Goal: Task Accomplishment & Management: Use online tool/utility

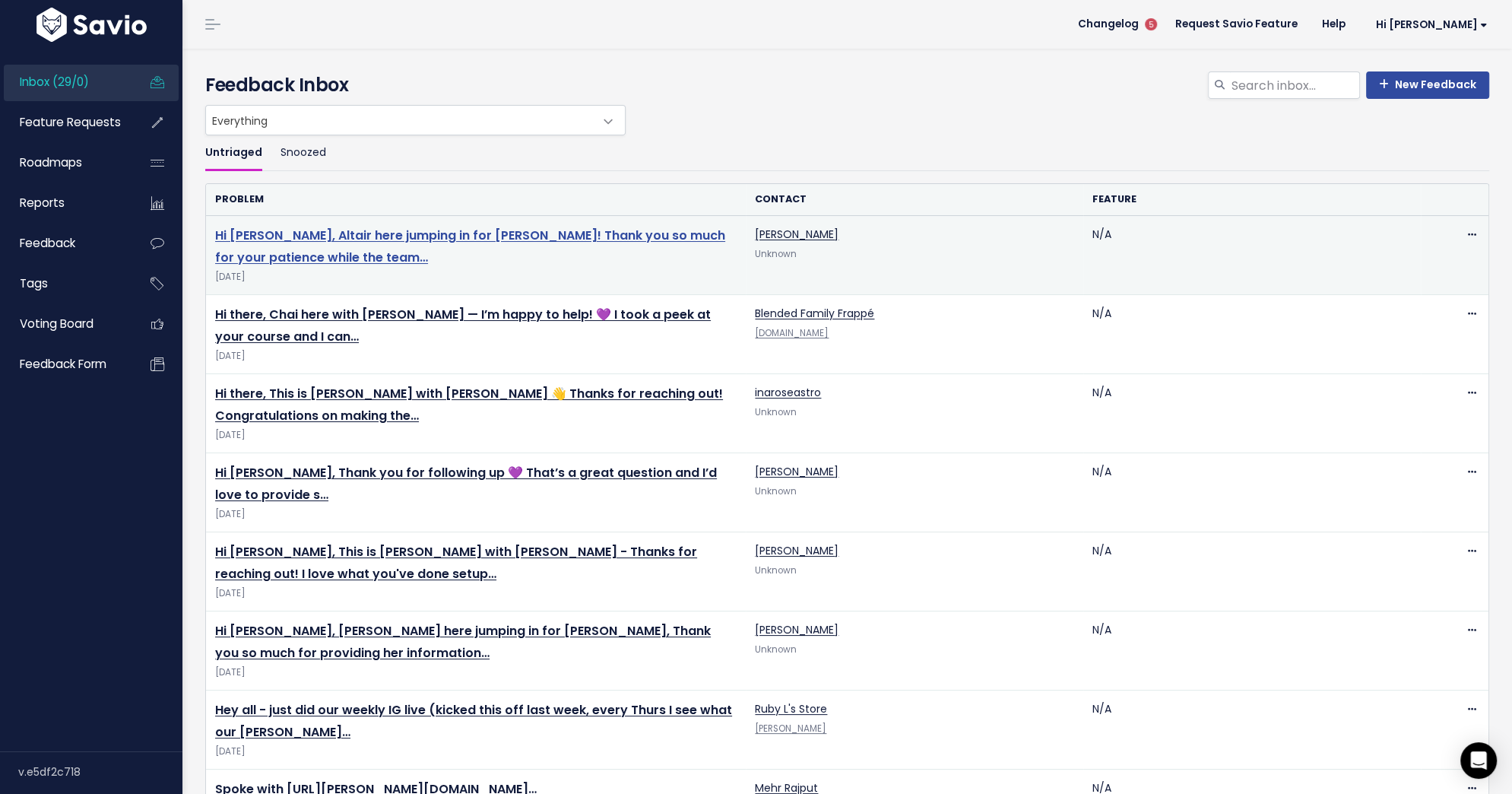
click at [517, 230] on link "Hi [PERSON_NAME], Altair here jumping in for [PERSON_NAME]! Thank you so much f…" at bounding box center [470, 246] width 510 height 39
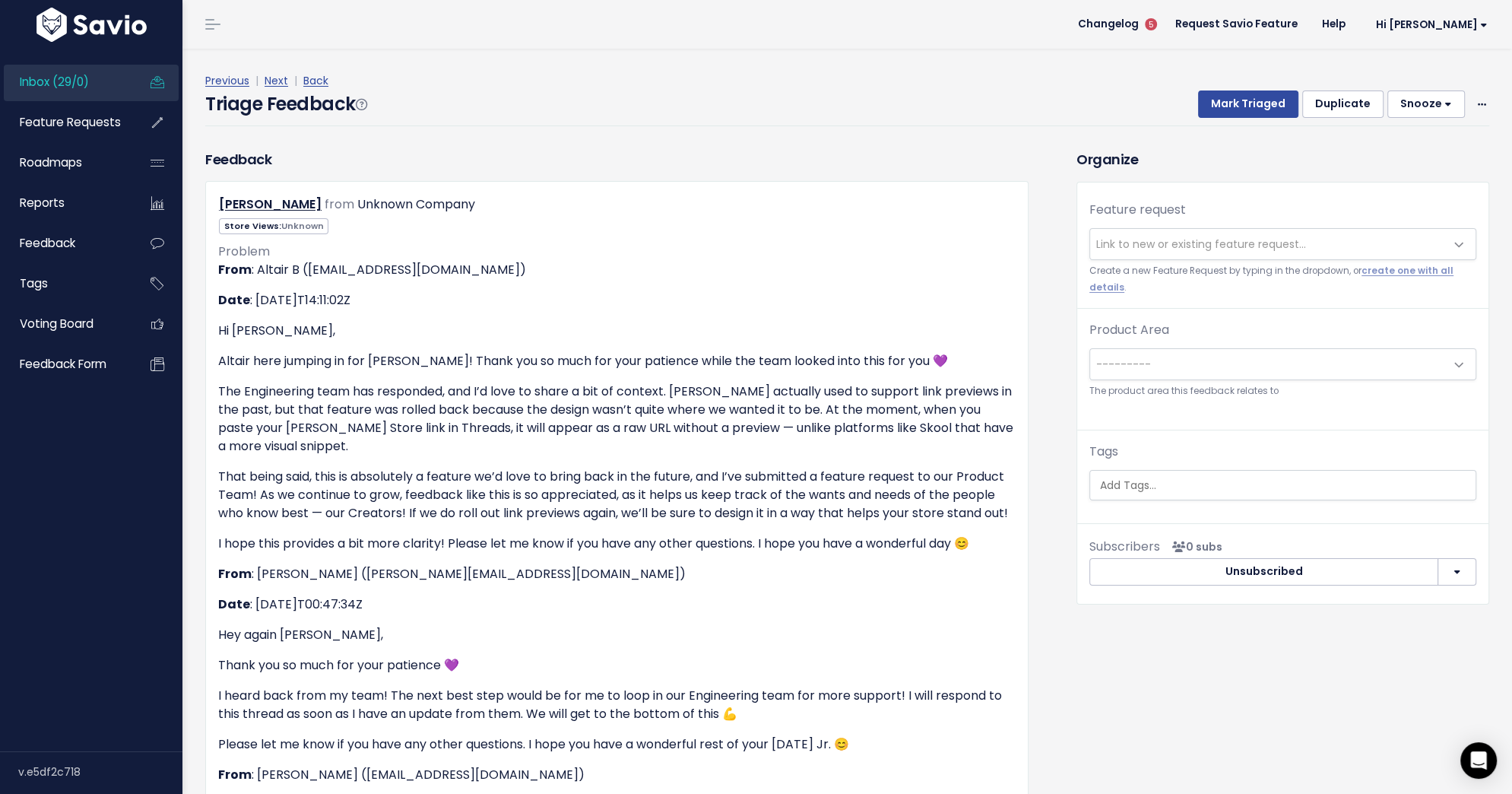
click at [1118, 245] on span "Link to new or existing feature request..." at bounding box center [1201, 244] width 210 height 15
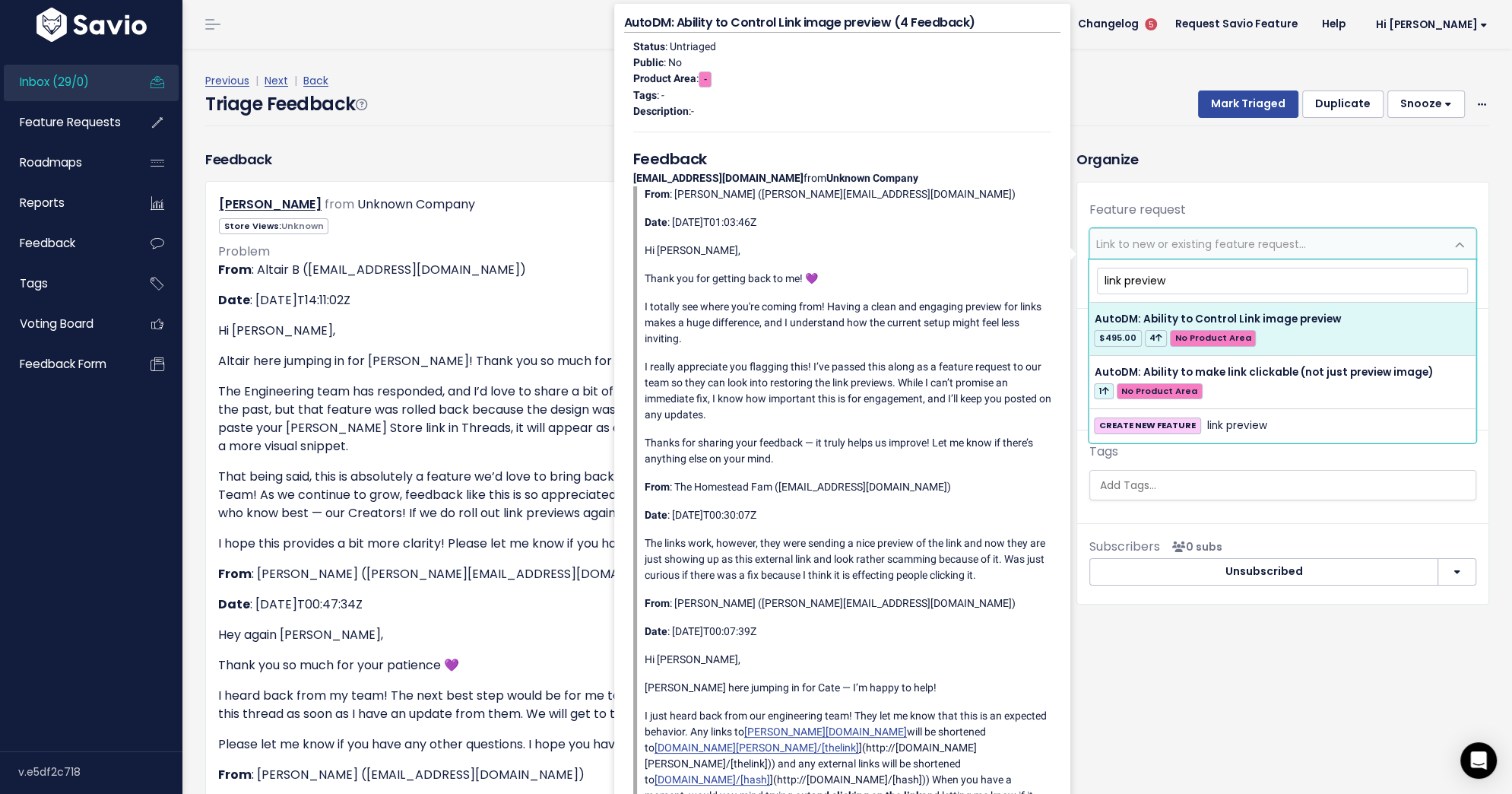
click at [1153, 278] on input "link preview" at bounding box center [1282, 280] width 371 height 26
click at [1172, 282] on input "link preview" at bounding box center [1282, 280] width 371 height 26
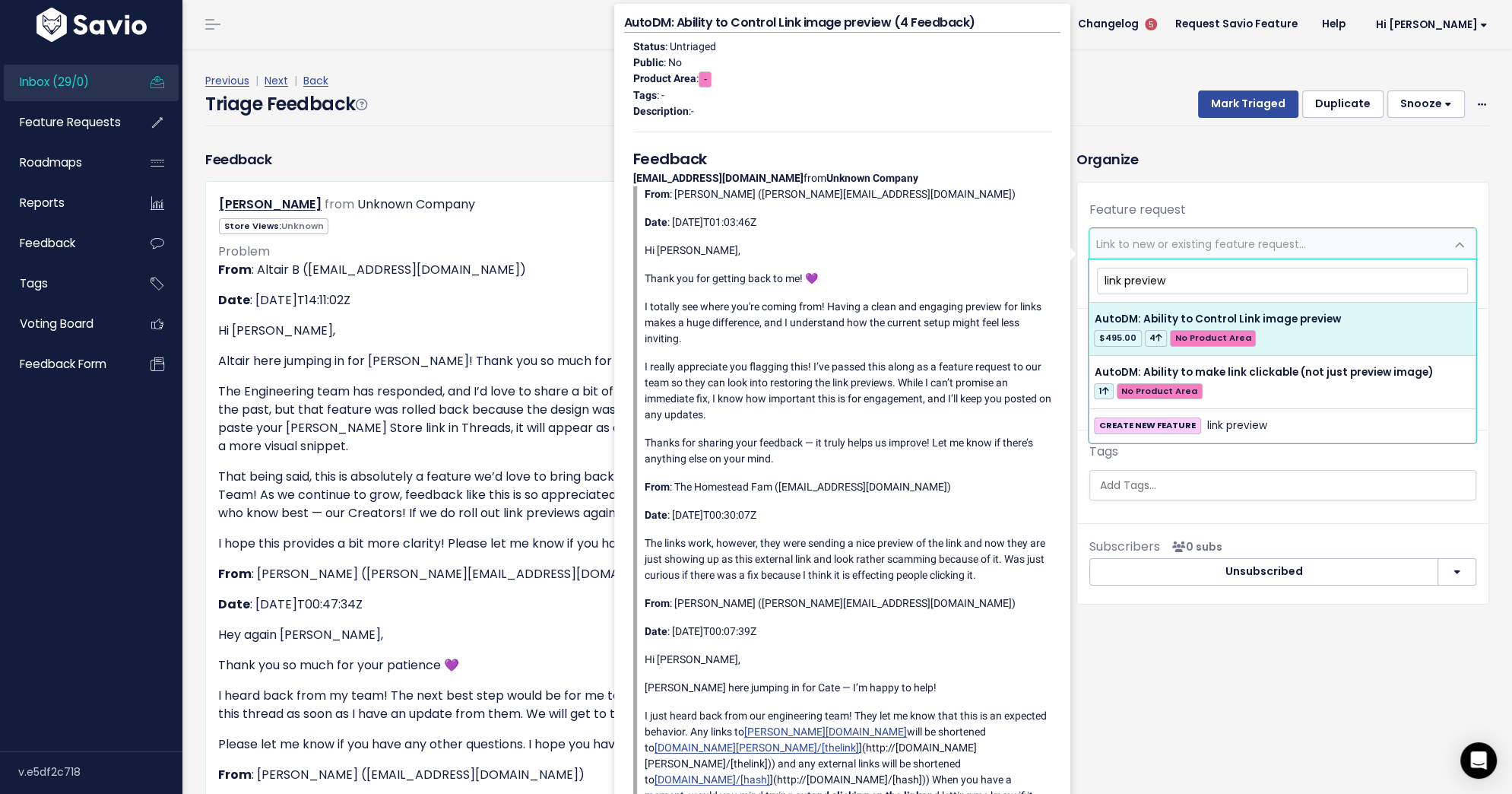
click at [1172, 282] on input "link preview" at bounding box center [1282, 280] width 371 height 26
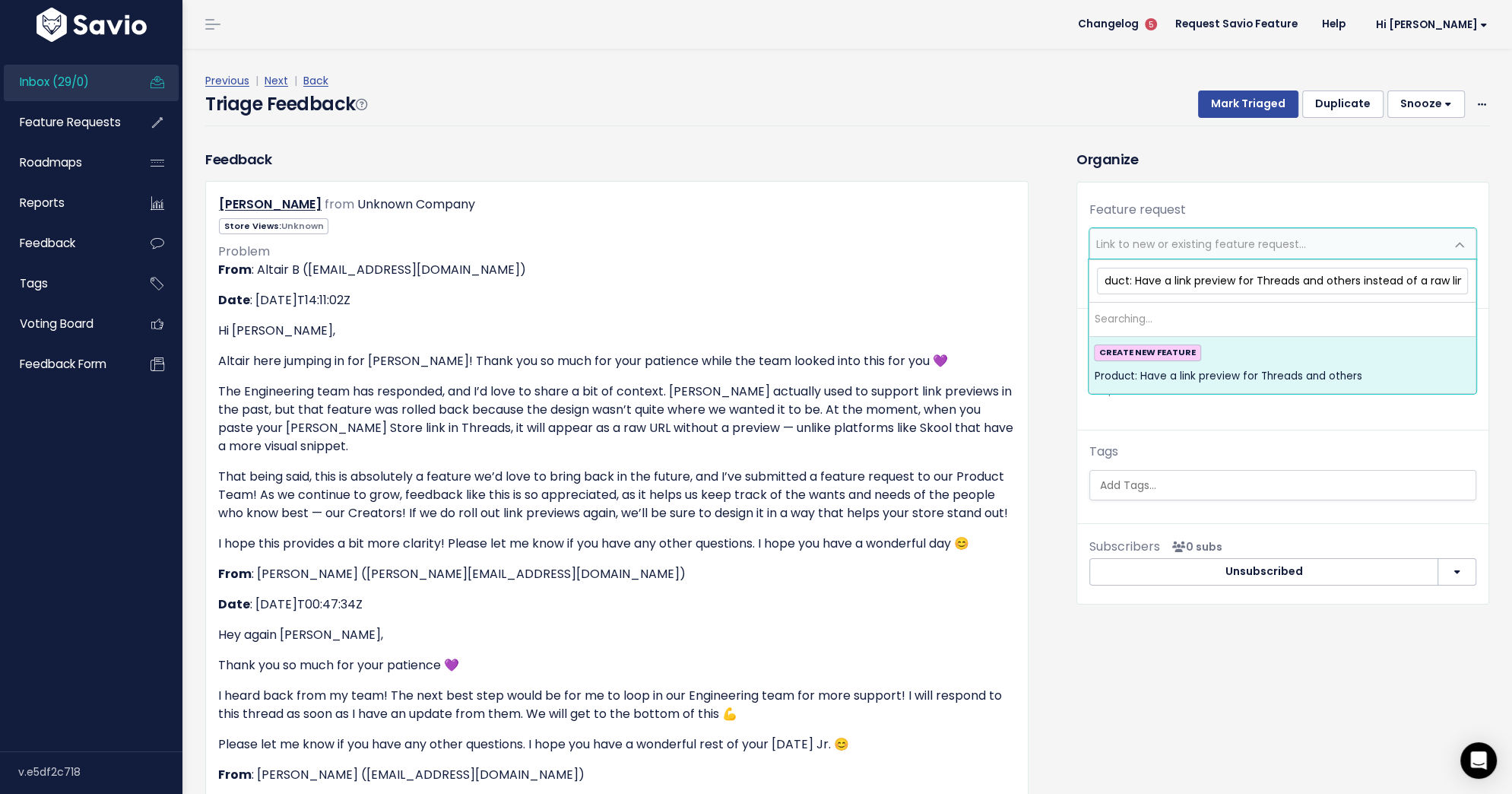
scroll to position [0, 22]
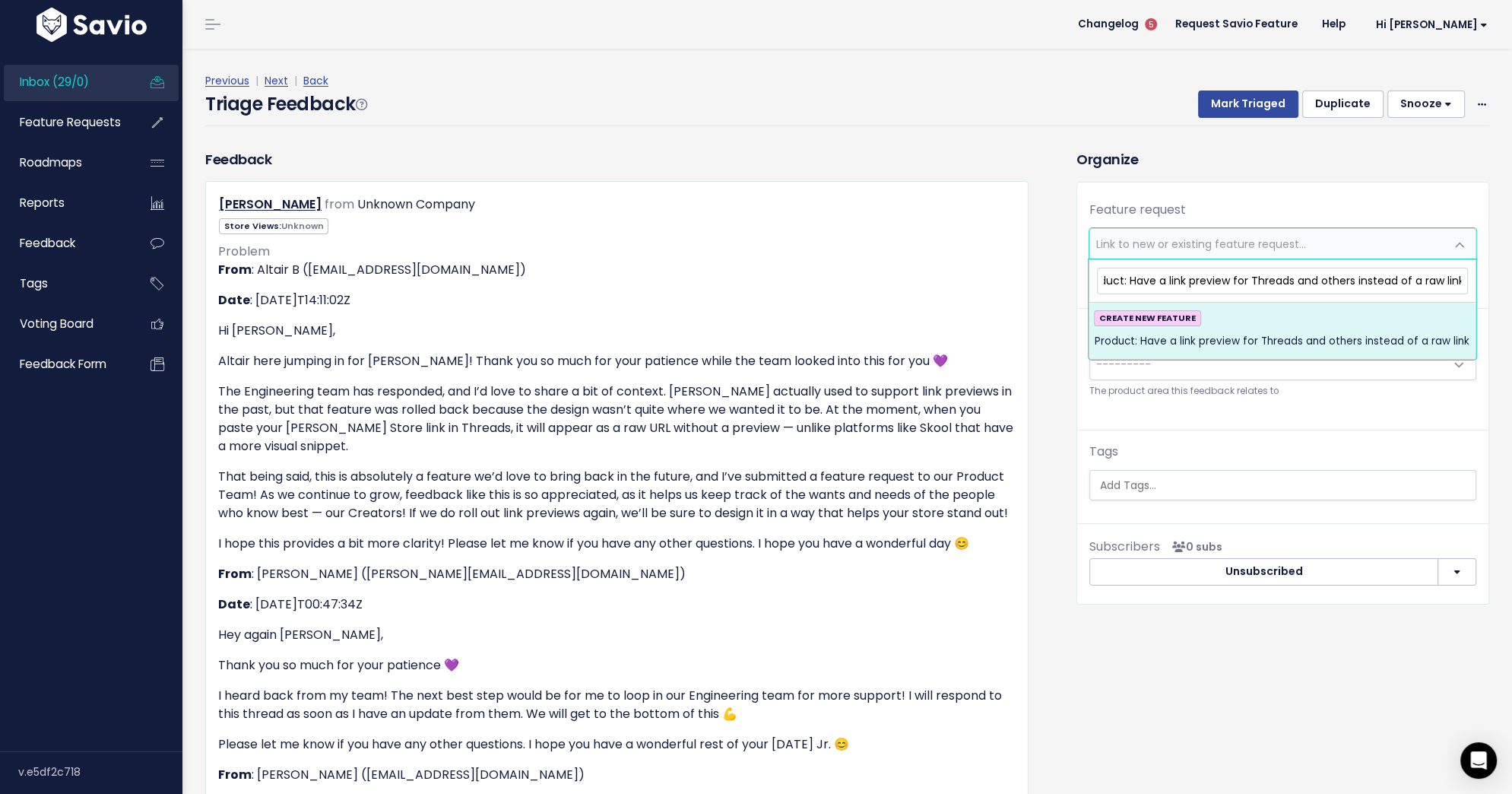
type input "Product: Have a link preview for Threads and others instead of a raw link"
click at [1198, 333] on span "Product: Have a link preview for Threads and others instead of a raw link" at bounding box center [1281, 341] width 375 height 18
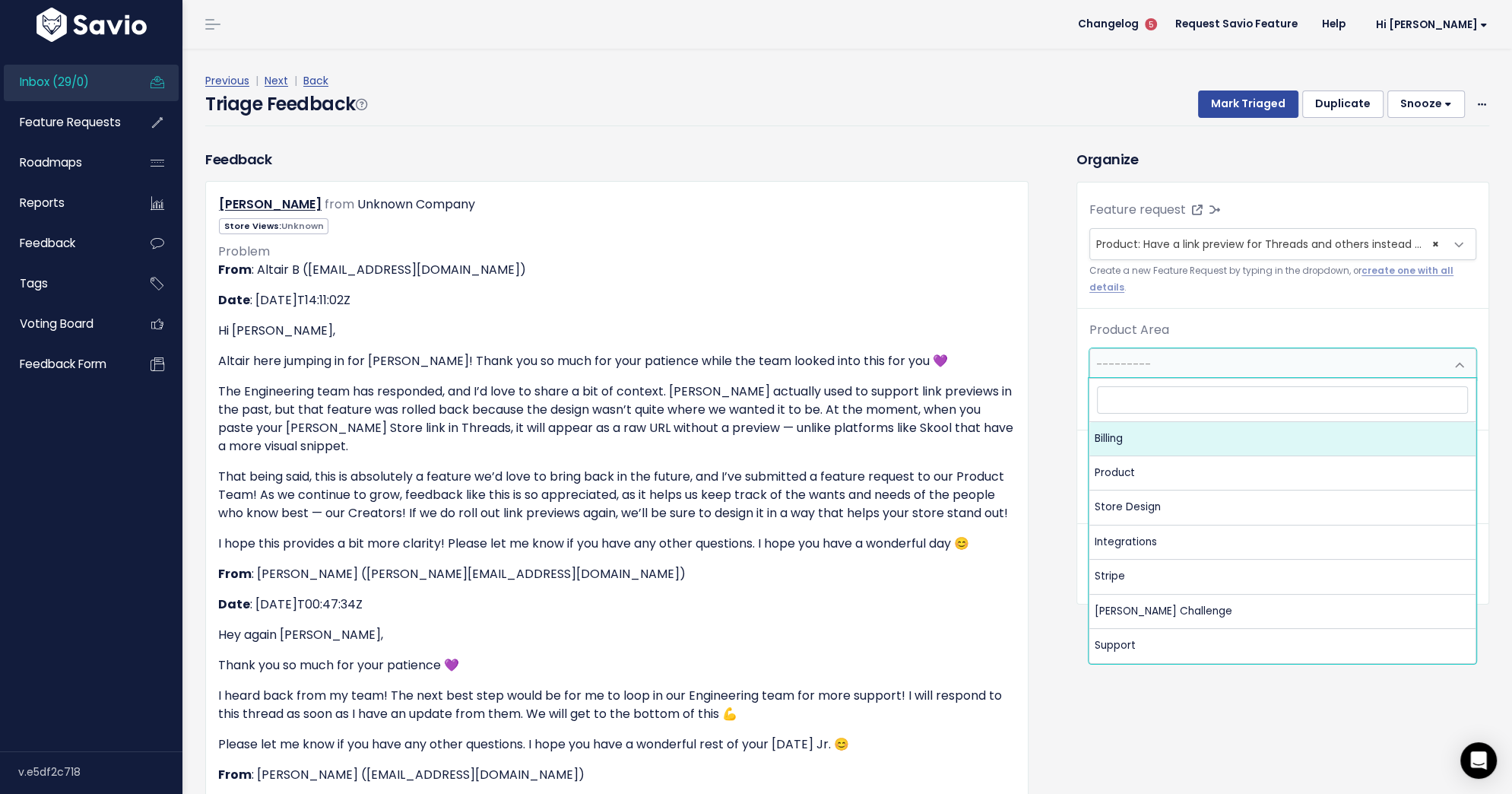
click at [1197, 361] on span "---------" at bounding box center [1267, 365] width 355 height 30
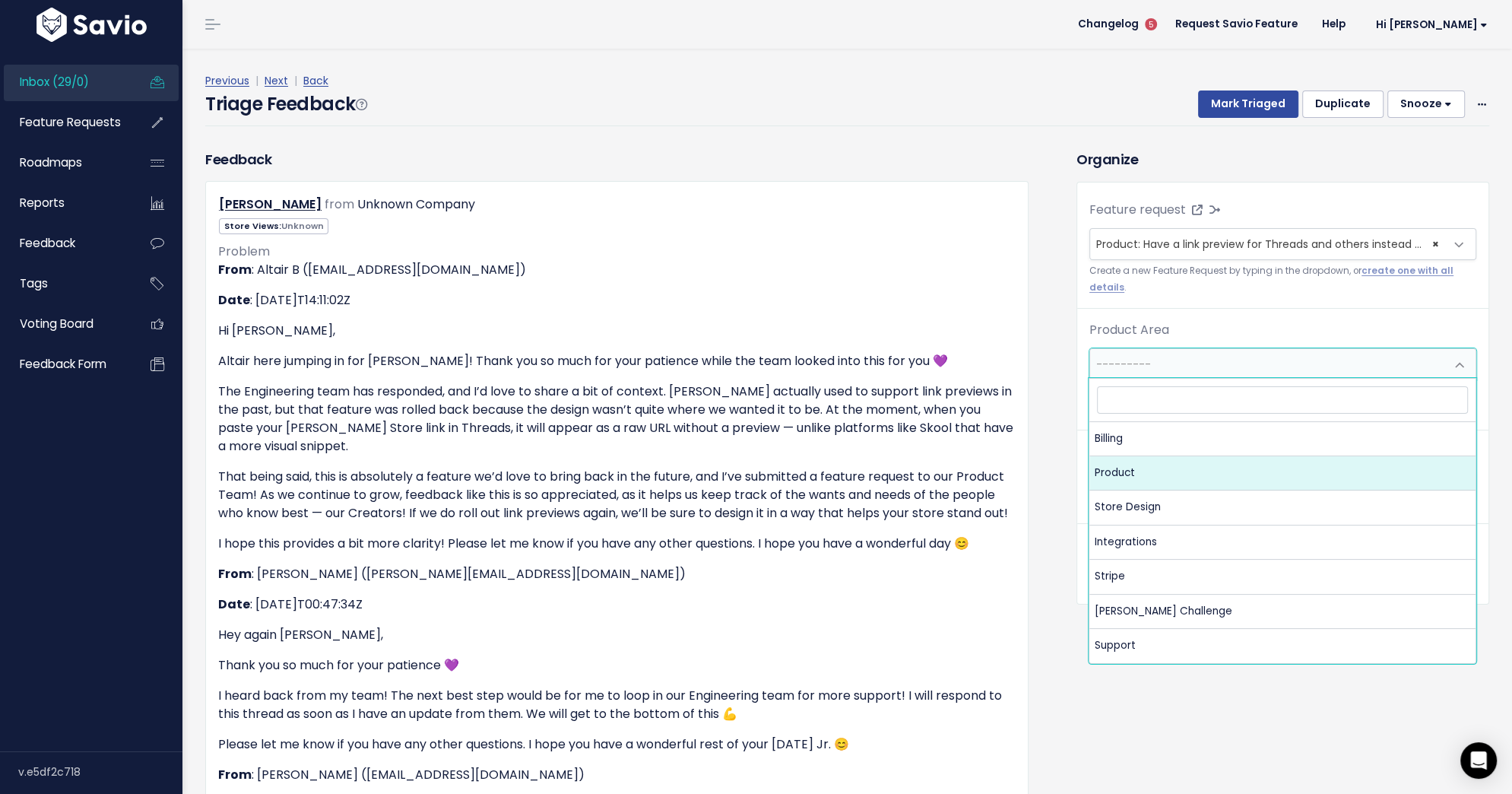
select select "MAIN:PRODUCT"
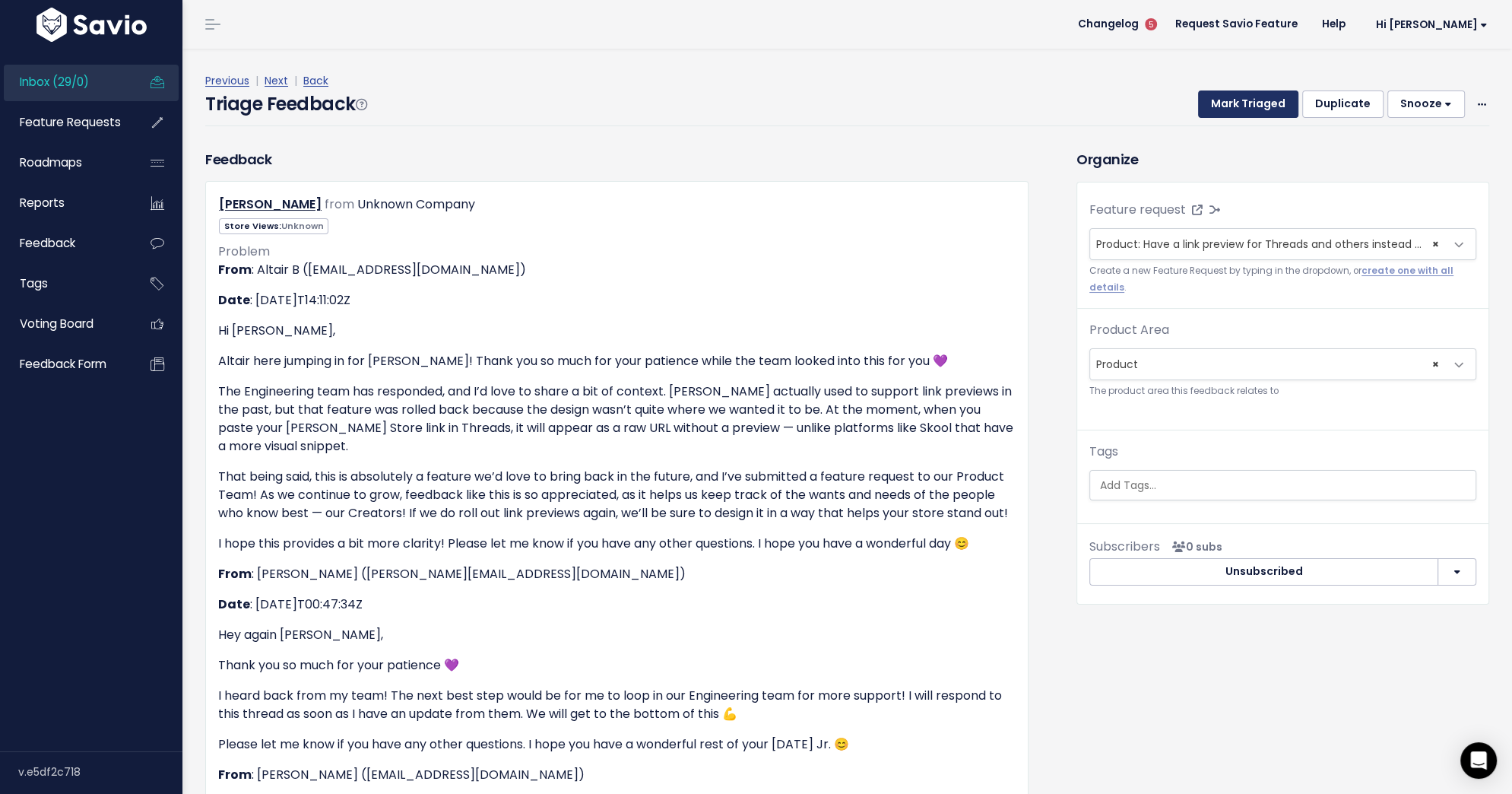
click at [1262, 98] on button "Mark Triaged" at bounding box center [1248, 104] width 100 height 27
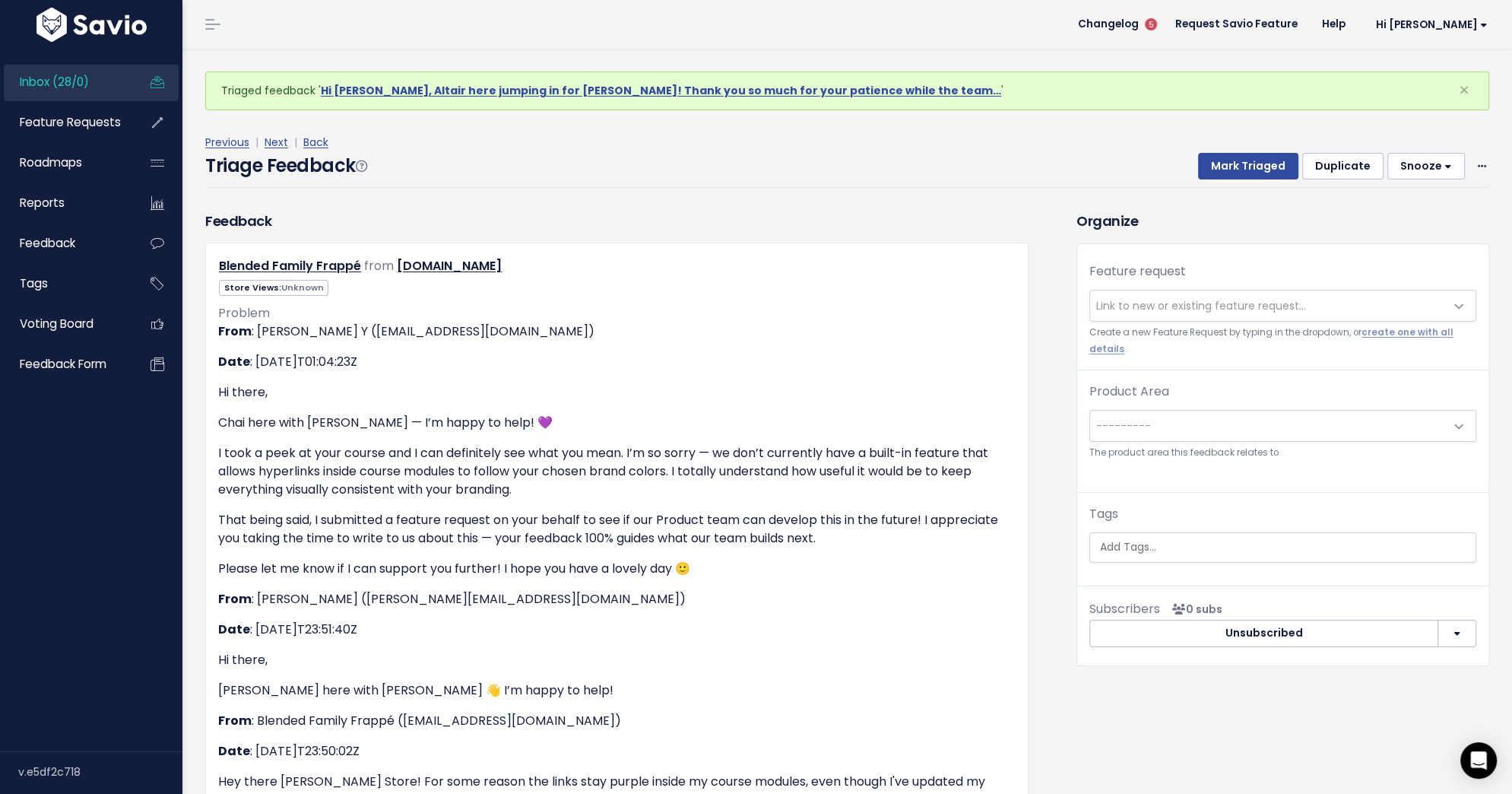
click at [1201, 311] on span "Link to new or existing feature request..." at bounding box center [1201, 305] width 210 height 15
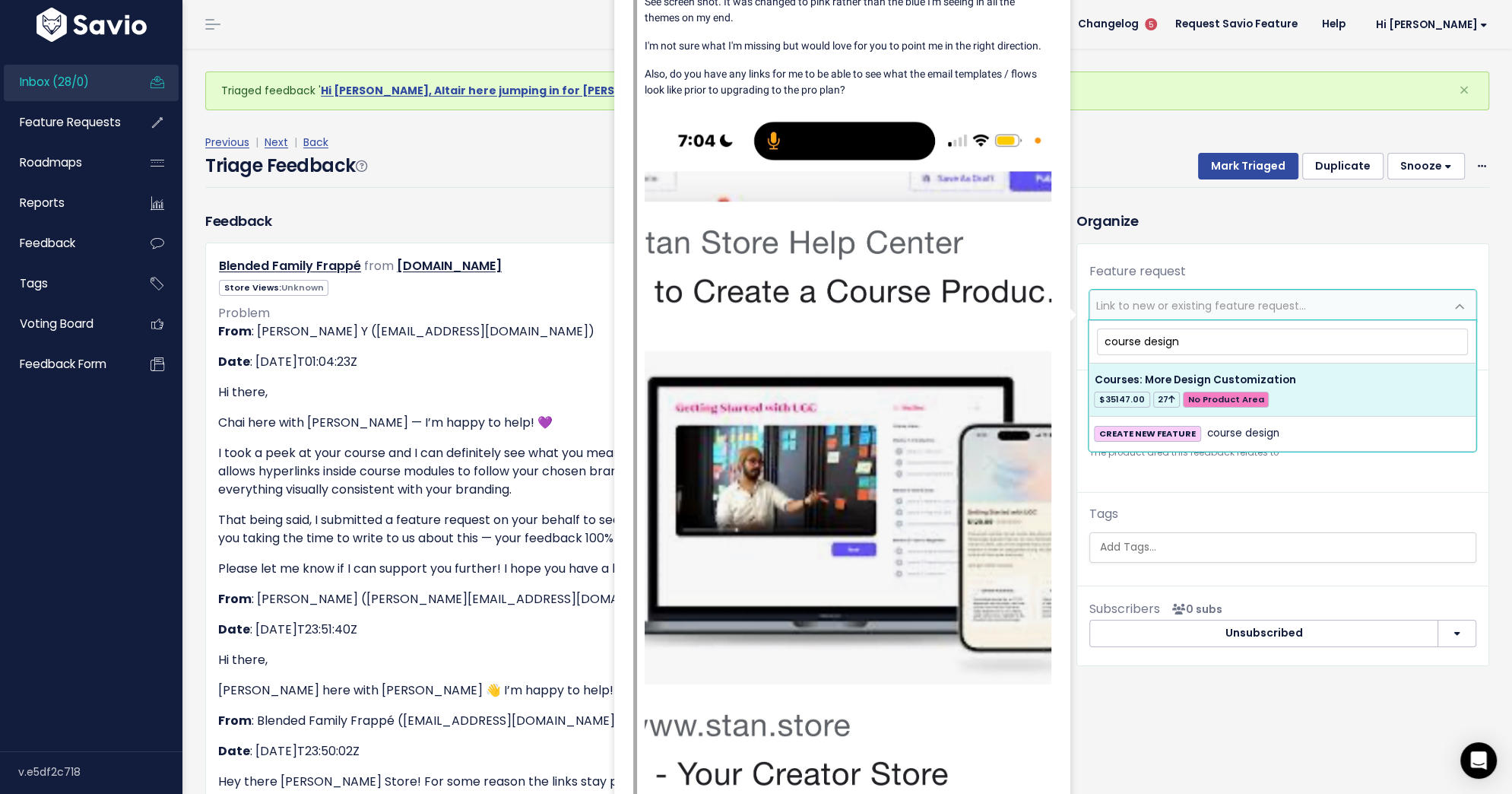
type input "course design"
select select "34081"
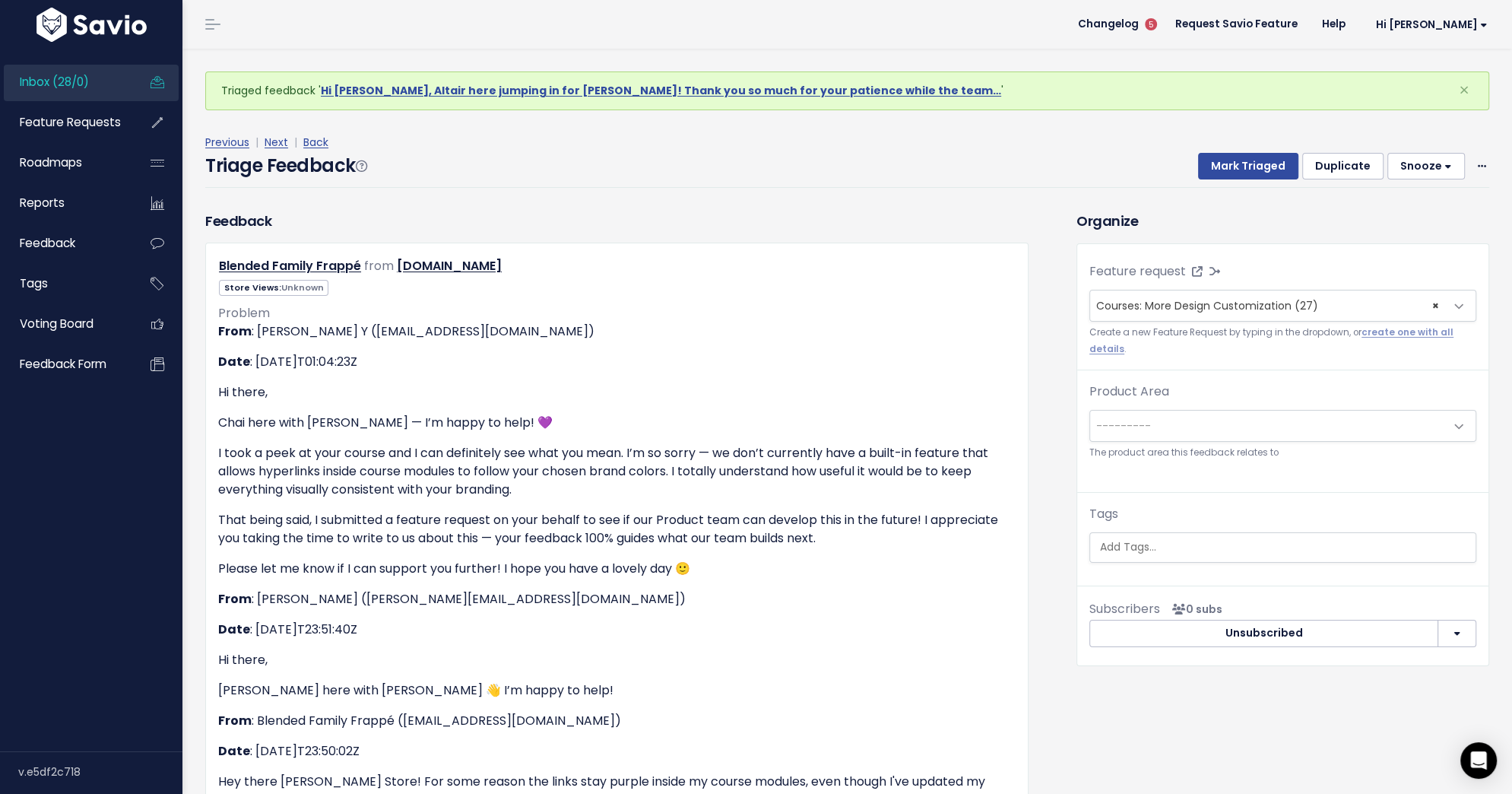
click at [1244, 416] on span "---------" at bounding box center [1267, 426] width 355 height 30
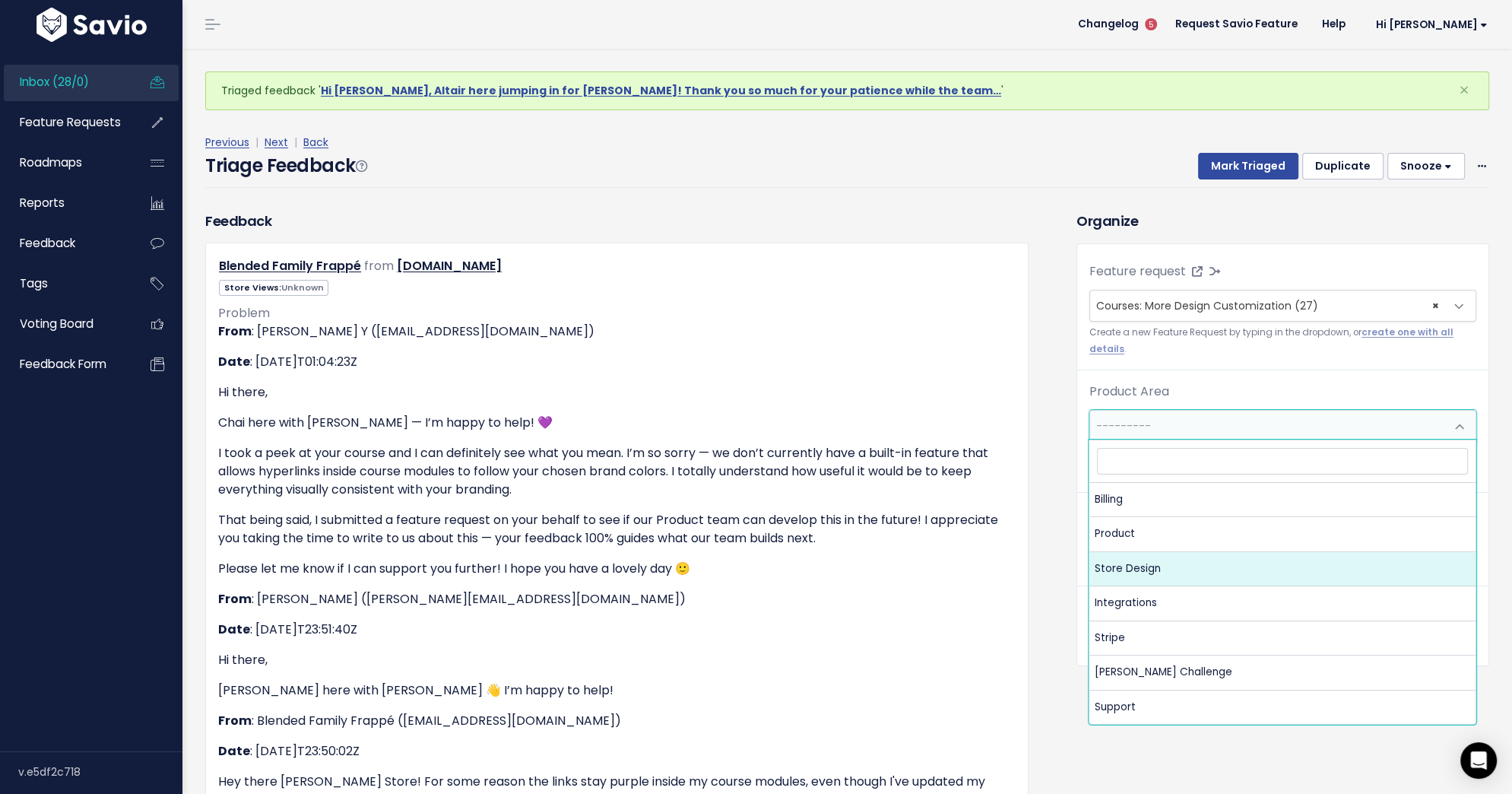
select select "MAIN:STORE_DESIGN"
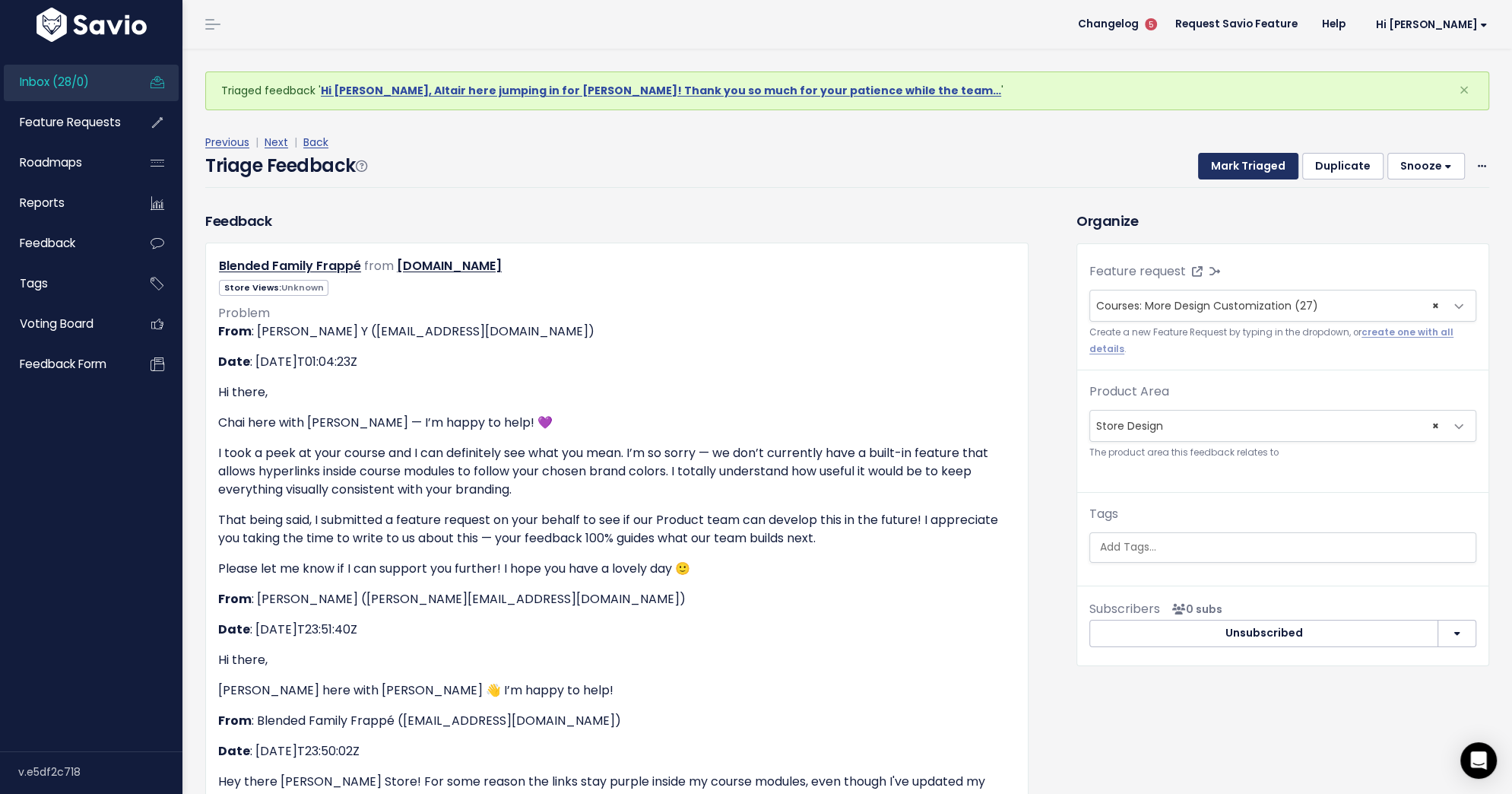
click at [1256, 168] on button "Mark Triaged" at bounding box center [1248, 167] width 100 height 27
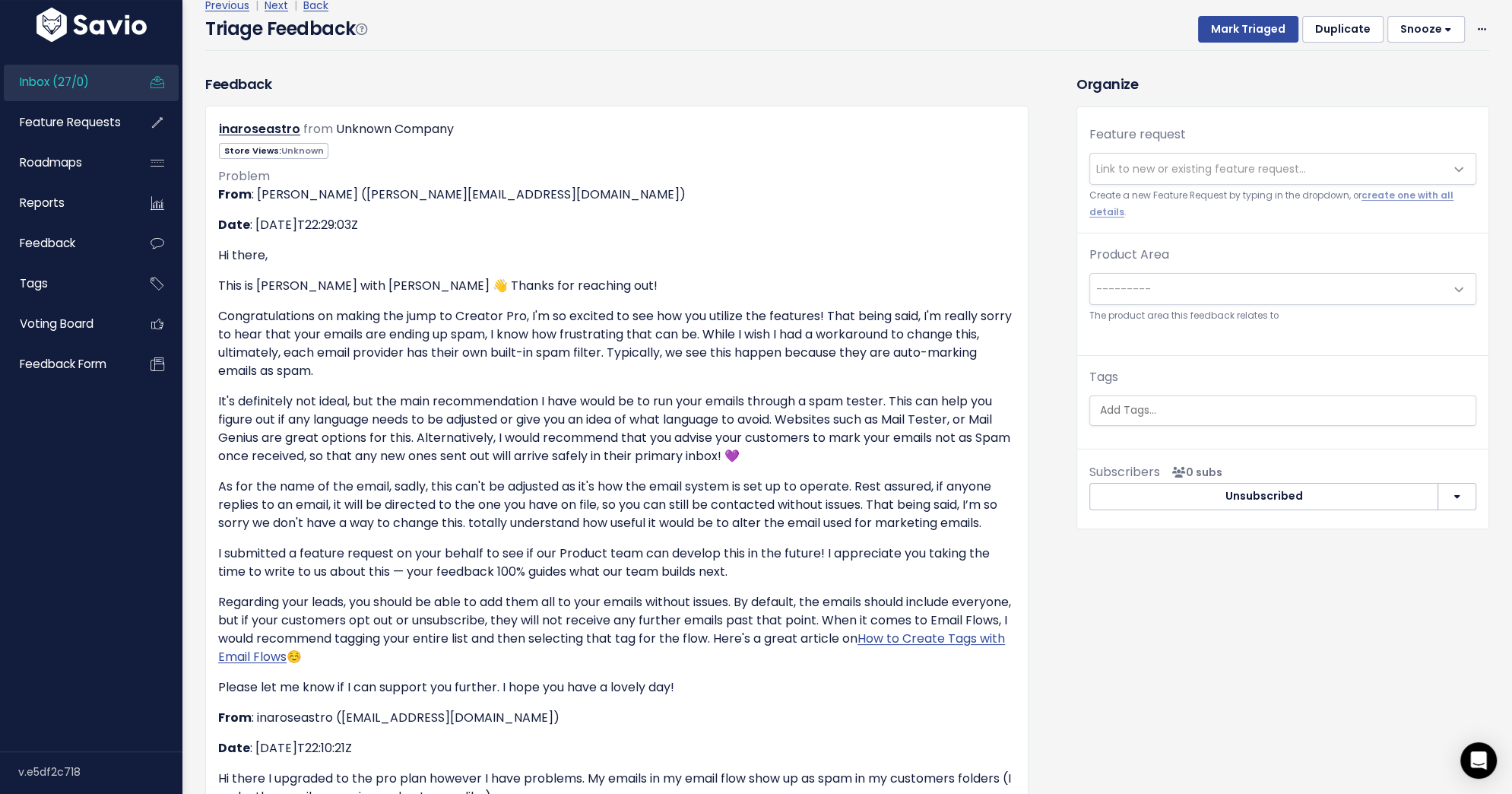
scroll to position [135, 0]
click at [1132, 171] on span "Link to new or existing feature request..." at bounding box center [1201, 171] width 210 height 15
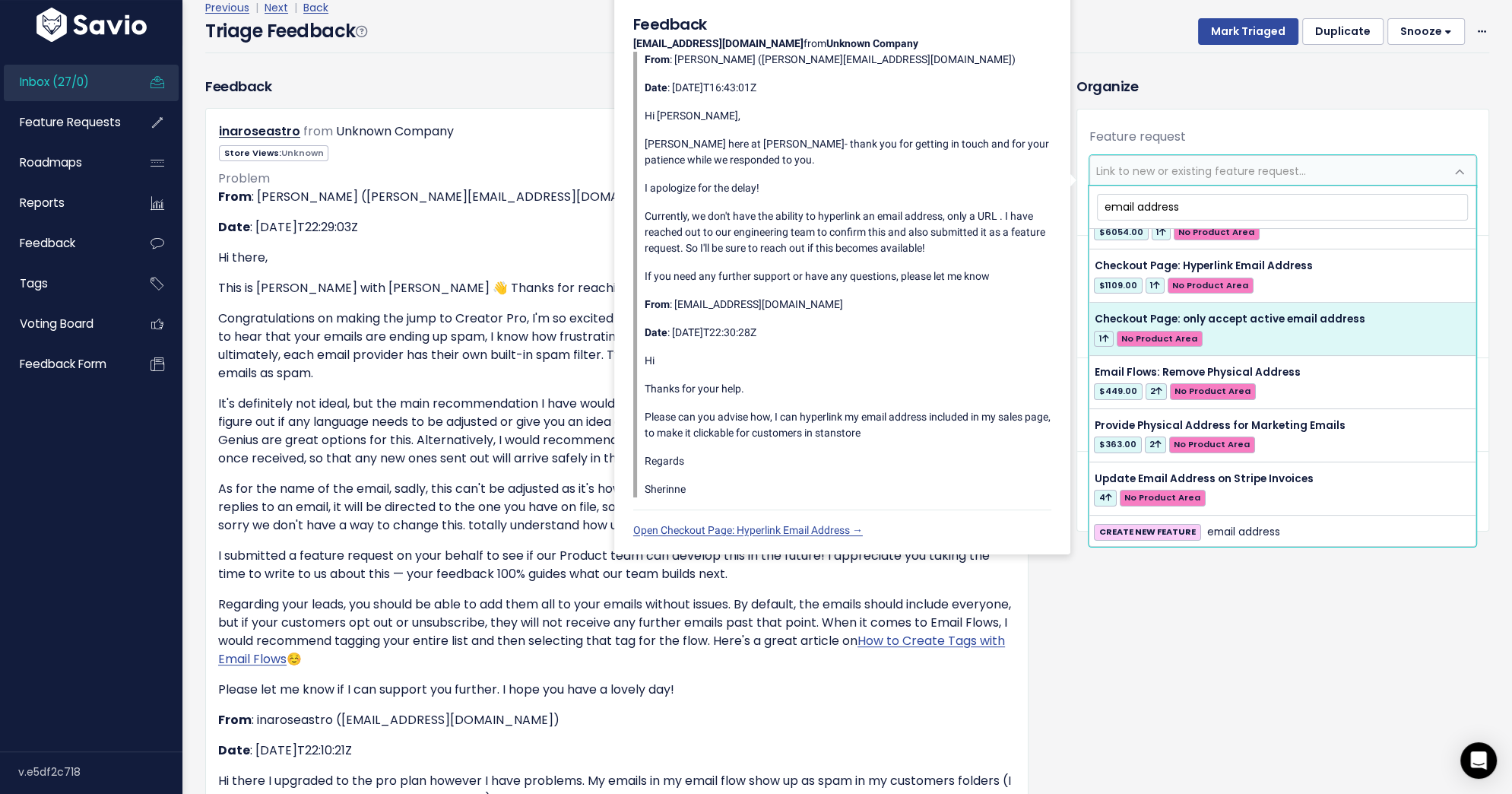
scroll to position [139, 0]
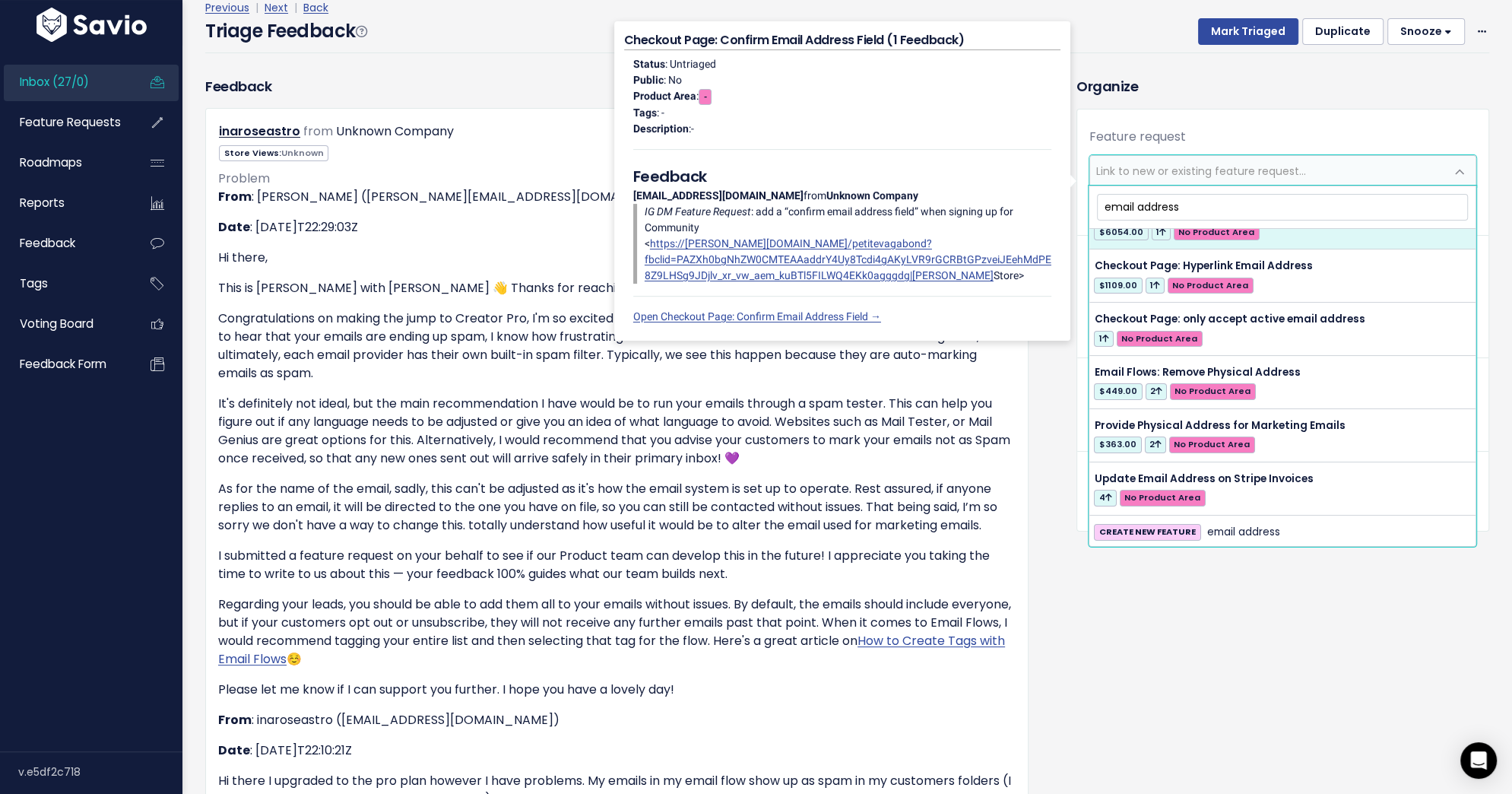
click at [1172, 210] on input "email address" at bounding box center [1282, 207] width 371 height 26
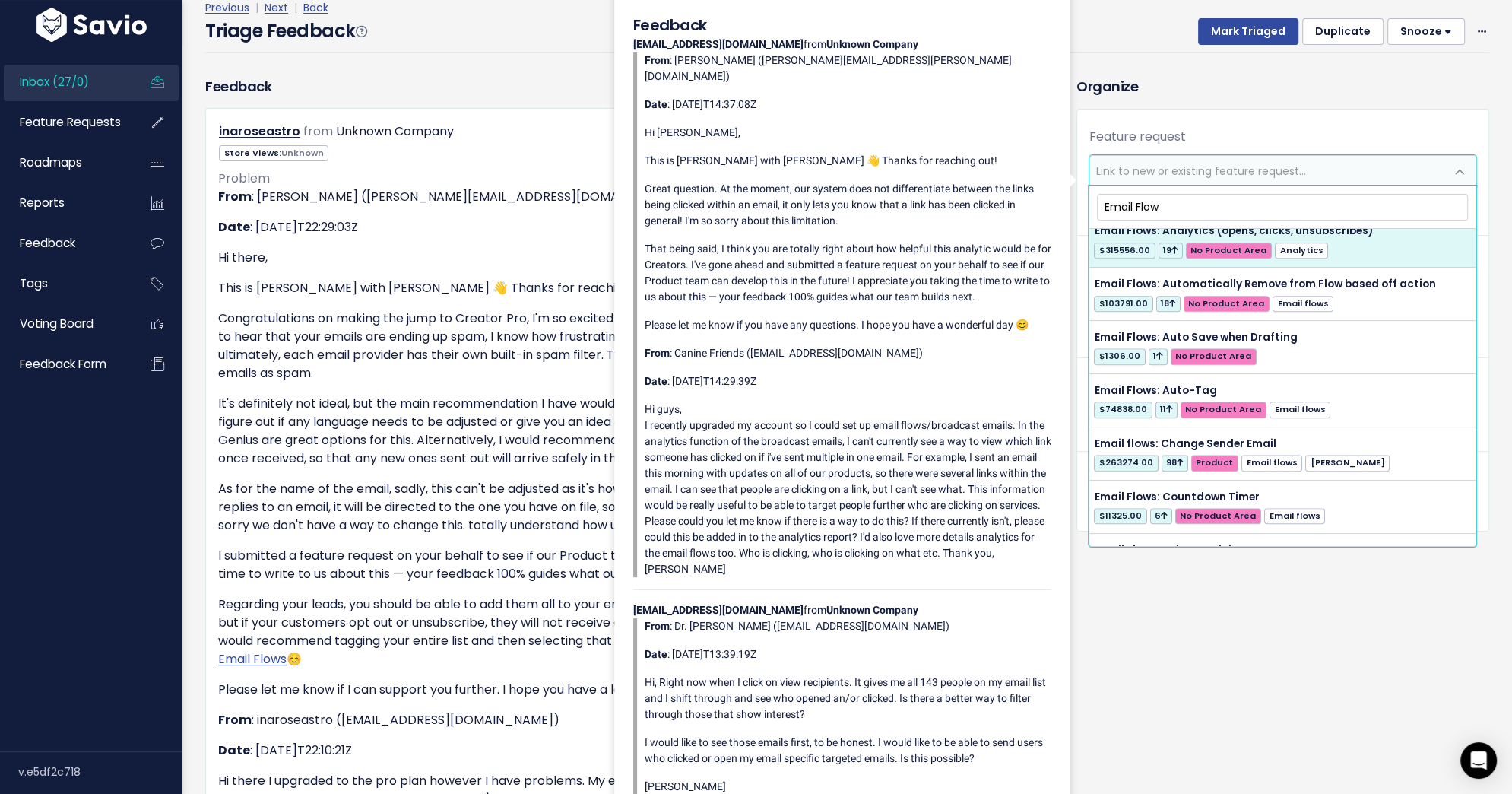
scroll to position [1866, 0]
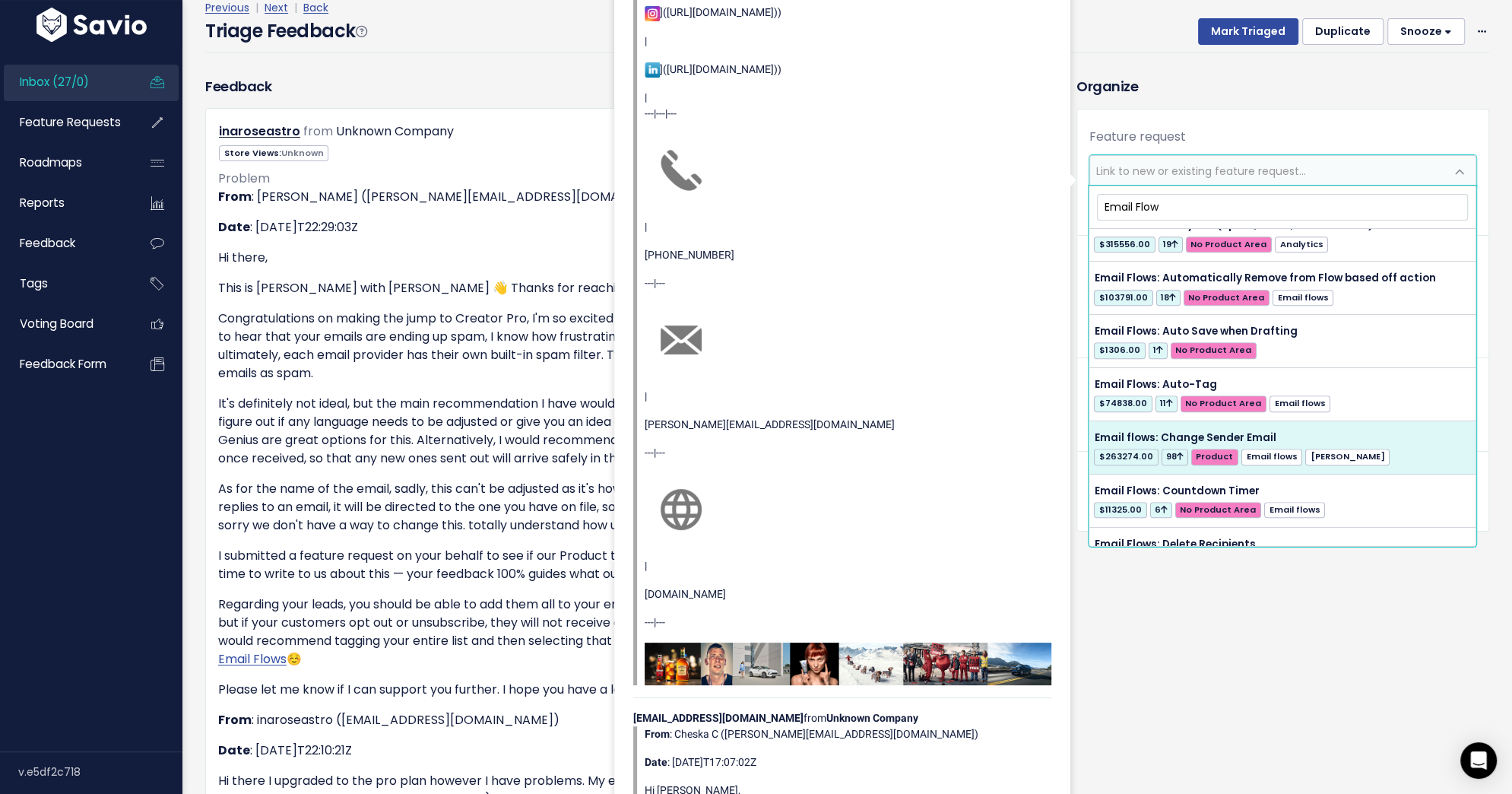
type input "Email Flow"
select select "36029"
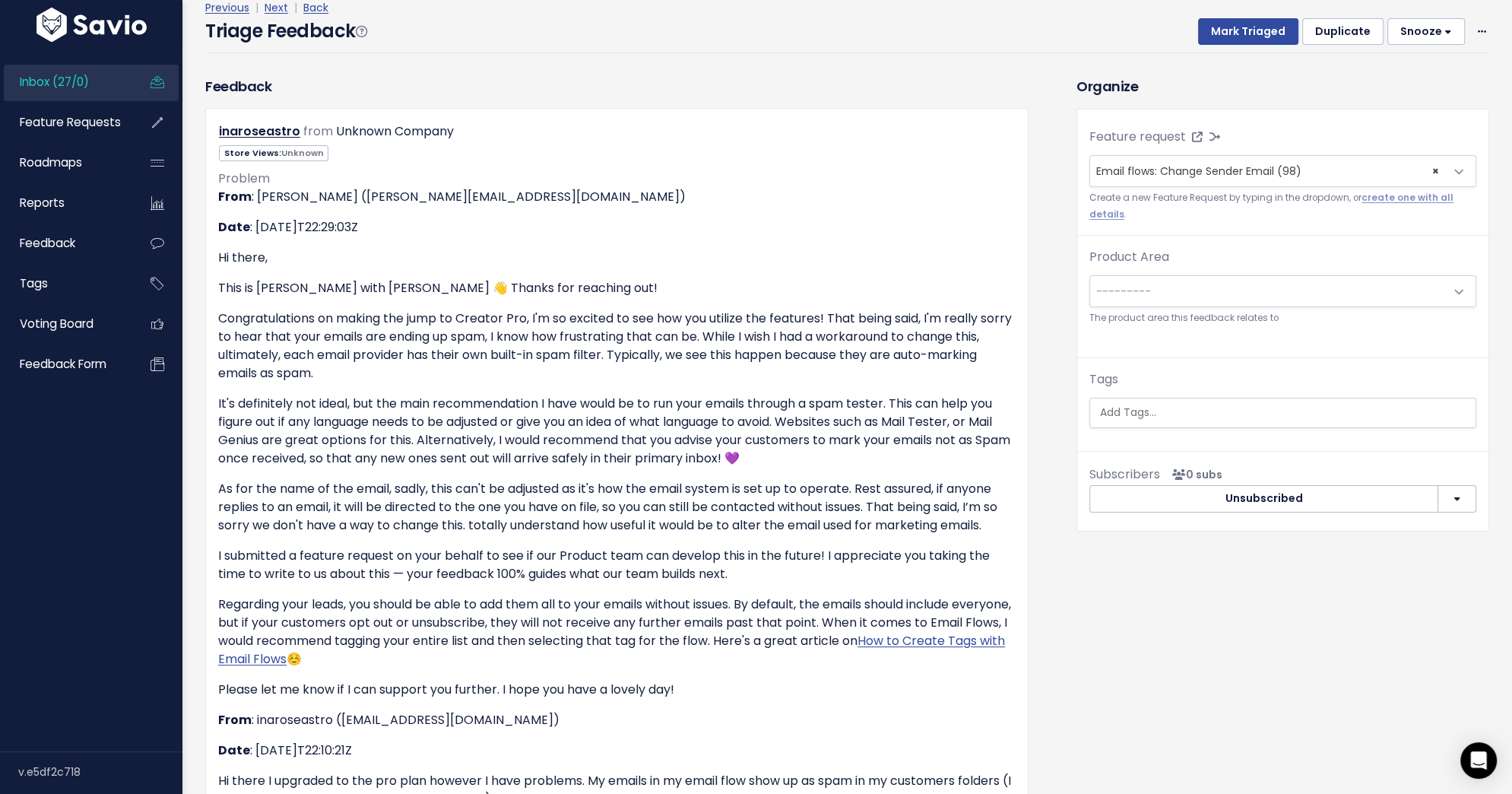
click at [1345, 281] on span "---------" at bounding box center [1267, 292] width 355 height 30
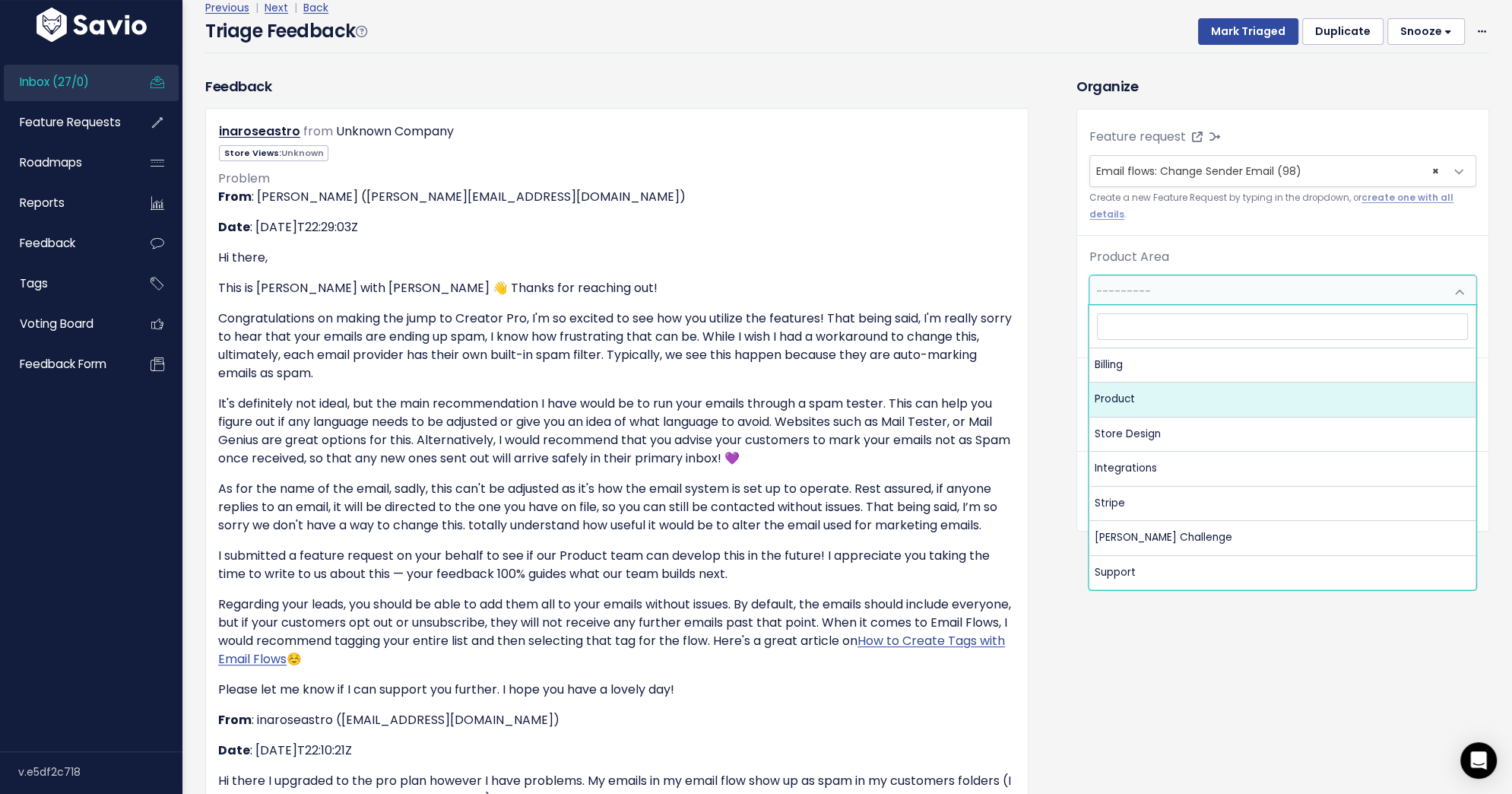
select select "MAIN:PRODUCT"
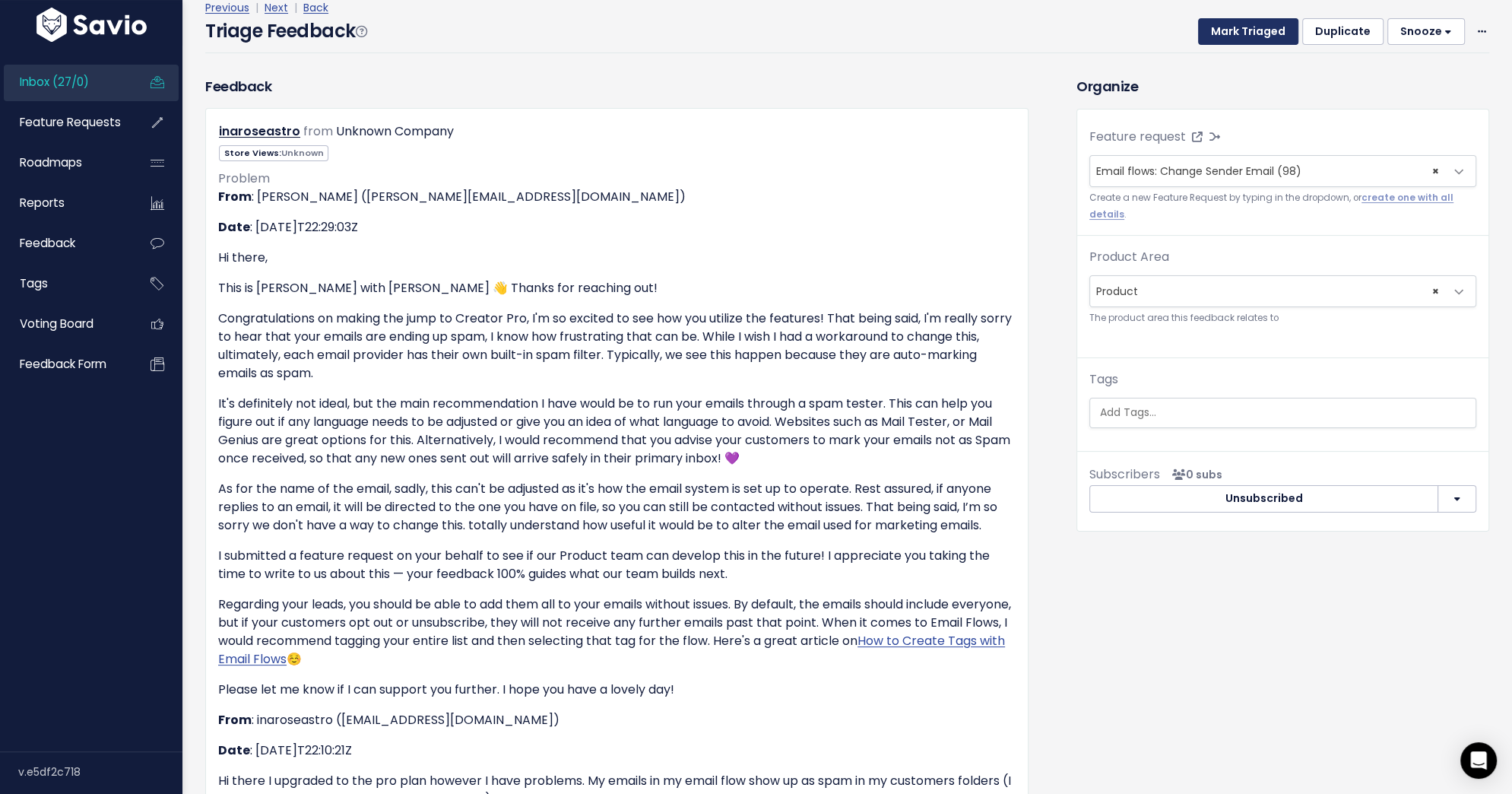
click at [1247, 35] on button "Mark Triaged" at bounding box center [1248, 32] width 100 height 27
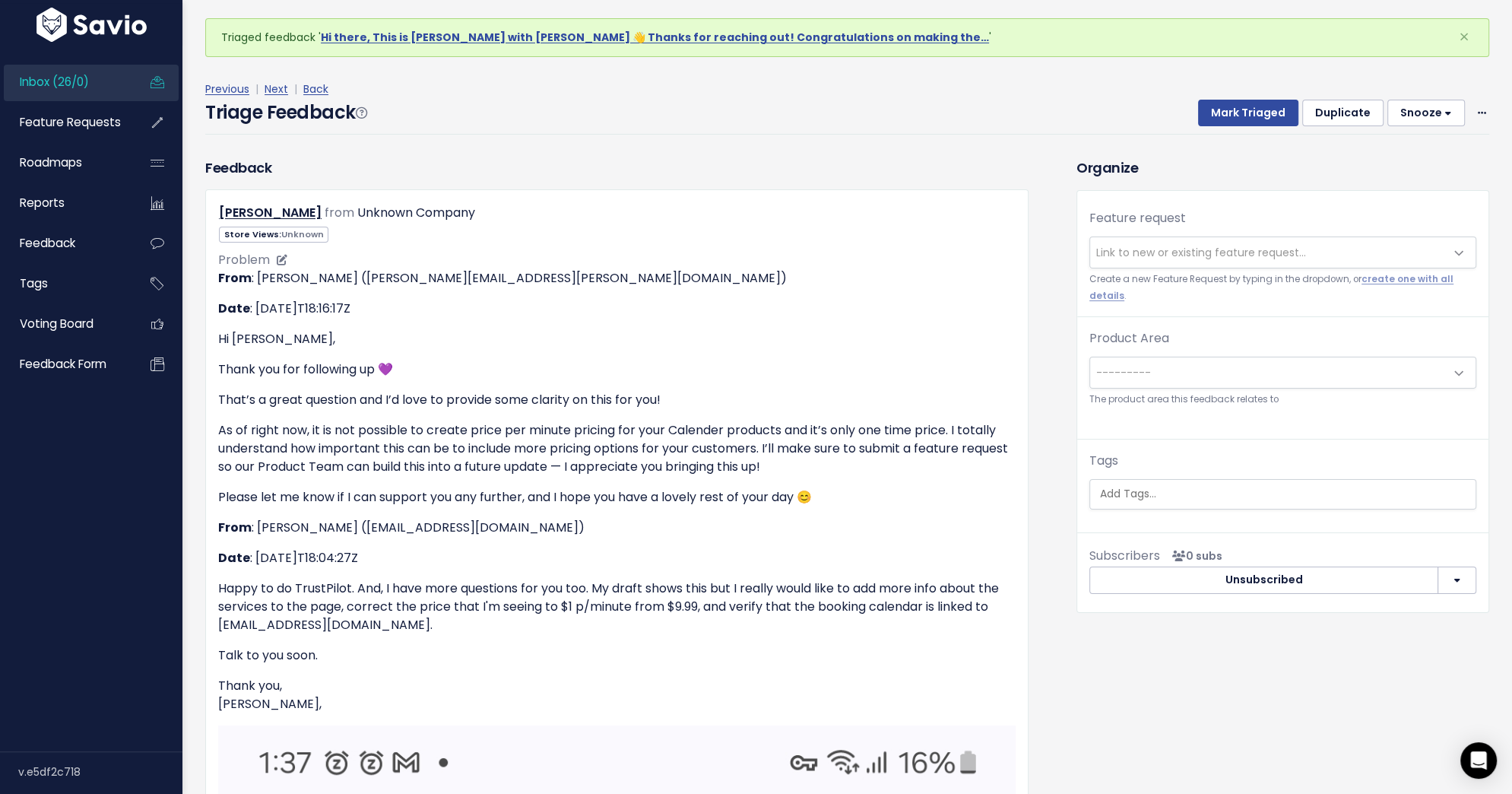
scroll to position [54, 0]
click at [1197, 250] on span "Link to new or existing feature request..." at bounding box center [1201, 251] width 210 height 15
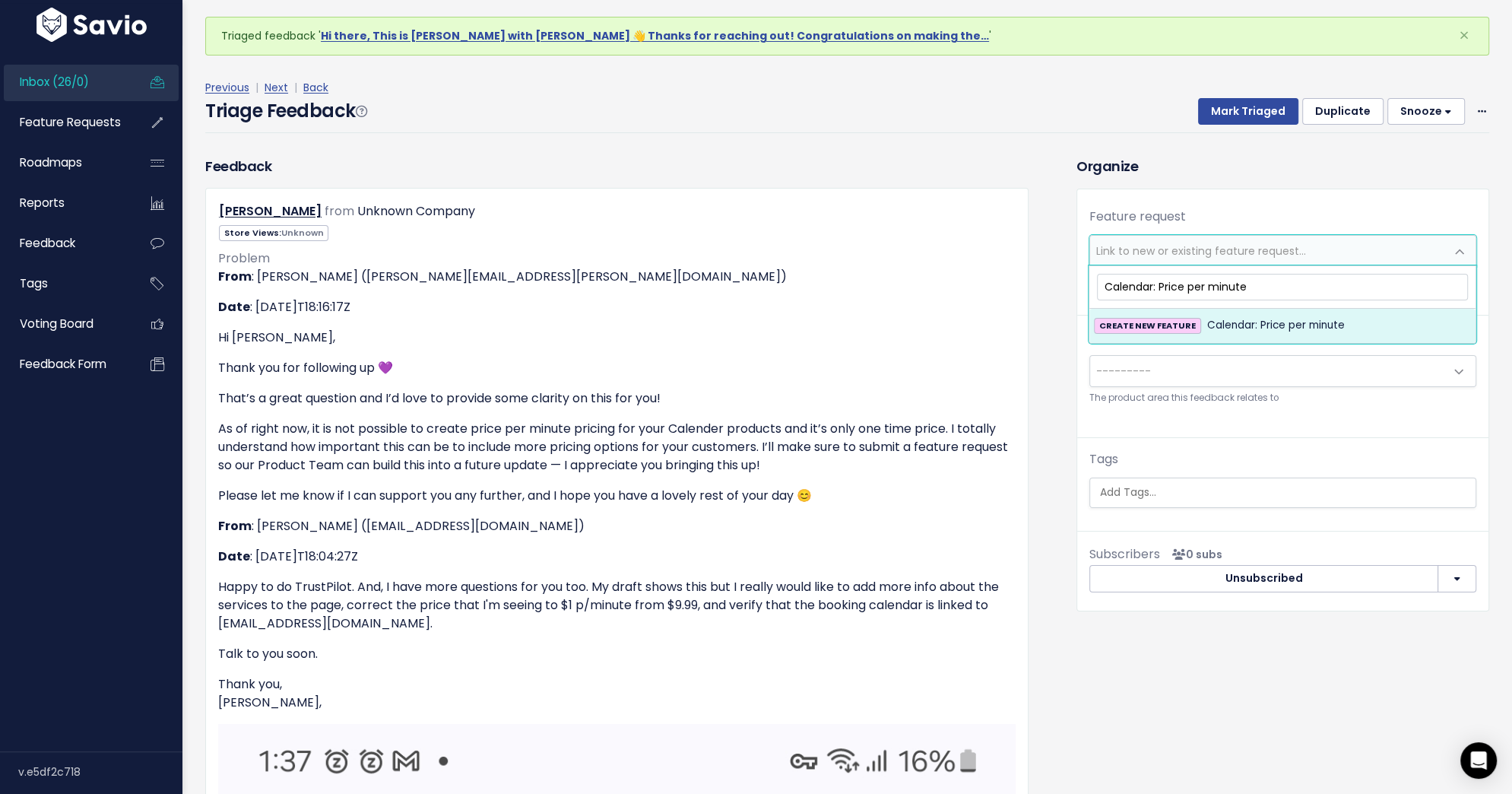
type input "Calendar: Price per minute"
click at [1261, 318] on span "Calendar: Price per minute" at bounding box center [1276, 325] width 138 height 18
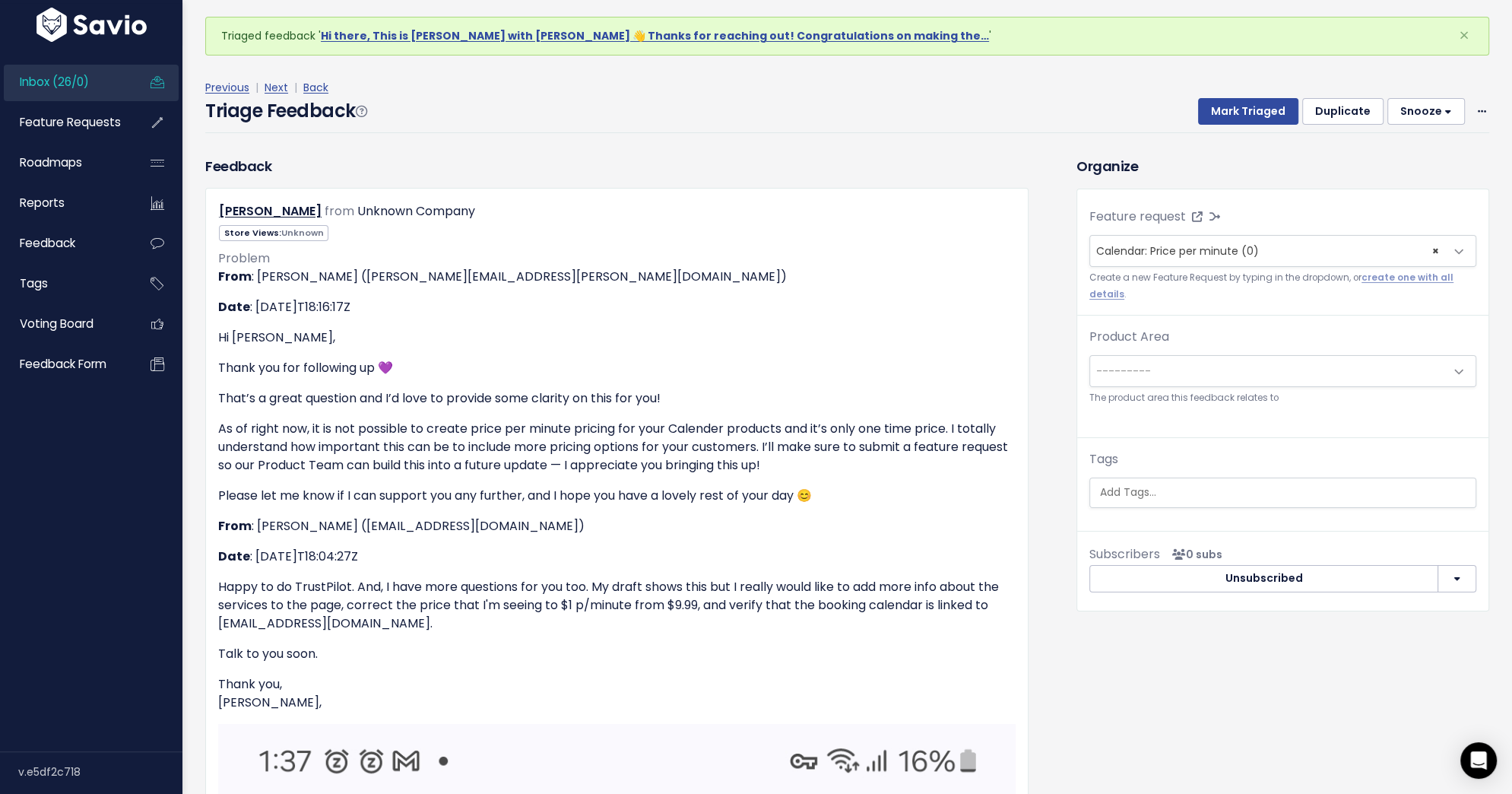
click at [1227, 363] on span "---------" at bounding box center [1267, 371] width 355 height 30
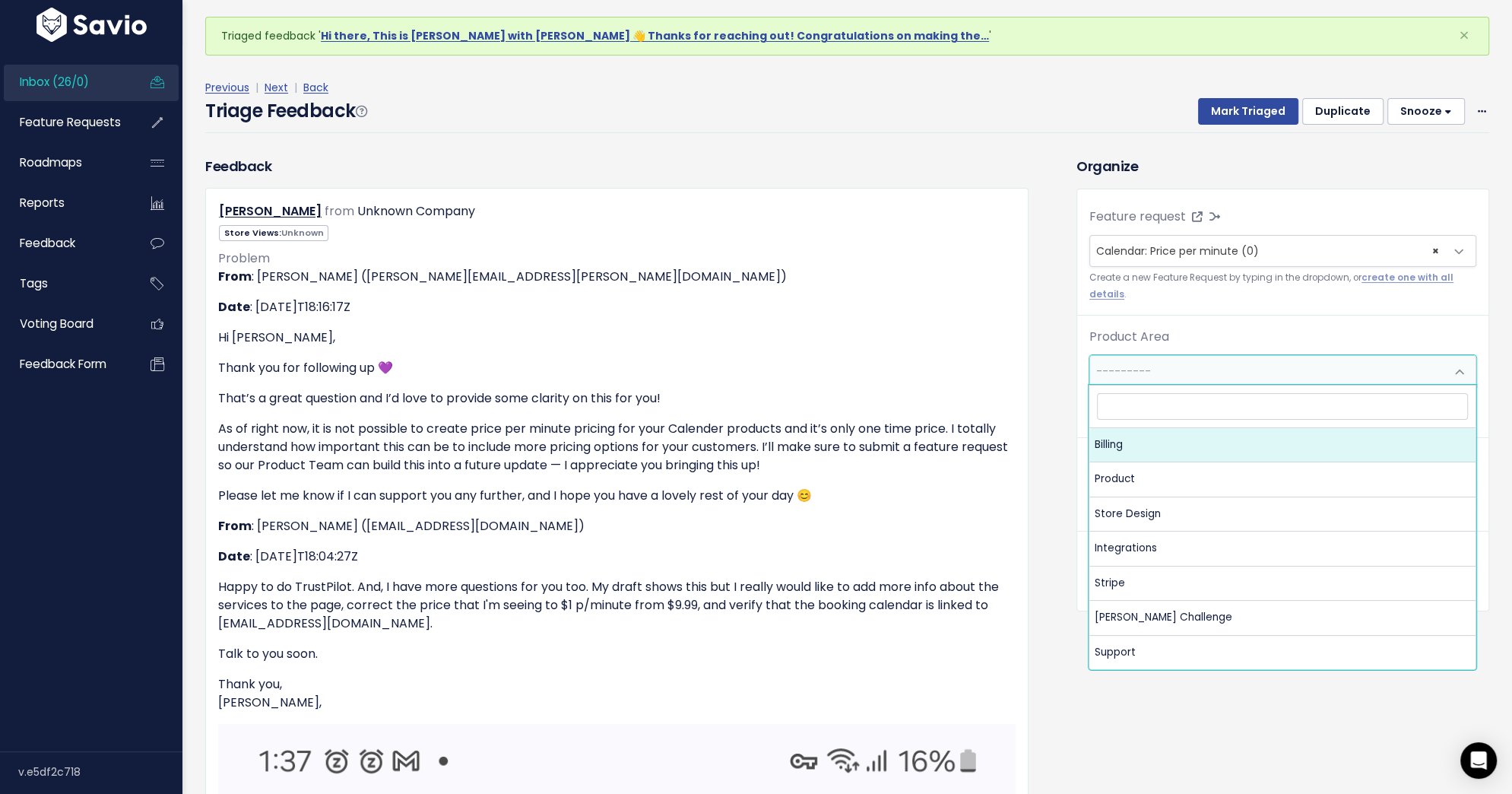
select select "MAIN:BILLING"
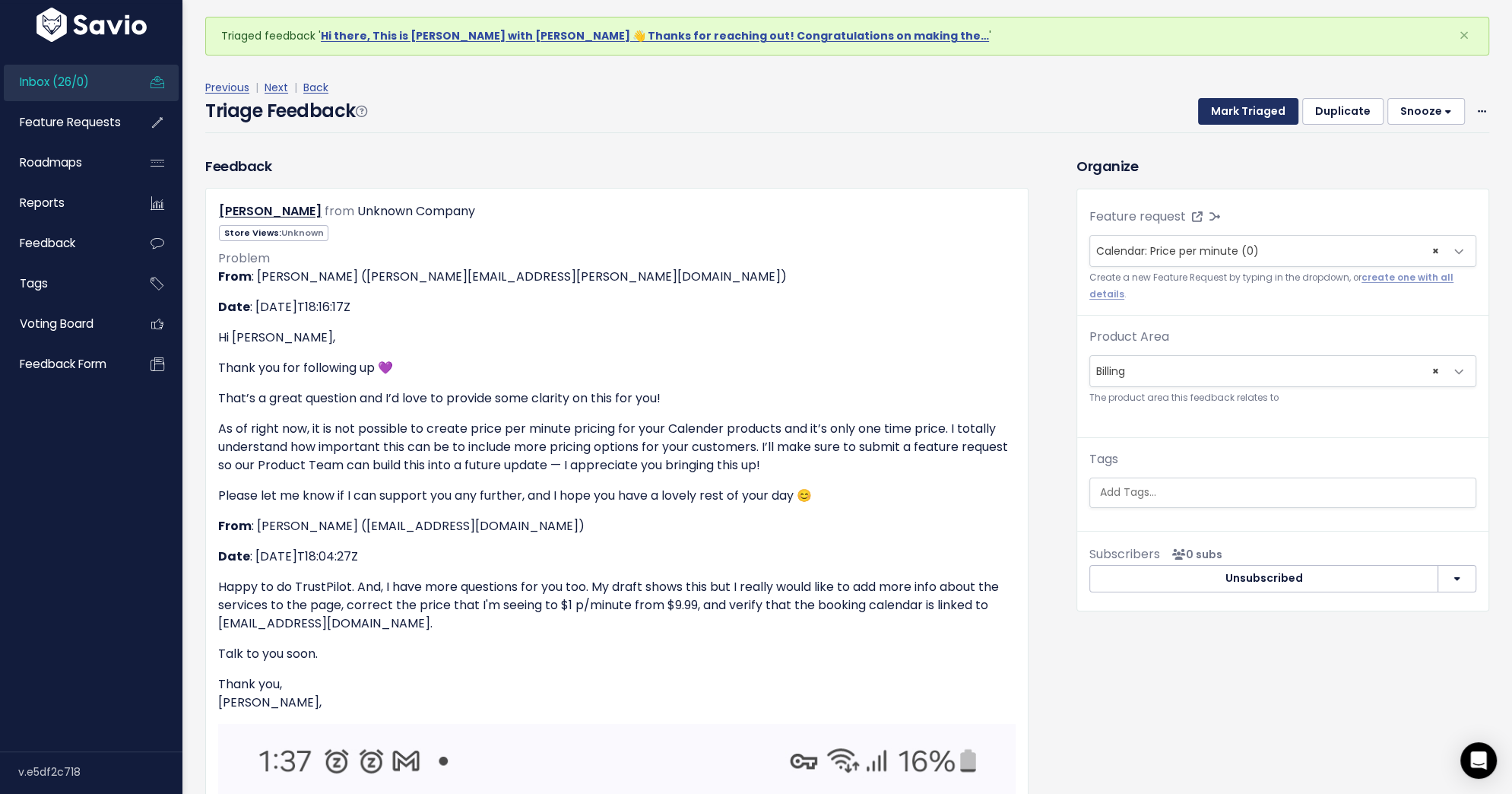
click at [1248, 103] on button "Mark Triaged" at bounding box center [1248, 111] width 100 height 27
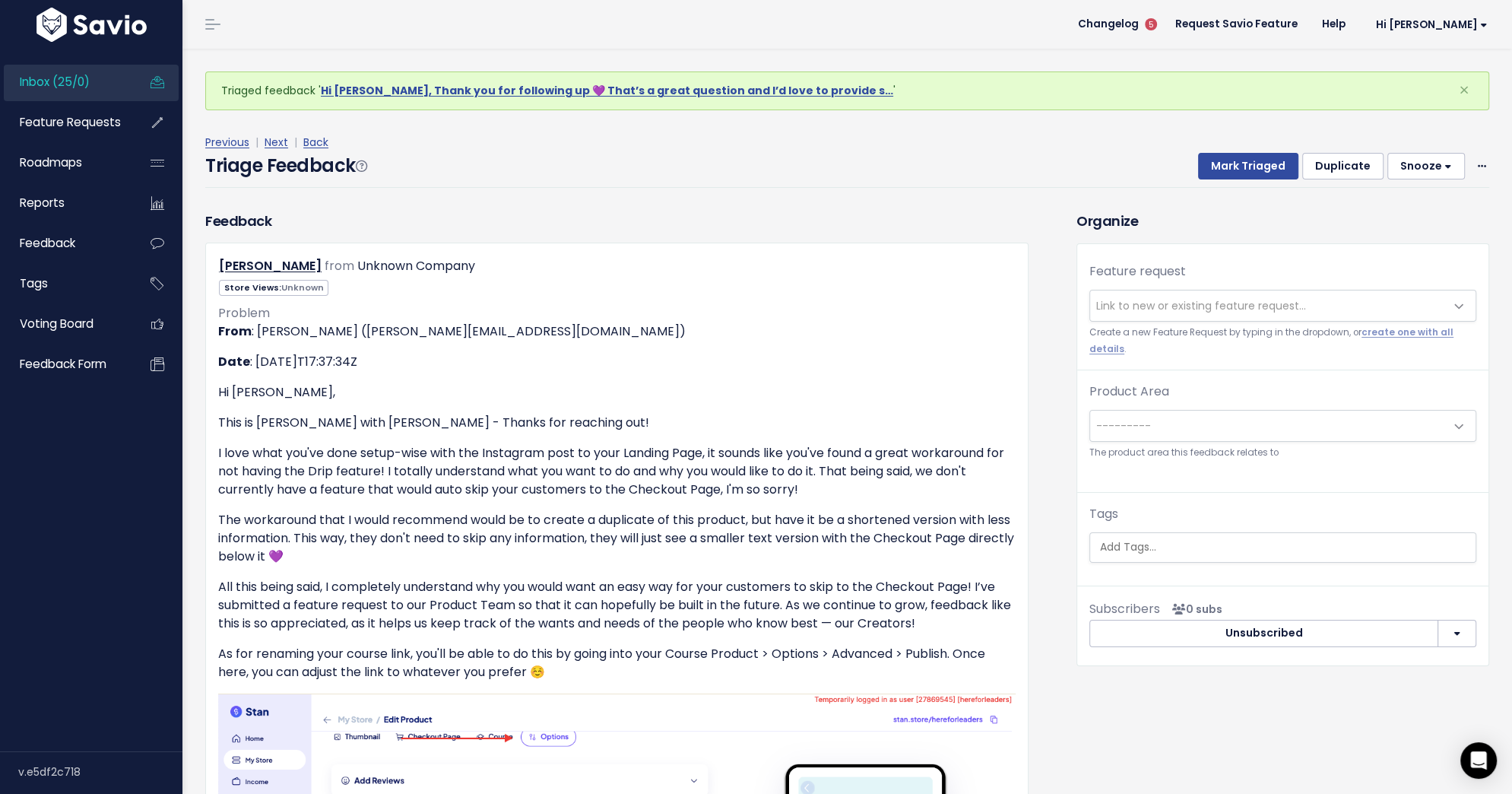
click at [1472, 161] on div "Mark Triaged Duplicate [GEOGRAPHIC_DATA] 1 day 3 days 7 days 14 days Edit Delete" at bounding box center [1334, 167] width 309 height 27
click at [1476, 163] on span at bounding box center [1482, 167] width 14 height 19
click at [1401, 244] on link "Delete" at bounding box center [1421, 237] width 110 height 30
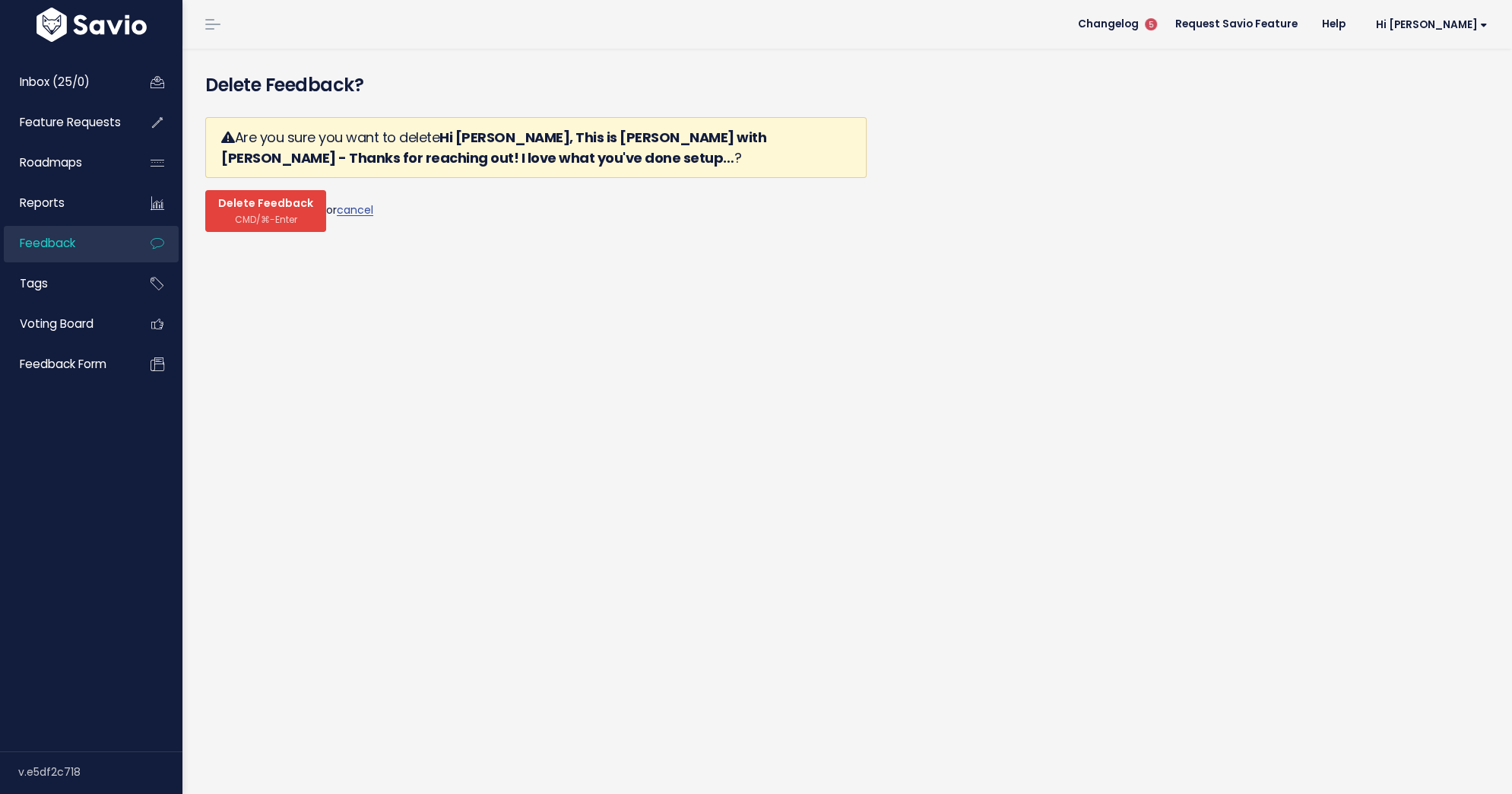
click at [235, 214] on span "CMD/⌘-Enter" at bounding box center [266, 220] width 62 height 11
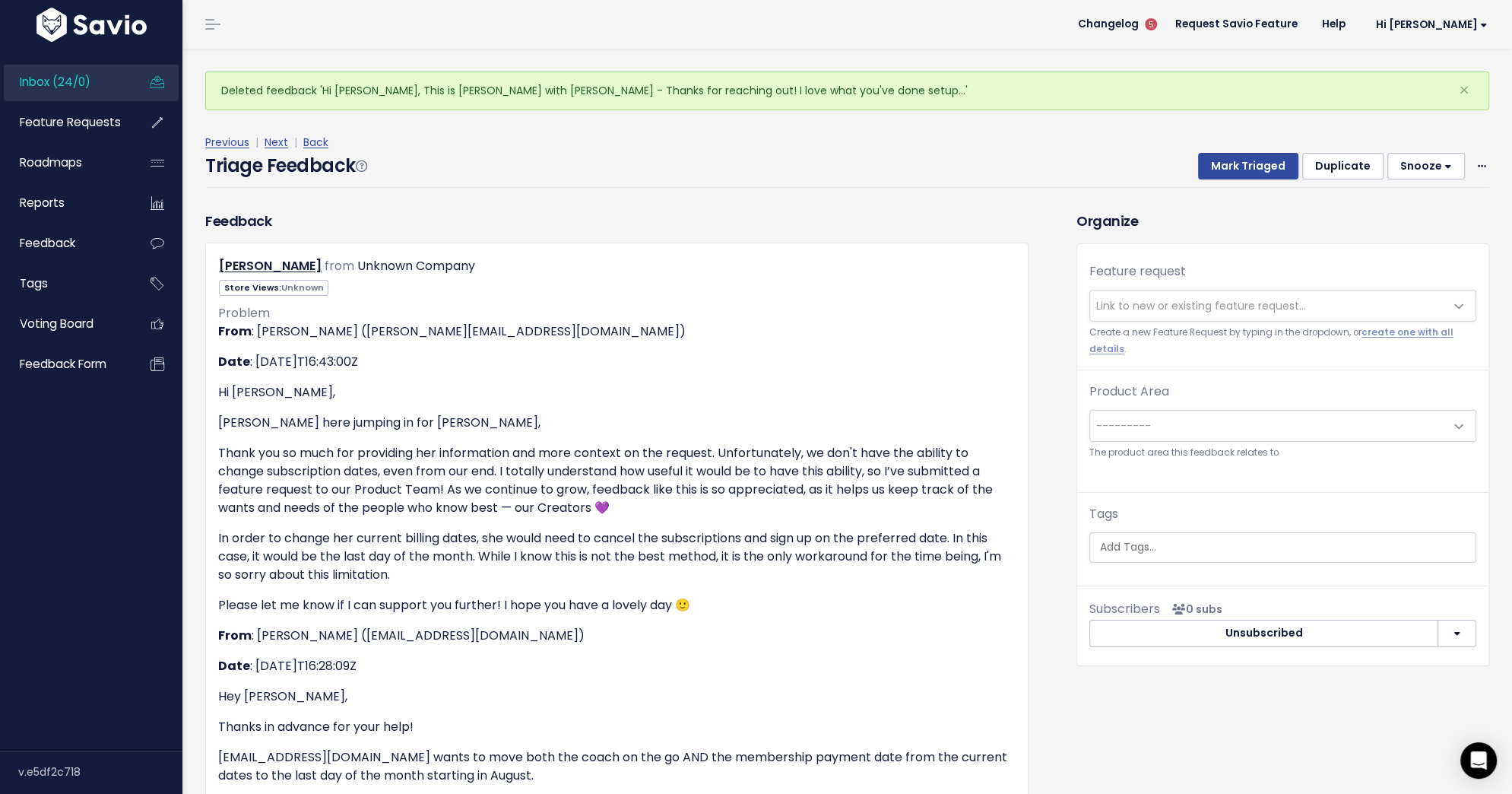
click at [1217, 304] on span "Link to new or existing feature request..." at bounding box center [1201, 305] width 210 height 15
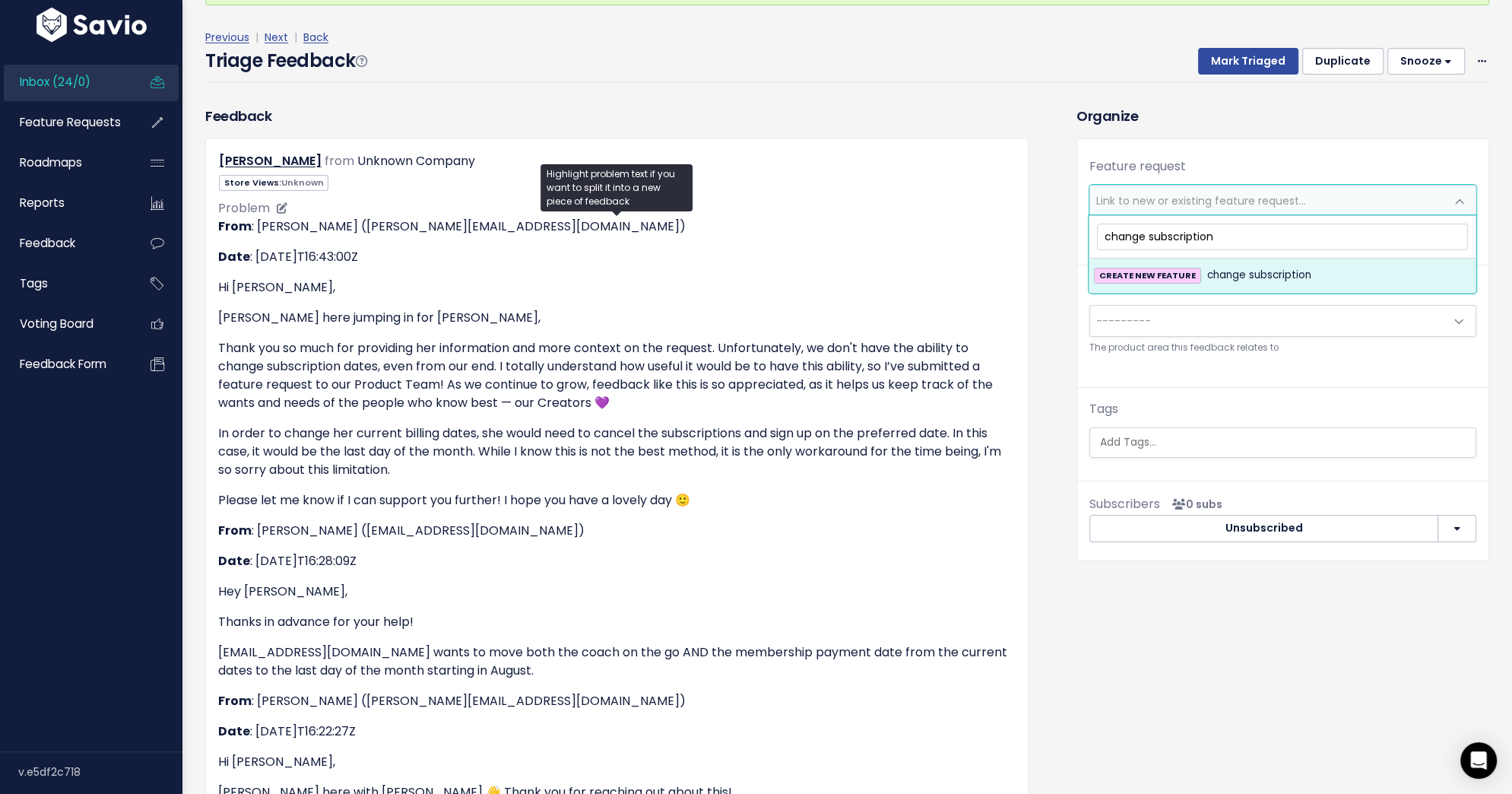
scroll to position [112, 0]
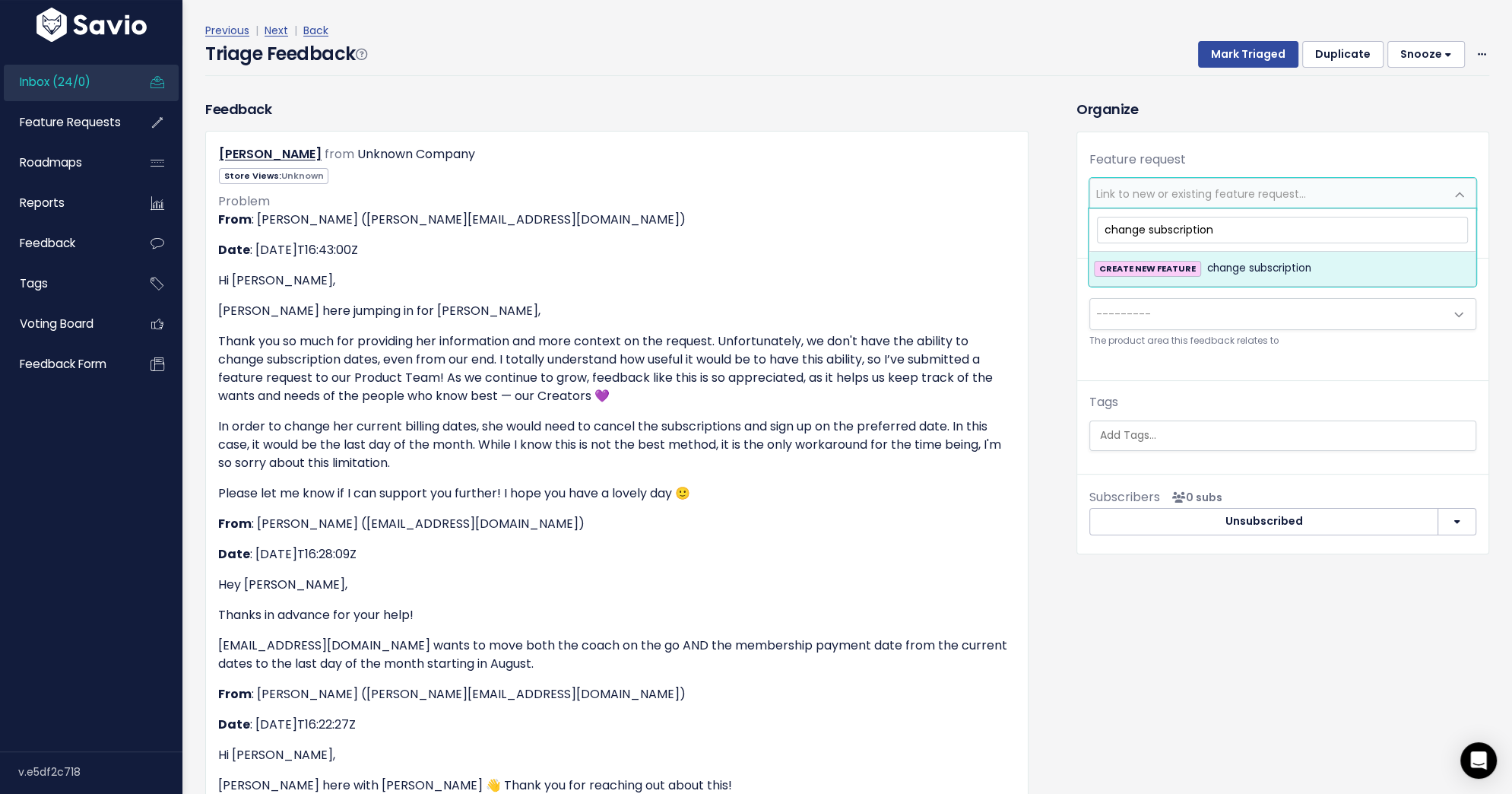
click at [1165, 228] on input "change subscription" at bounding box center [1282, 229] width 371 height 26
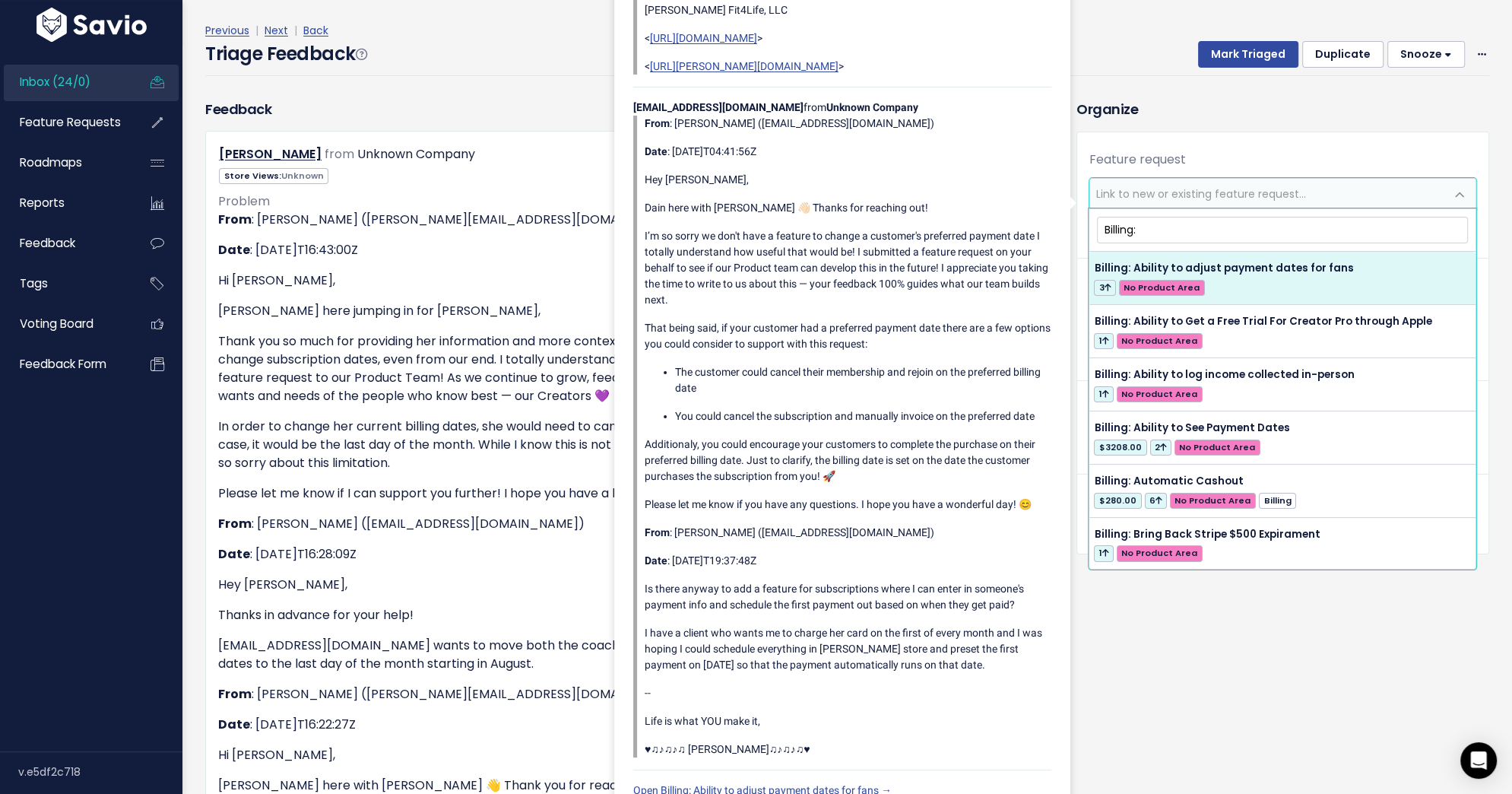
type input "Billing:"
select select "54131"
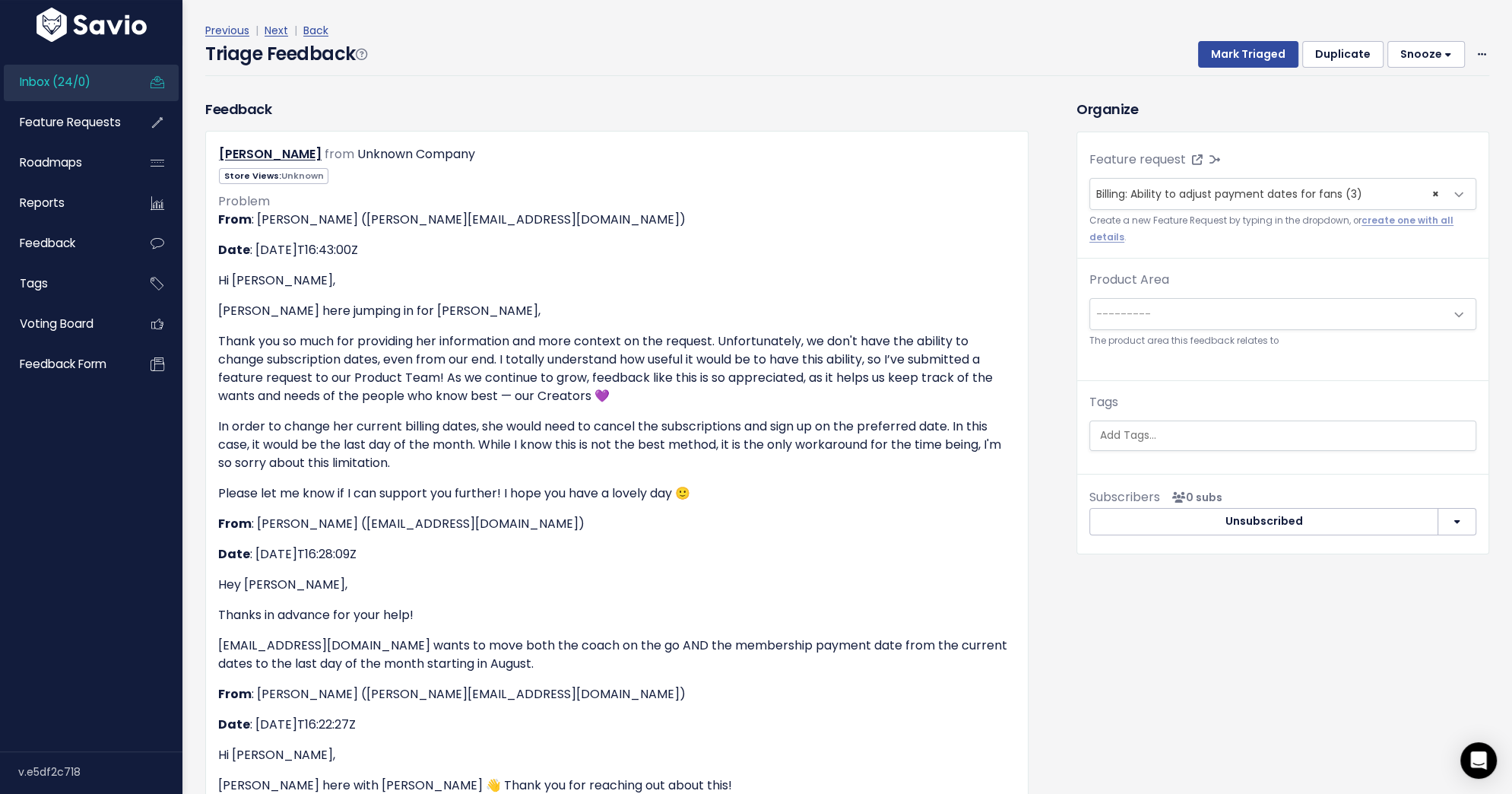
click at [1292, 314] on span "---------" at bounding box center [1267, 314] width 355 height 30
click at [1183, 313] on span "× Product" at bounding box center [1267, 314] width 355 height 30
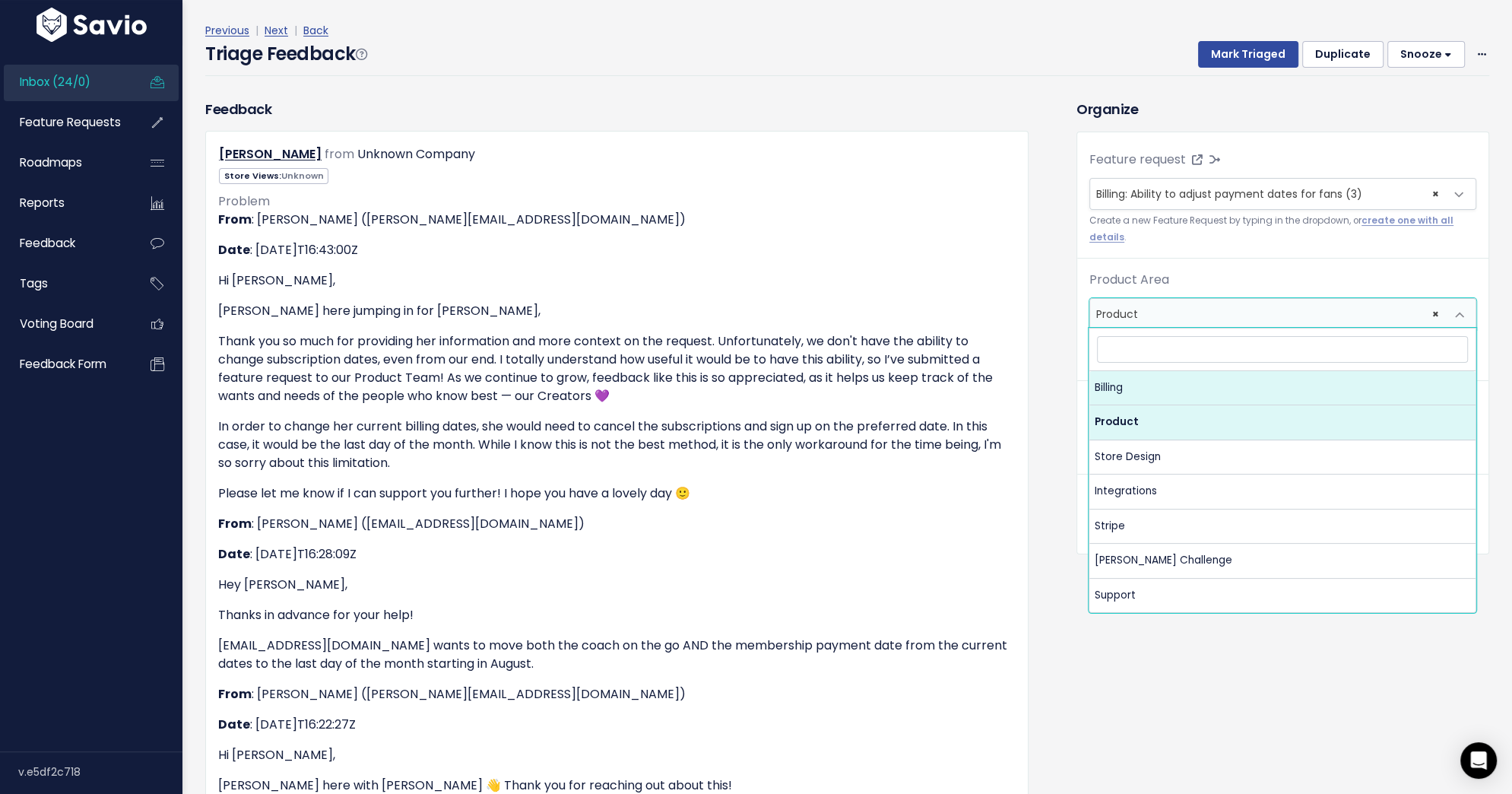
select select "MAIN:BILLING"
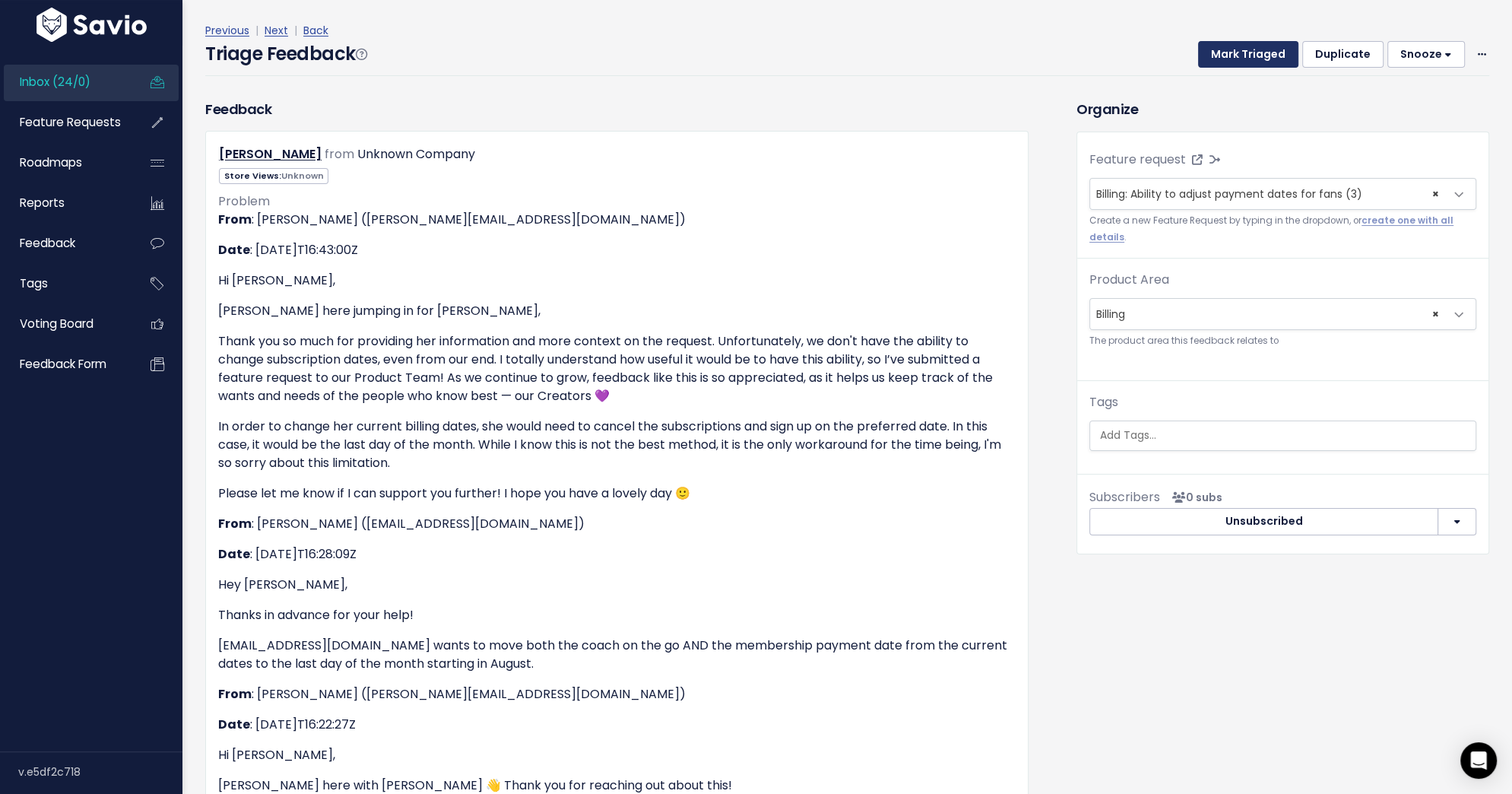
click at [1249, 52] on button "Mark Triaged" at bounding box center [1248, 54] width 100 height 27
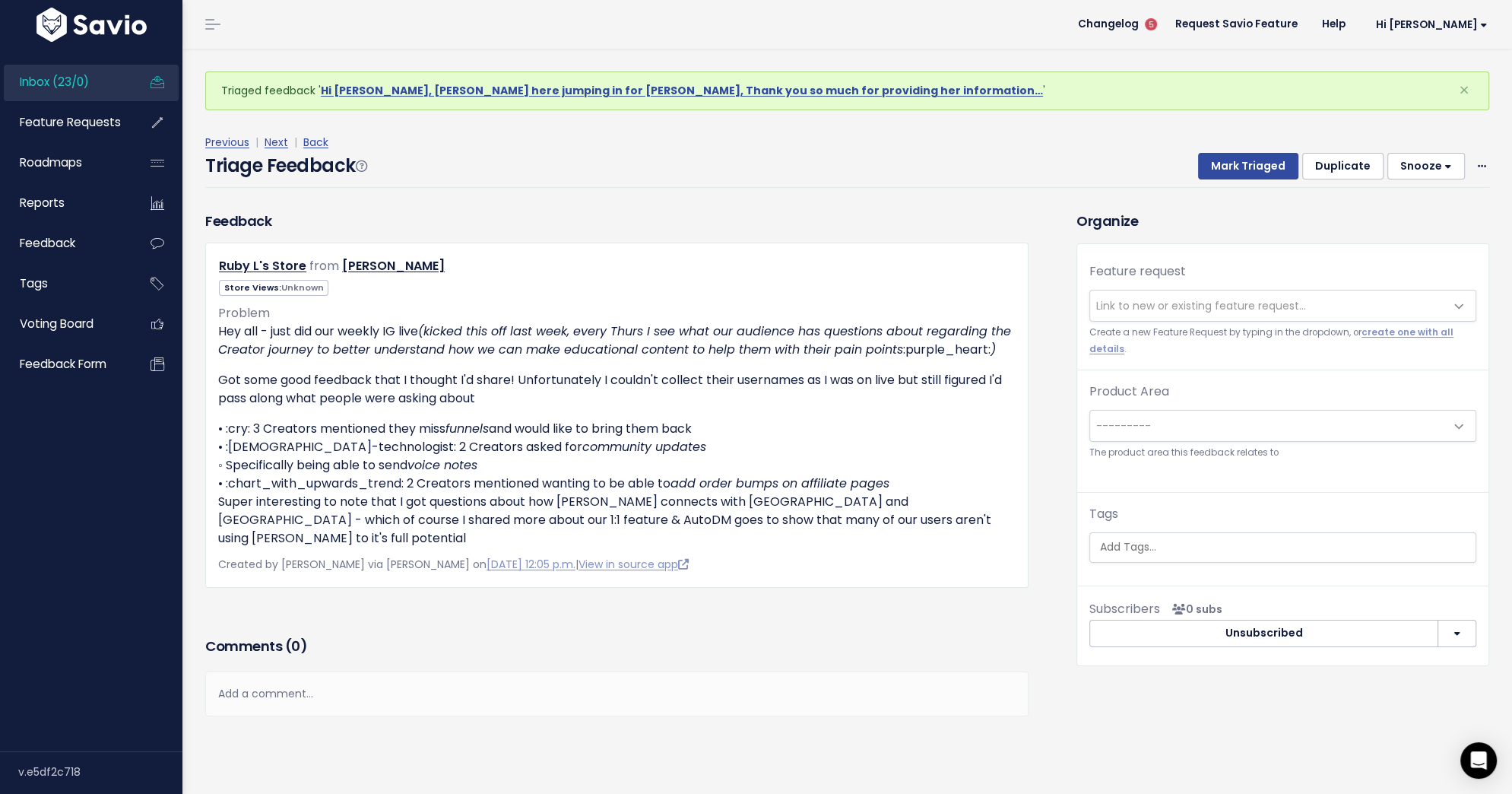
click at [1334, 171] on button "Duplicate" at bounding box center [1343, 167] width 82 height 27
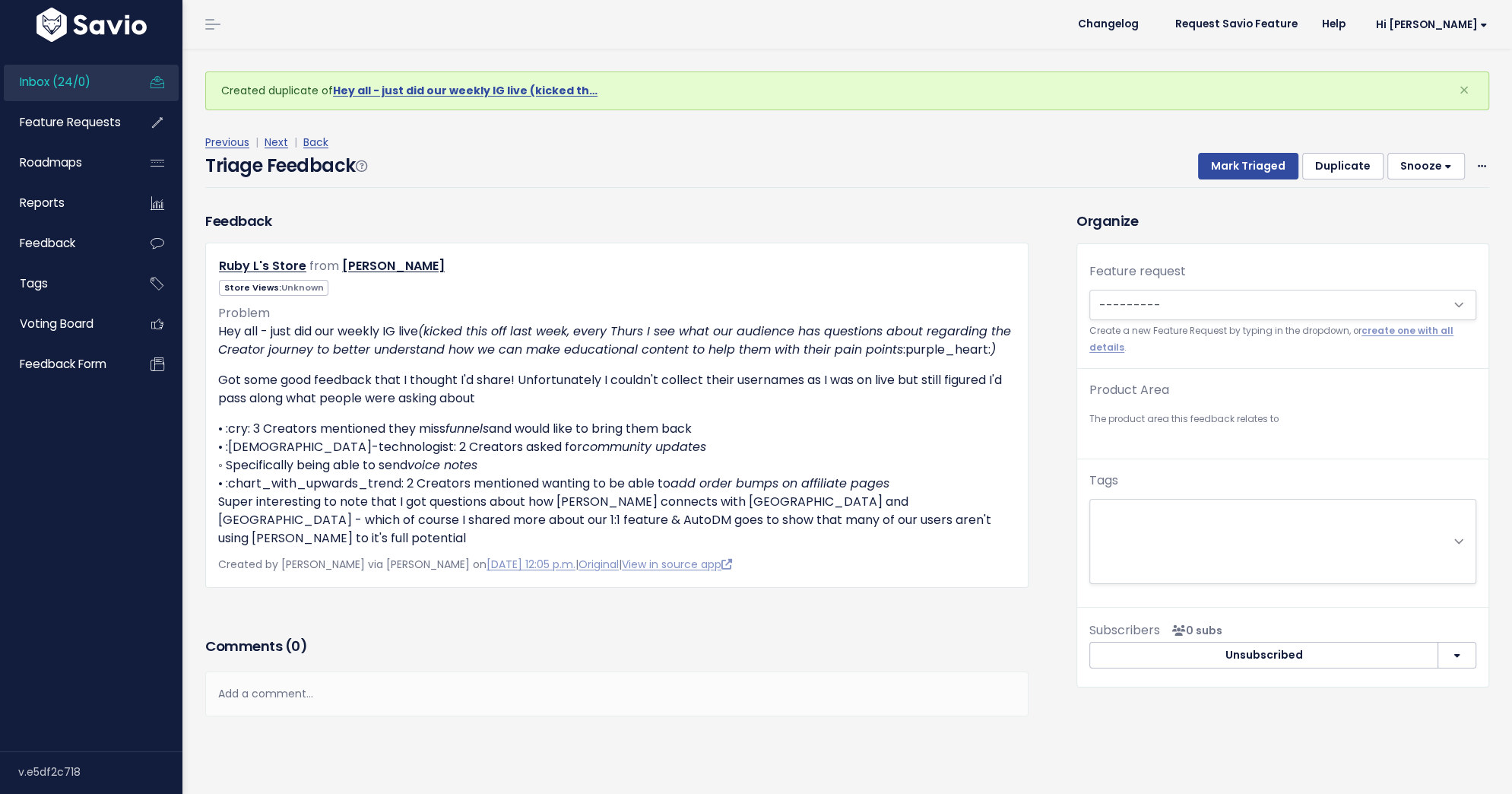
click at [1334, 171] on button "Duplicate" at bounding box center [1343, 167] width 82 height 27
click at [1217, 302] on select "---------" at bounding box center [1282, 305] width 387 height 30
click at [1089, 290] on select "---------" at bounding box center [1282, 305] width 387 height 30
click at [1193, 303] on select "---------" at bounding box center [1282, 305] width 387 height 30
click at [1188, 302] on select "---------" at bounding box center [1282, 305] width 387 height 30
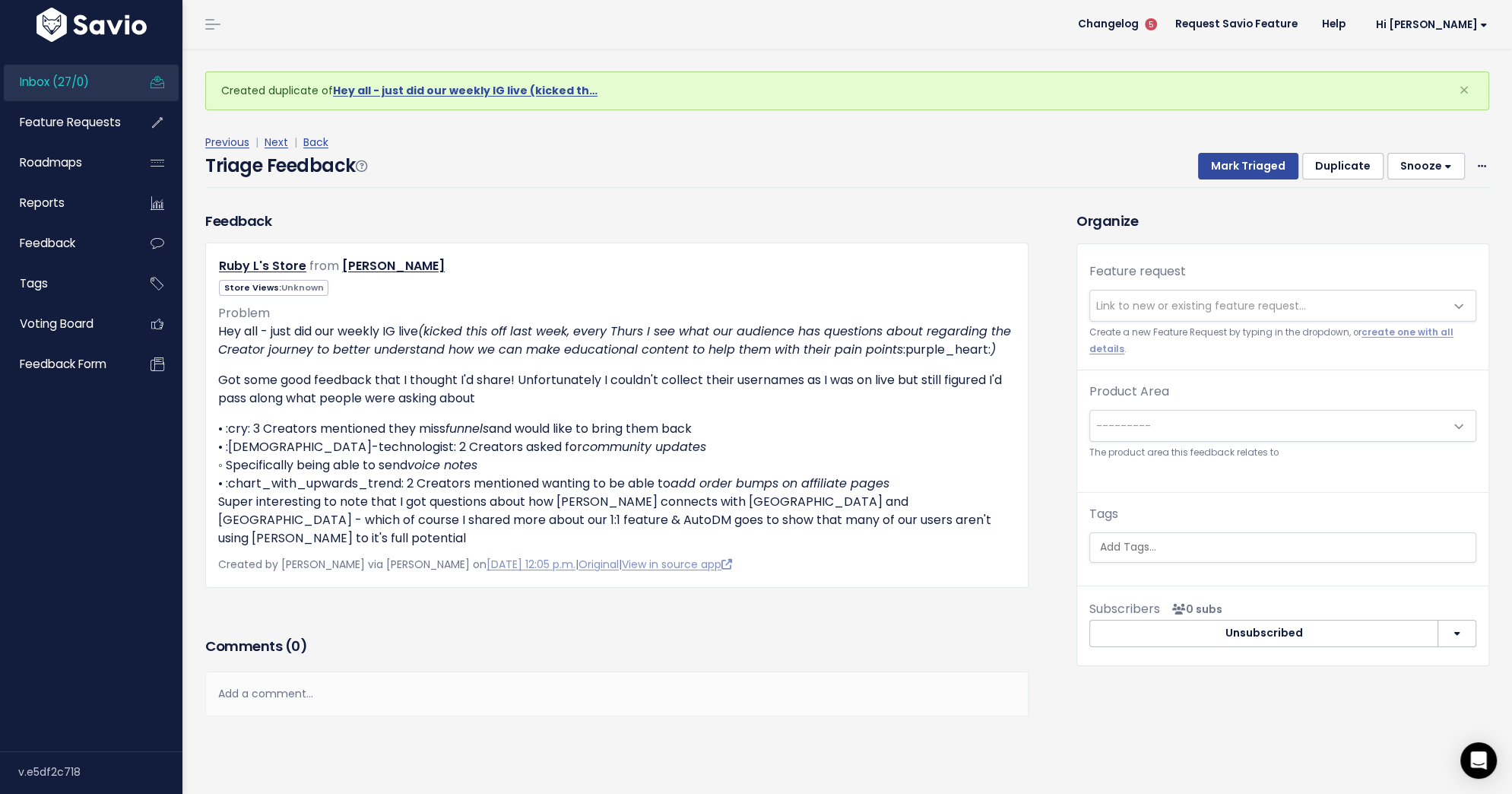
click at [1190, 308] on span "Link to new or existing feature request..." at bounding box center [1201, 305] width 210 height 15
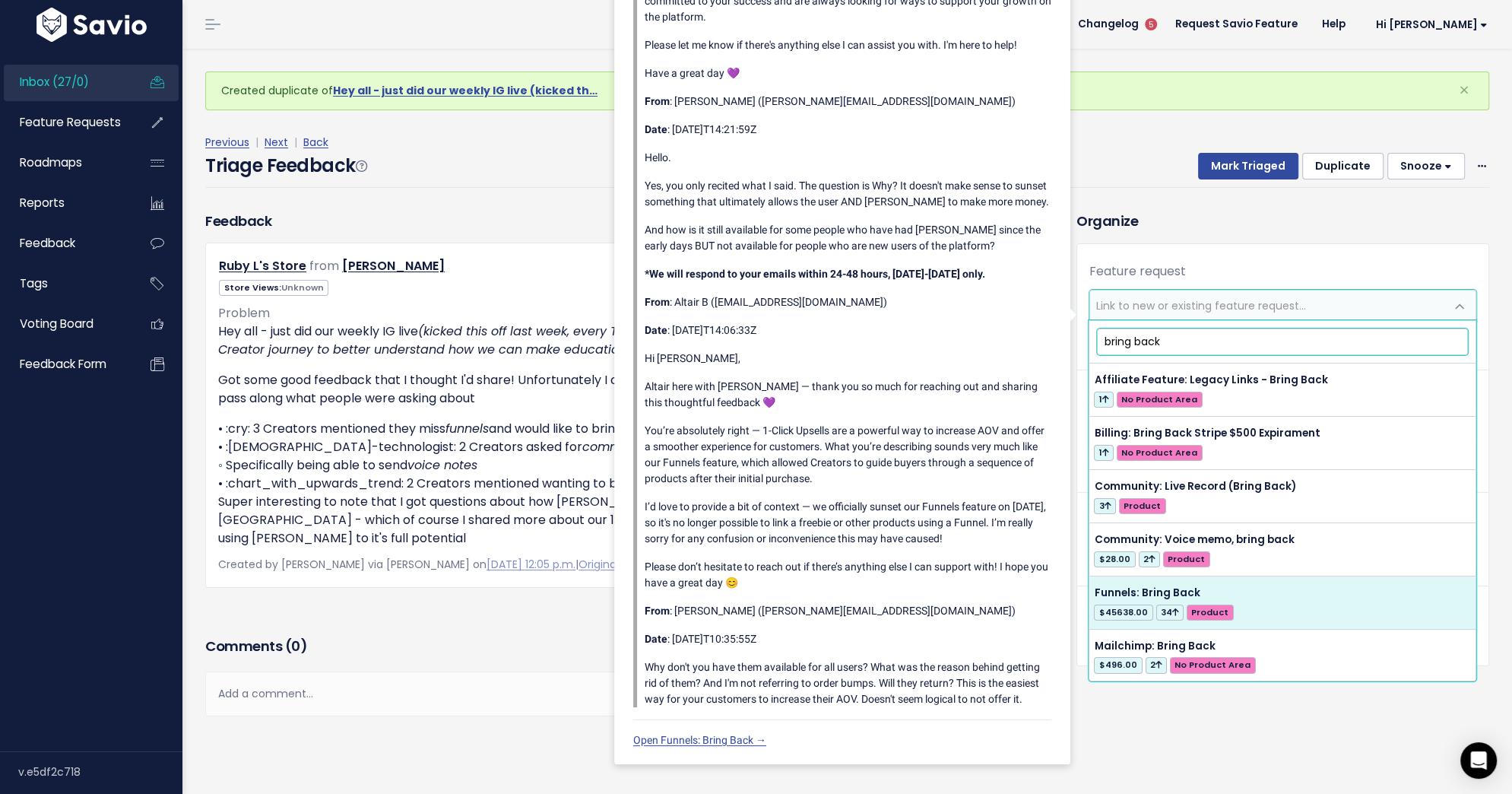
type input "bring back"
select select "56677"
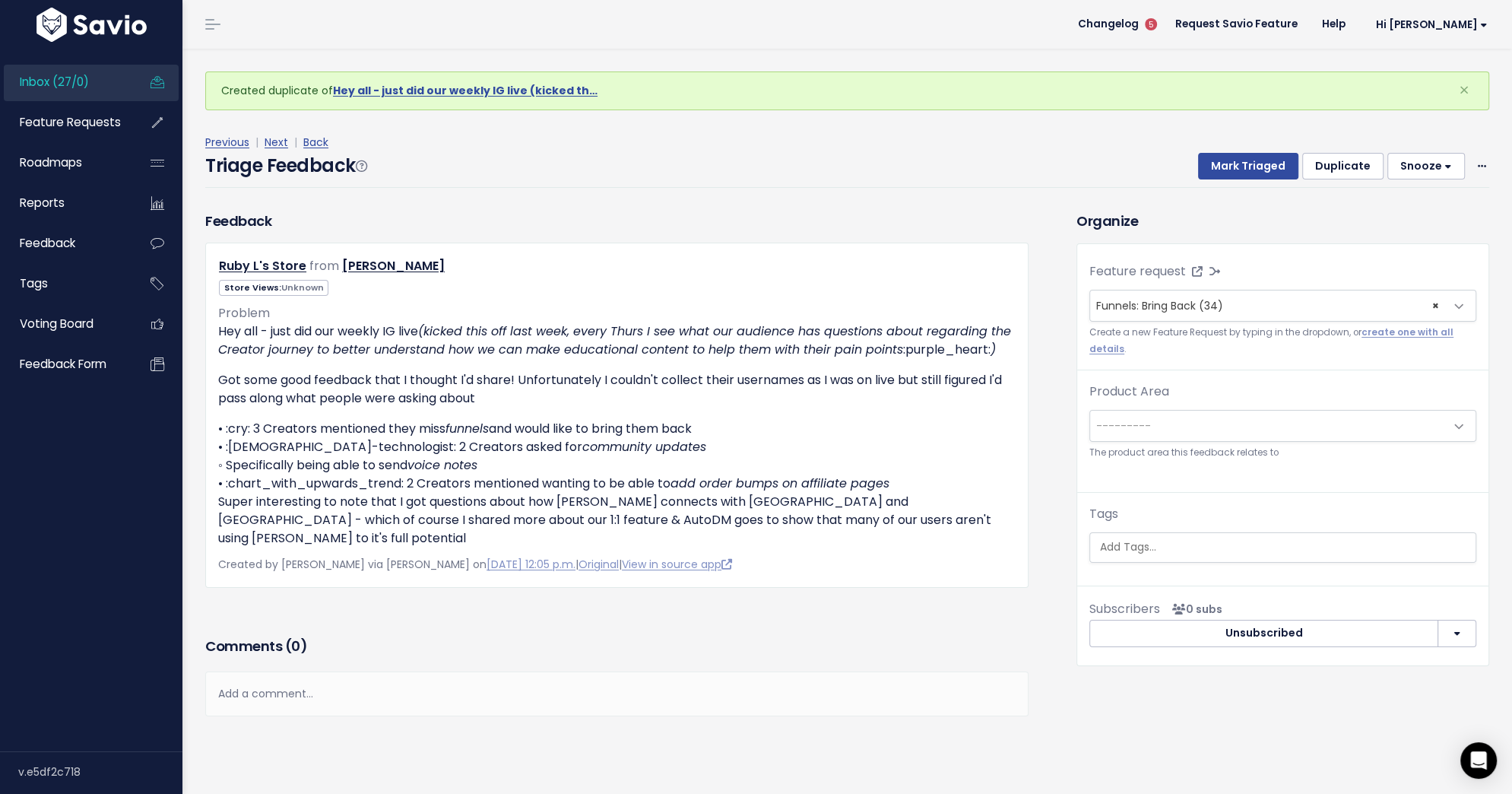
click at [1269, 417] on span "---------" at bounding box center [1267, 426] width 355 height 30
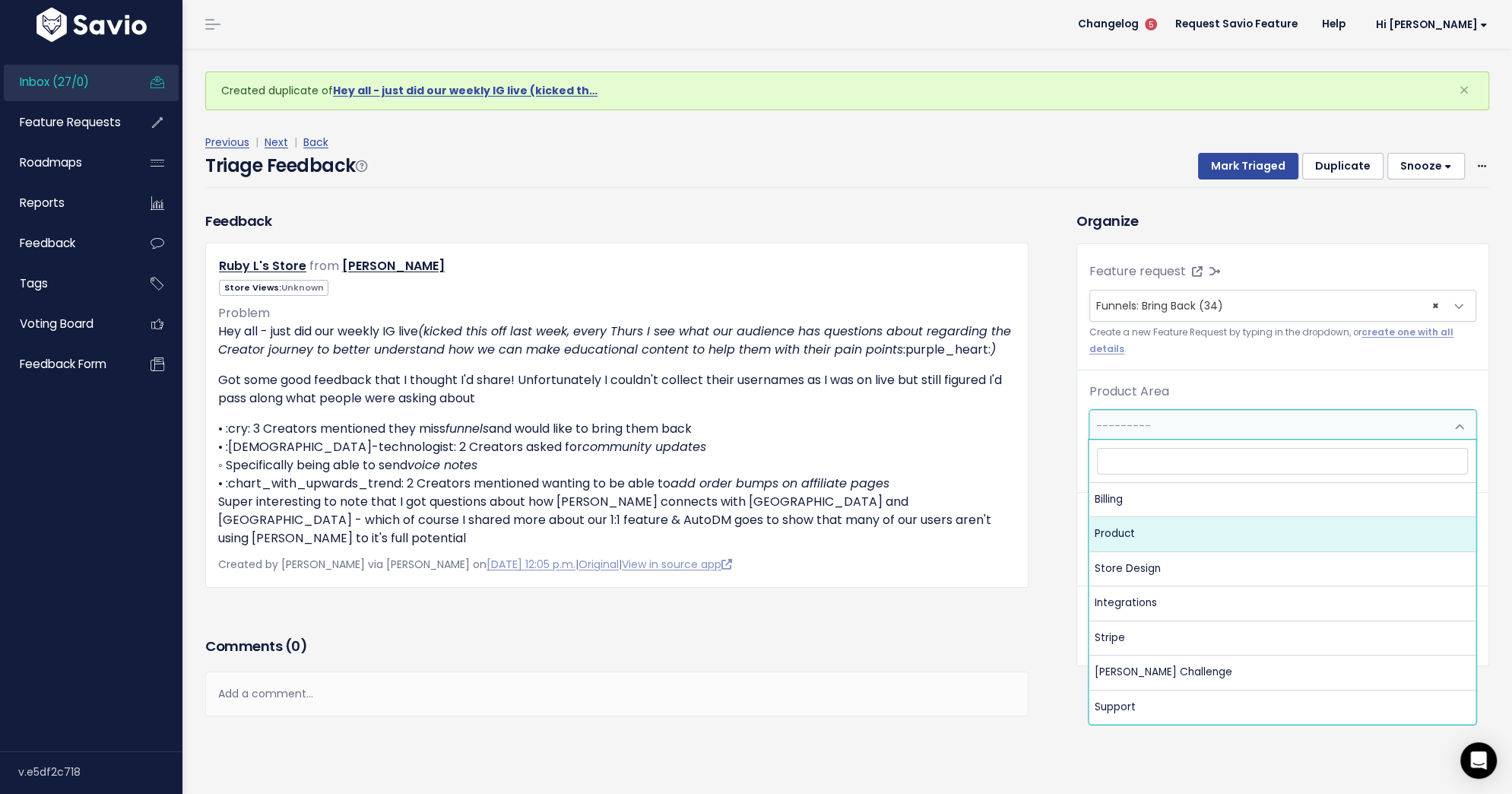
select select "MAIN:PRODUCT"
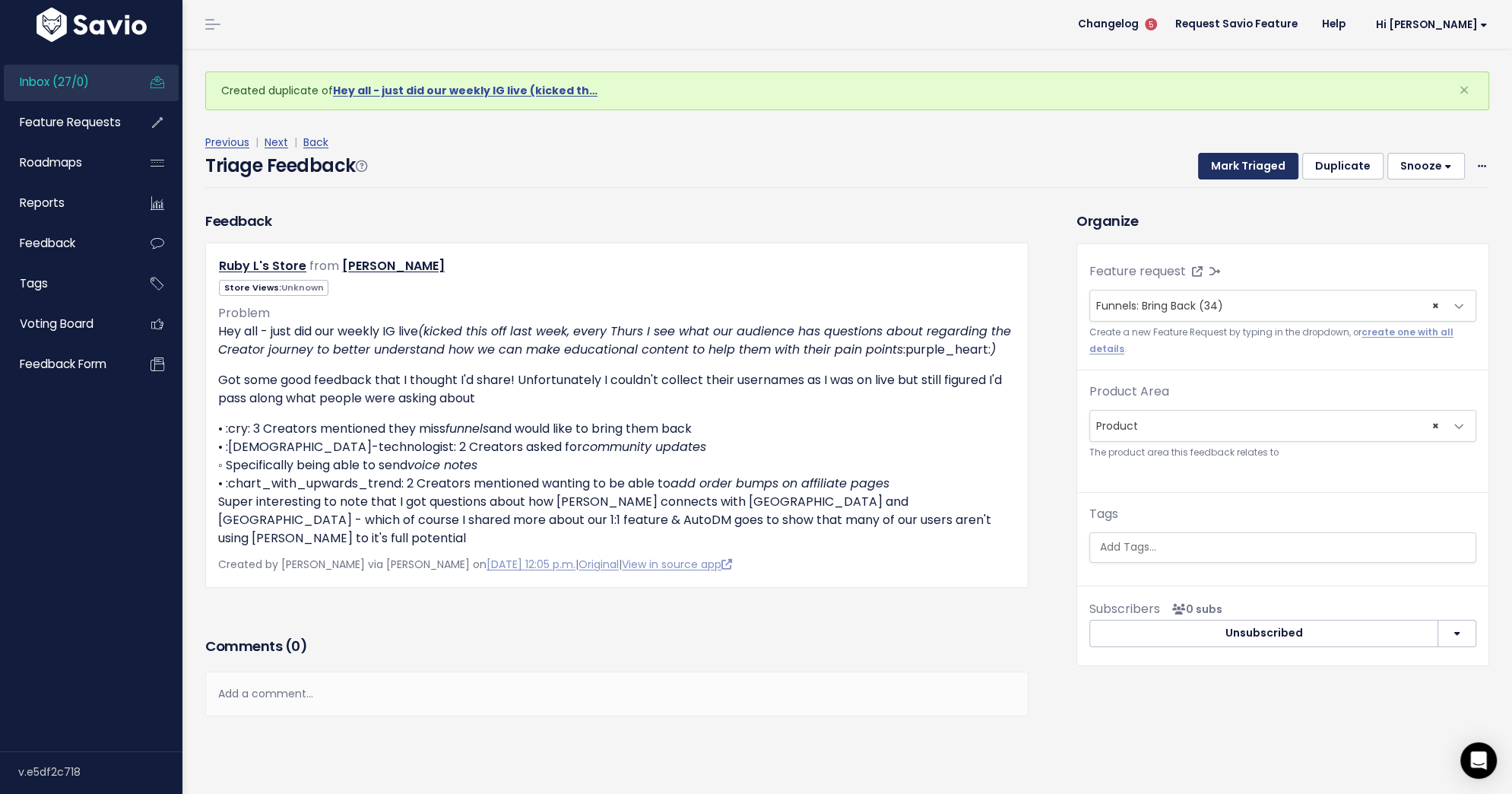
click at [1276, 171] on button "Mark Triaged" at bounding box center [1248, 167] width 100 height 27
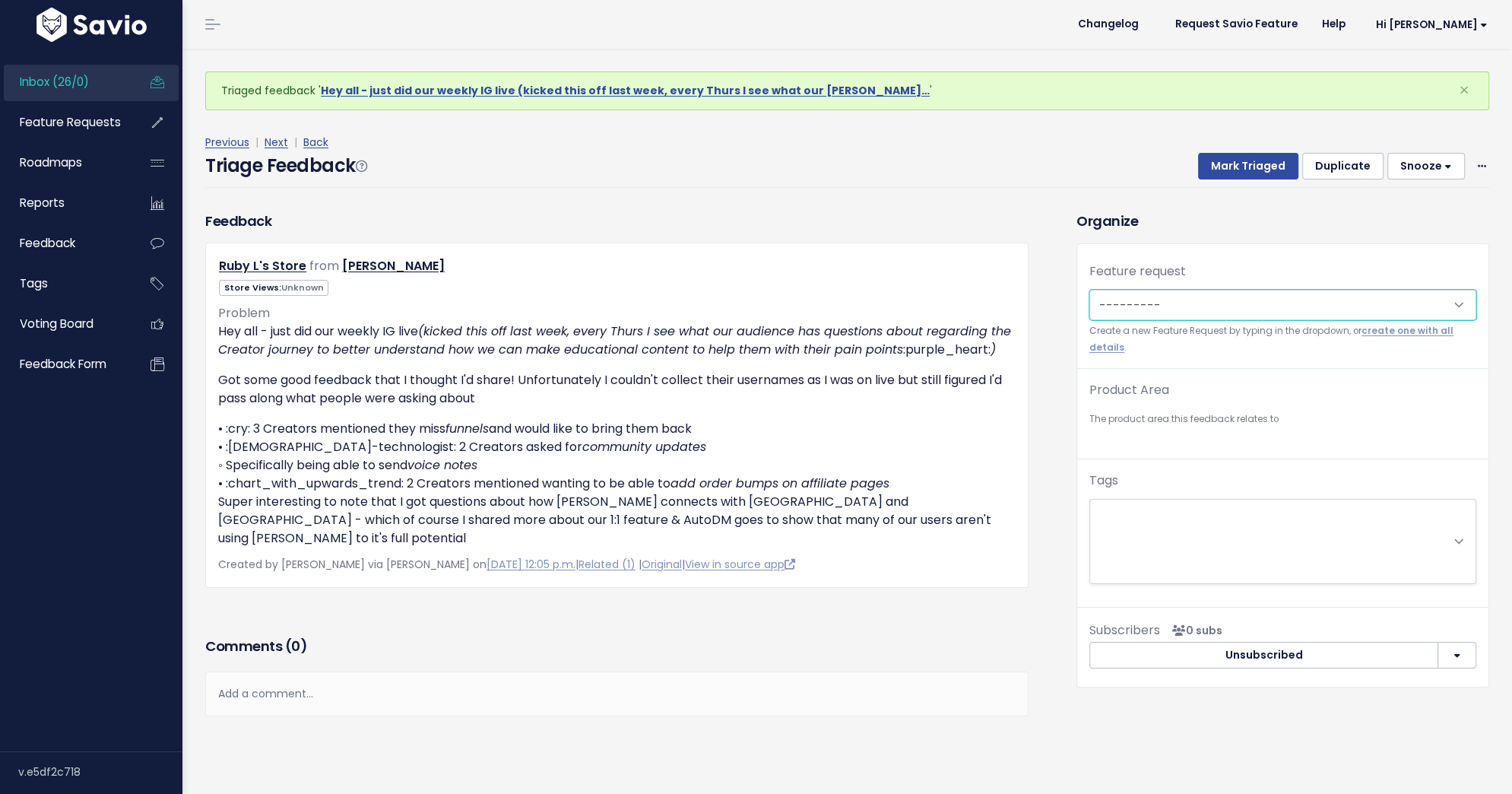
click at [1261, 305] on select "---------" at bounding box center [1282, 305] width 387 height 30
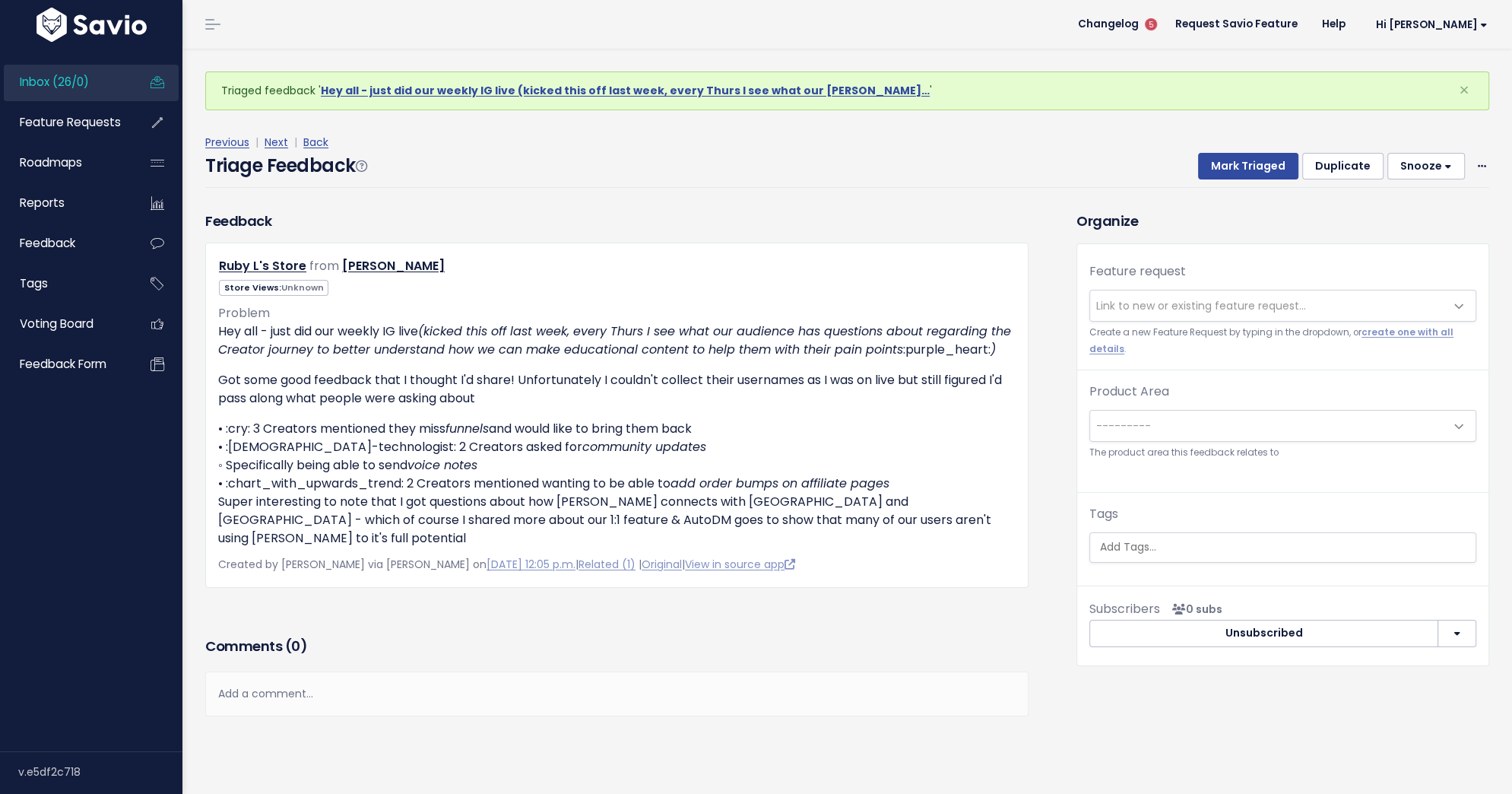
click at [1252, 302] on span "Link to new or existing feature request..." at bounding box center [1201, 305] width 210 height 15
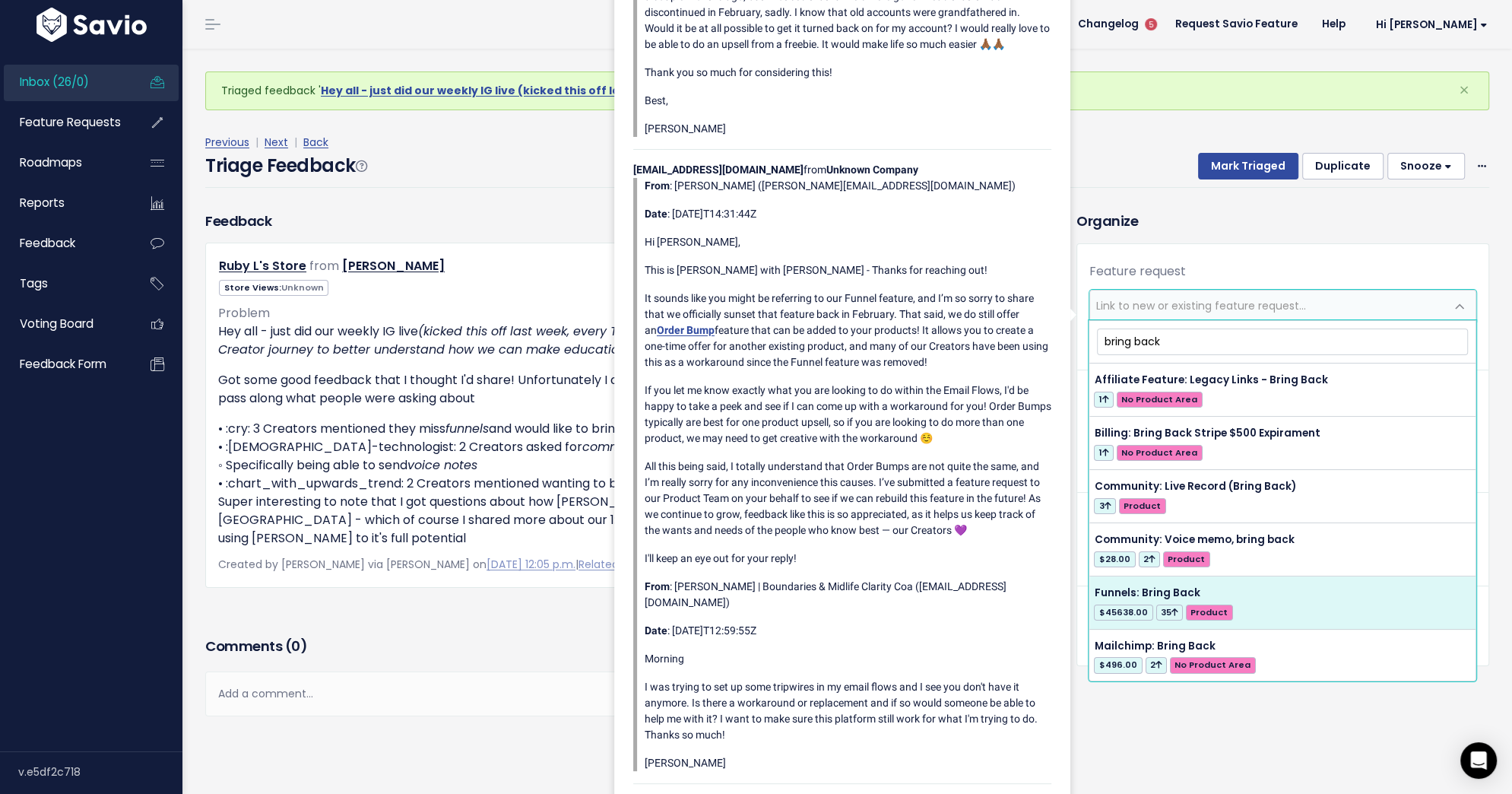
type input "bring back"
select select "56677"
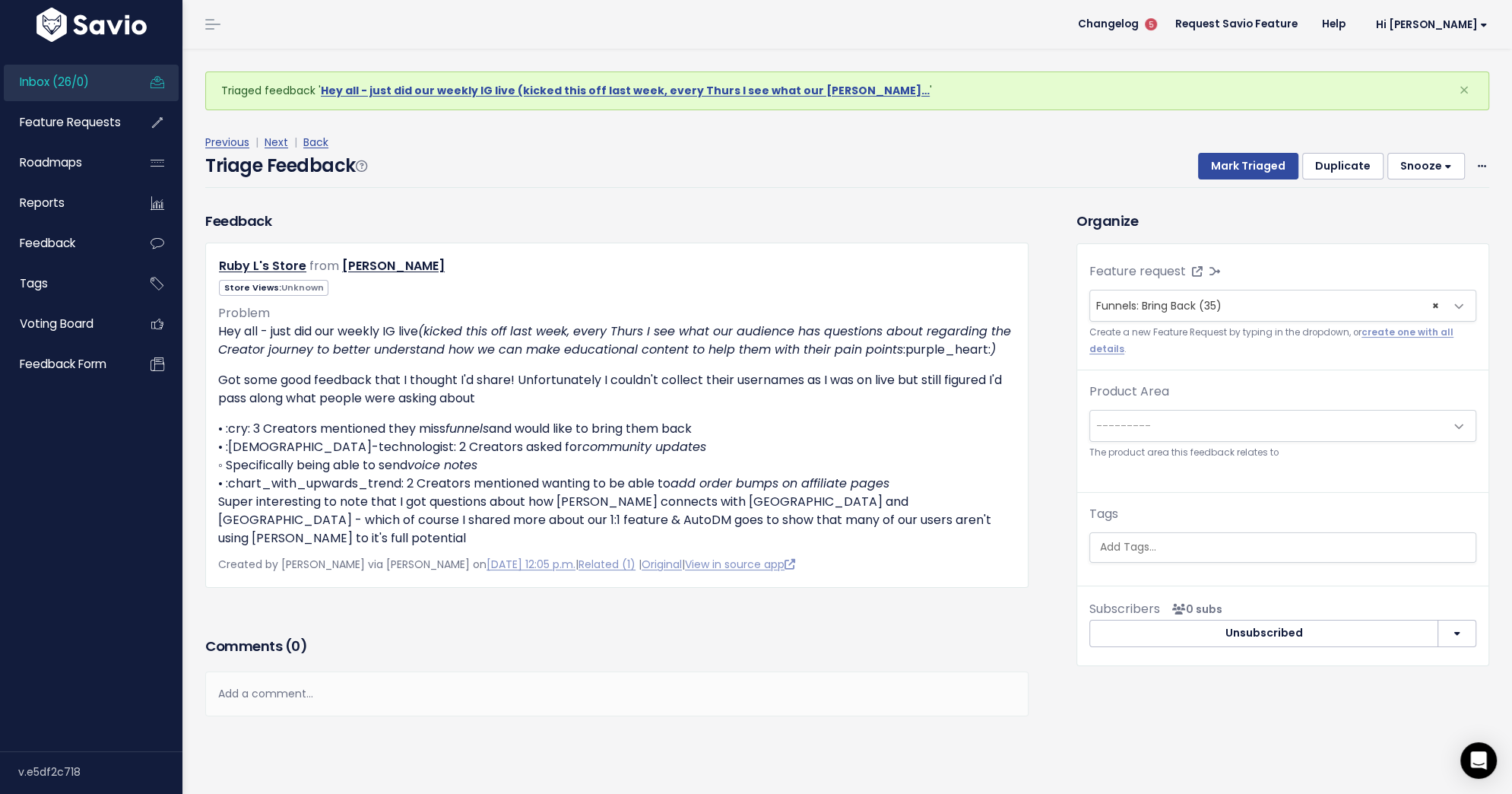
click at [1295, 410] on span "---------" at bounding box center [1282, 426] width 387 height 32
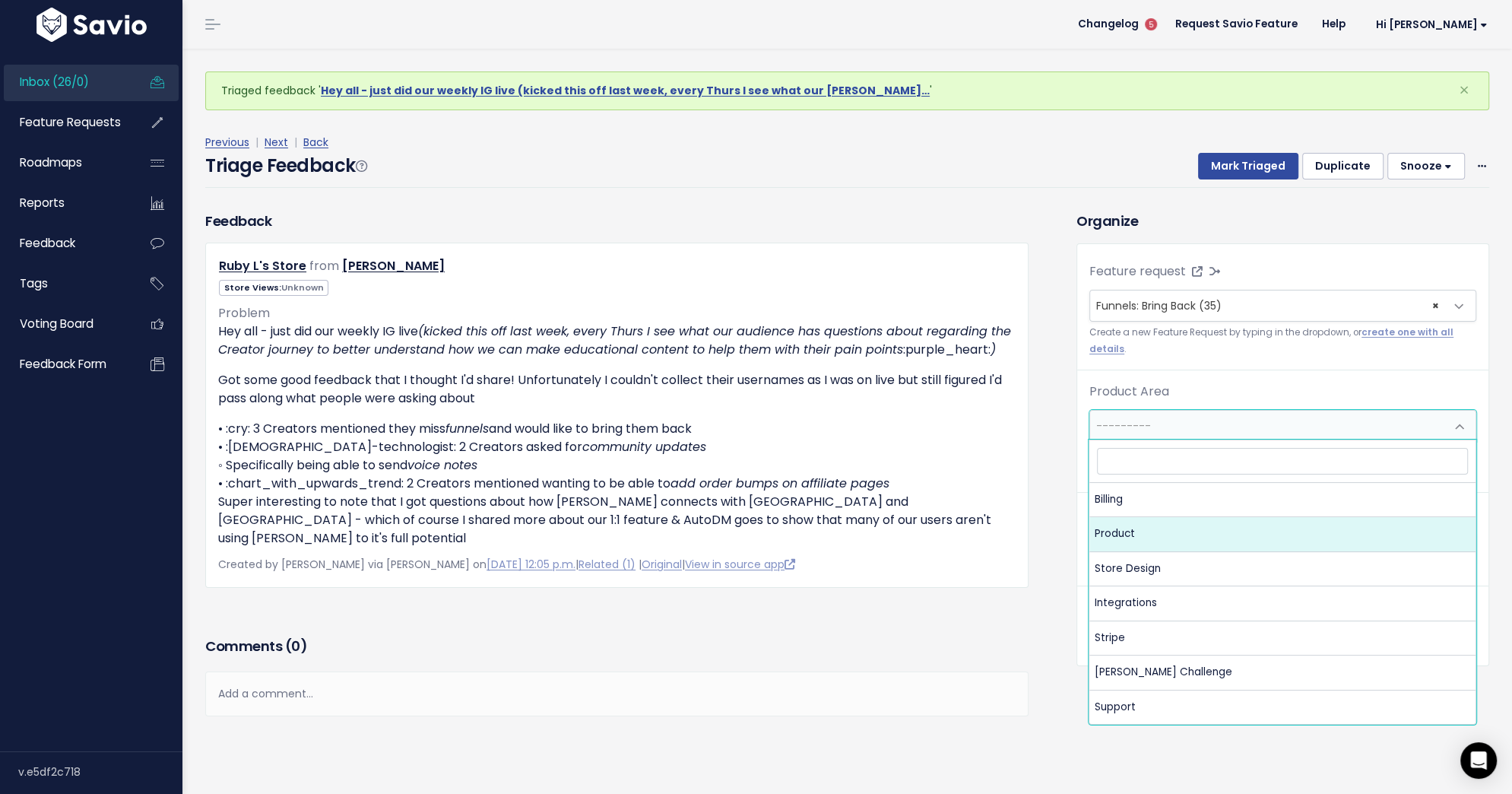
select select "MAIN:PRODUCT"
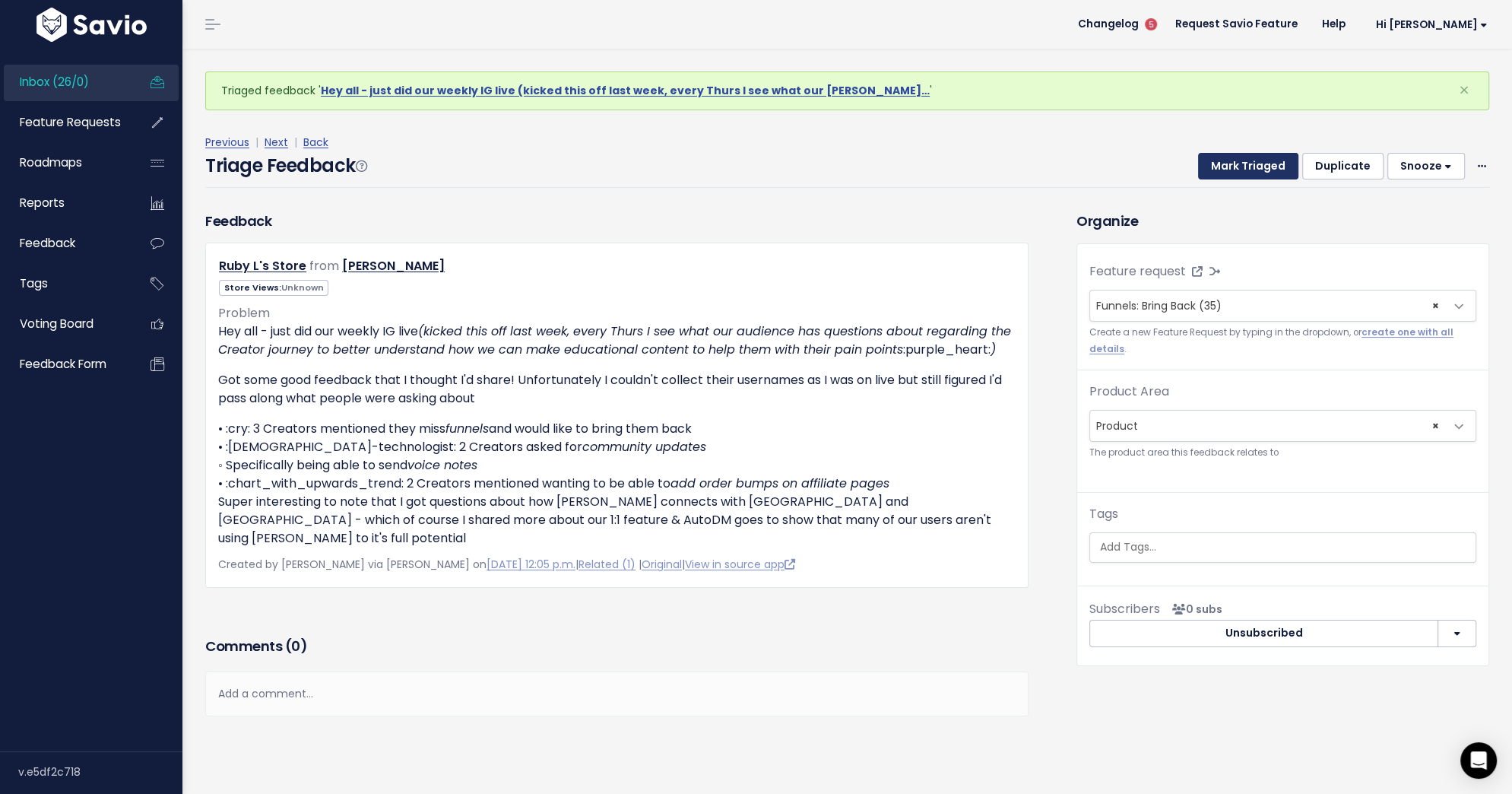
click at [1247, 163] on button "Mark Triaged" at bounding box center [1248, 167] width 100 height 27
click at [1237, 305] on span "Link to new or existing feature request..." at bounding box center [1201, 305] width 210 height 15
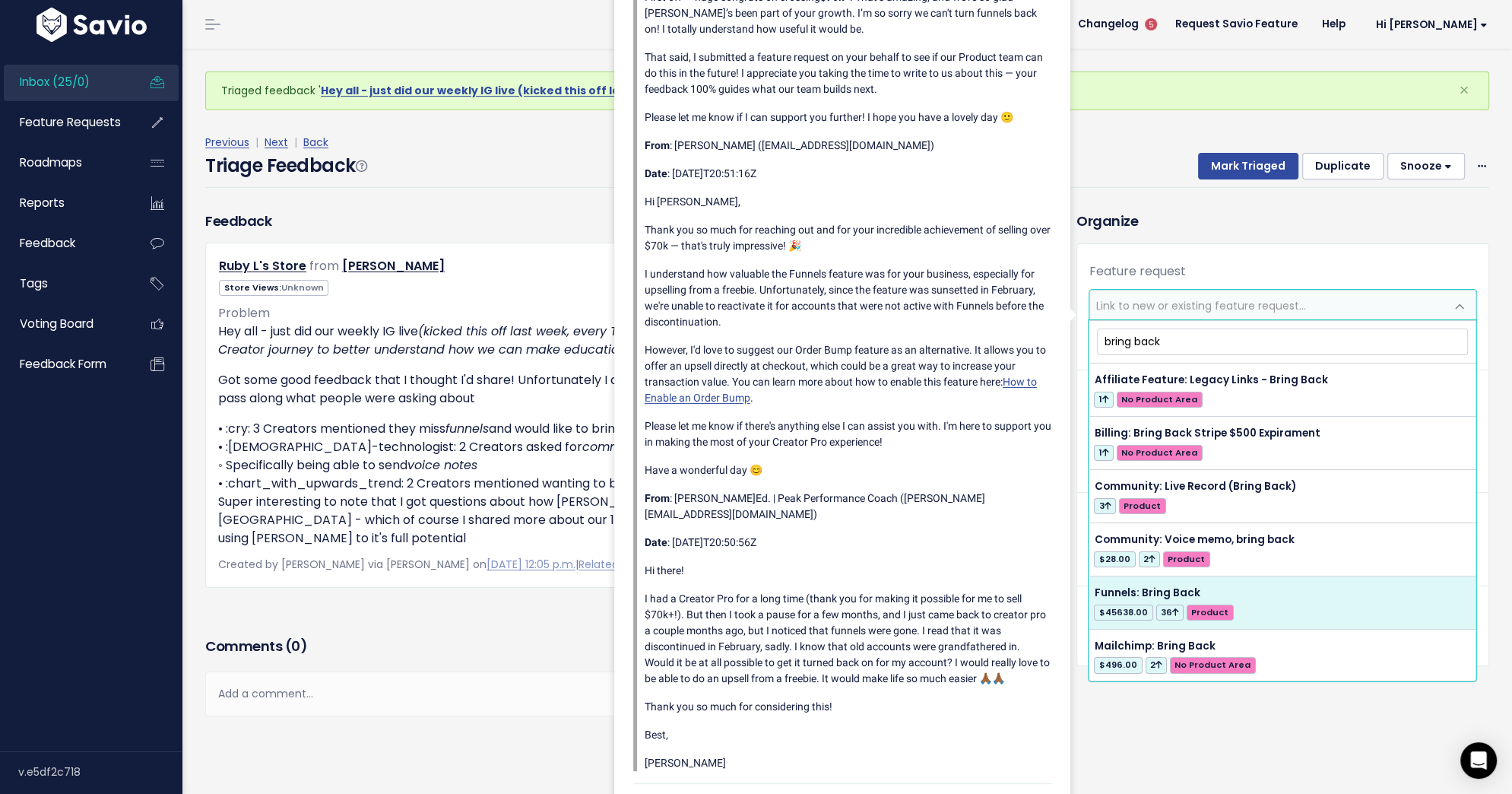
type input "bring back"
select select "56677"
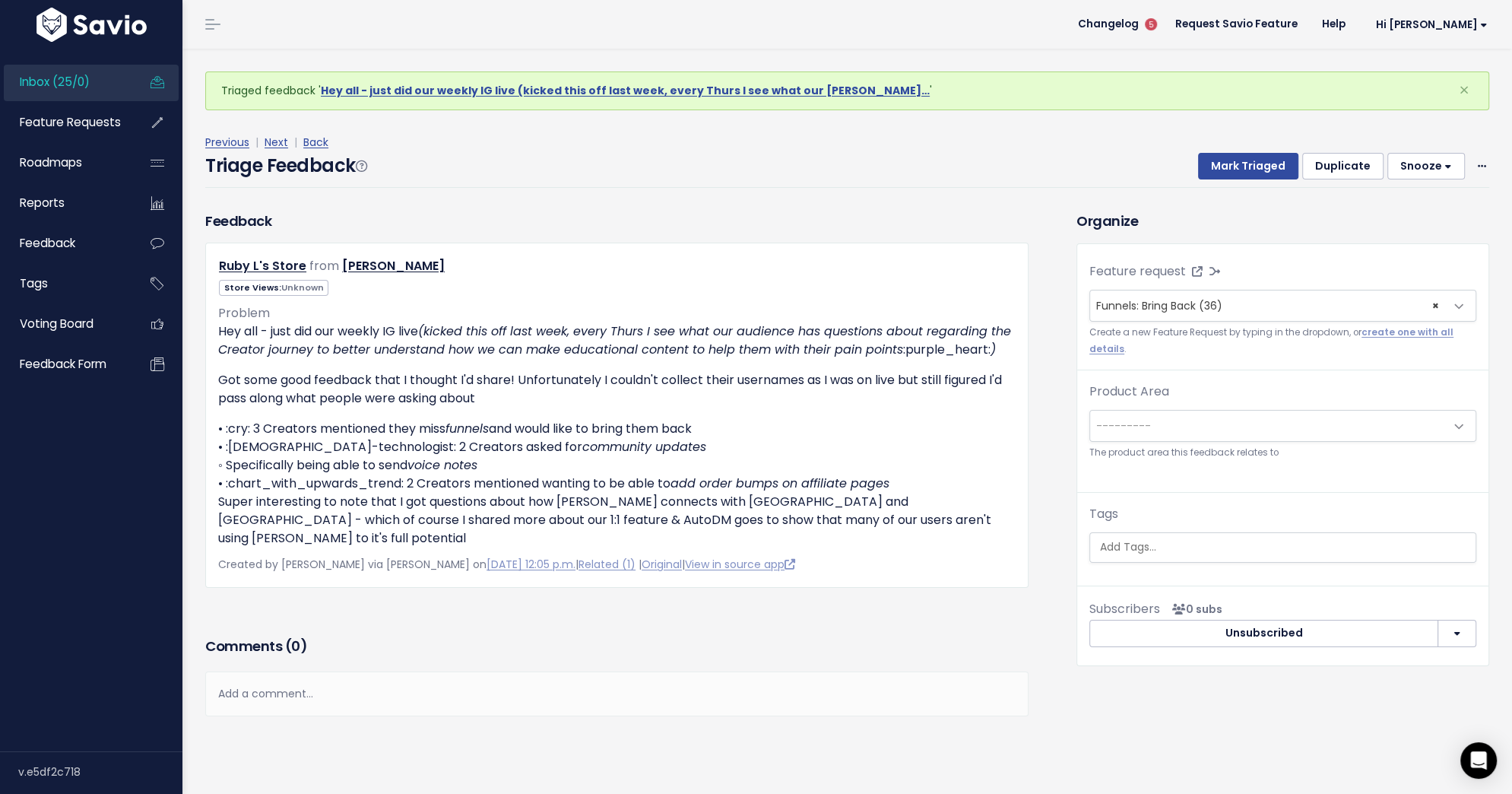
click at [1237, 420] on span "---------" at bounding box center [1267, 426] width 355 height 30
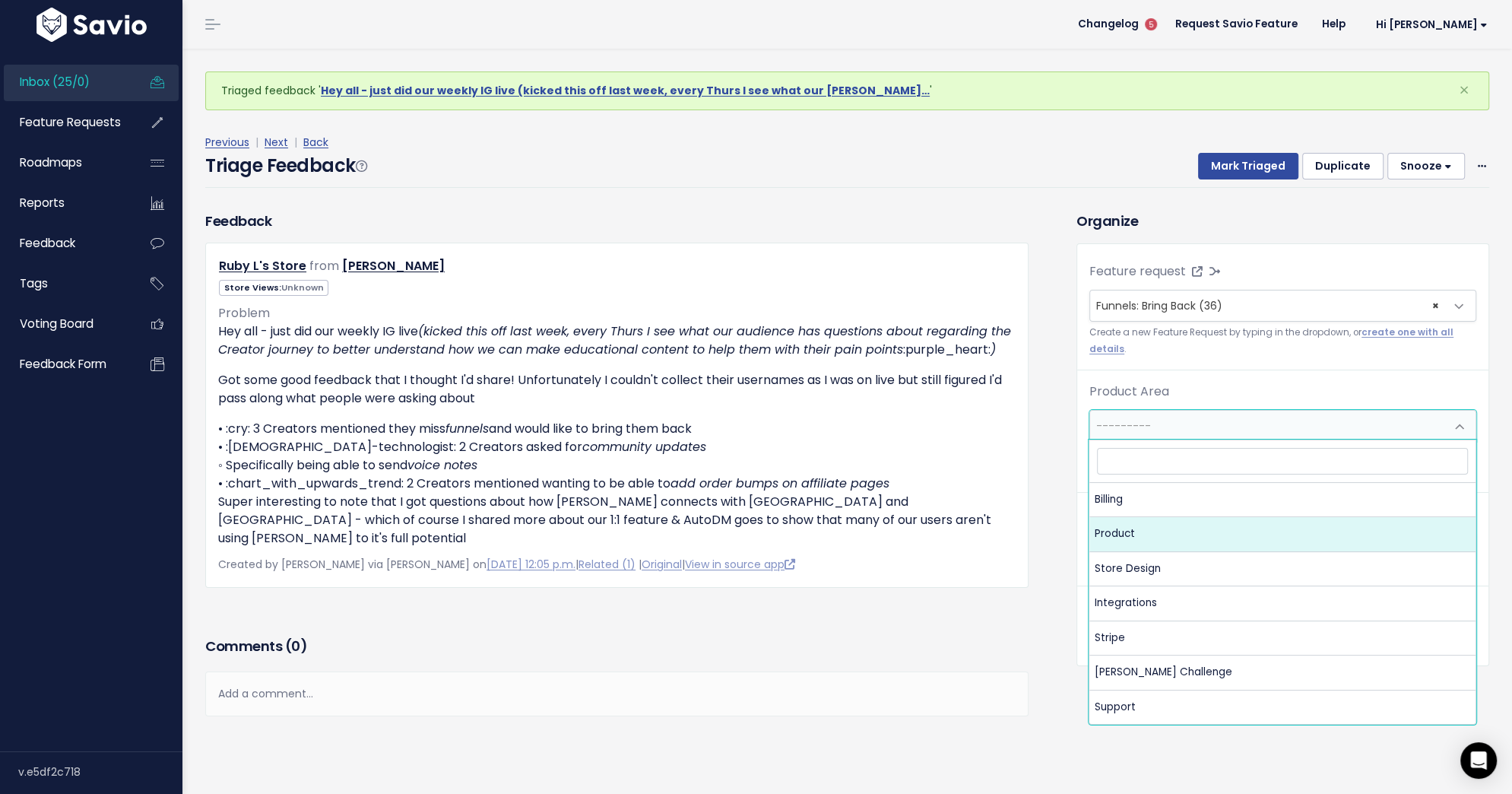
select select "MAIN:PRODUCT"
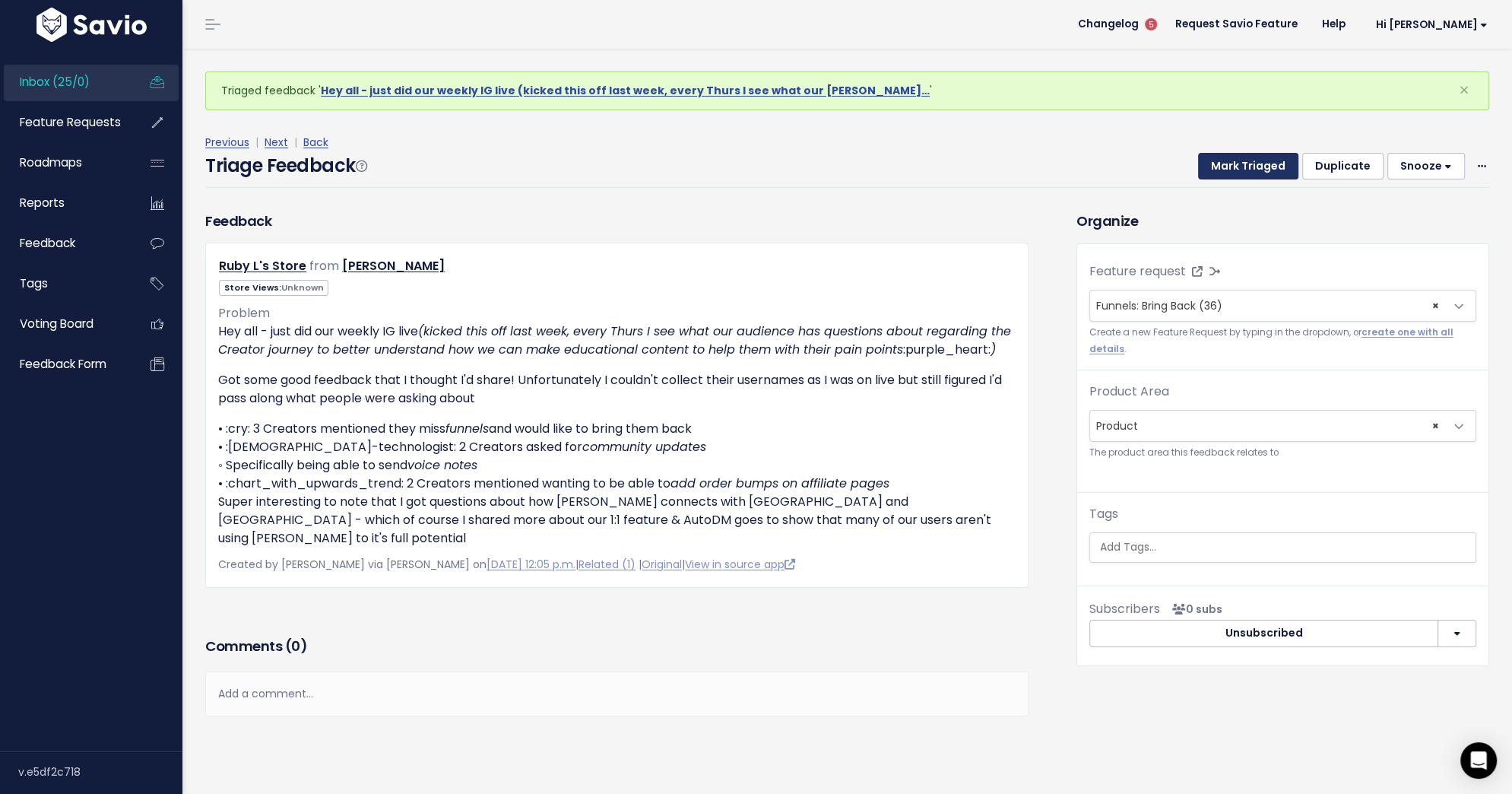
click at [1260, 164] on button "Mark Triaged" at bounding box center [1248, 167] width 100 height 27
click at [1349, 168] on button "Duplicate" at bounding box center [1343, 167] width 82 height 27
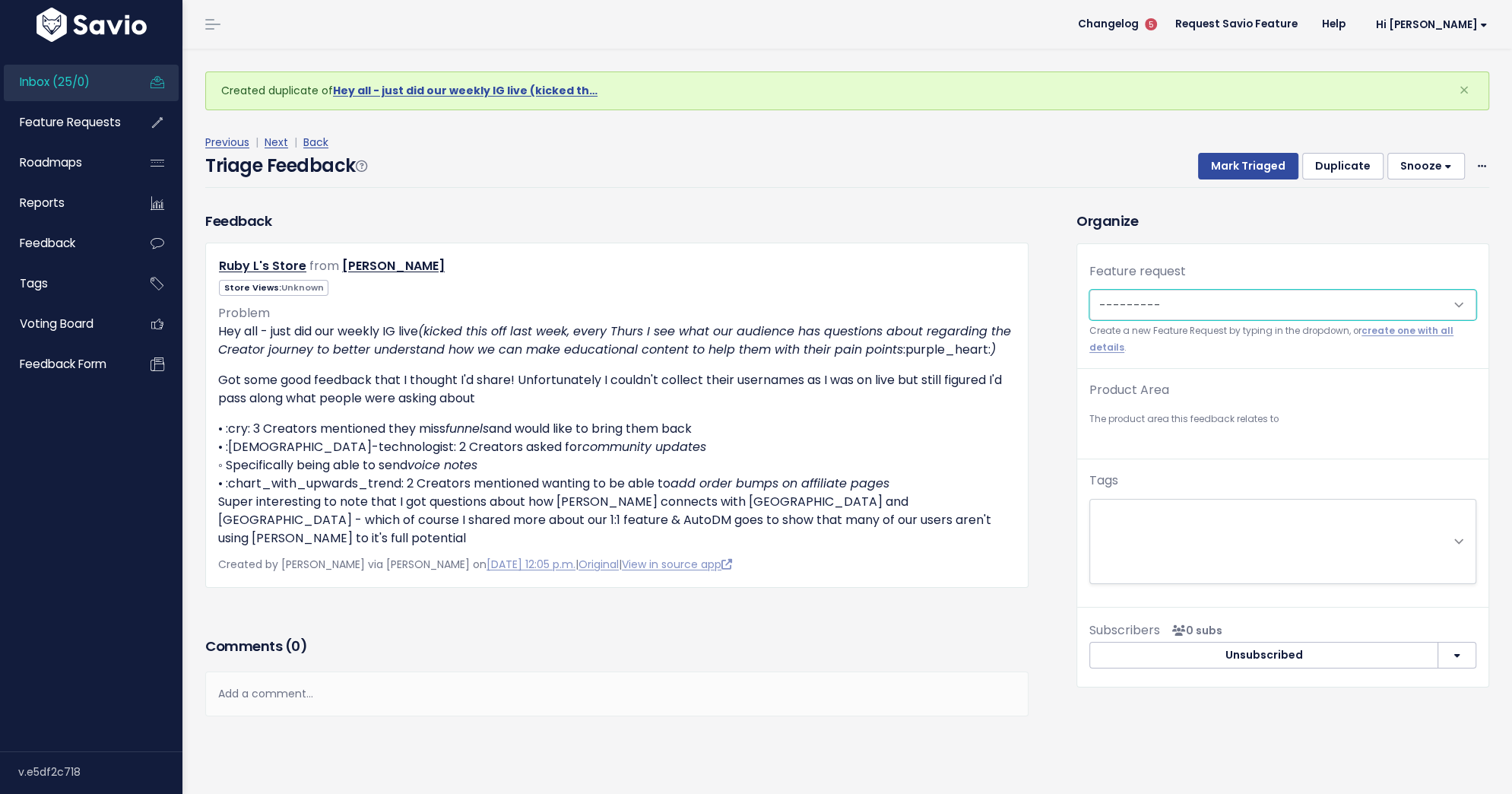
click at [1239, 300] on select "---------" at bounding box center [1282, 305] width 387 height 30
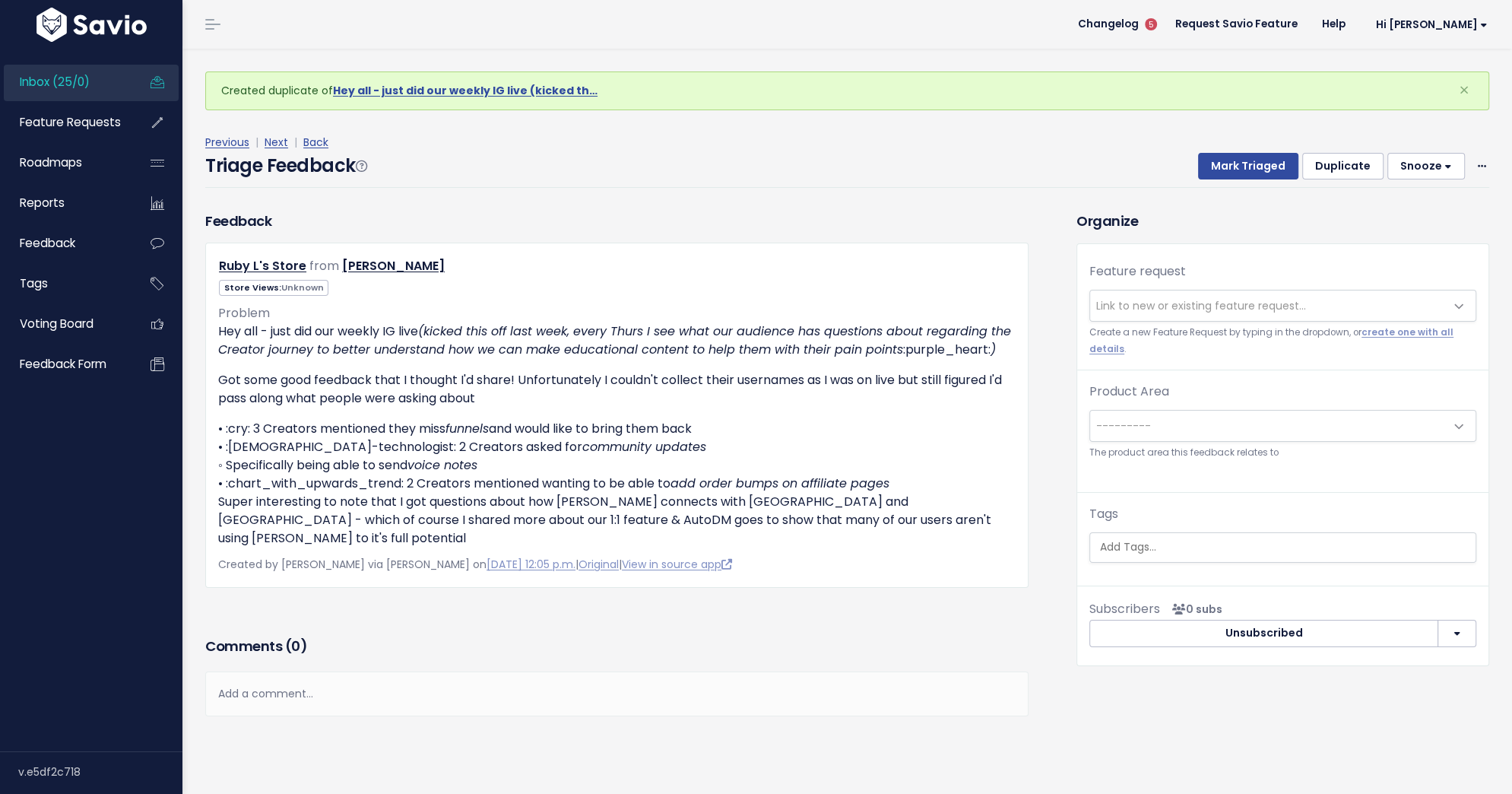
click at [1239, 300] on span "Link to new or existing feature request..." at bounding box center [1201, 305] width 210 height 15
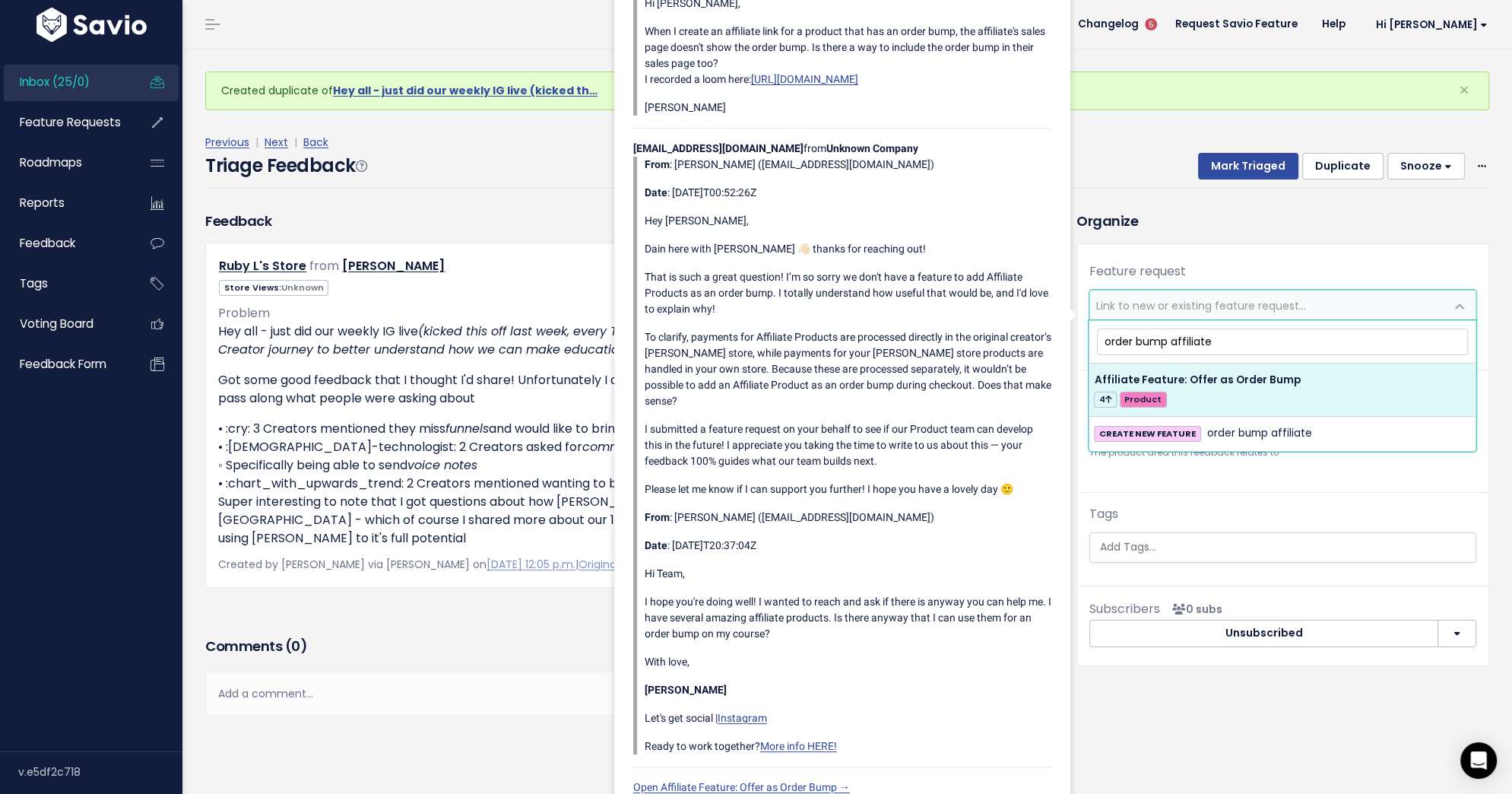
type input "order bump affiliate"
select select "57096"
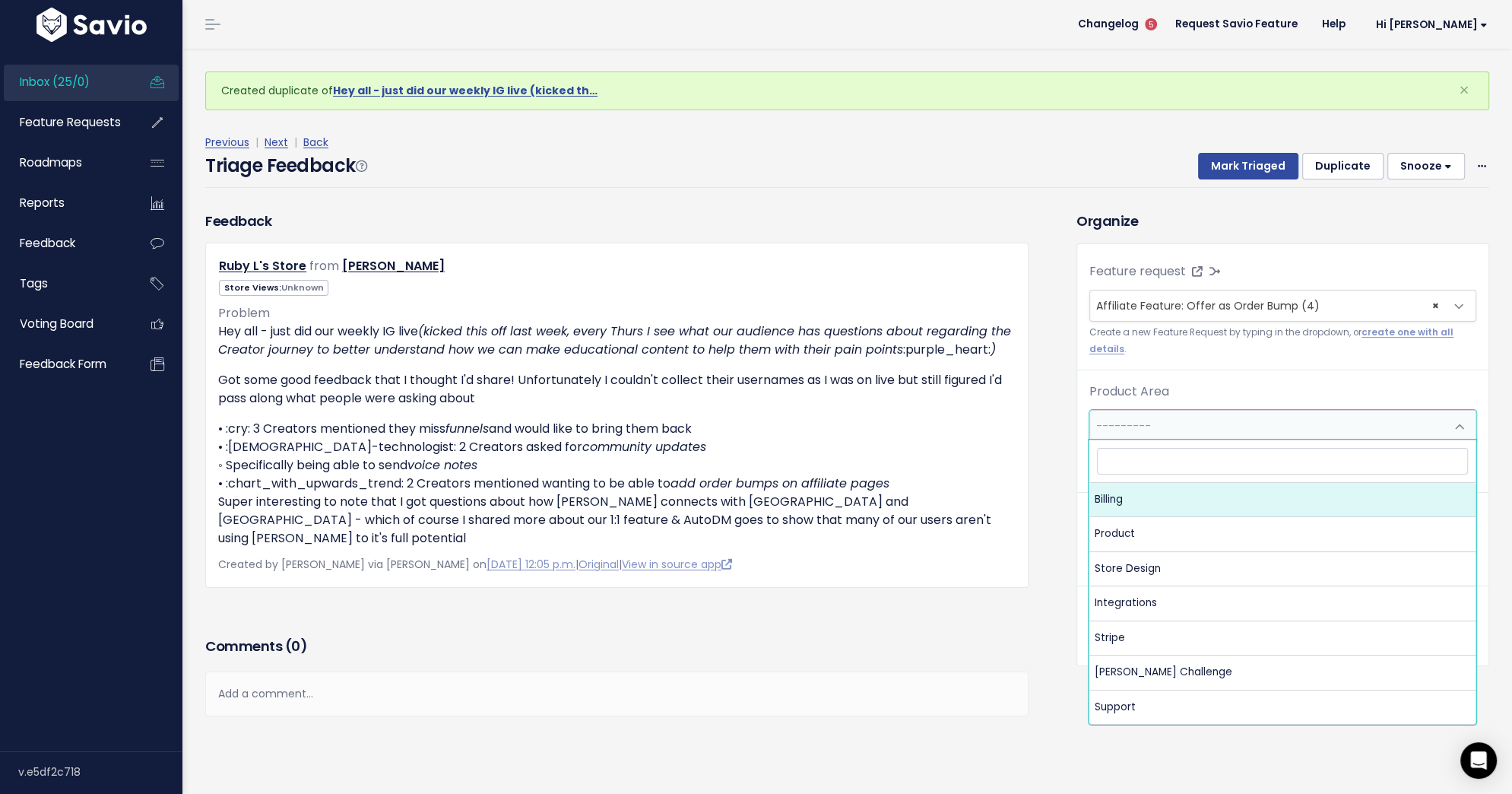
click at [1301, 421] on span "---------" at bounding box center [1267, 426] width 355 height 30
click at [1286, 421] on span "× Billing" at bounding box center [1267, 426] width 355 height 30
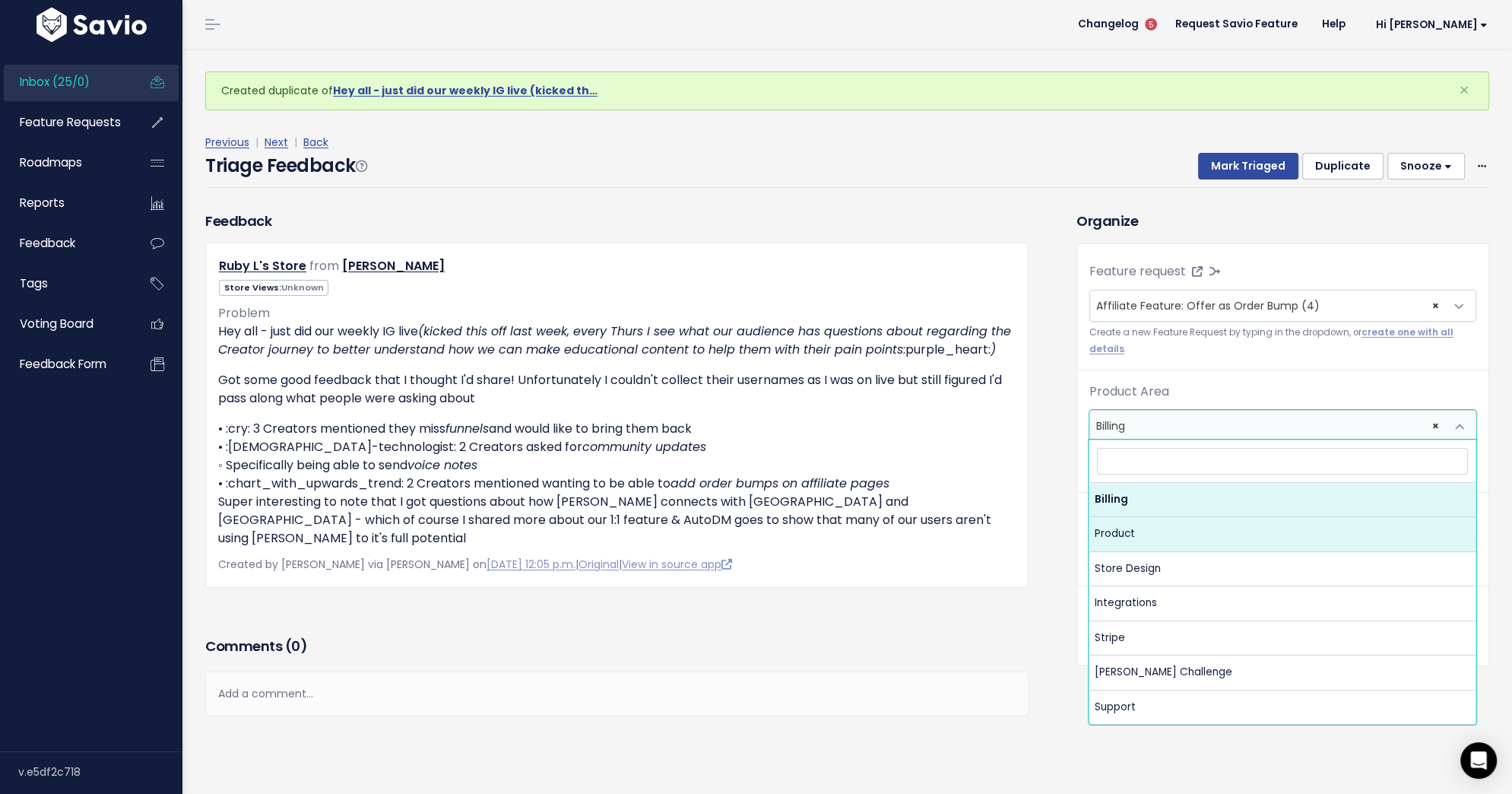
select select "MAIN:PRODUCT"
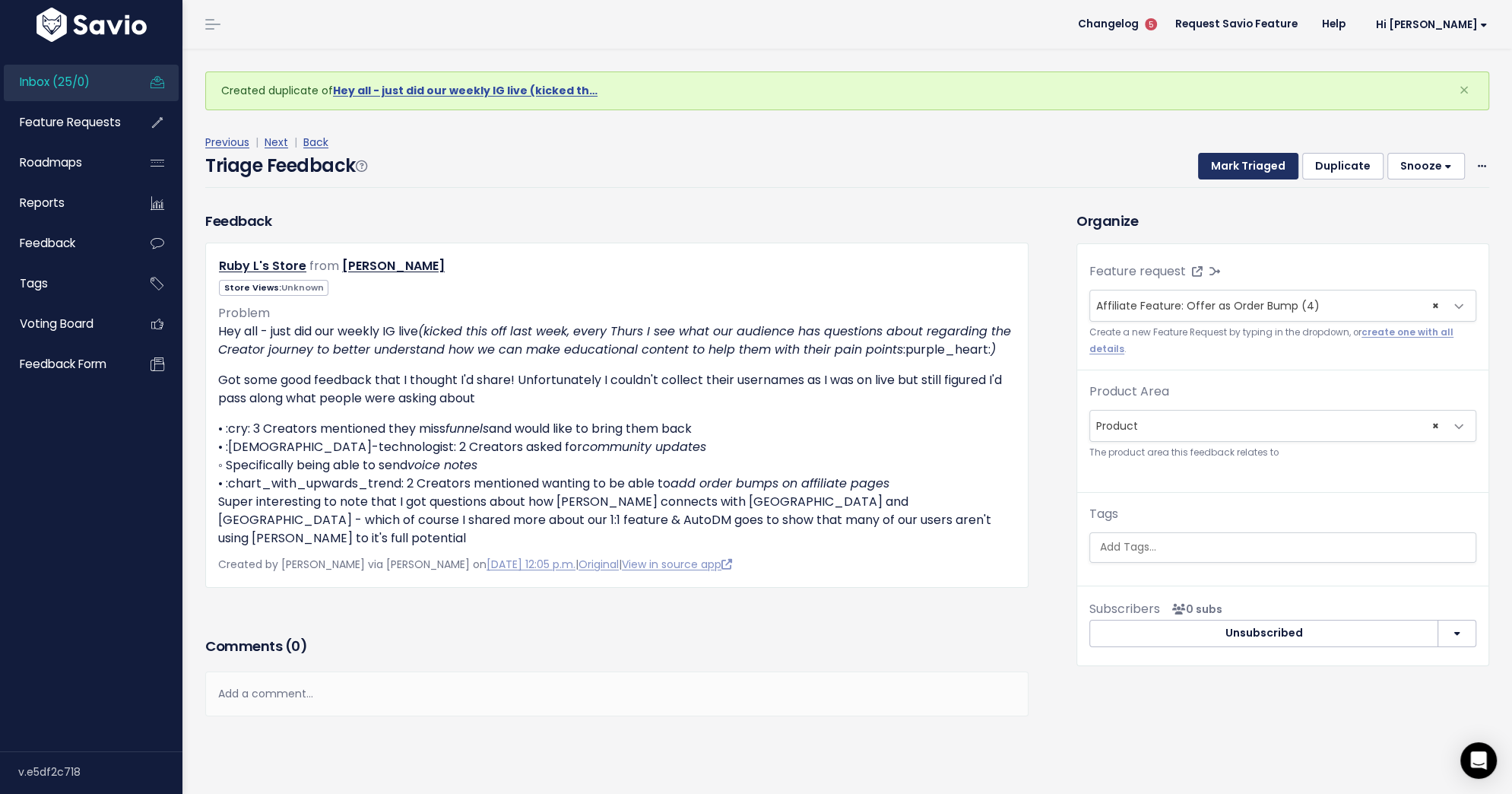
click at [1237, 167] on button "Mark Triaged" at bounding box center [1248, 167] width 100 height 27
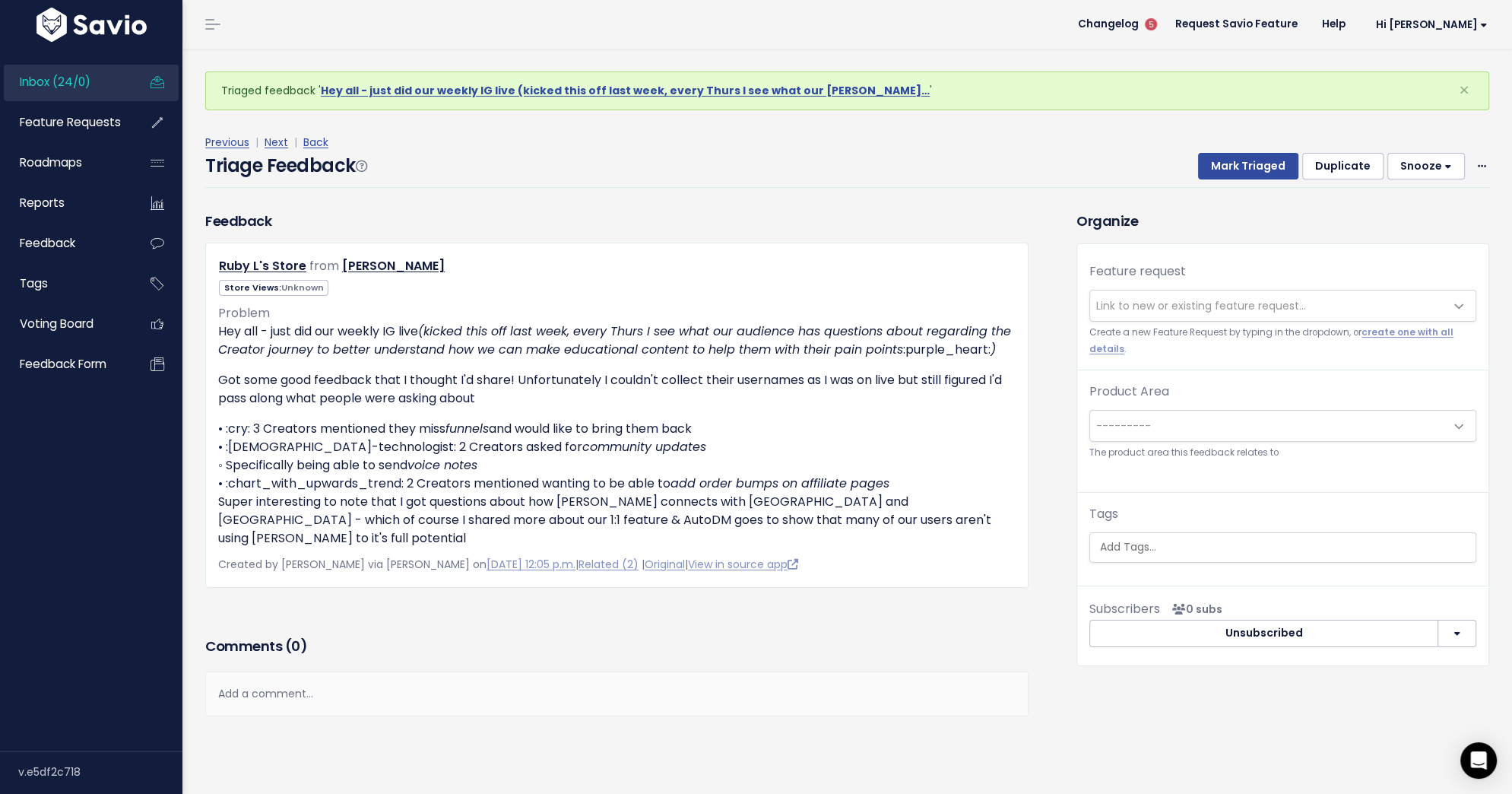
click at [1167, 298] on span "Link to new or existing feature request..." at bounding box center [1201, 305] width 210 height 15
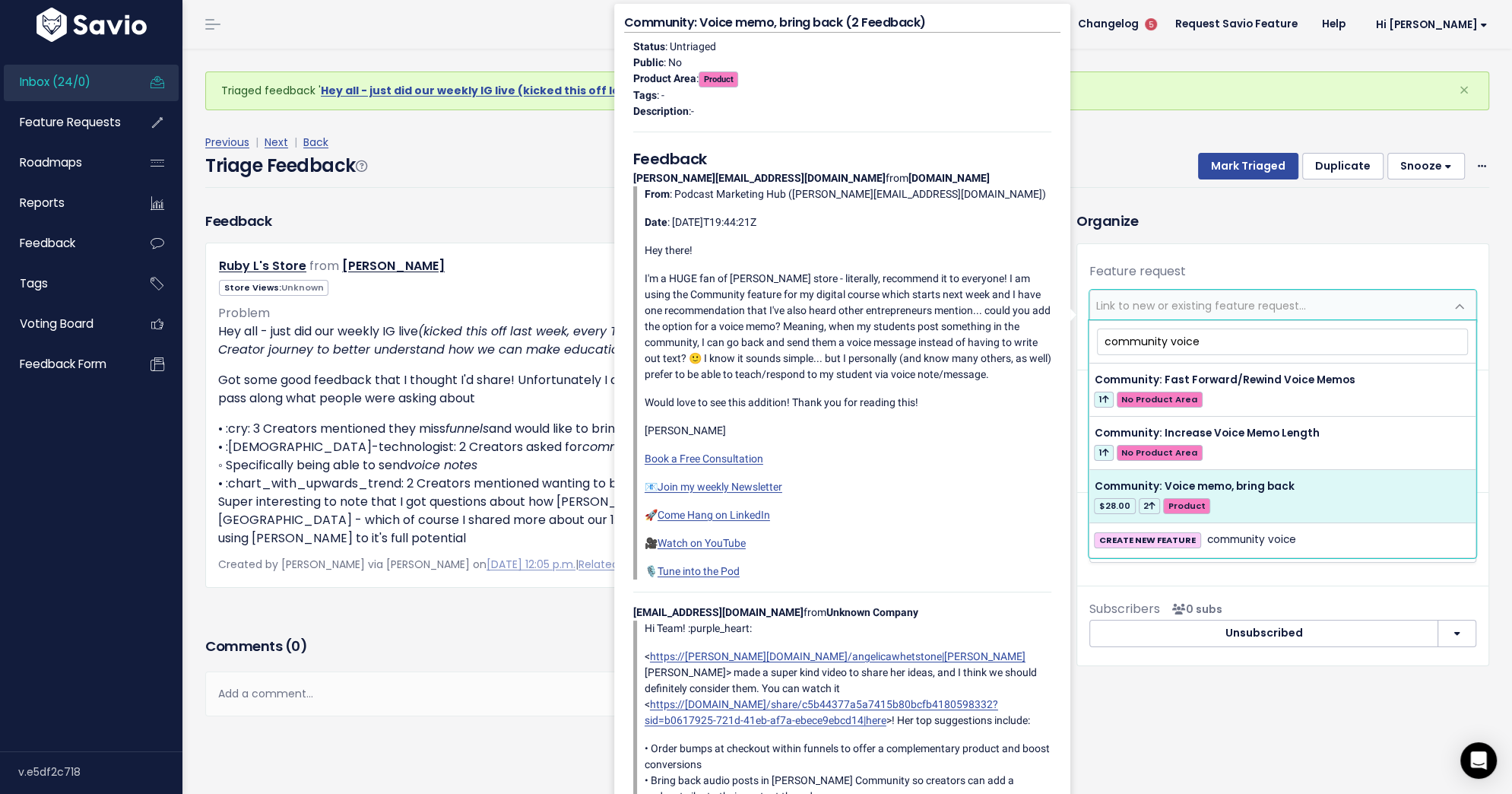
type input "community voice"
select select "62285"
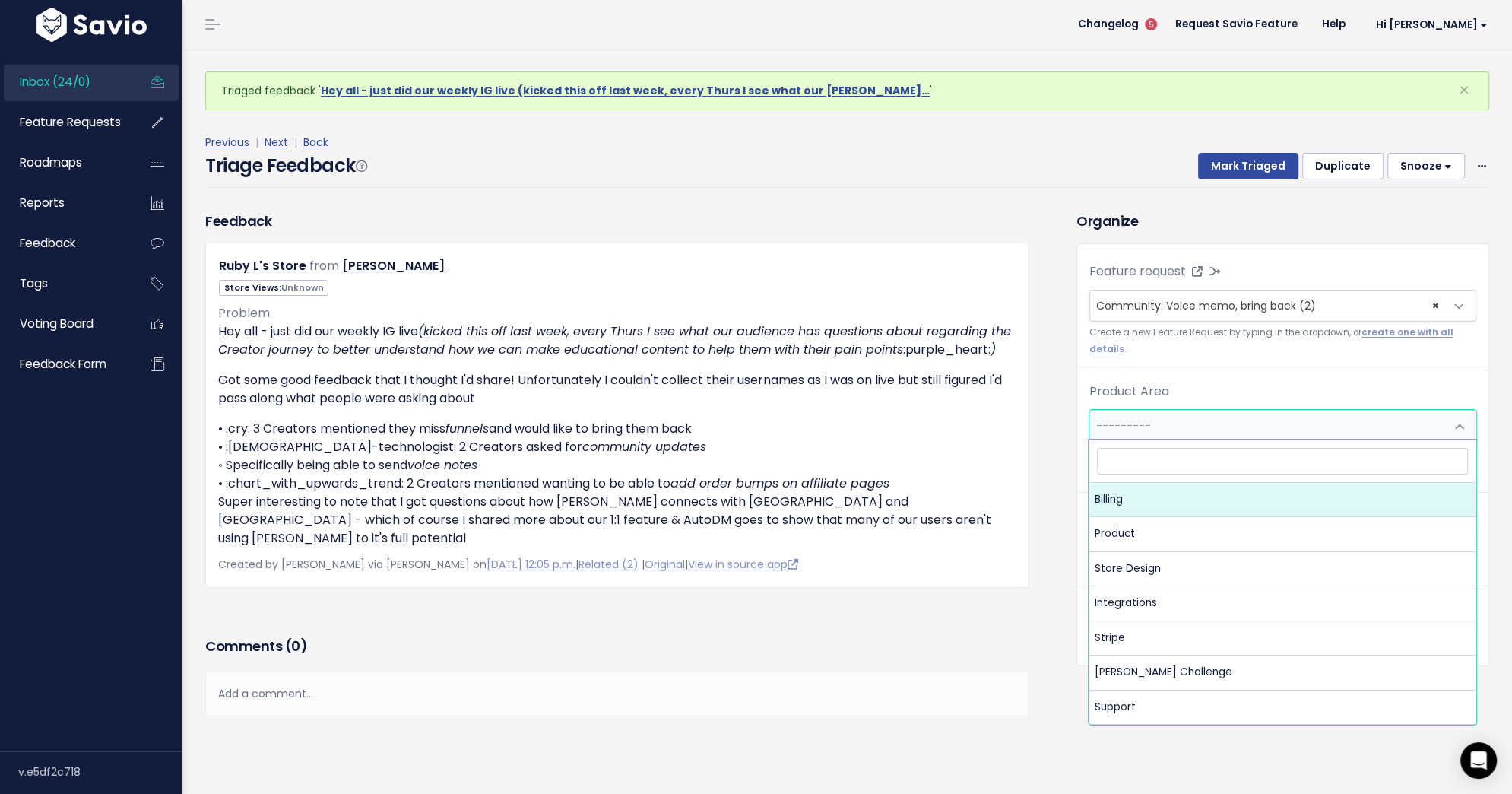
click at [1240, 419] on span "---------" at bounding box center [1267, 426] width 355 height 30
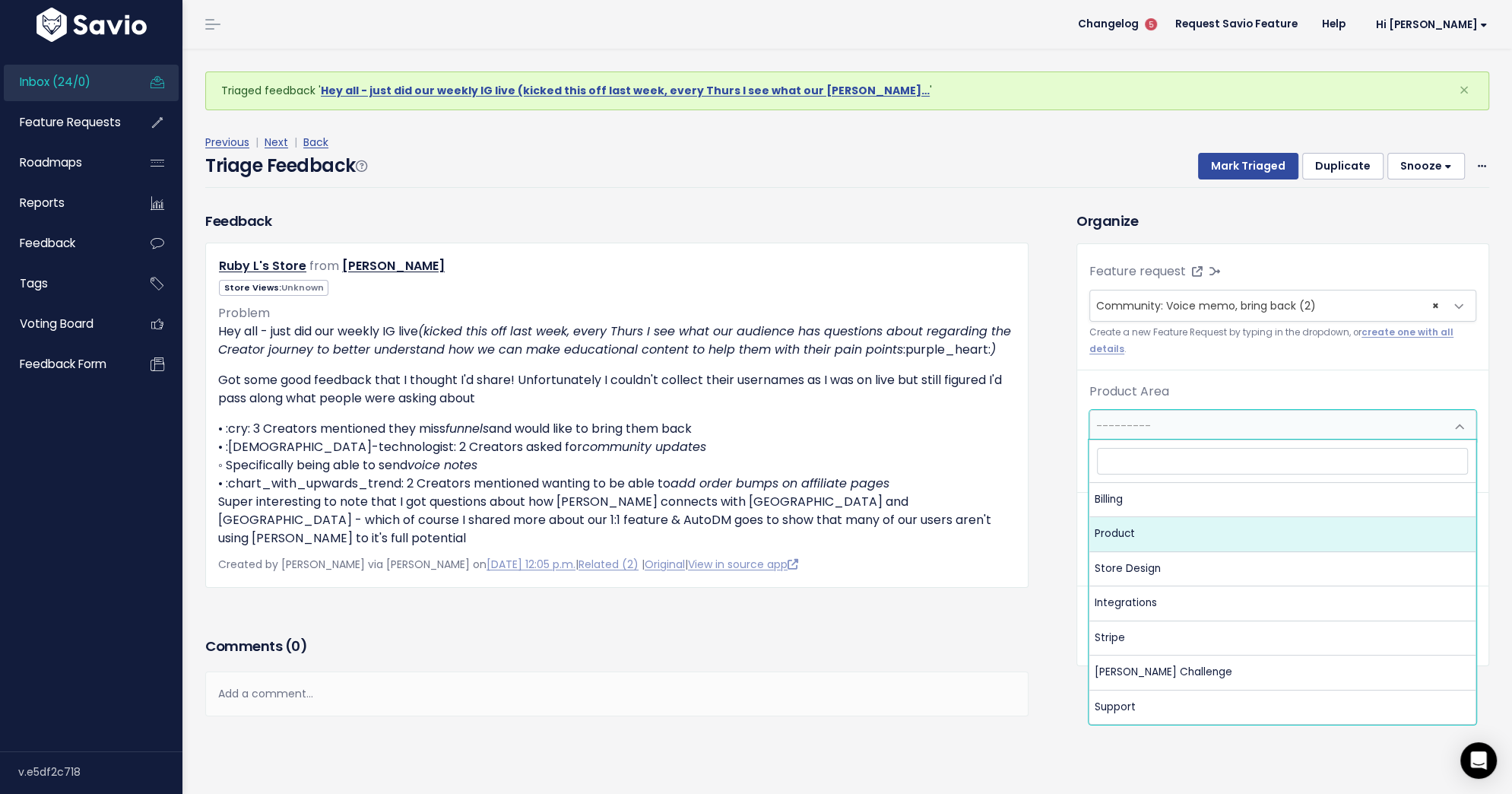
select select "MAIN:PRODUCT"
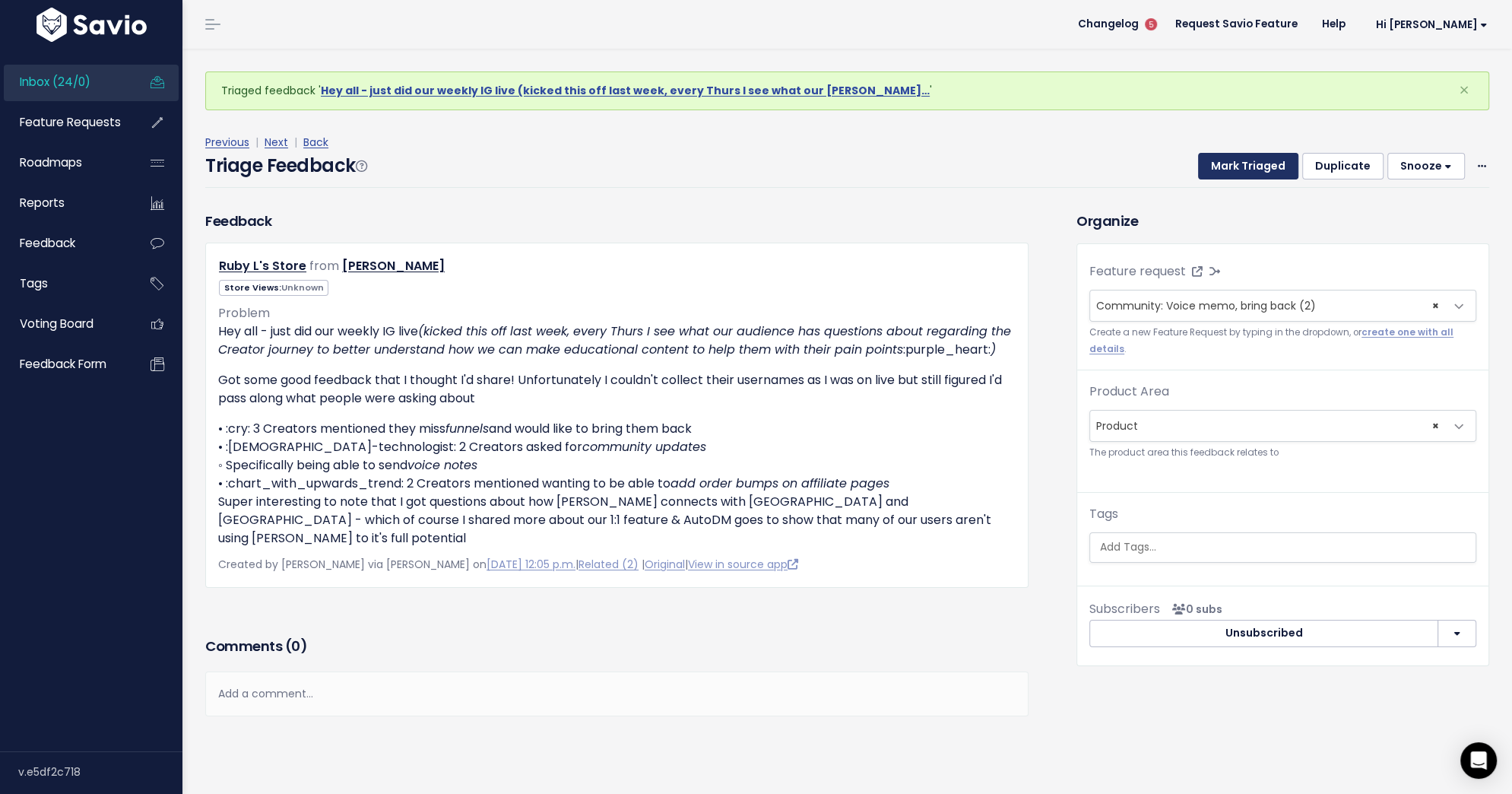
click at [1258, 159] on button "Mark Triaged" at bounding box center [1248, 167] width 100 height 27
click at [1136, 298] on span "Link to new or existing feature request..." at bounding box center [1201, 305] width 210 height 15
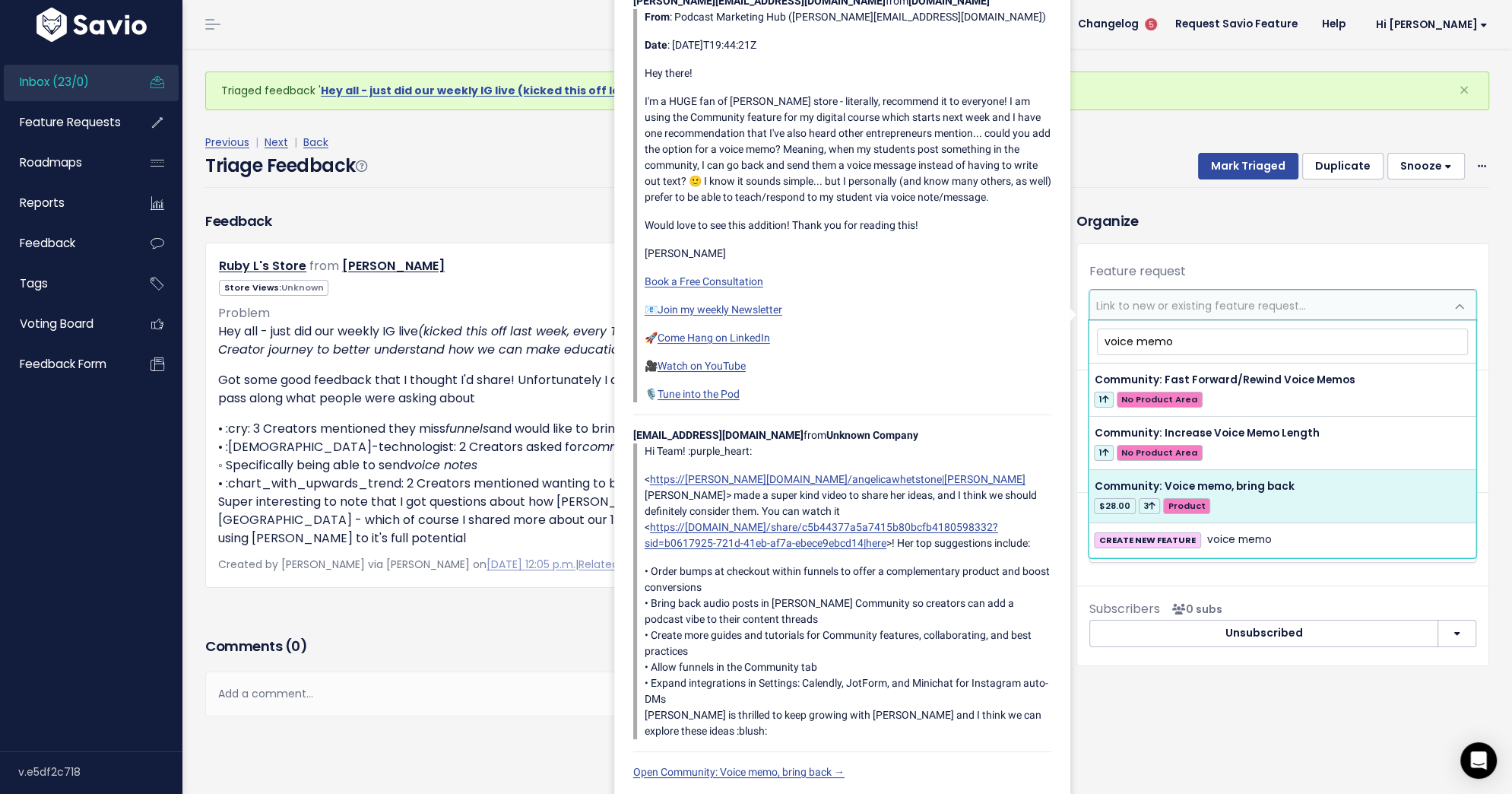
type input "voice memo"
select select "62285"
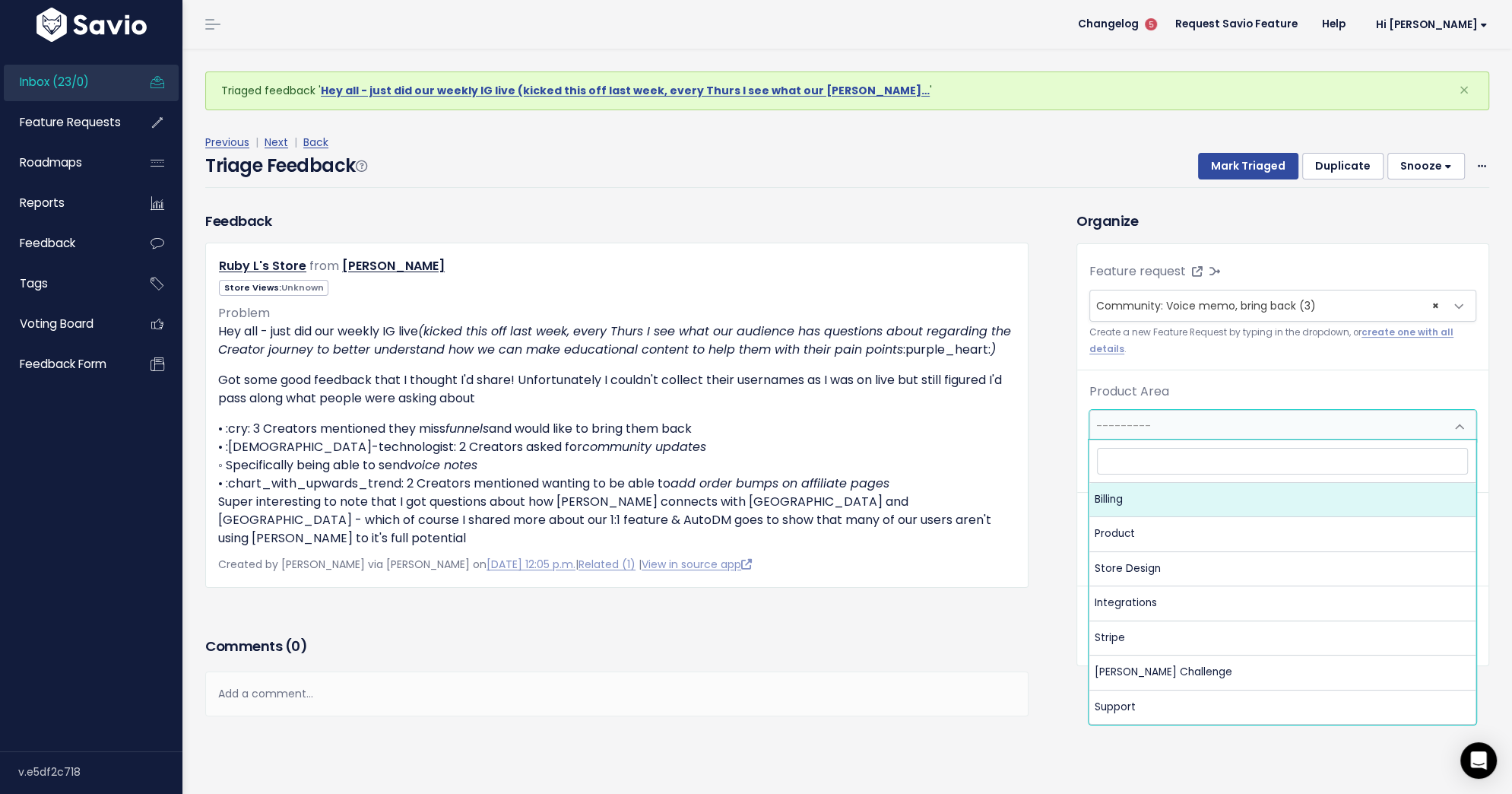
click at [1275, 433] on span "---------" at bounding box center [1267, 426] width 355 height 30
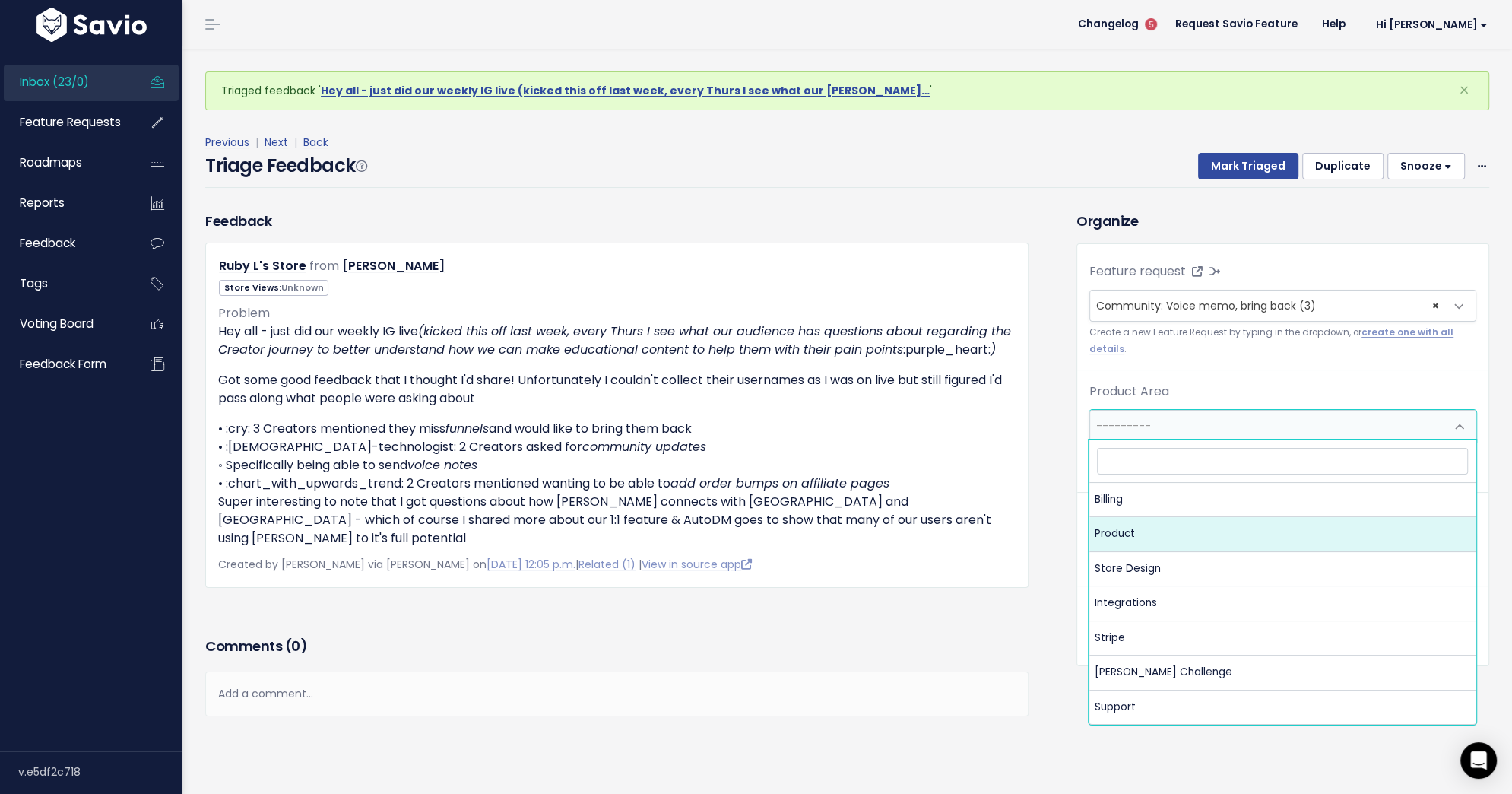
select select "MAIN:PRODUCT"
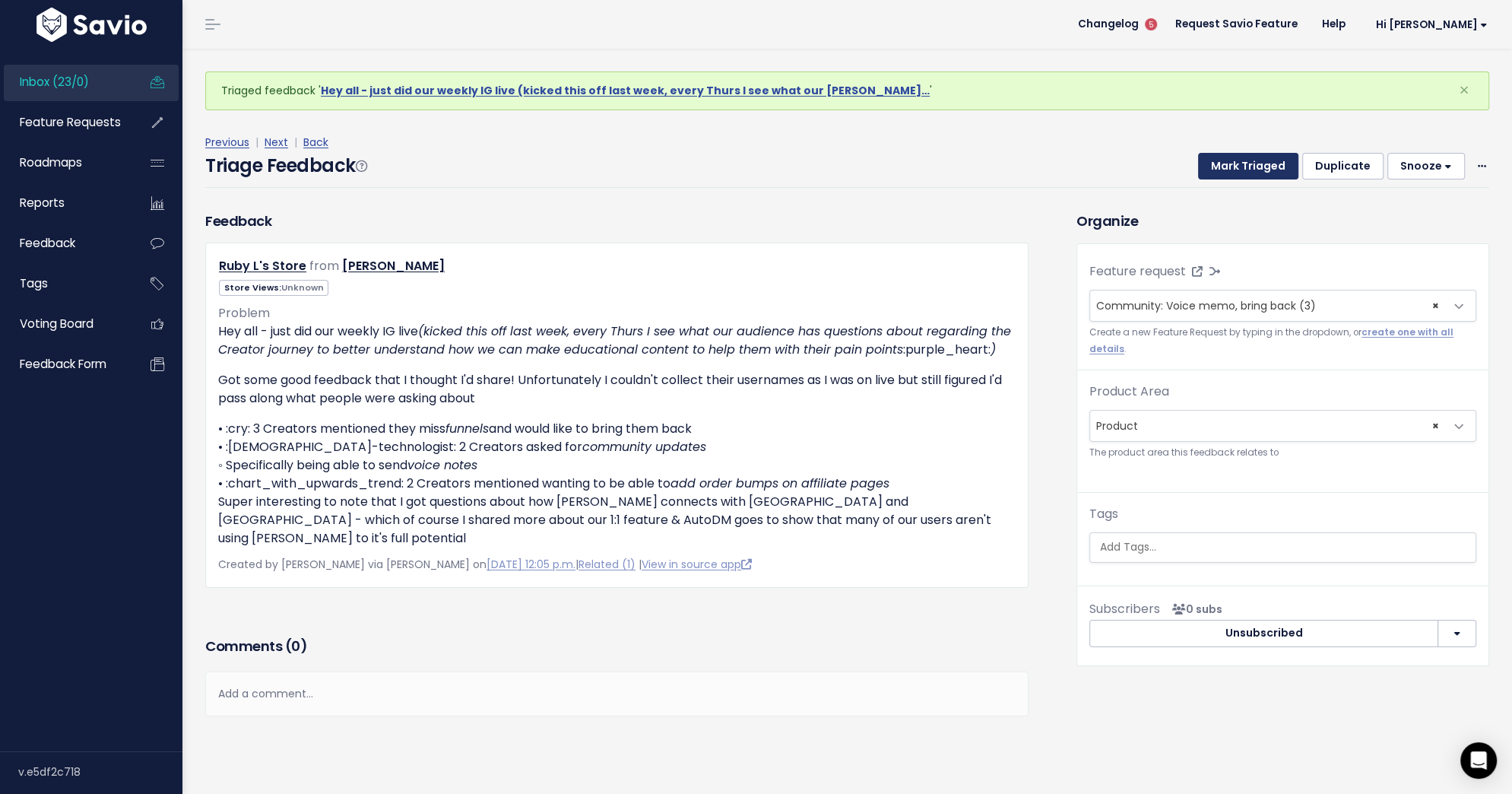
click at [1261, 159] on button "Mark Triaged" at bounding box center [1248, 167] width 100 height 27
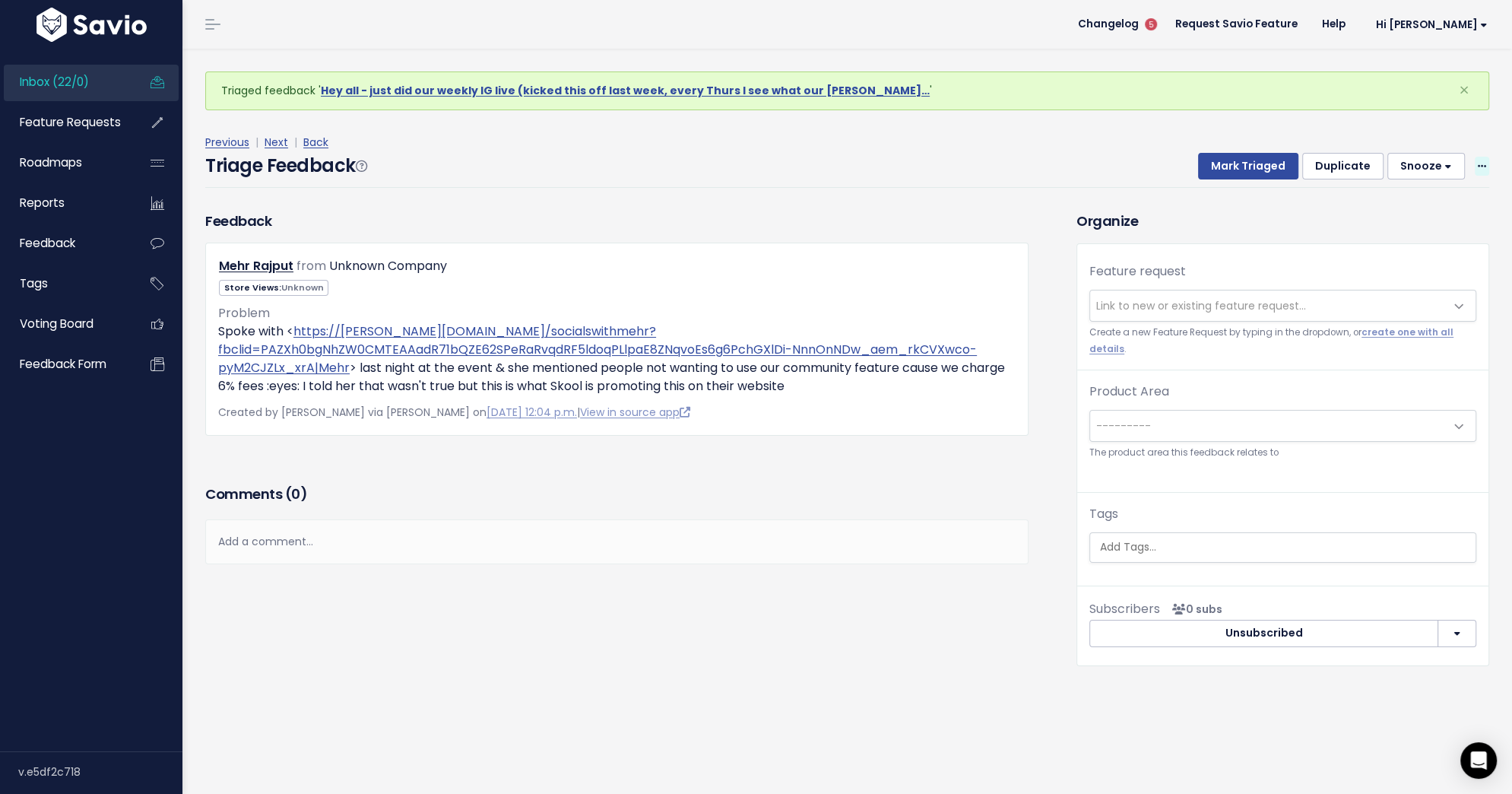
click at [1475, 166] on span at bounding box center [1482, 167] width 14 height 19
click at [1426, 244] on link "Delete" at bounding box center [1421, 237] width 110 height 30
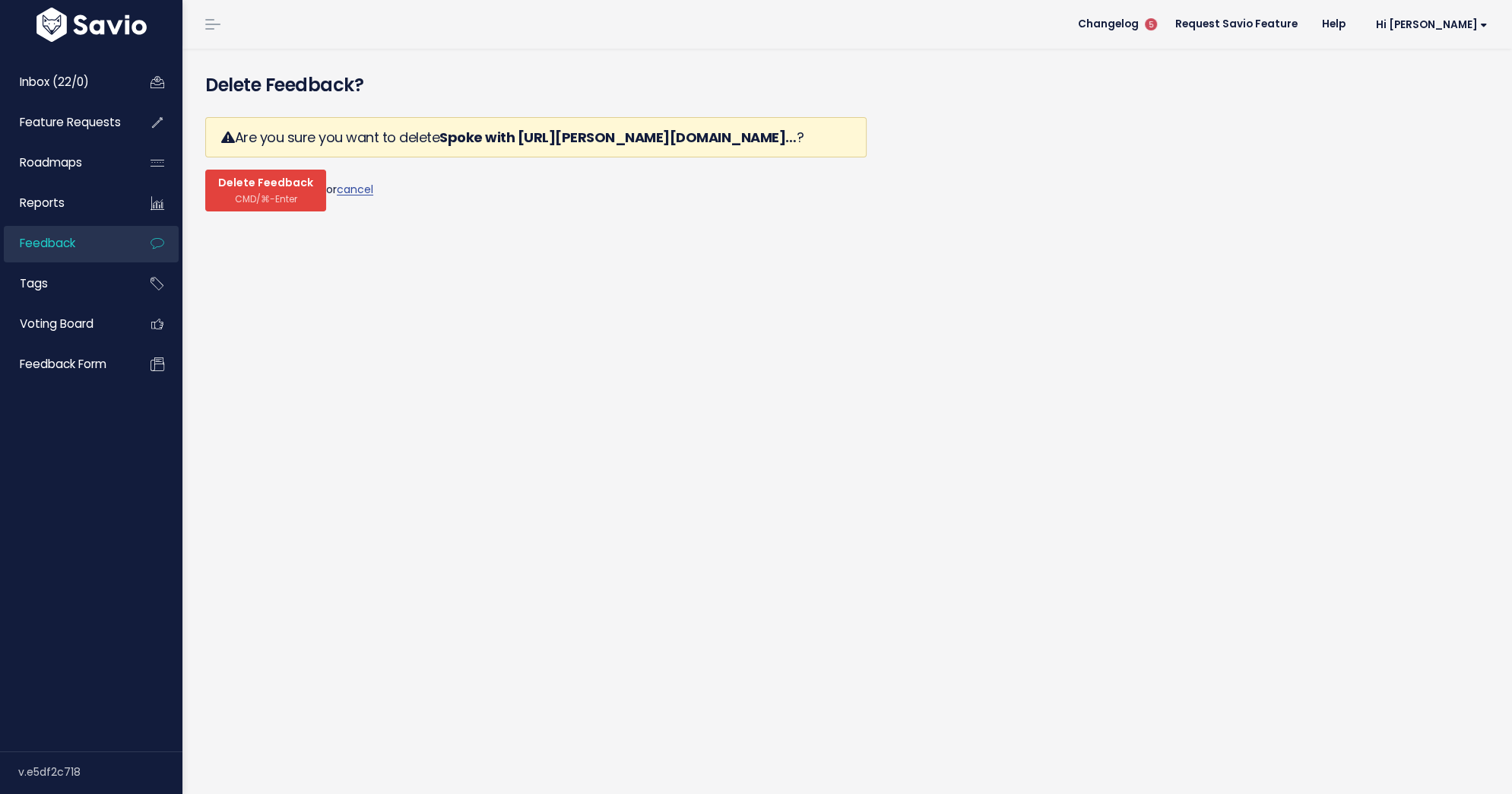
click at [254, 204] on span "CMD/⌘-Enter" at bounding box center [266, 199] width 62 height 11
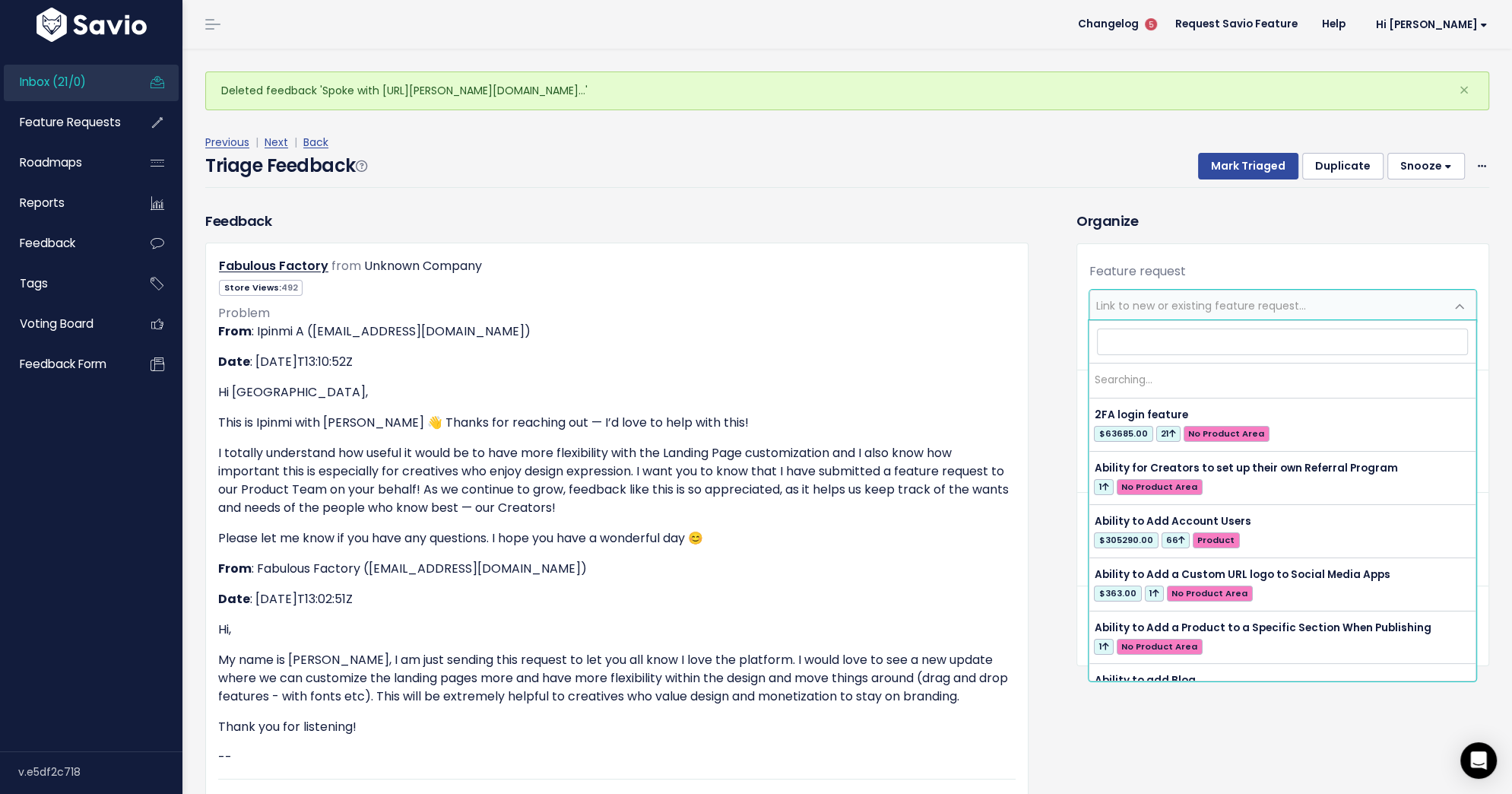
click at [1128, 307] on span "Link to new or existing feature request..." at bounding box center [1201, 305] width 210 height 15
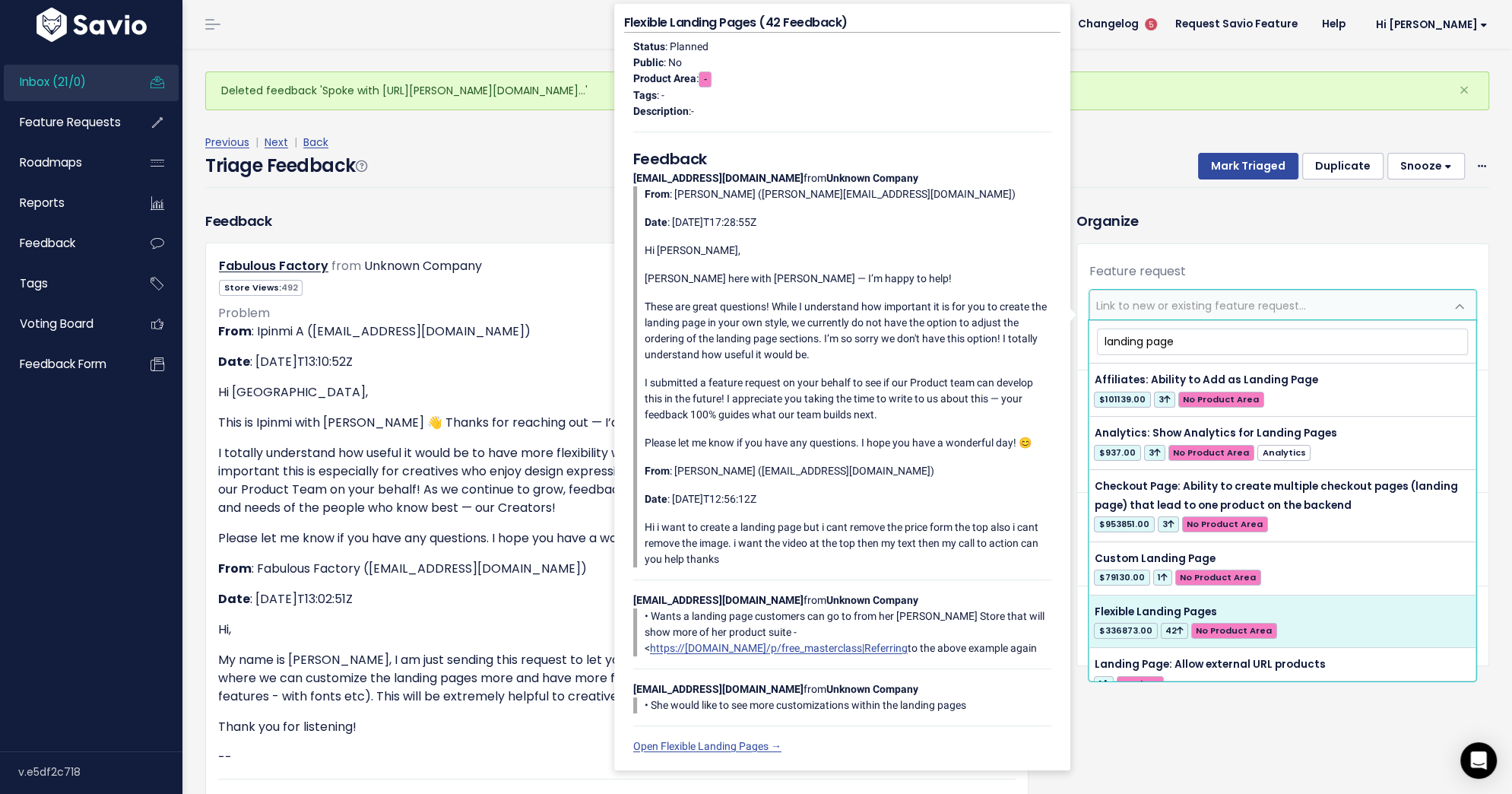
type input "landing page"
select select "40773"
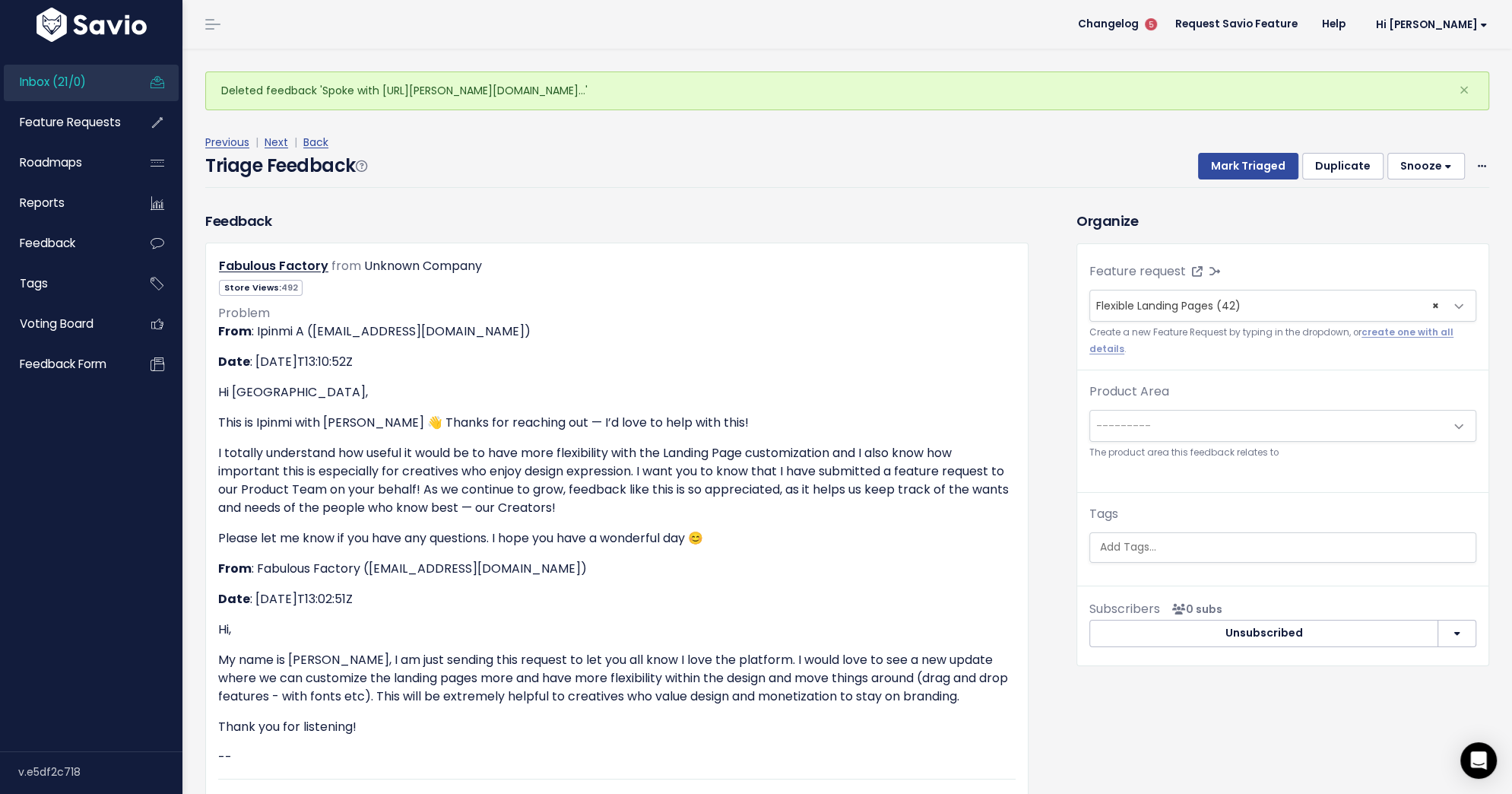
click at [1237, 429] on span "---------" at bounding box center [1267, 426] width 355 height 30
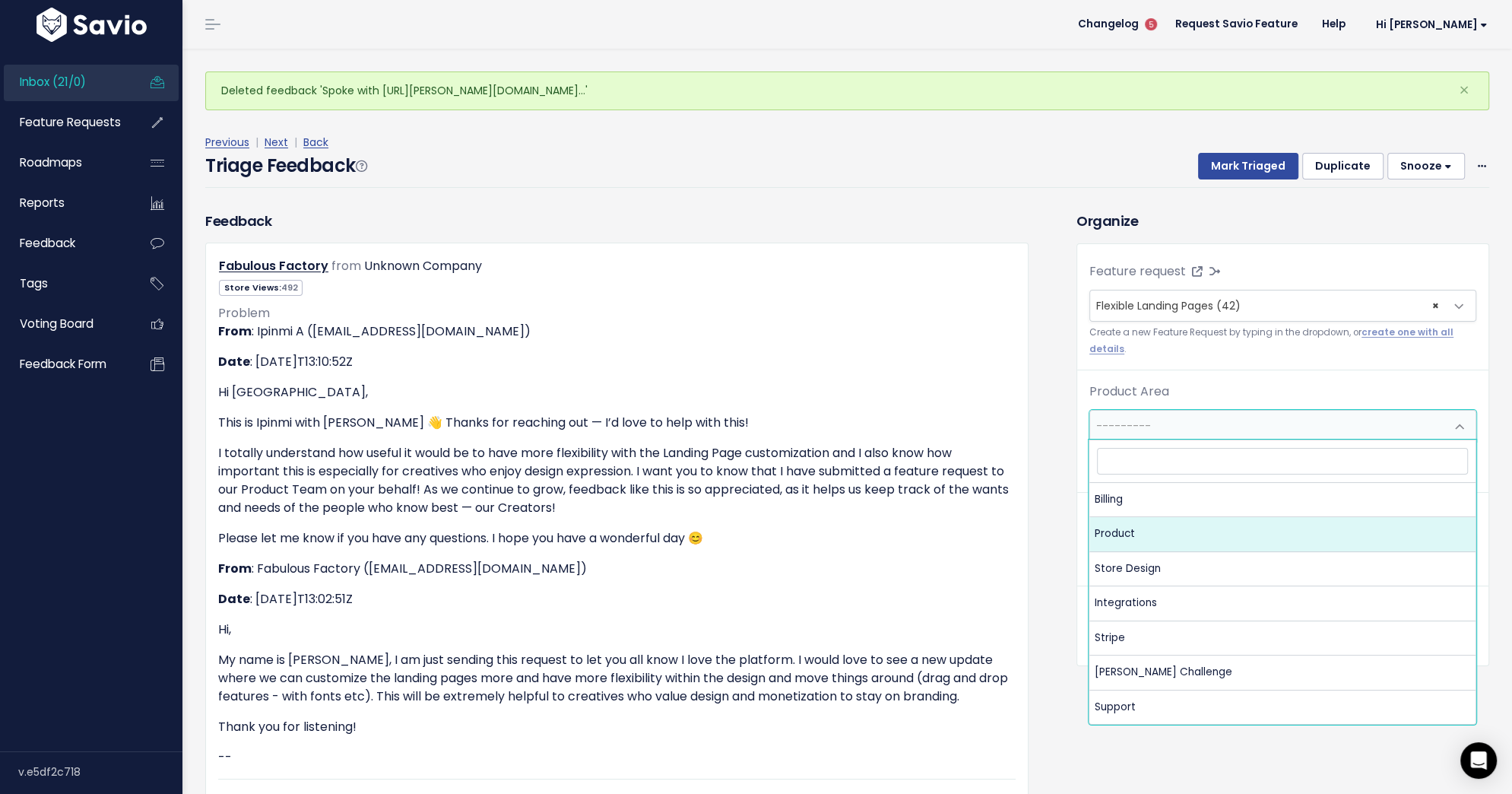
select select "MAIN:PRODUCT"
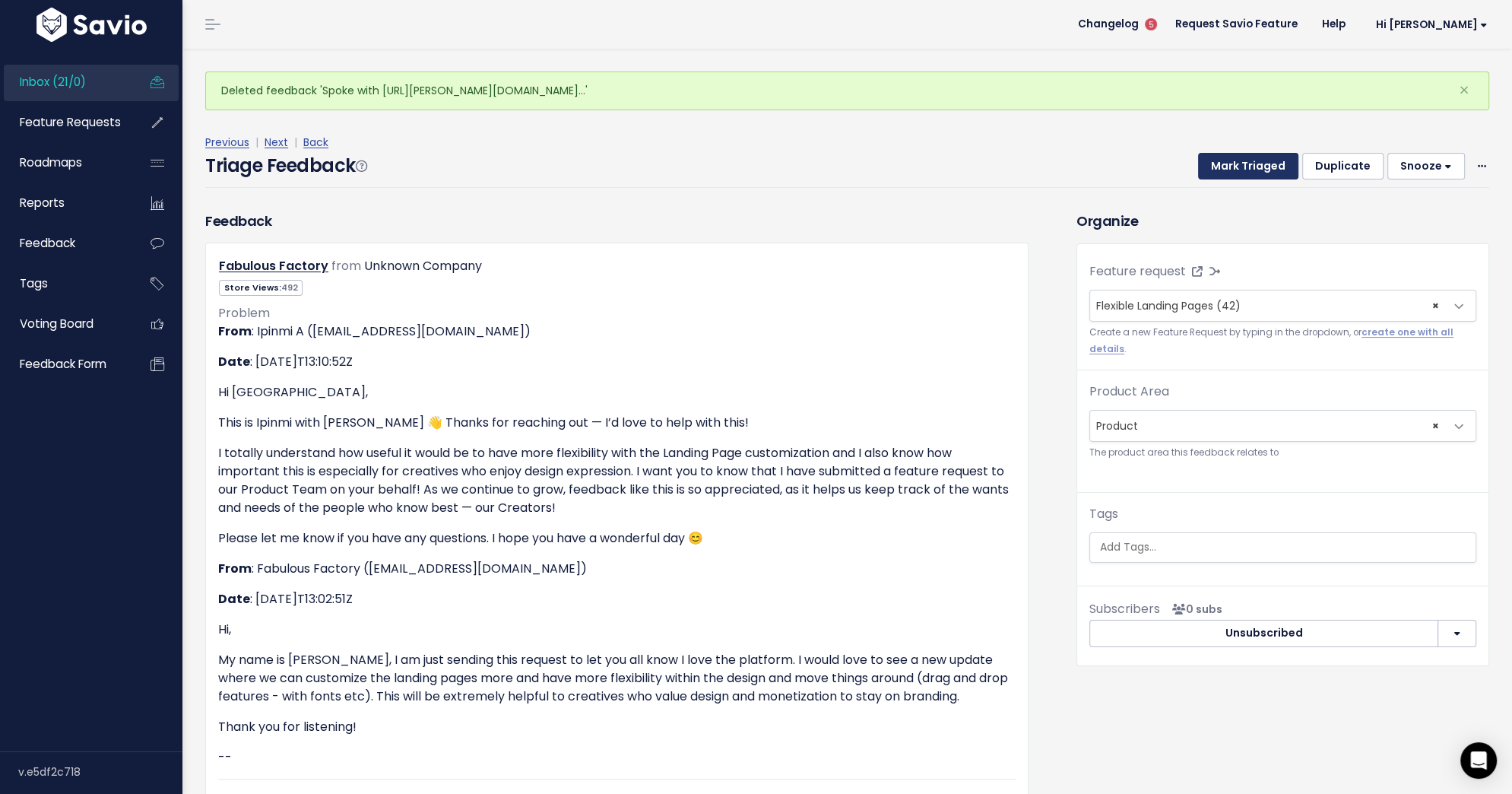
click at [1253, 170] on button "Mark Triaged" at bounding box center [1248, 167] width 100 height 27
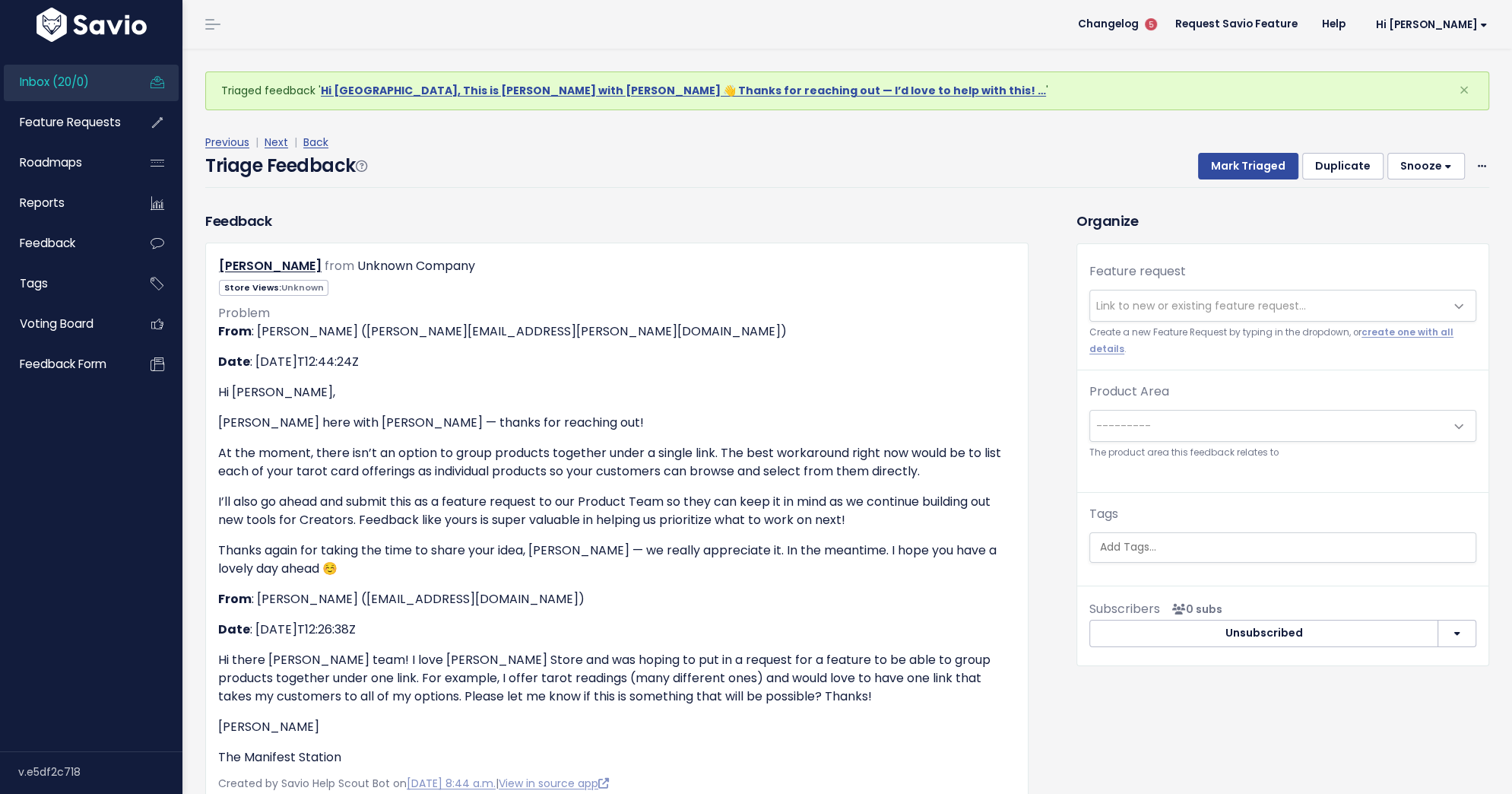
click at [1247, 303] on span "Link to new or existing feature request..." at bounding box center [1201, 305] width 210 height 15
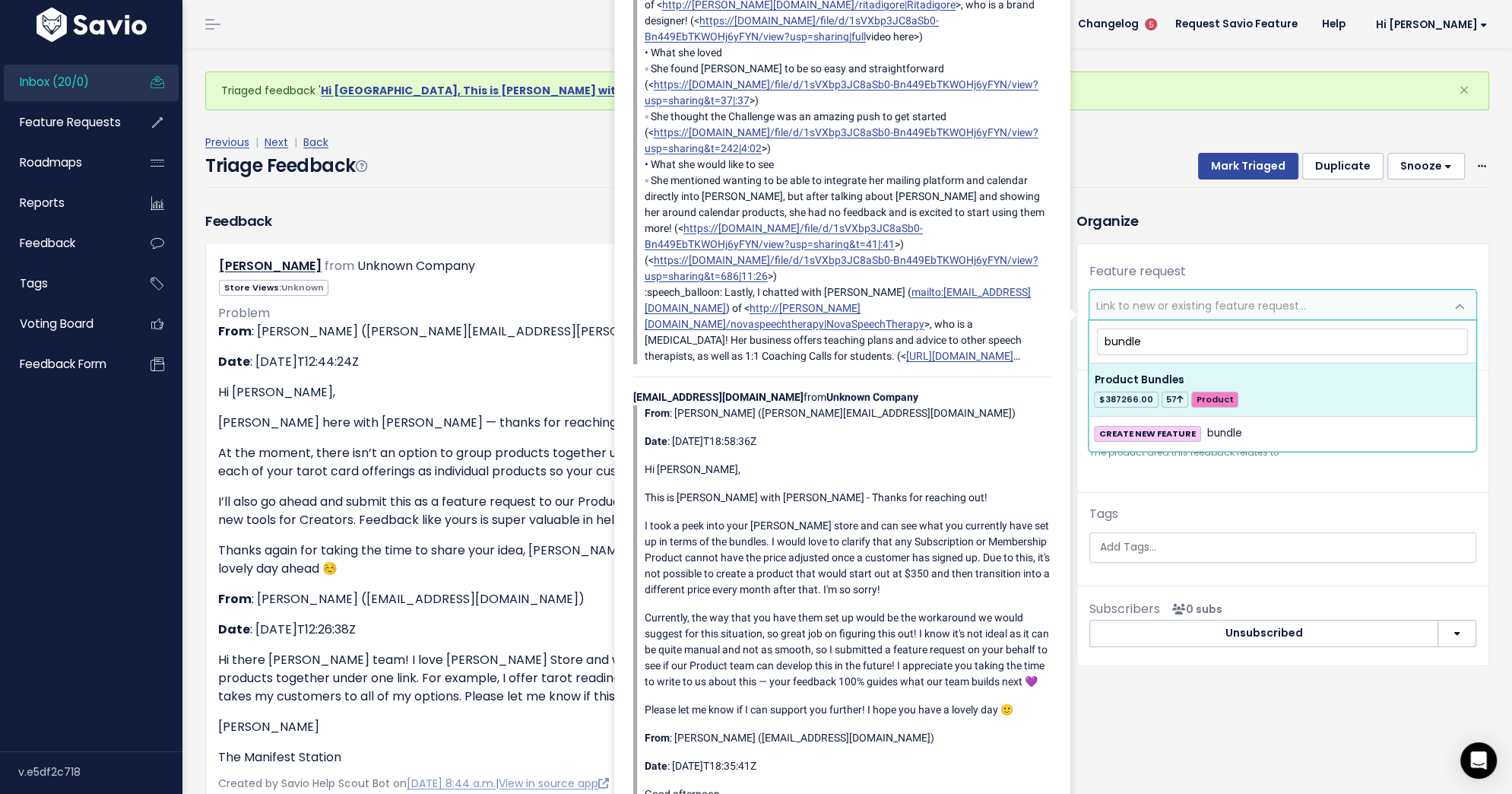
type input "bundle"
select select "28817"
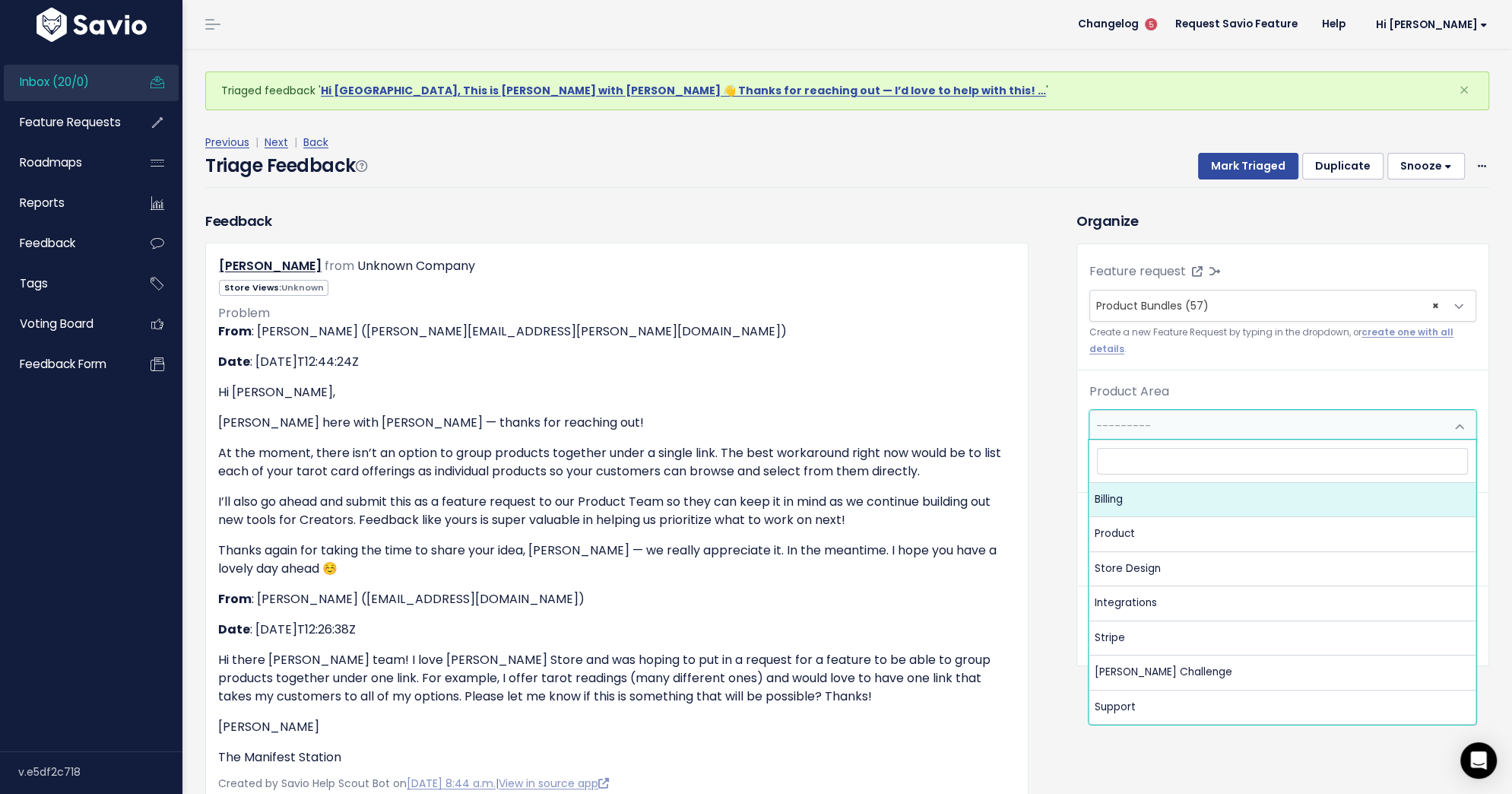
click at [1224, 424] on span "---------" at bounding box center [1267, 426] width 355 height 30
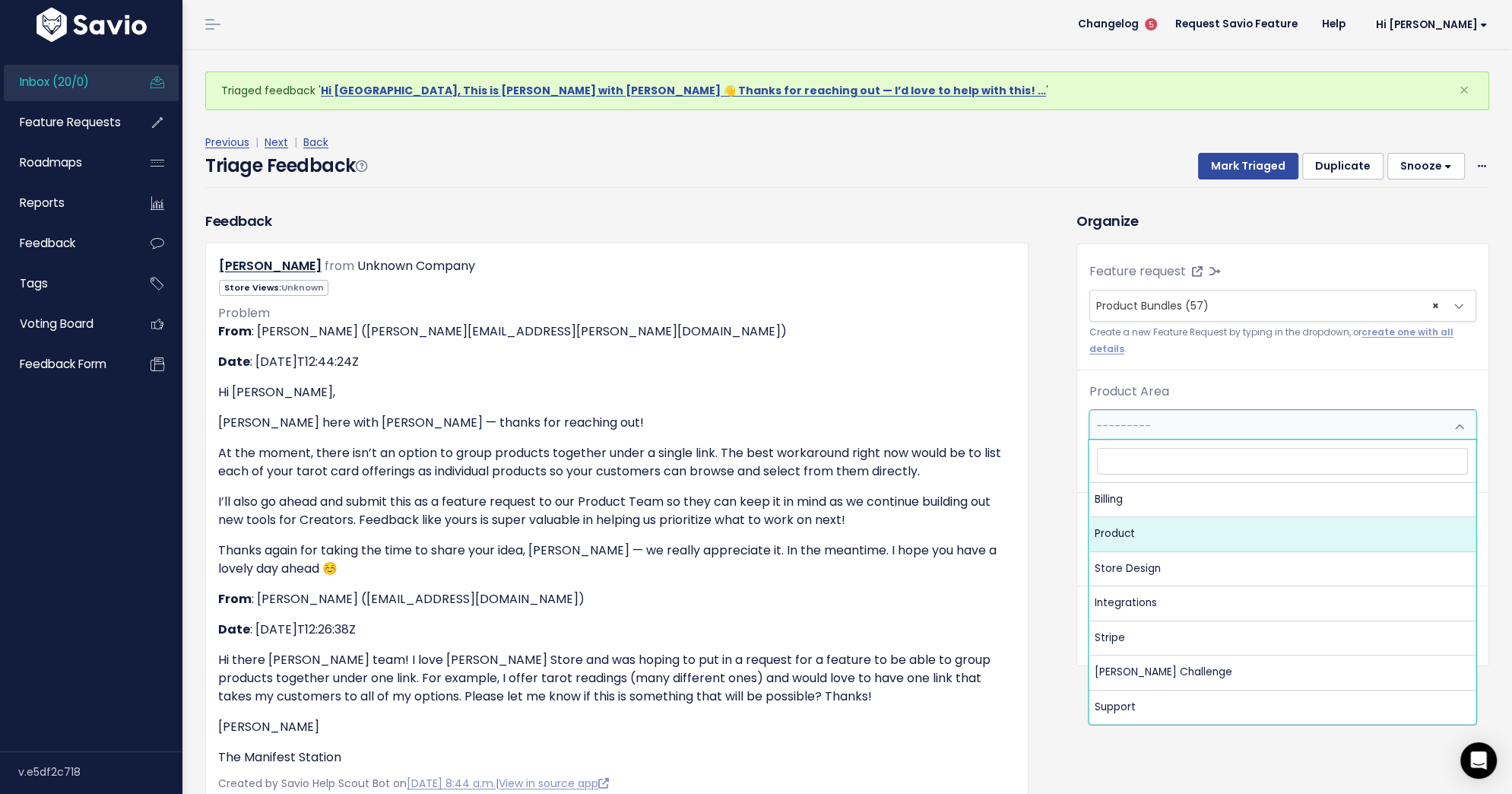
select select "MAIN:PRODUCT"
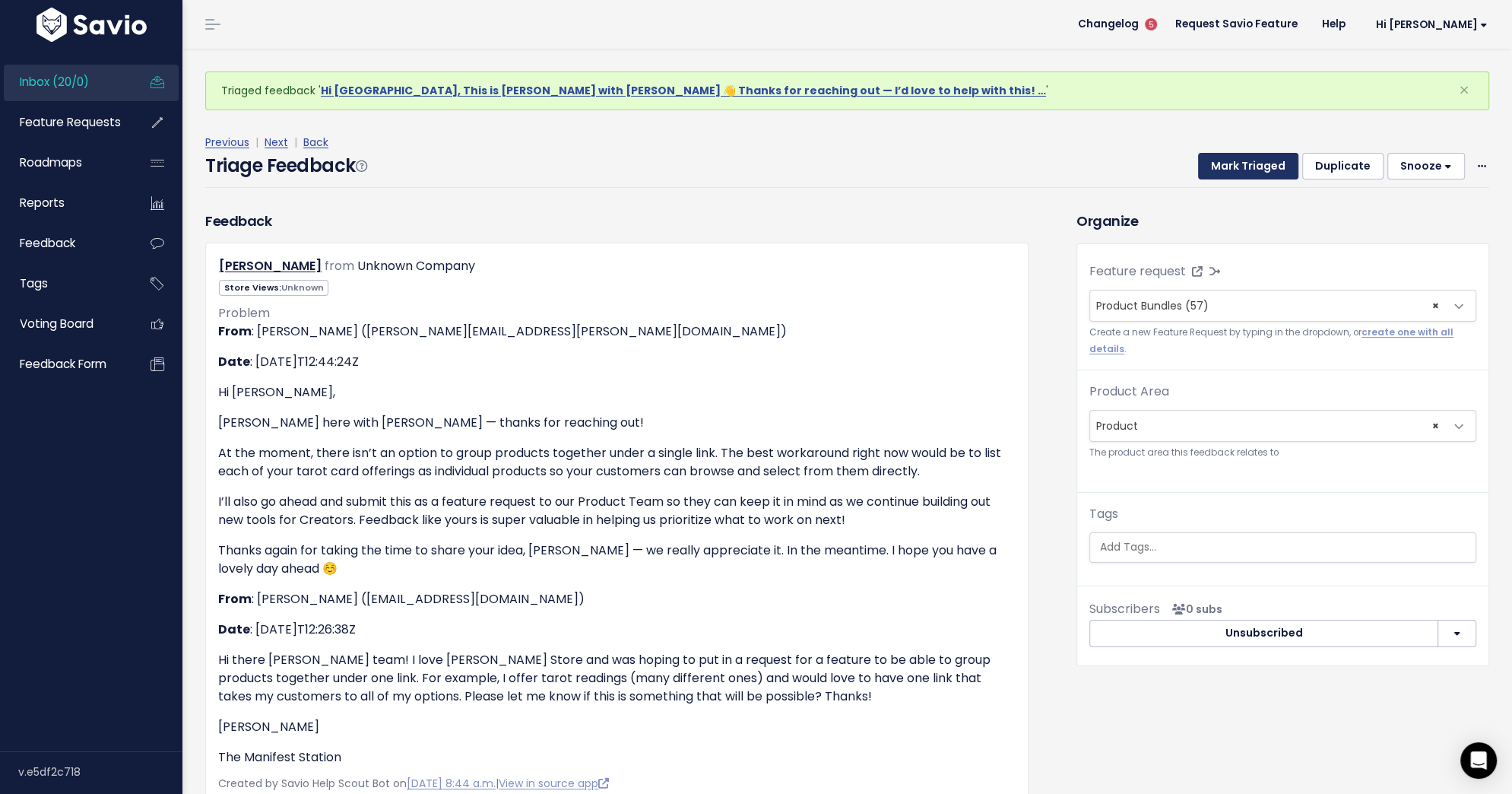
click at [1256, 159] on button "Mark Triaged" at bounding box center [1248, 167] width 100 height 27
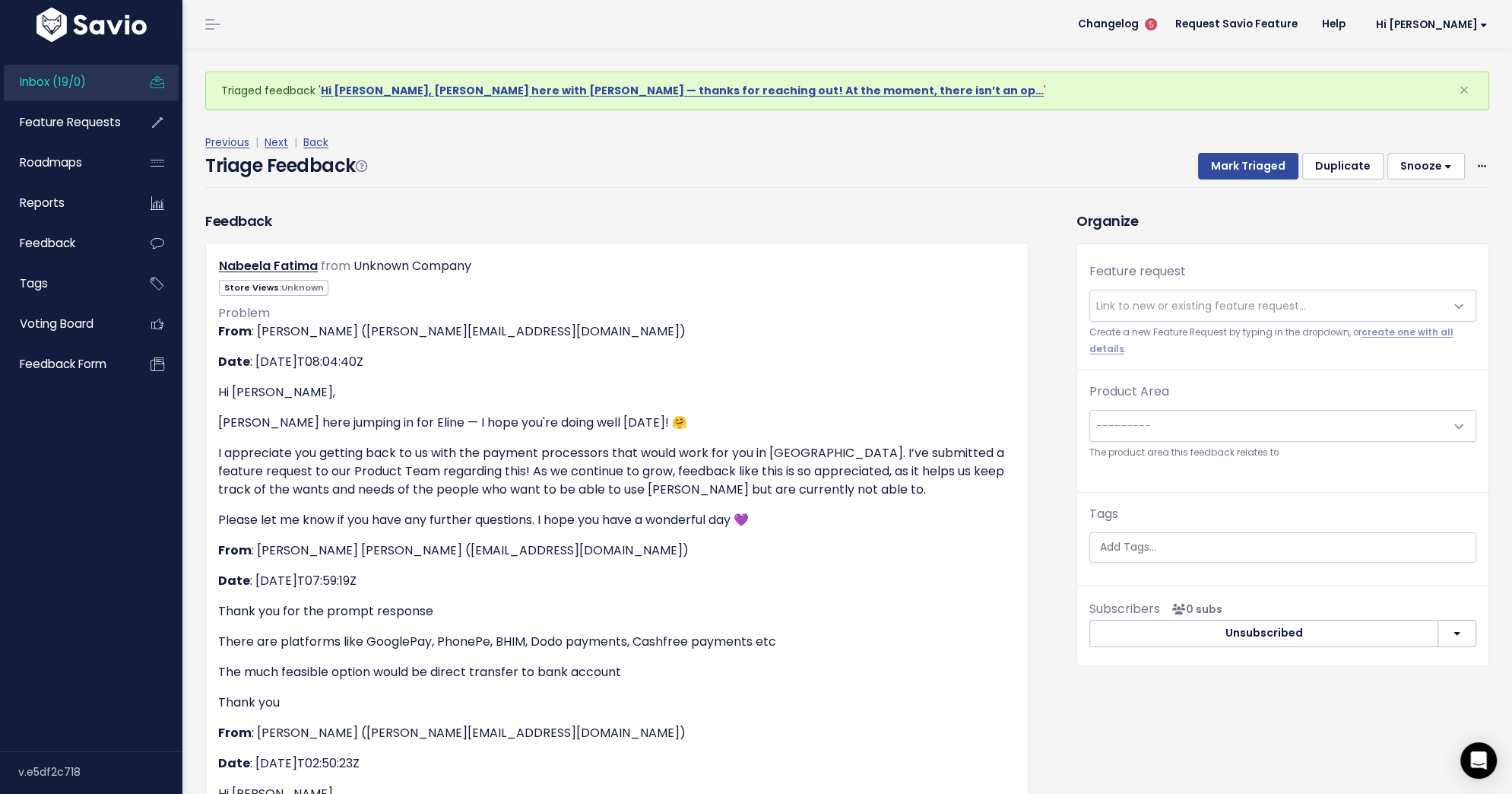
click at [1113, 292] on span "Link to new or existing feature request..." at bounding box center [1267, 306] width 355 height 30
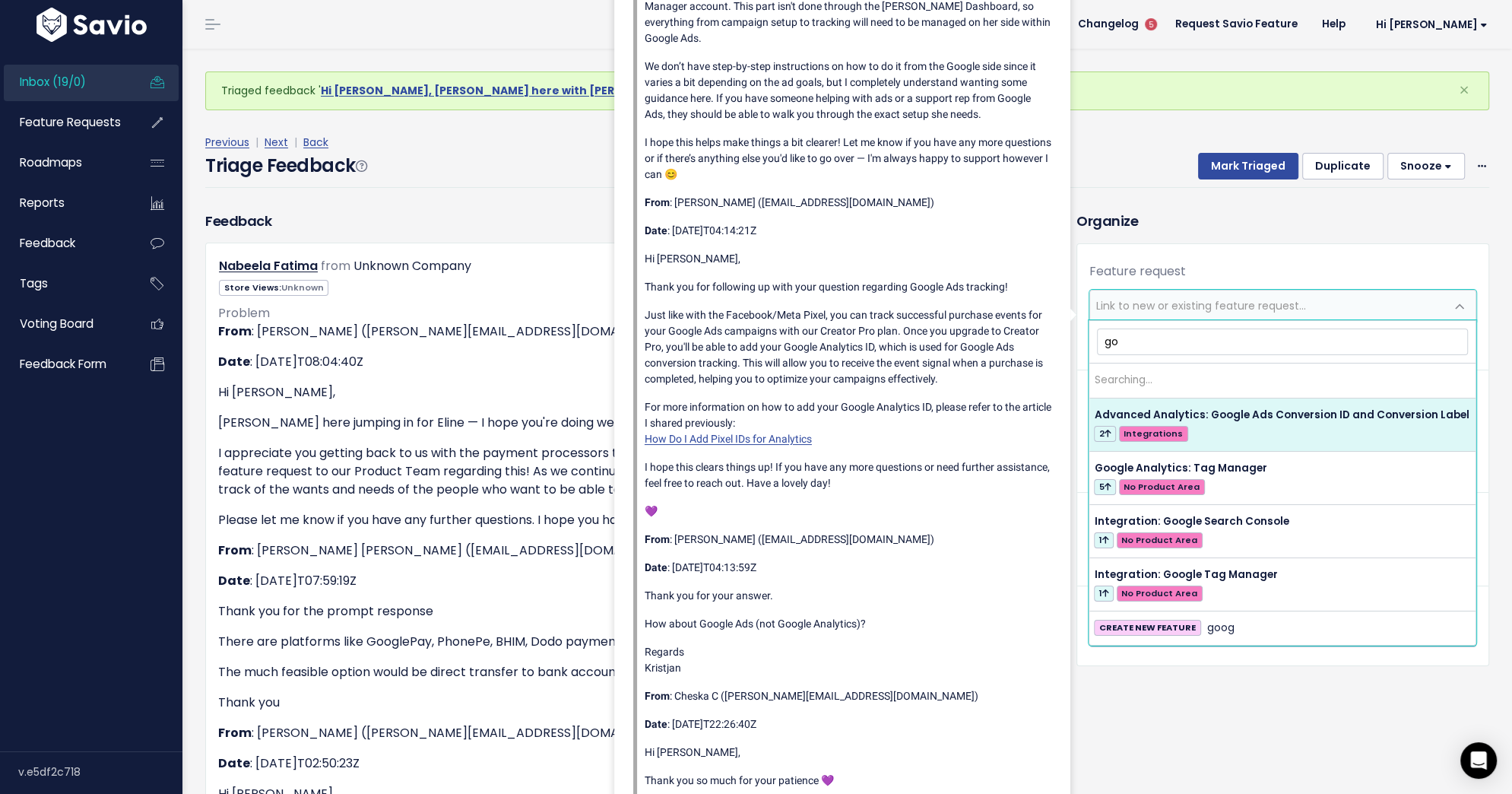
type input "g"
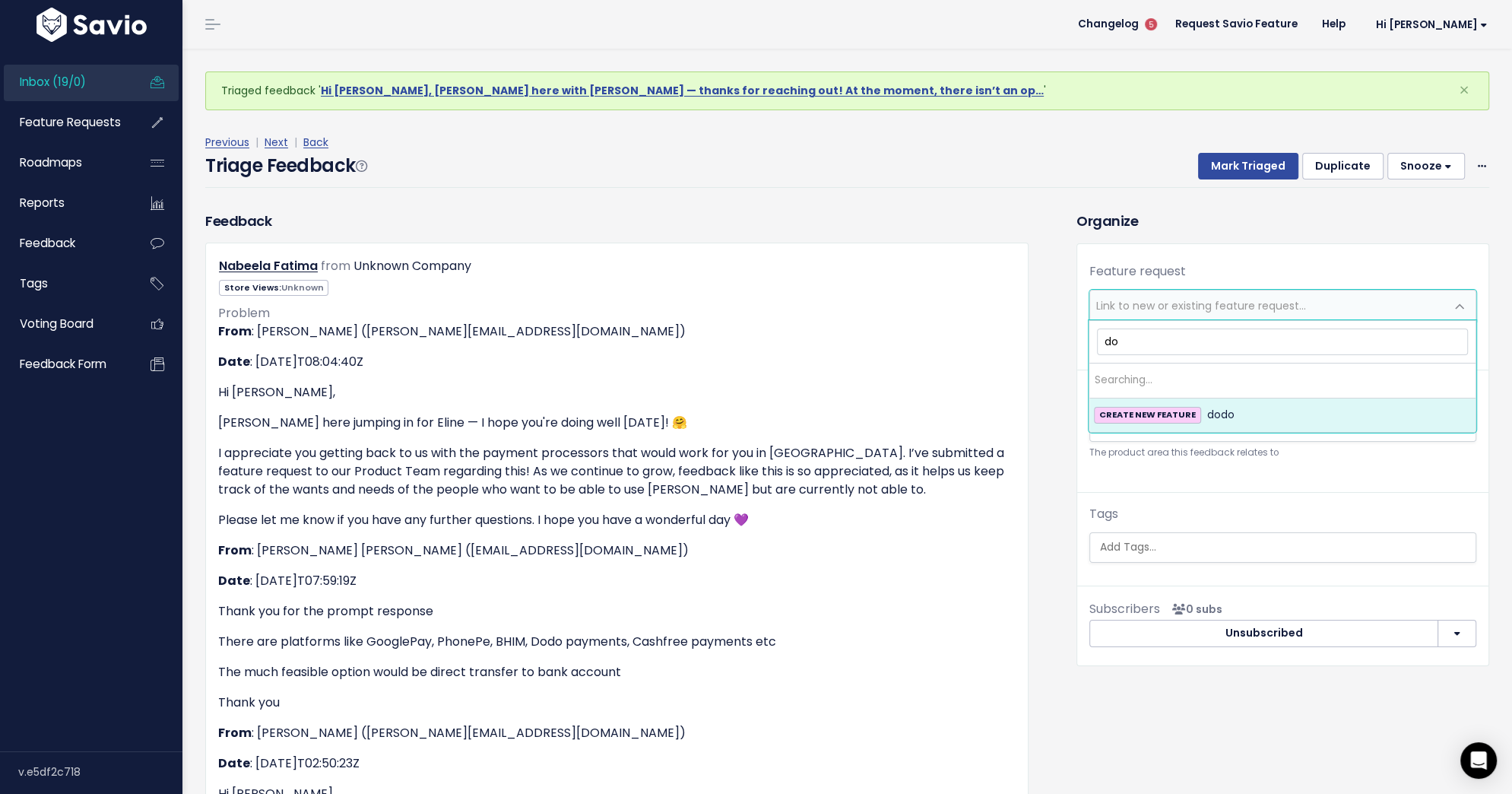
type input "d"
type input "c"
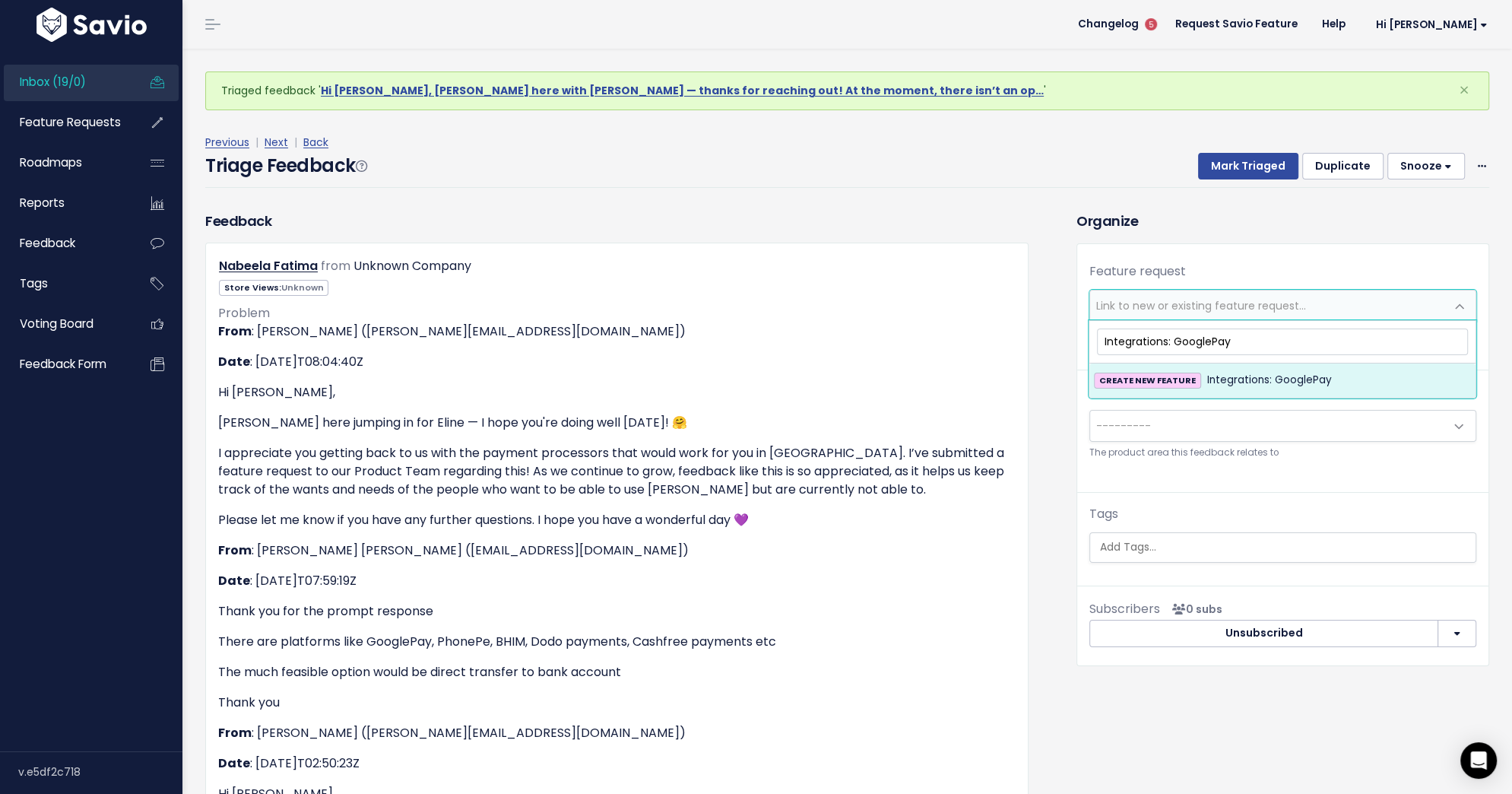
type input "Integrations: GooglePay"
click at [1190, 373] on span "CREATE NEW FEATURE" at bounding box center [1147, 381] width 107 height 16
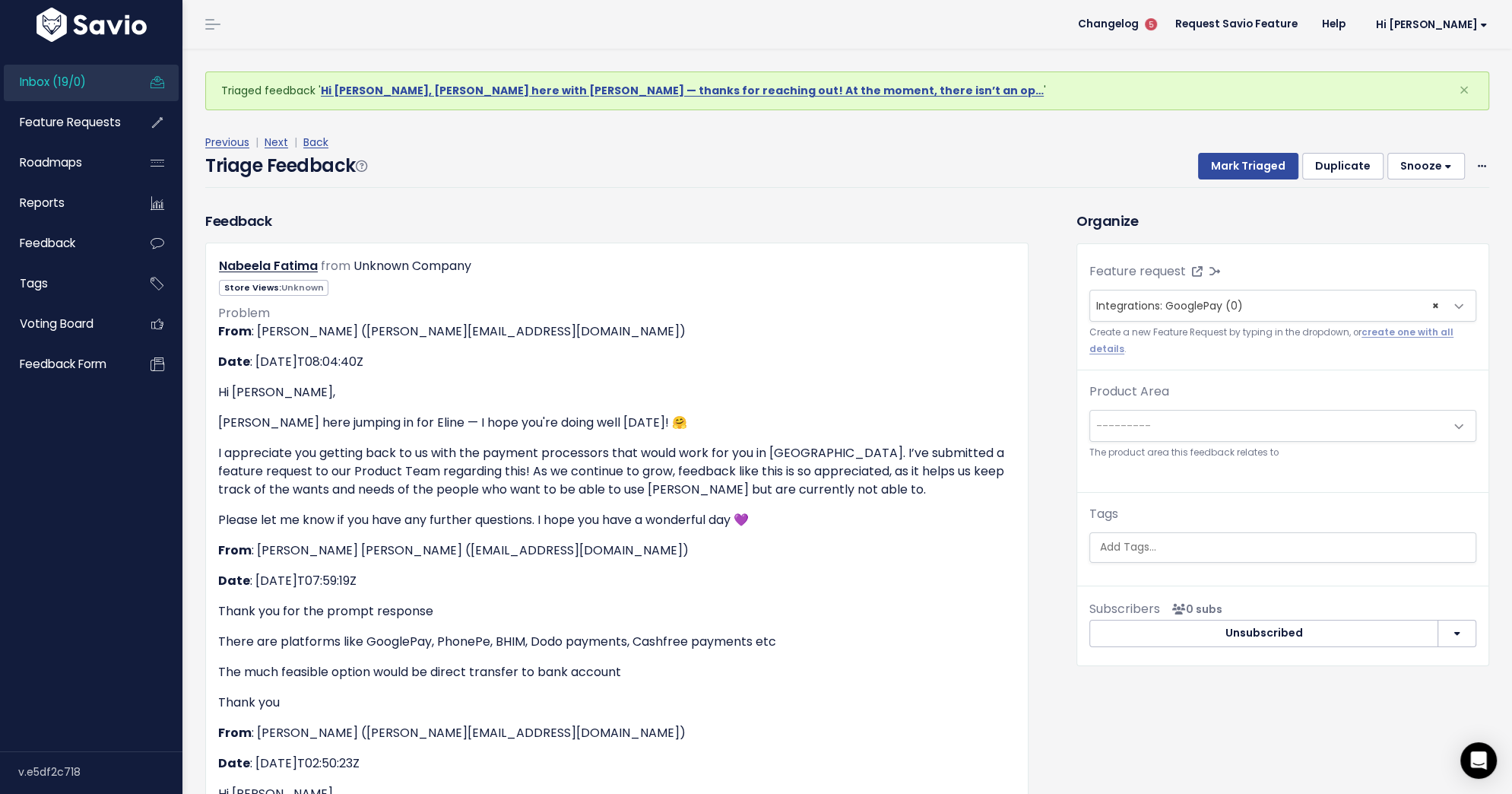
click at [1176, 421] on span "---------" at bounding box center [1267, 426] width 355 height 30
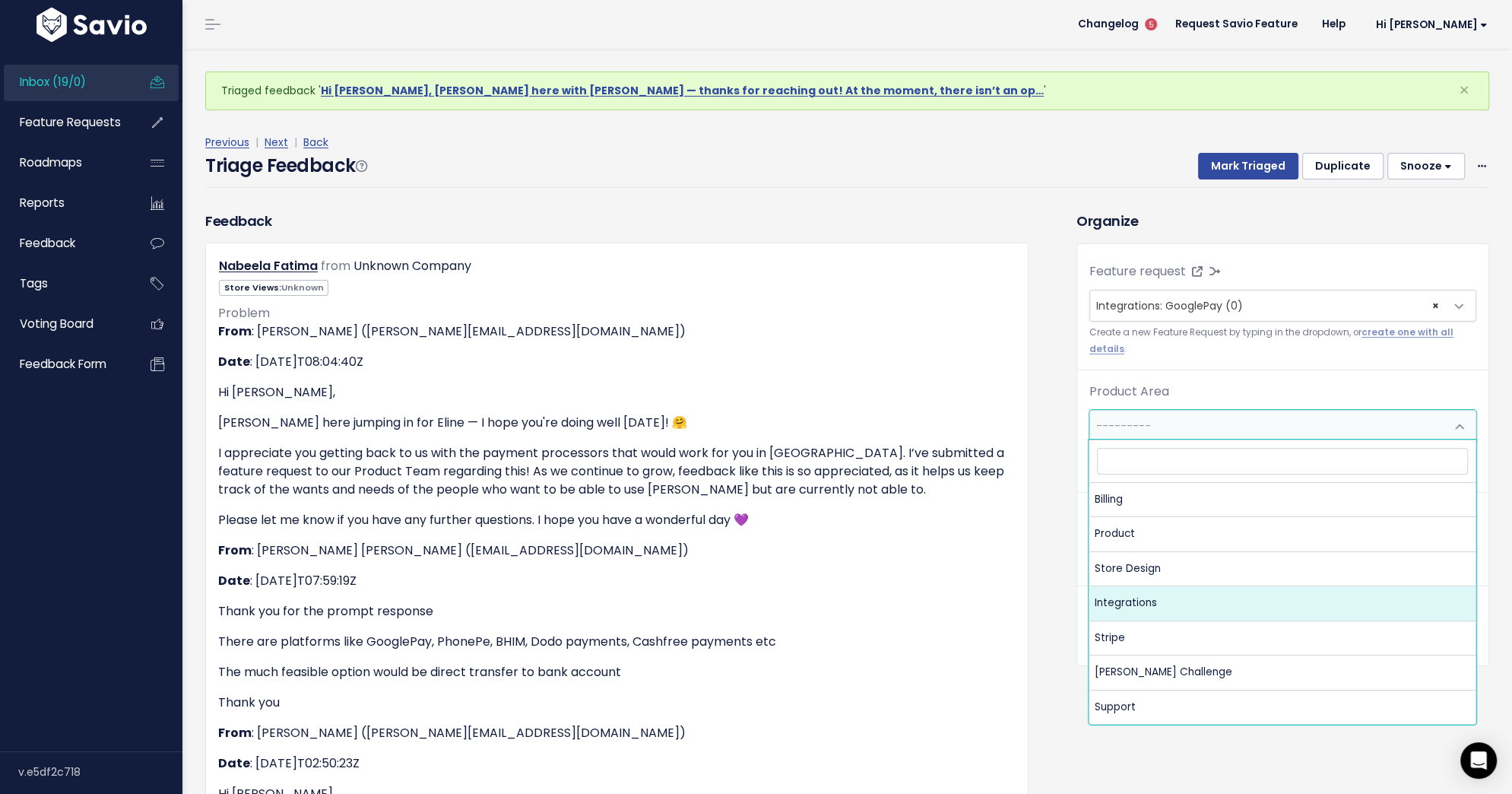
select select "MAIN:INTEGRATIONS"
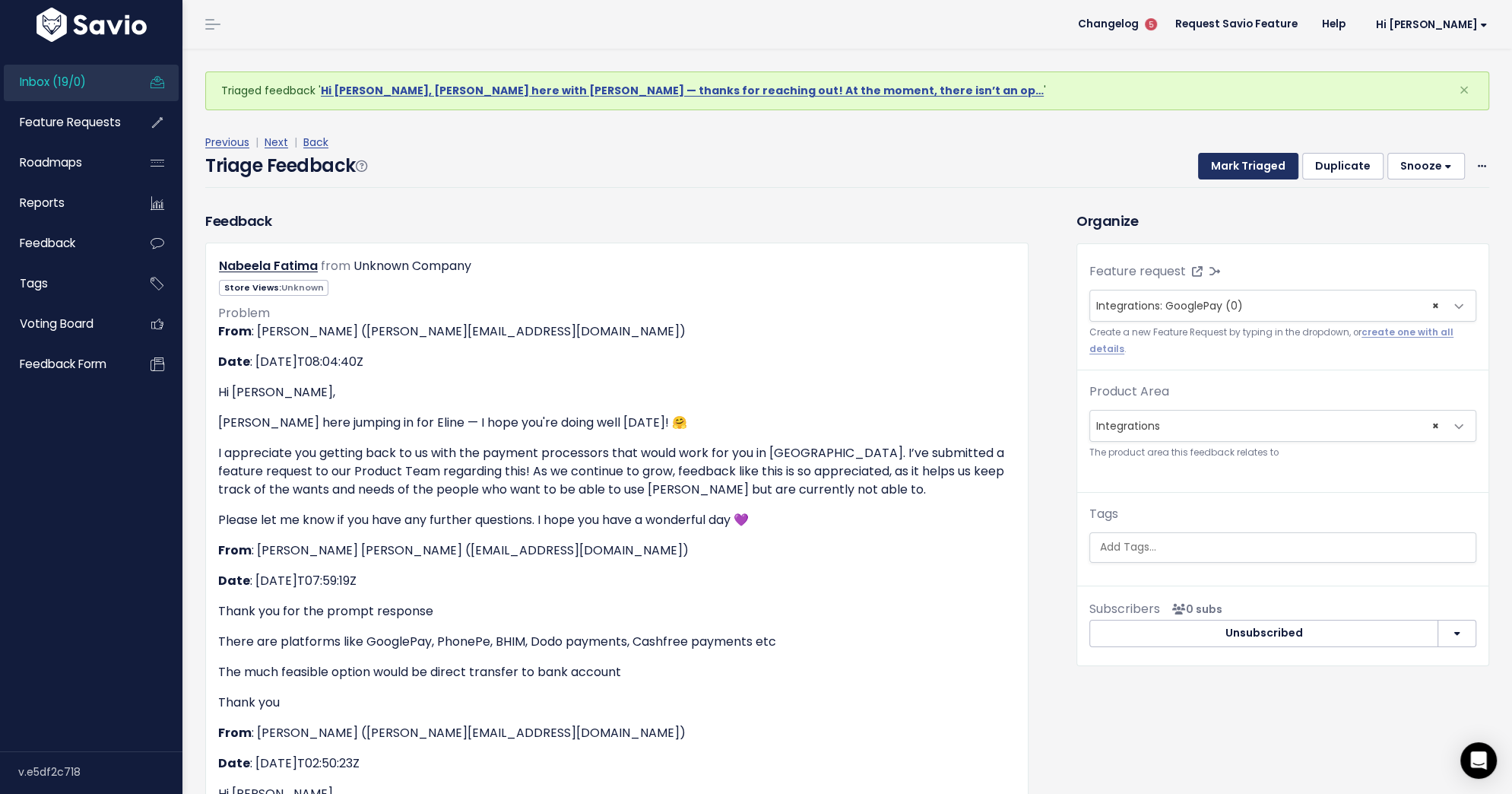
click at [1223, 160] on button "Mark Triaged" at bounding box center [1248, 167] width 100 height 27
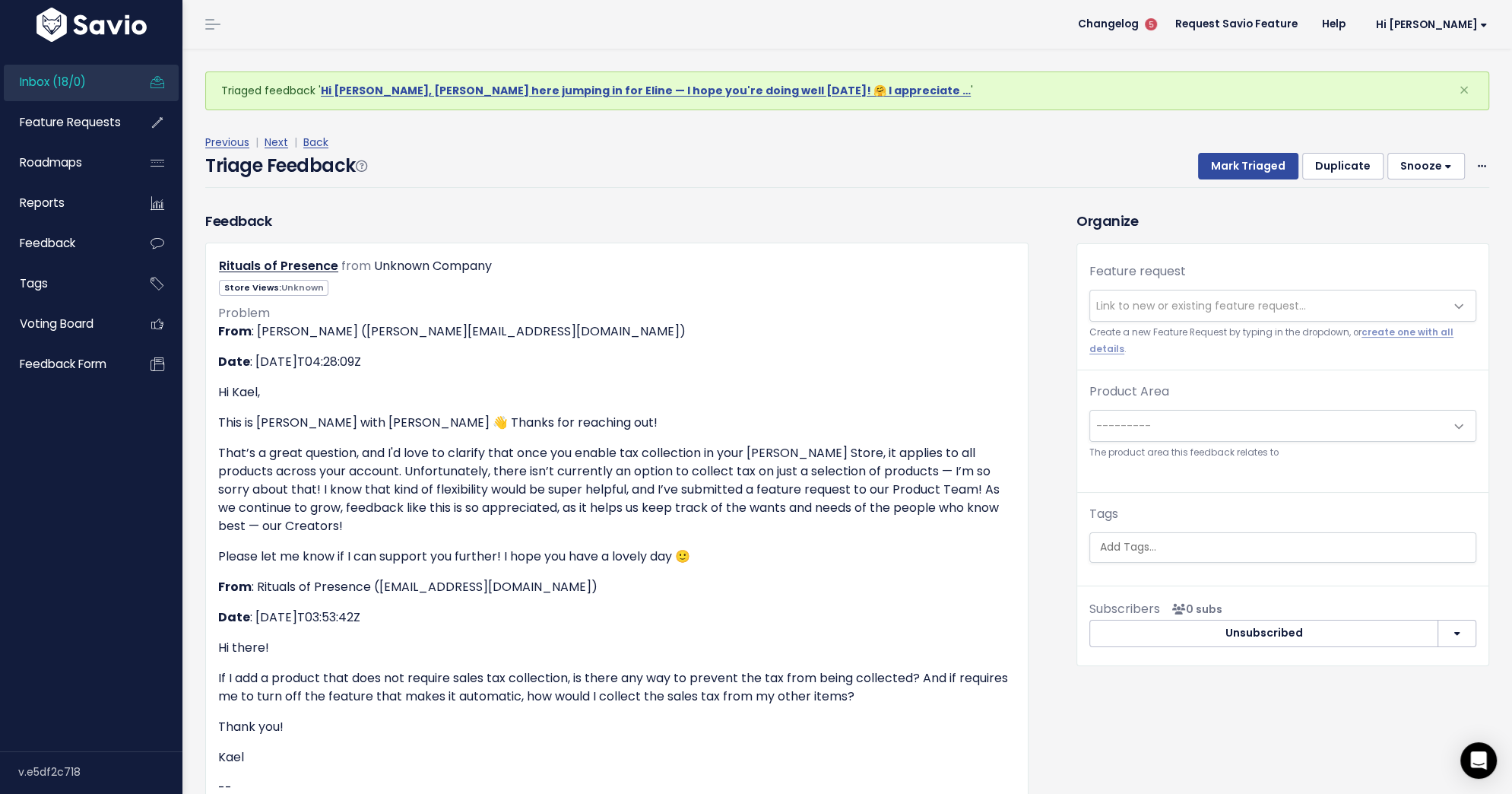
click at [1139, 303] on span "Link to new or existing feature request..." at bounding box center [1201, 305] width 210 height 15
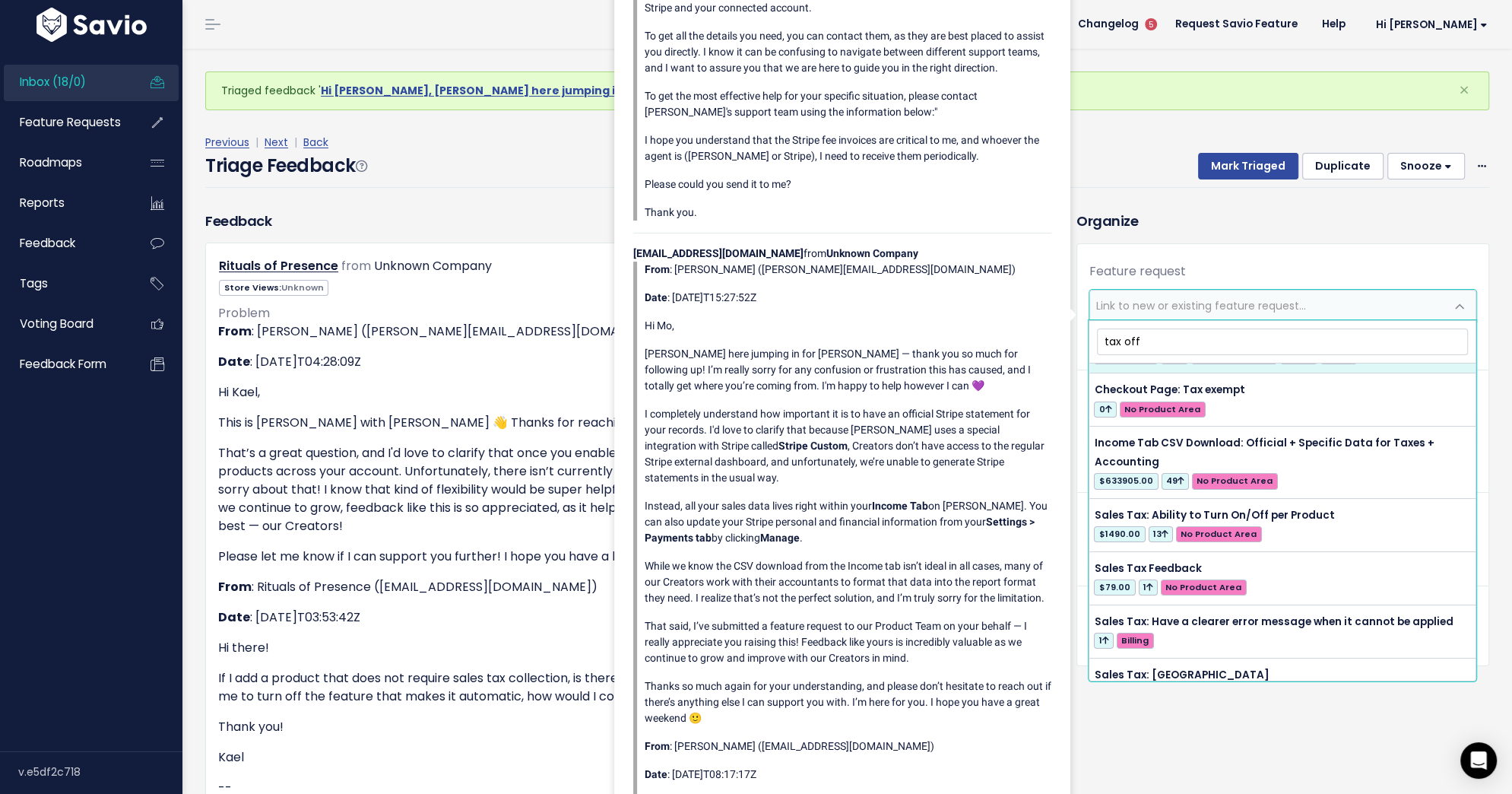
scroll to position [282, 0]
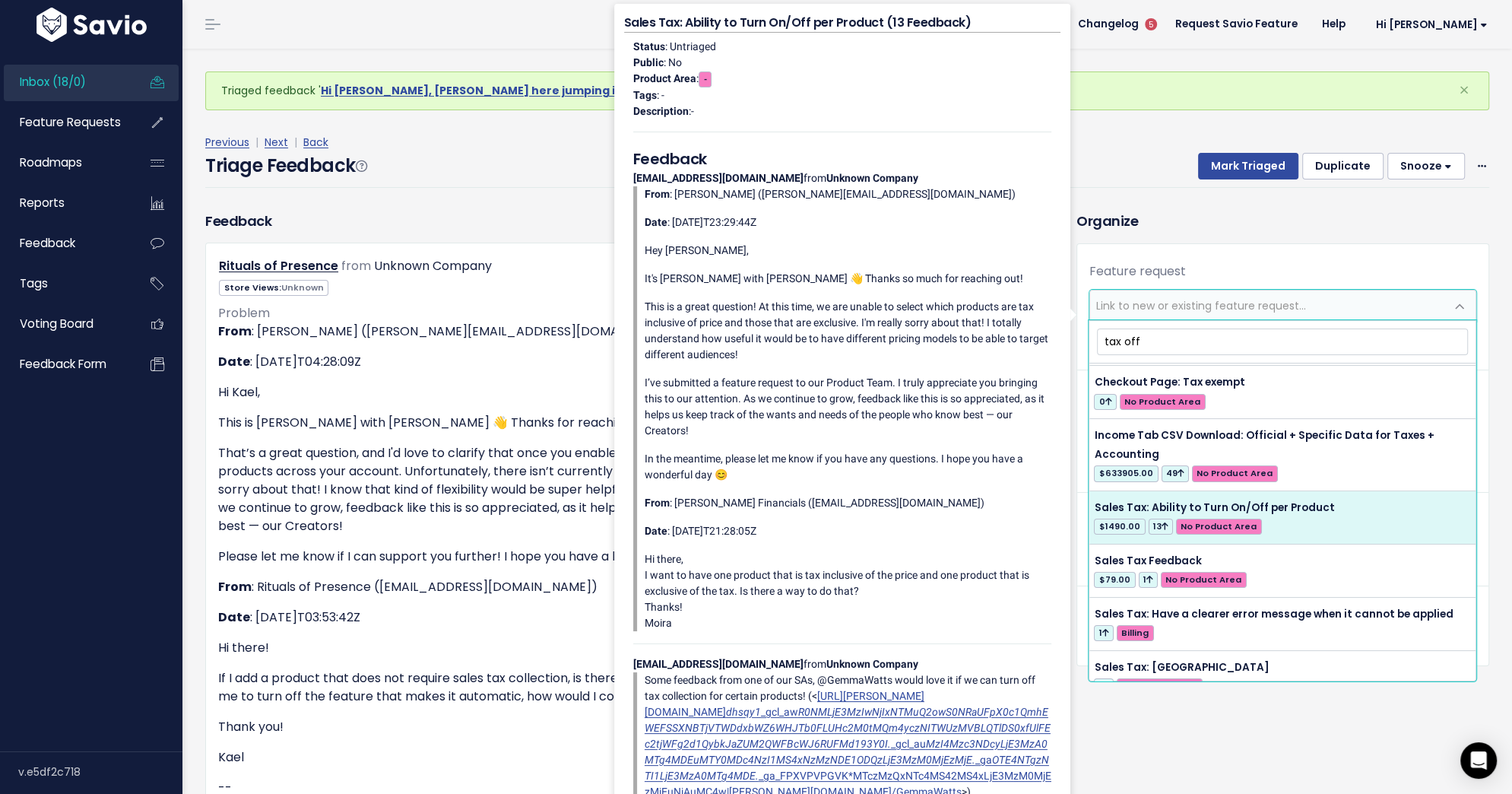
type input "tax off"
select select "48635"
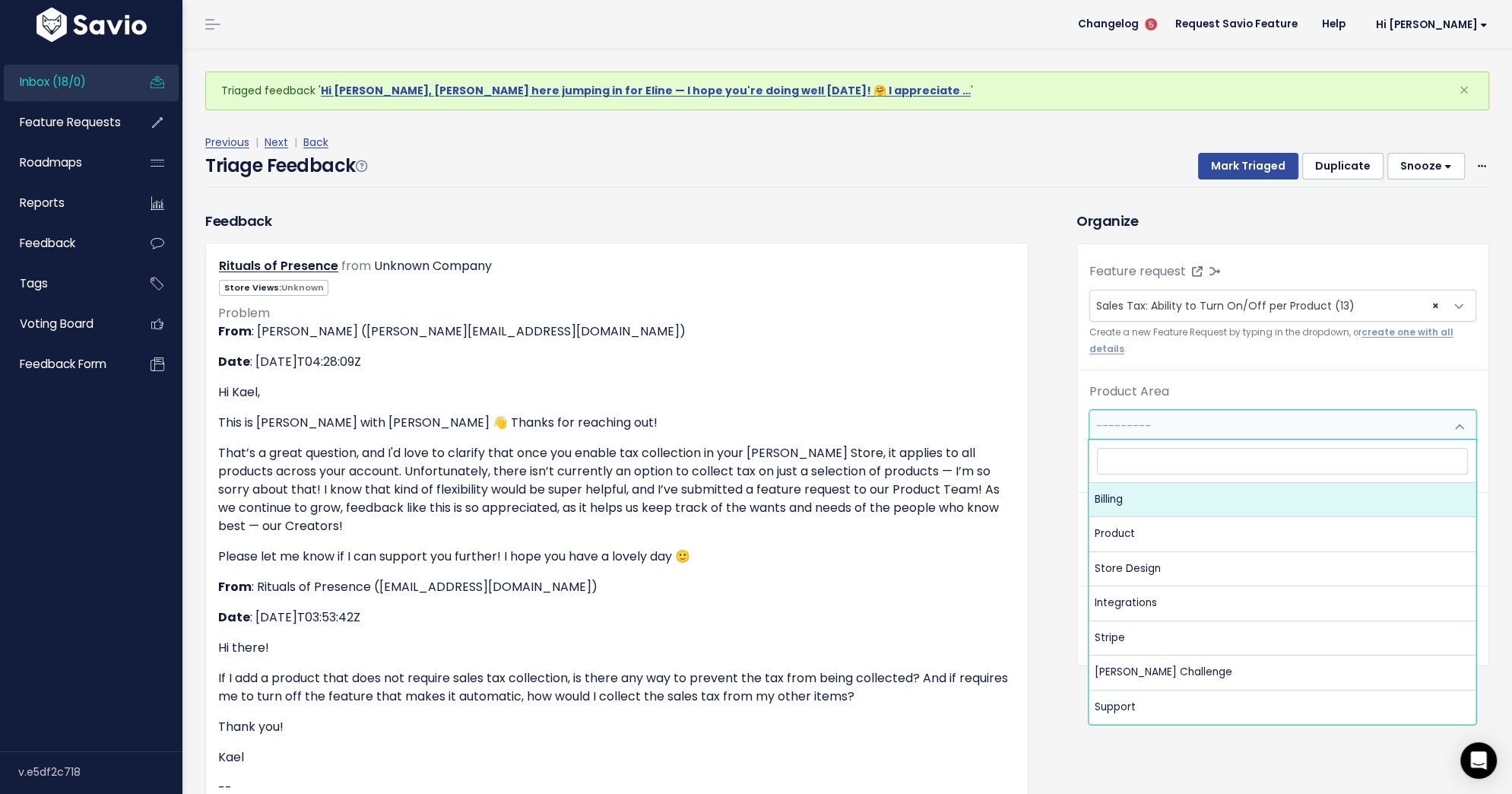
click at [1290, 415] on span "---------" at bounding box center [1267, 426] width 355 height 30
select select "MAIN:BILLING"
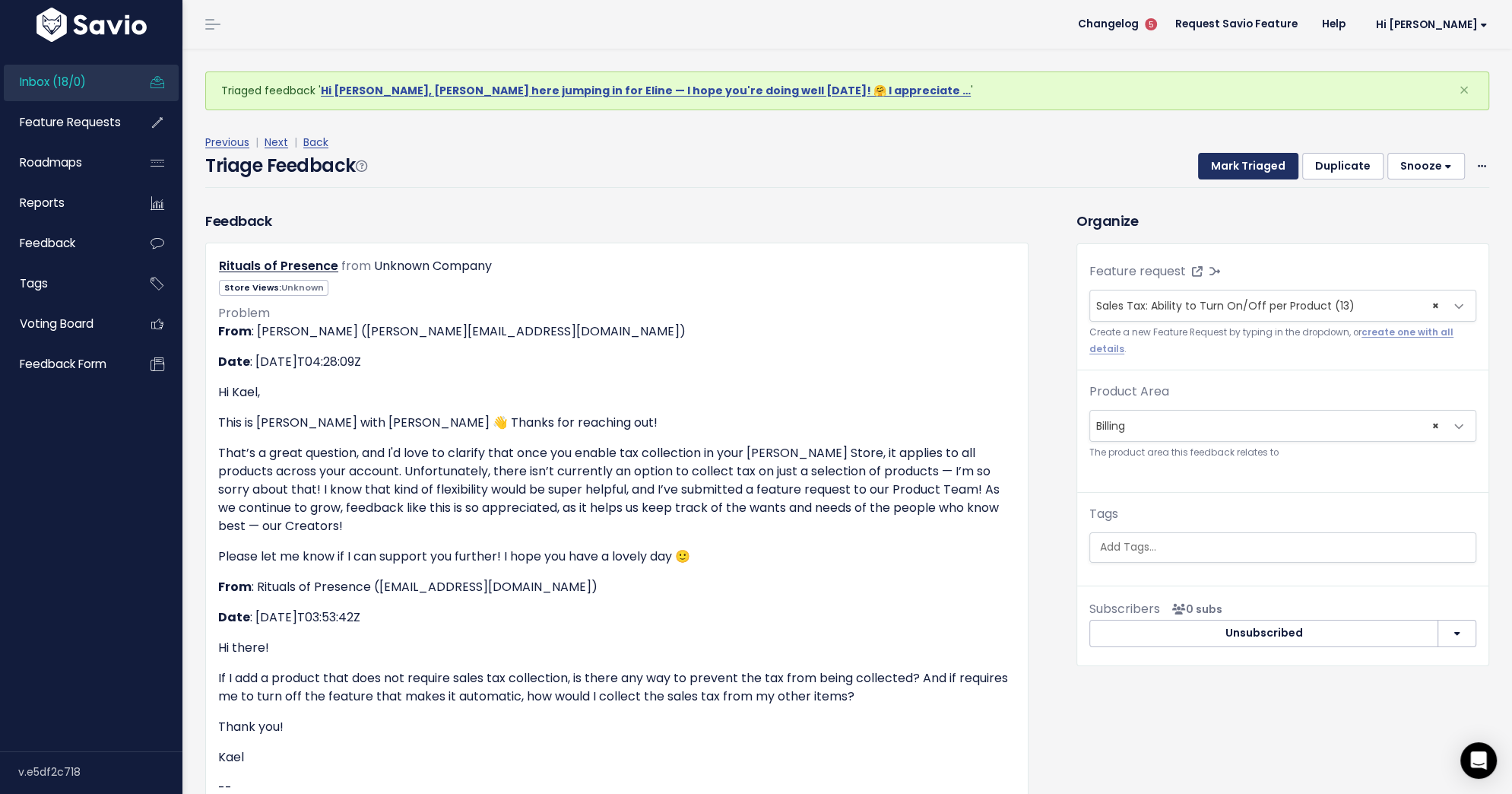
click at [1251, 162] on button "Mark Triaged" at bounding box center [1248, 167] width 100 height 27
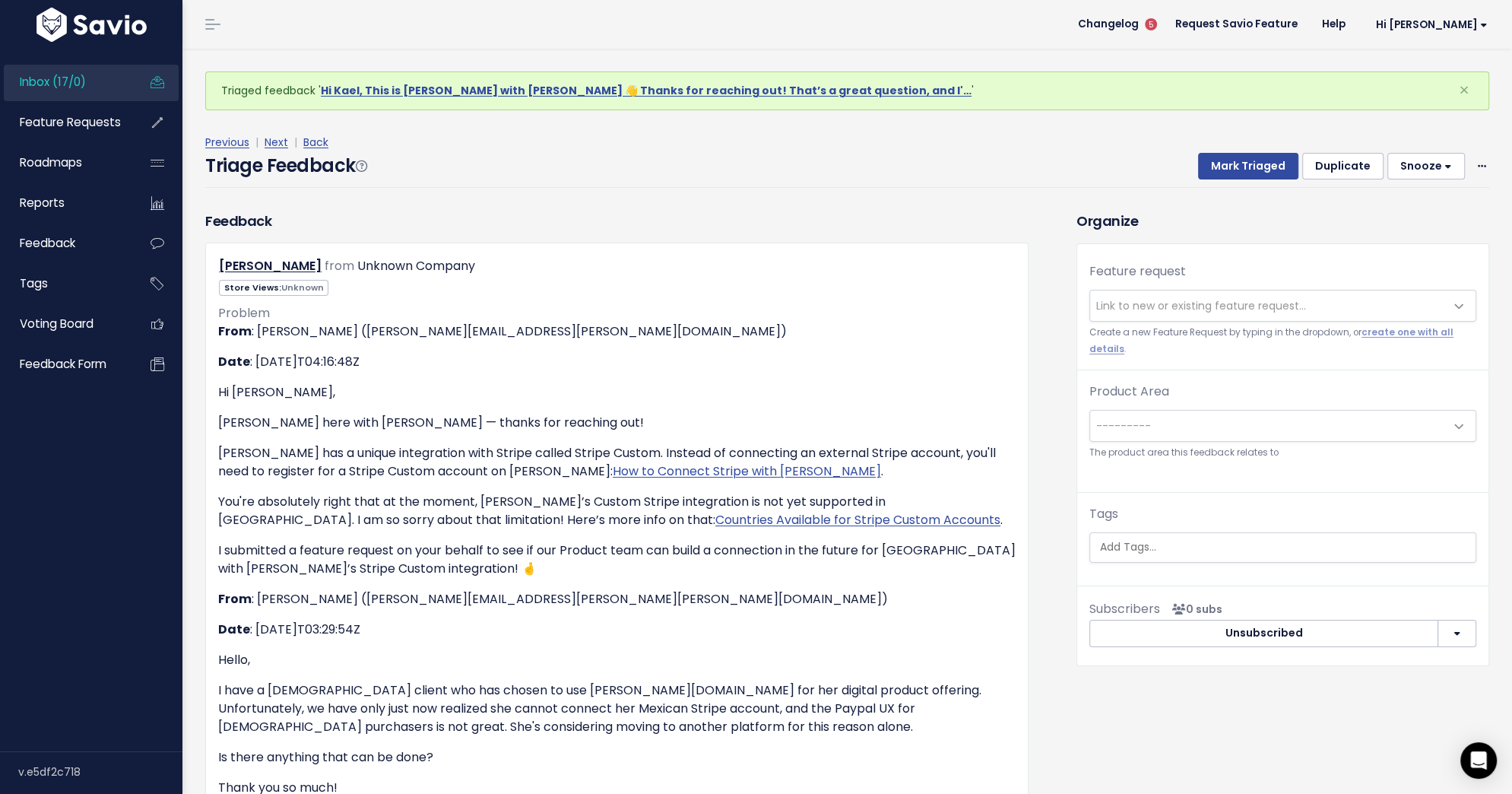
click at [1224, 291] on span "Link to new or existing feature request..." at bounding box center [1267, 306] width 355 height 30
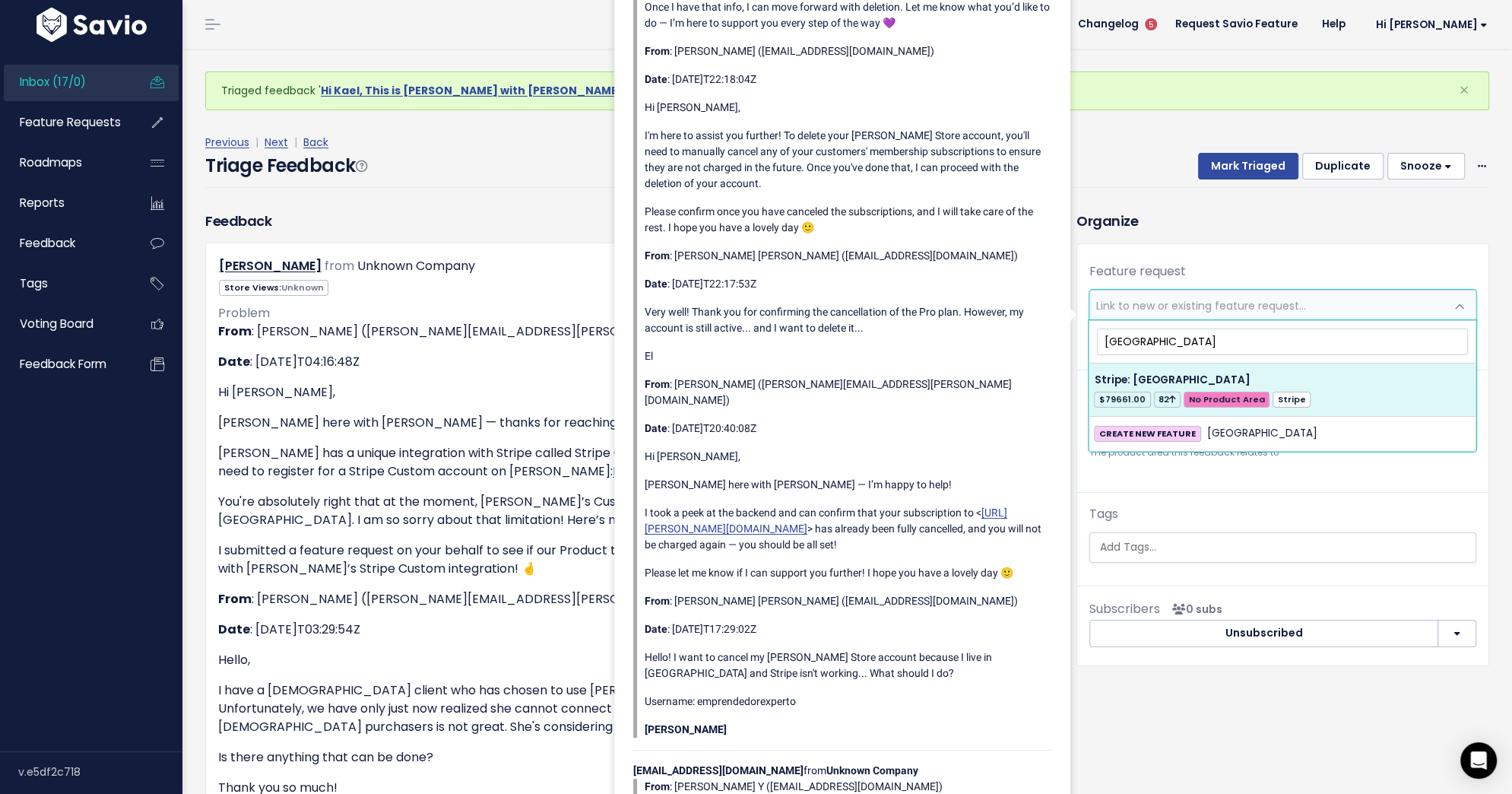
type input "mexico"
select select "28833"
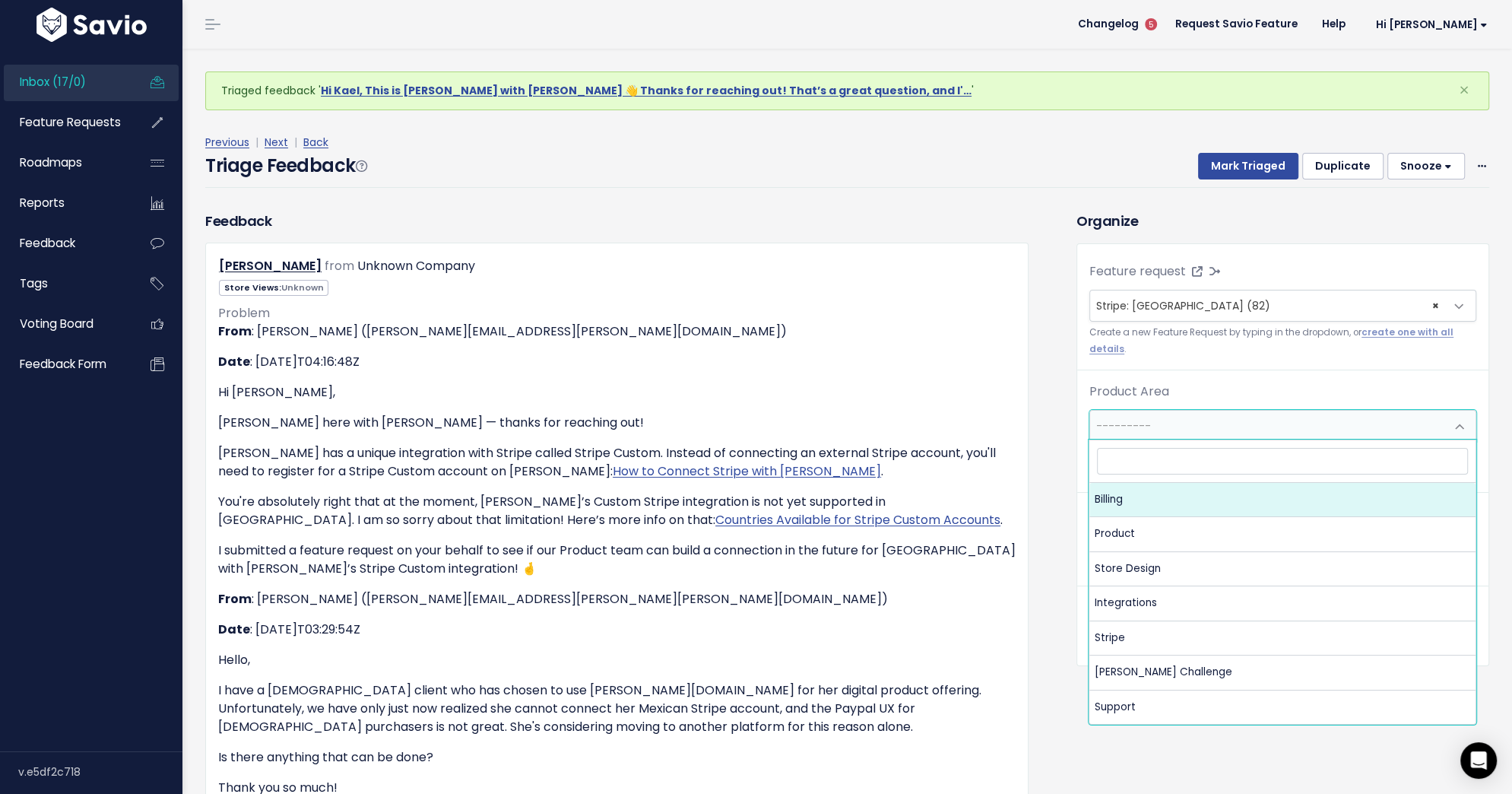
click at [1277, 431] on span "---------" at bounding box center [1267, 426] width 355 height 30
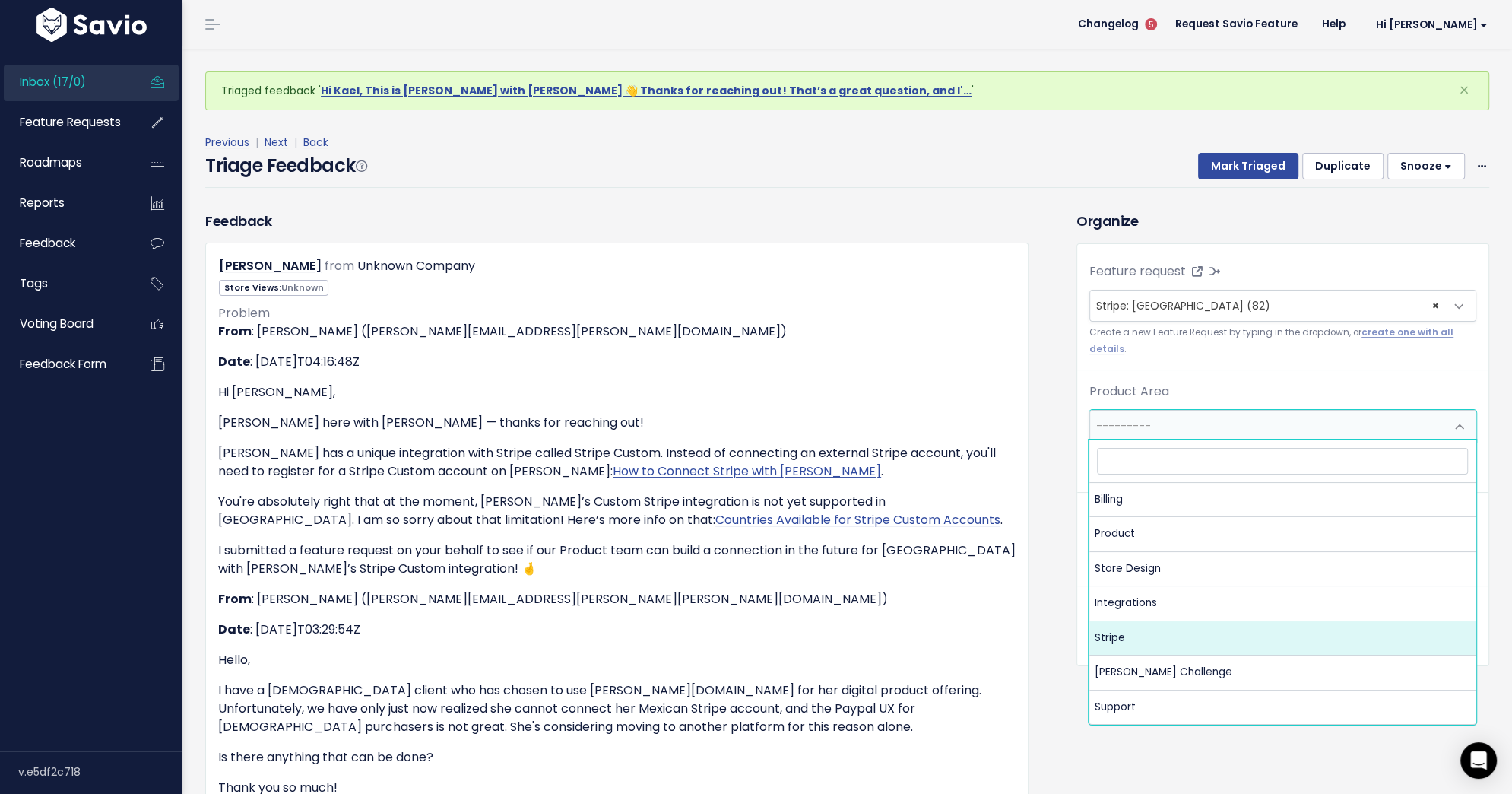
select select "MAIN:STRIPE"
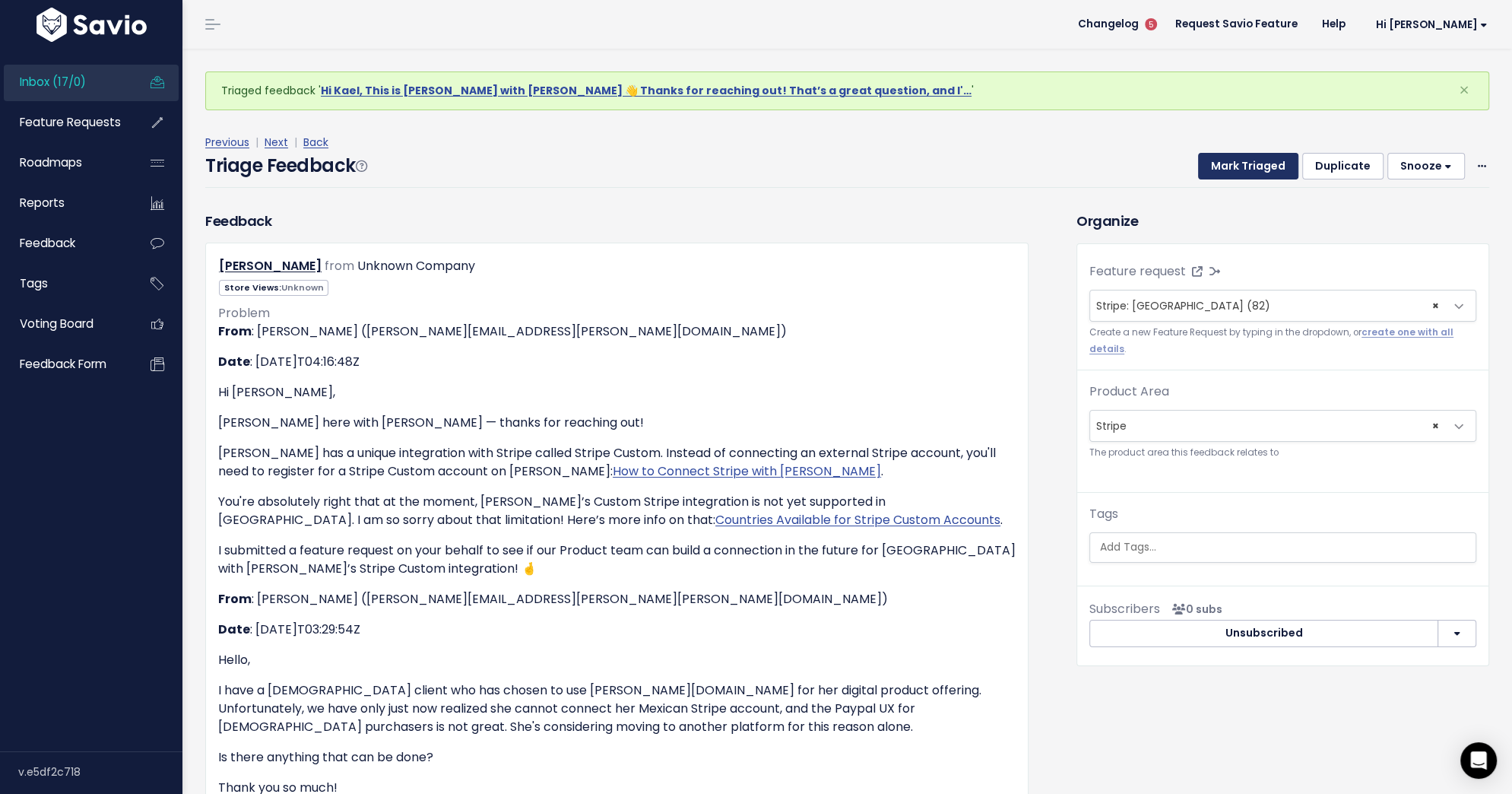
click at [1242, 178] on button "Mark Triaged" at bounding box center [1248, 167] width 100 height 27
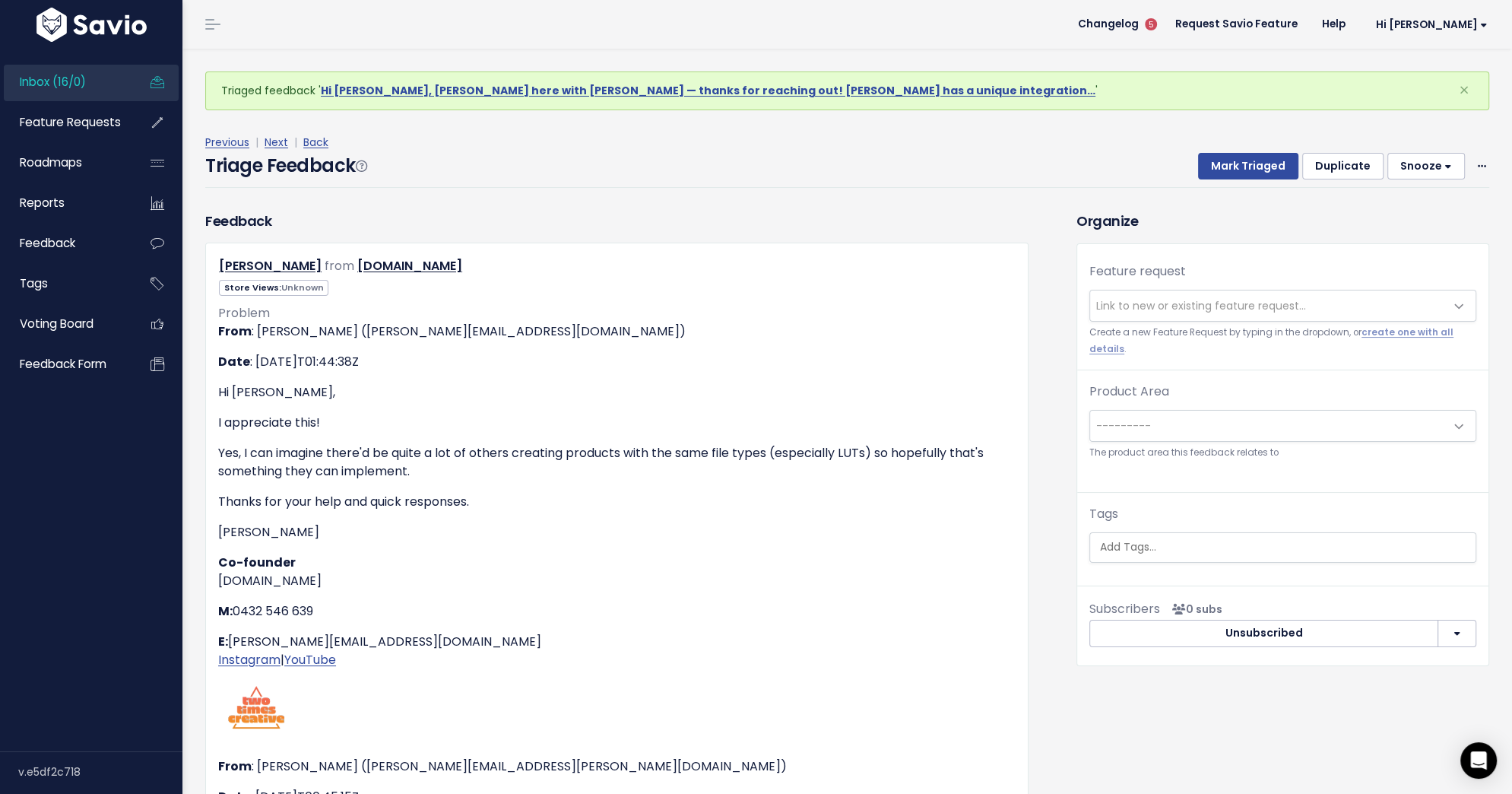
click at [1248, 315] on span "Link to new or existing feature request..." at bounding box center [1267, 306] width 355 height 30
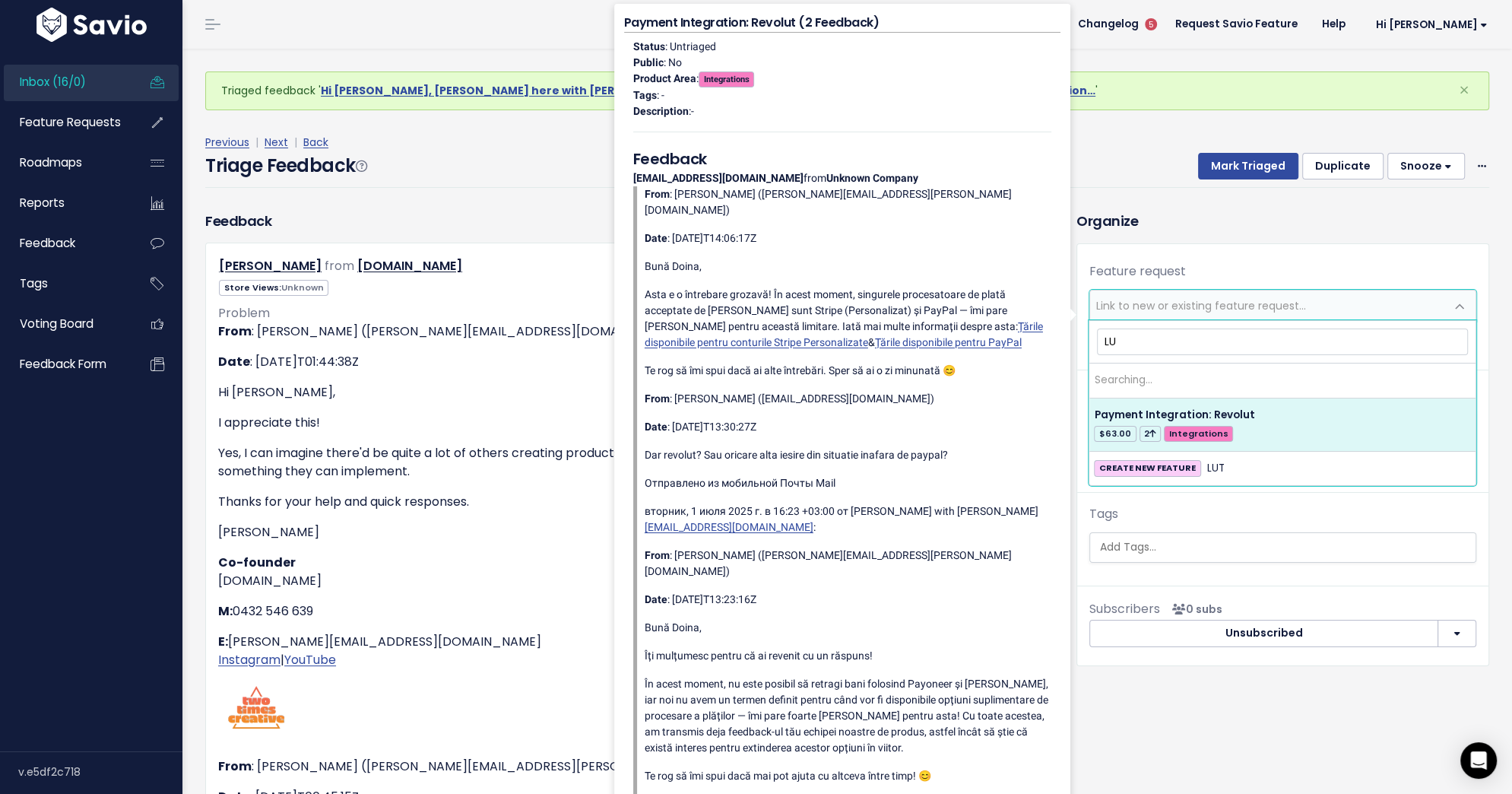
type input "L"
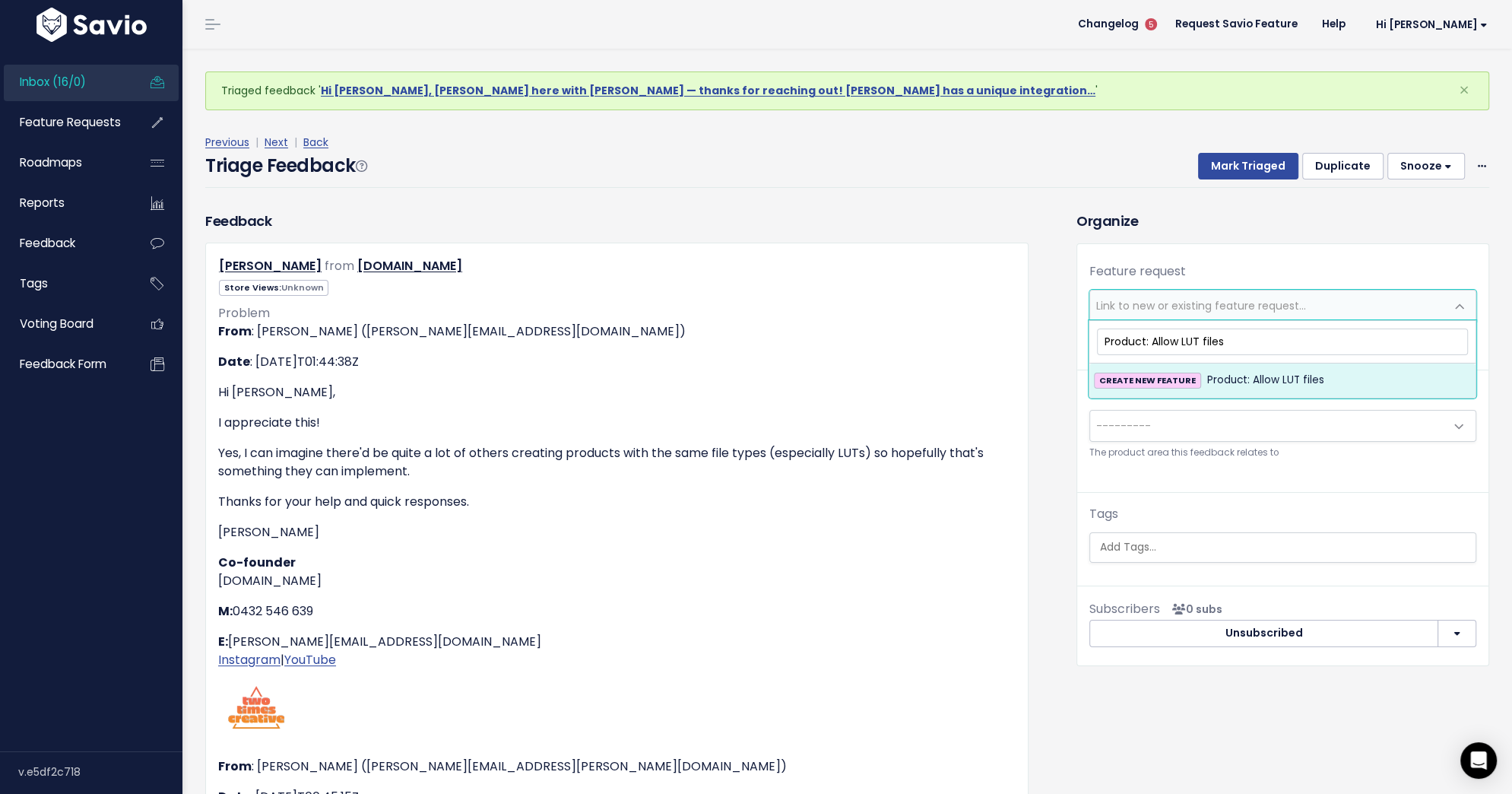
type input "Product: Allow LUT files"
click at [1306, 375] on span "Product: Allow LUT files" at bounding box center [1265, 380] width 117 height 18
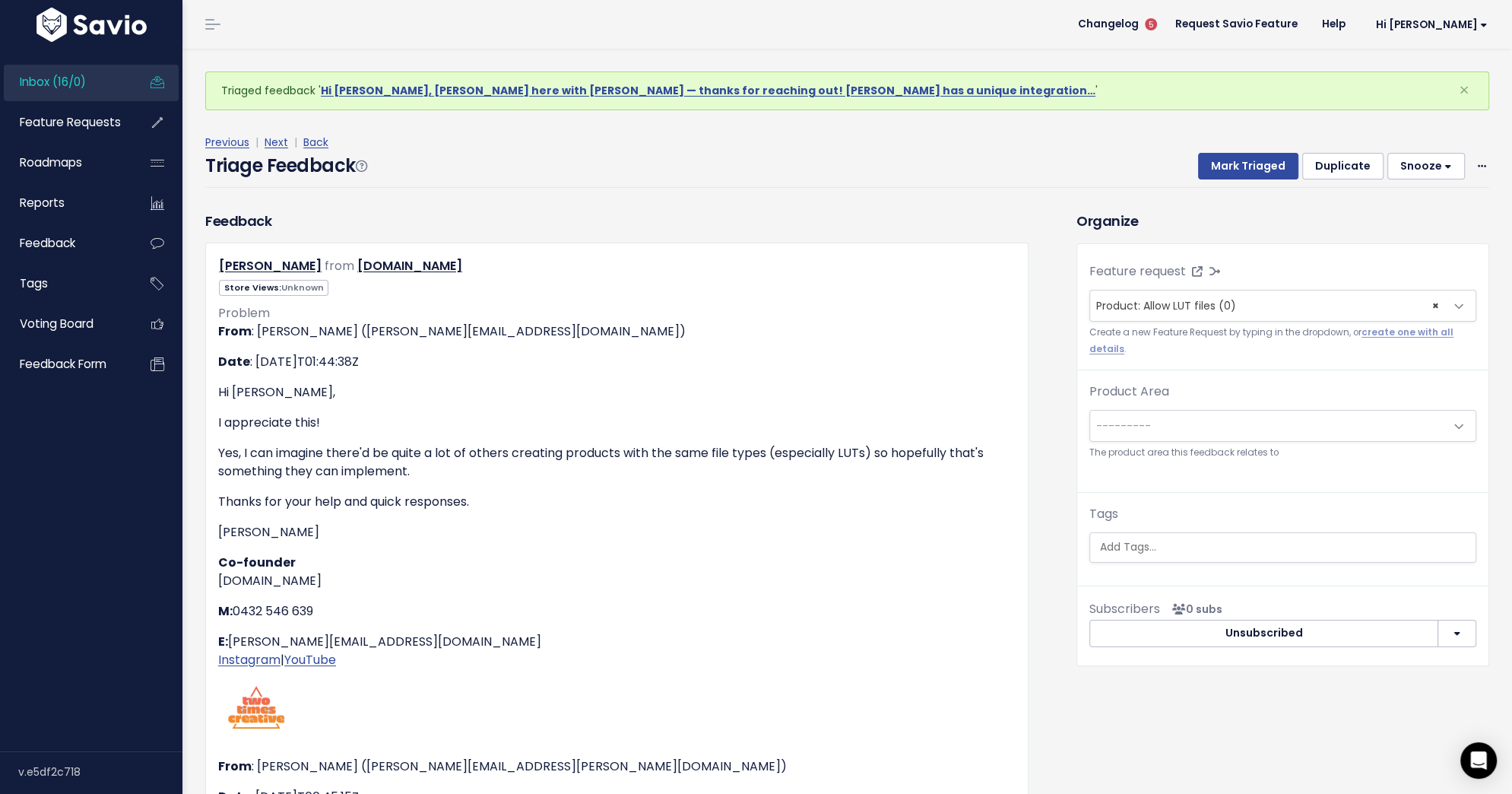
click at [1300, 417] on span "---------" at bounding box center [1267, 426] width 355 height 30
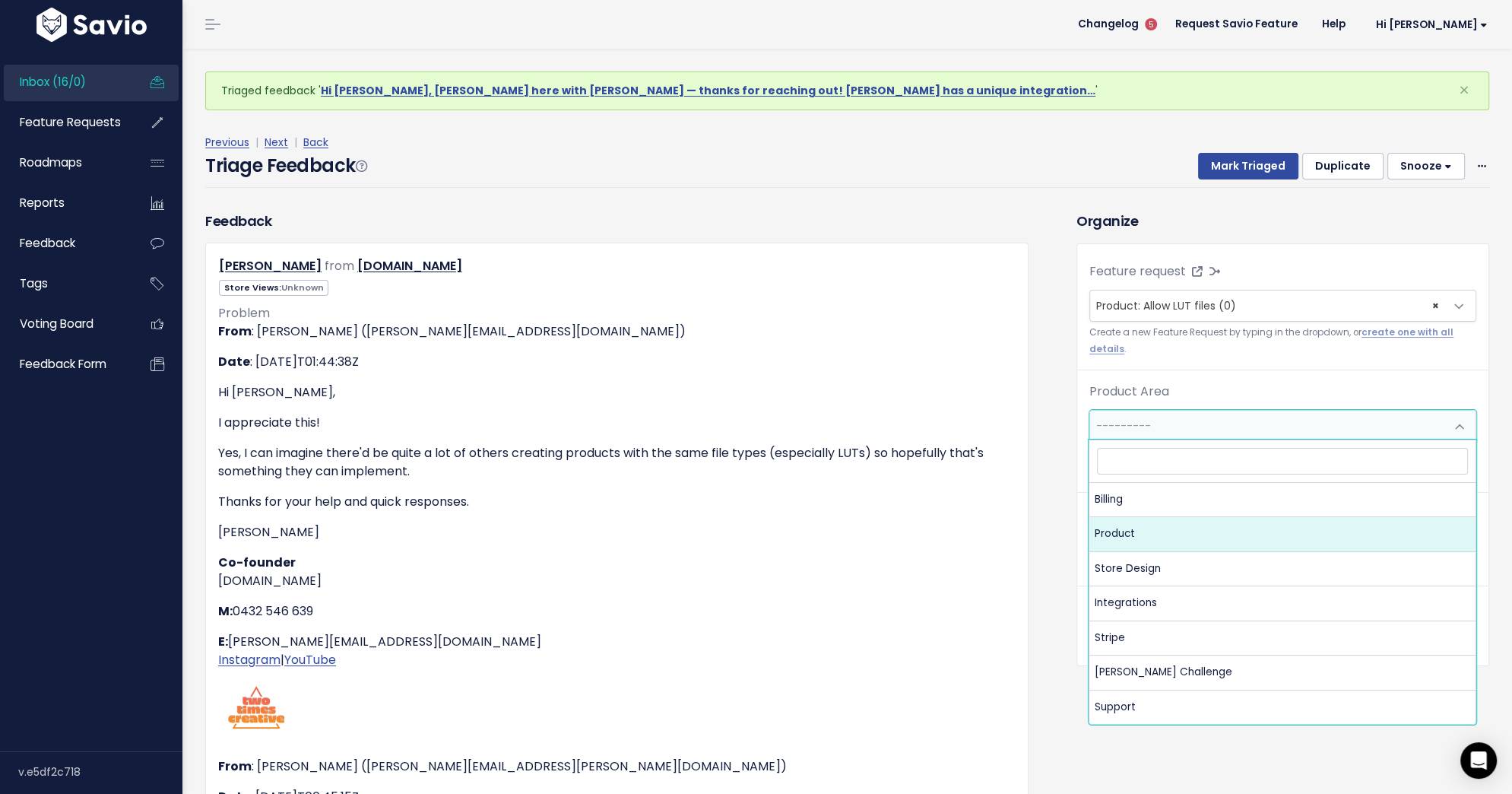
select select "MAIN:PRODUCT"
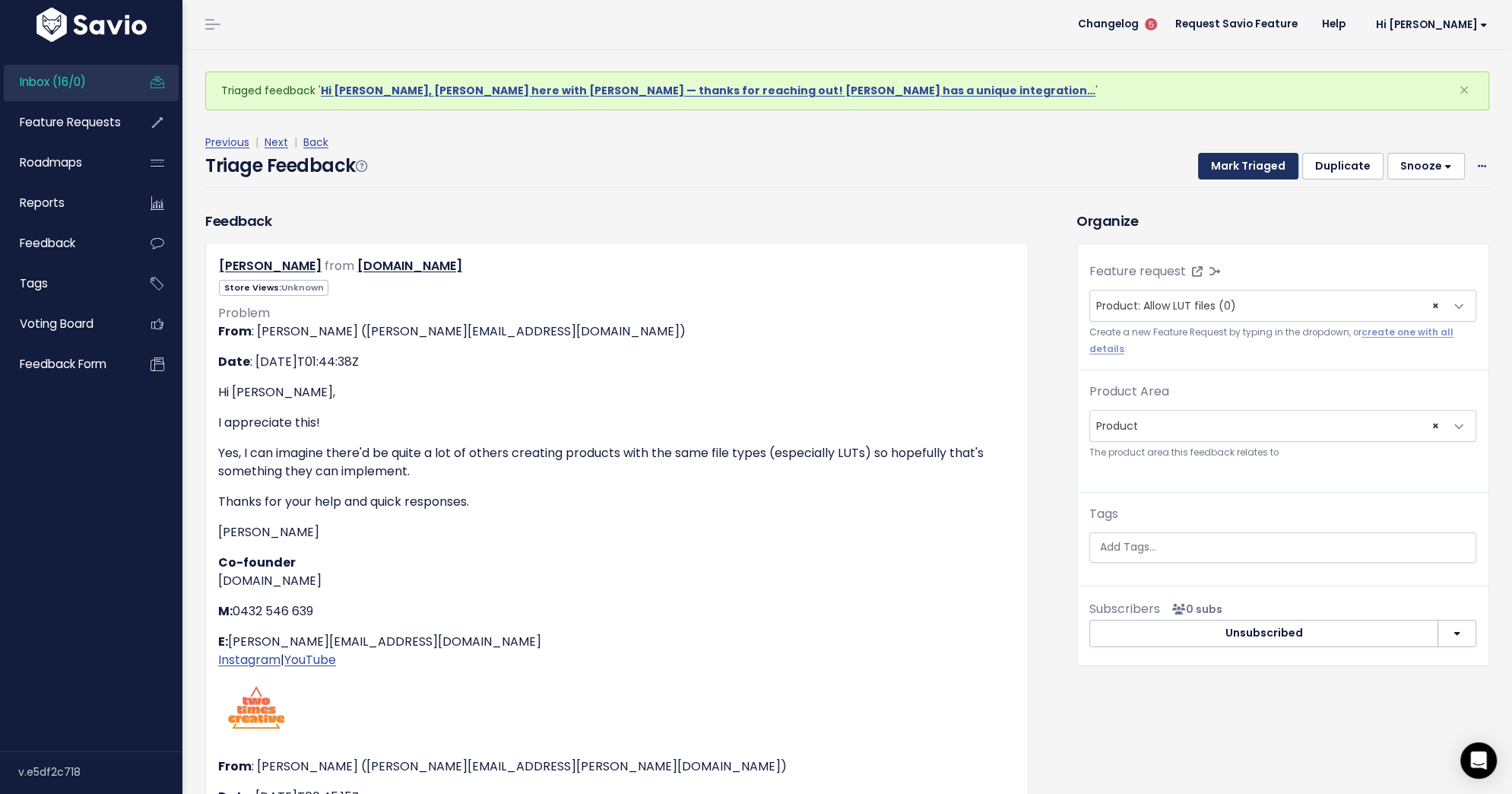
click at [1237, 159] on button "Mark Triaged" at bounding box center [1248, 167] width 100 height 27
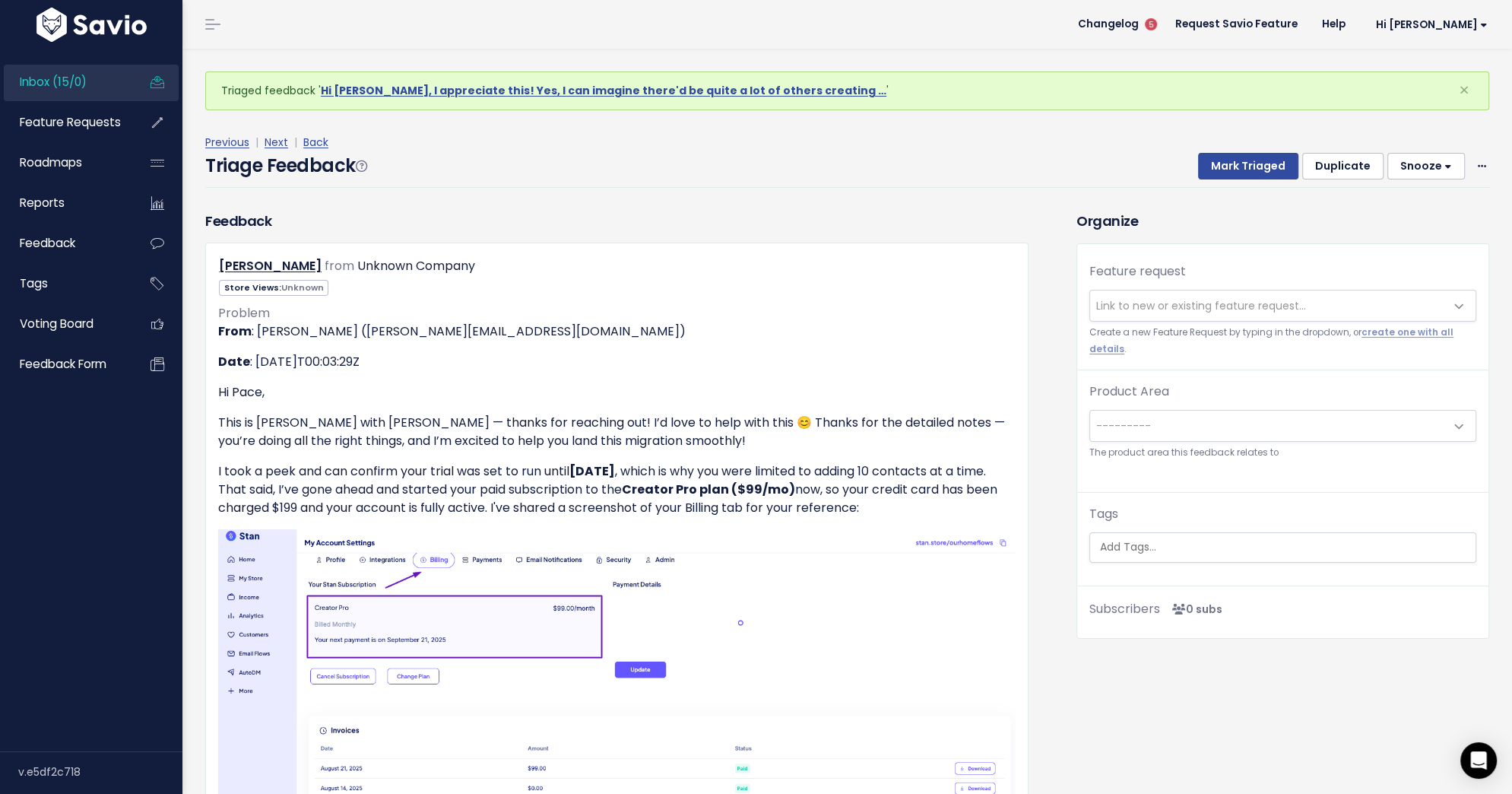
click at [1151, 299] on span "Link to new or existing feature request..." at bounding box center [1201, 305] width 210 height 15
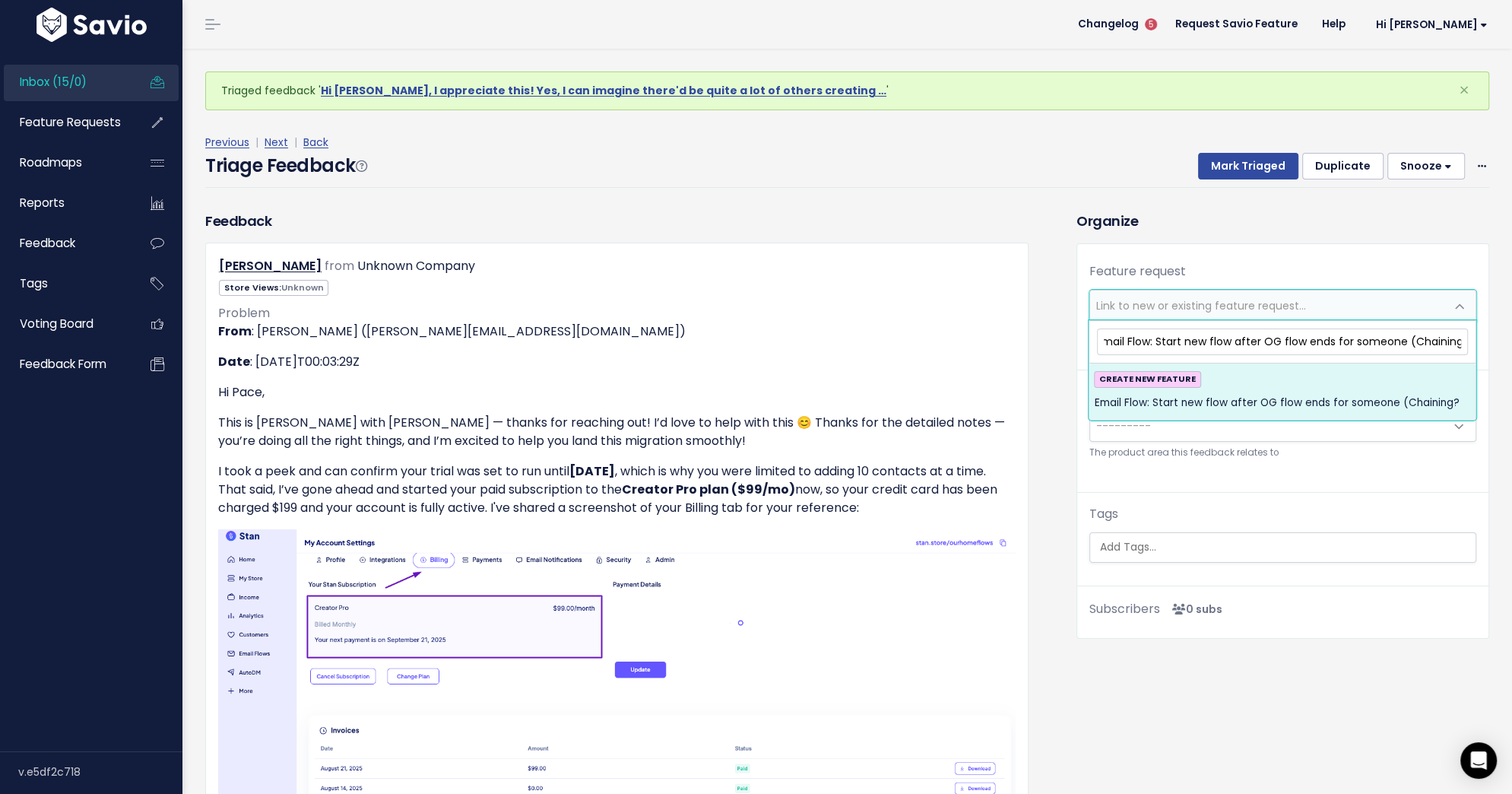
scroll to position [0, 14]
type input "Email Flow: Start new flow after OG flow ends for someone (Chaining?)"
click at [1265, 398] on span "Email Flow: Start new flow after OG flow ends for someone (Chaining?)" at bounding box center [1279, 403] width 370 height 18
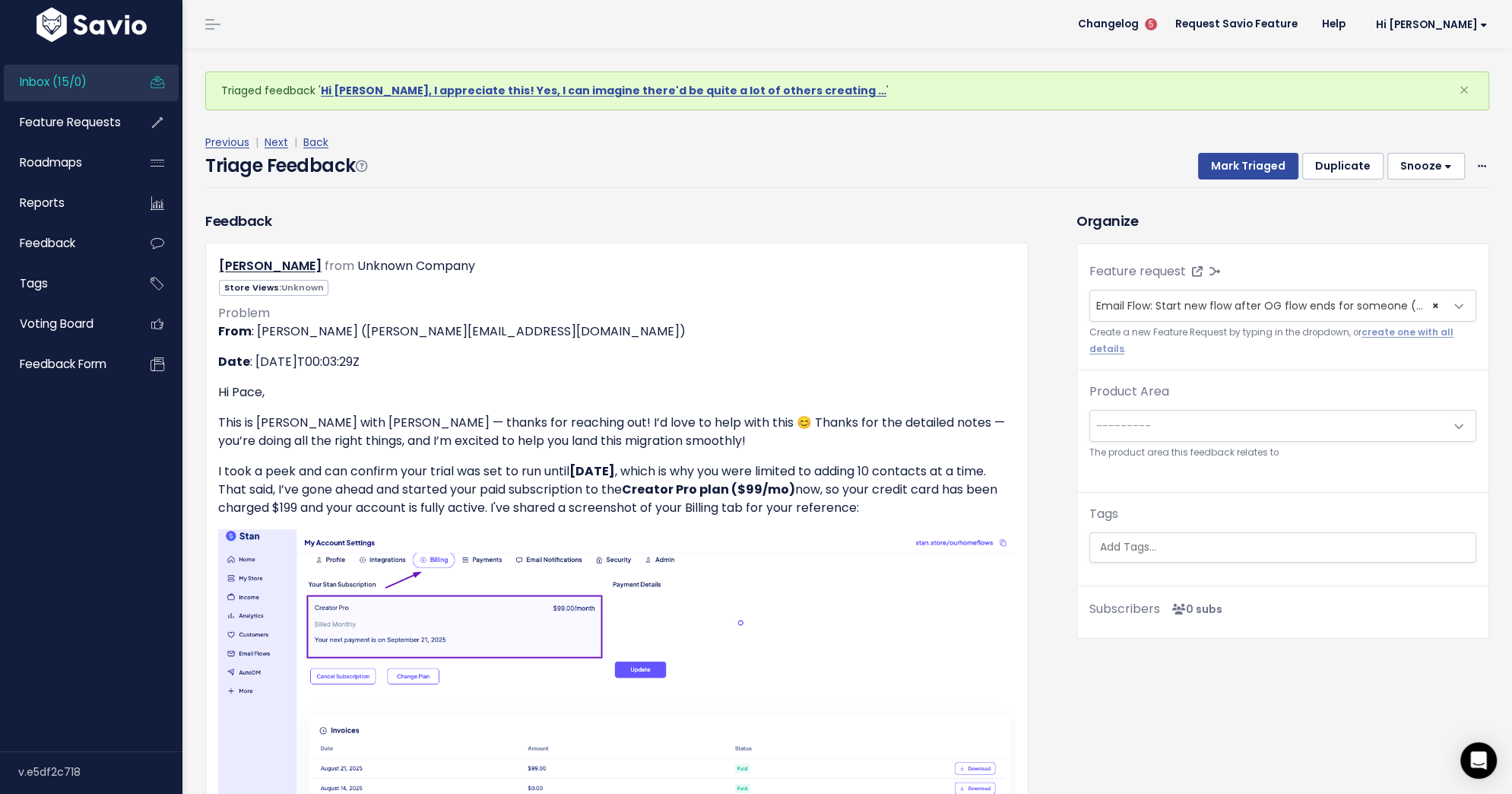
click at [1232, 422] on span "---------" at bounding box center [1267, 426] width 355 height 30
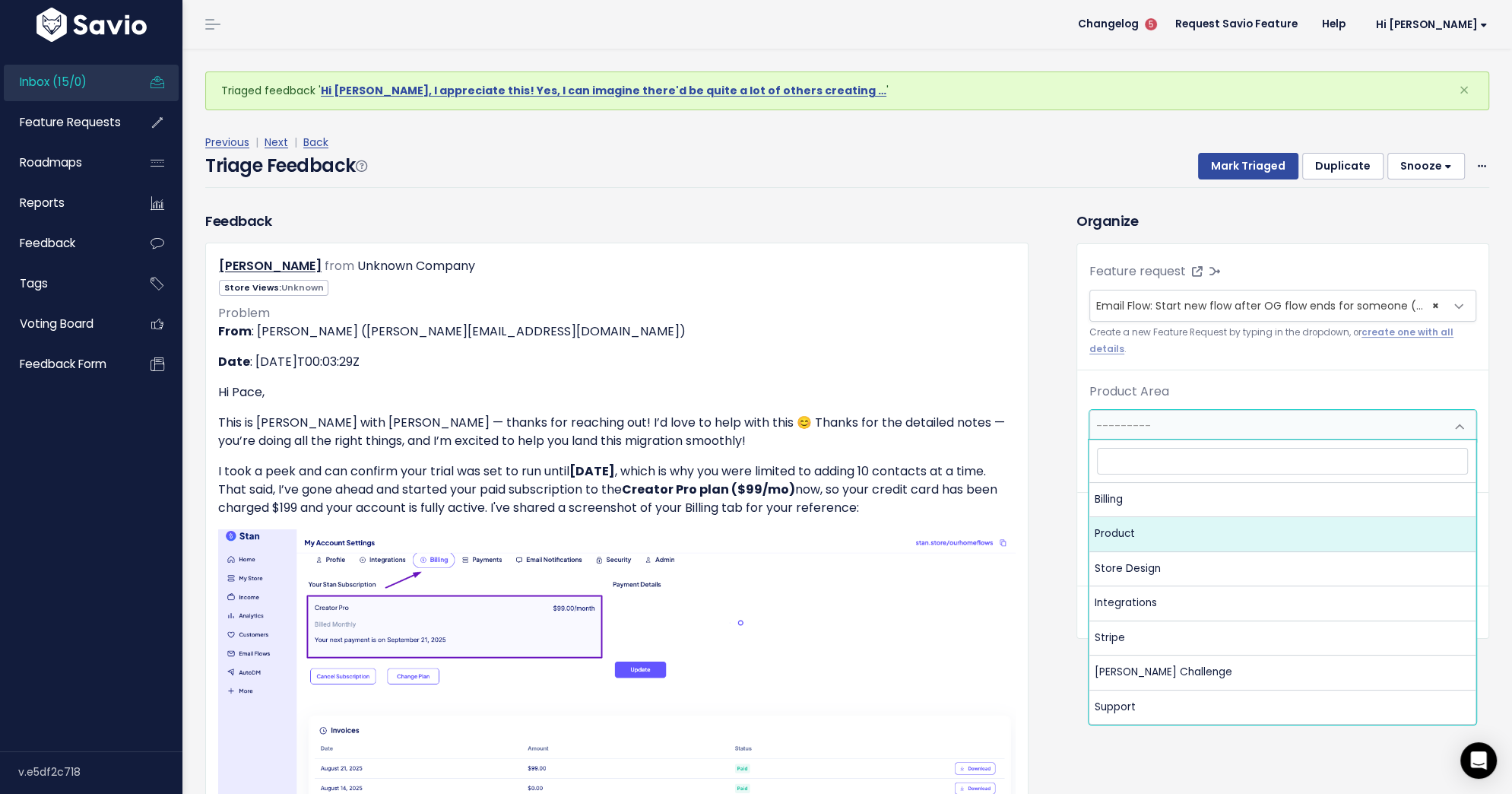
select select "MAIN:PRODUCT"
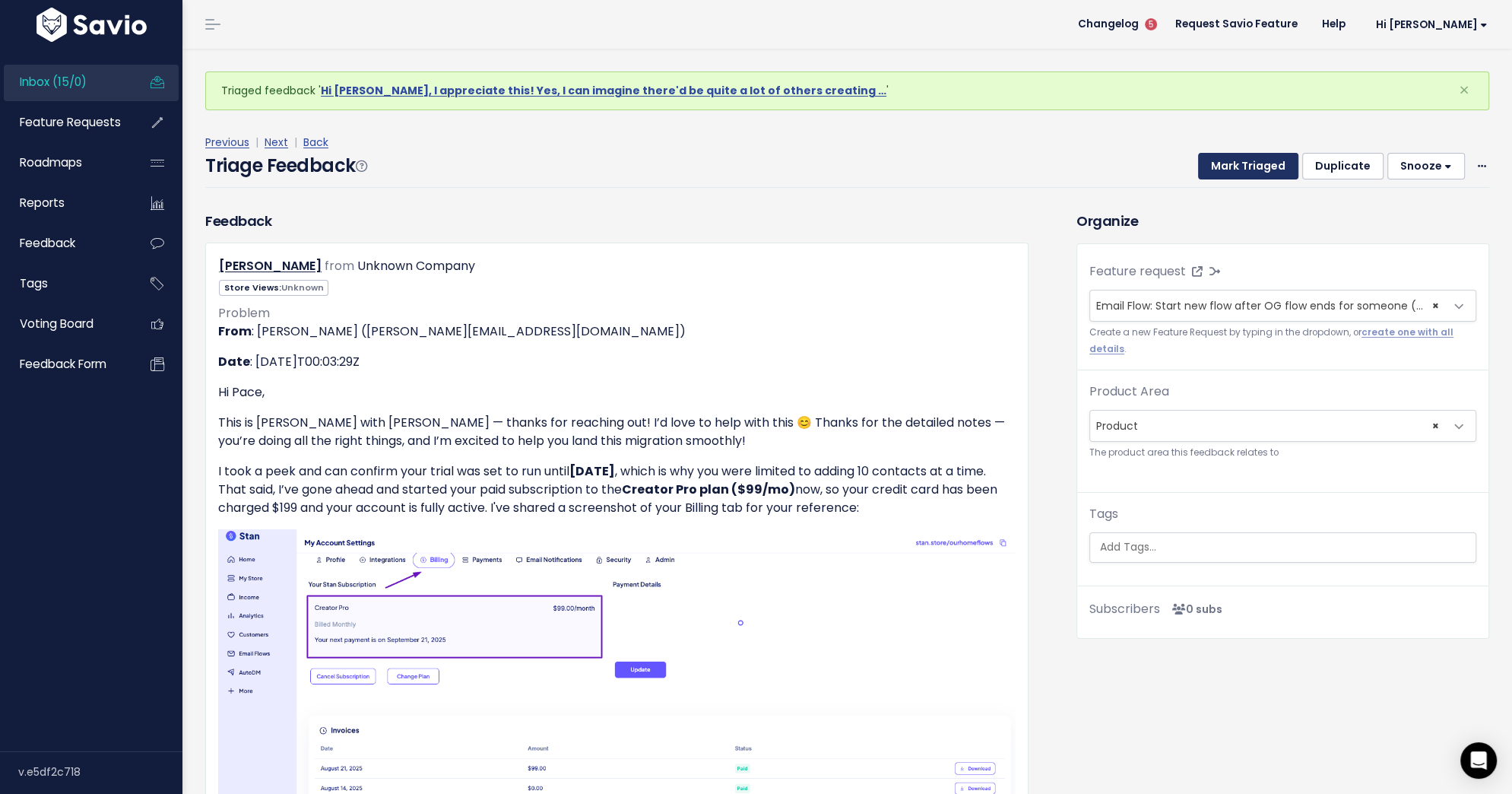
click at [1255, 166] on button "Mark Triaged" at bounding box center [1248, 167] width 100 height 27
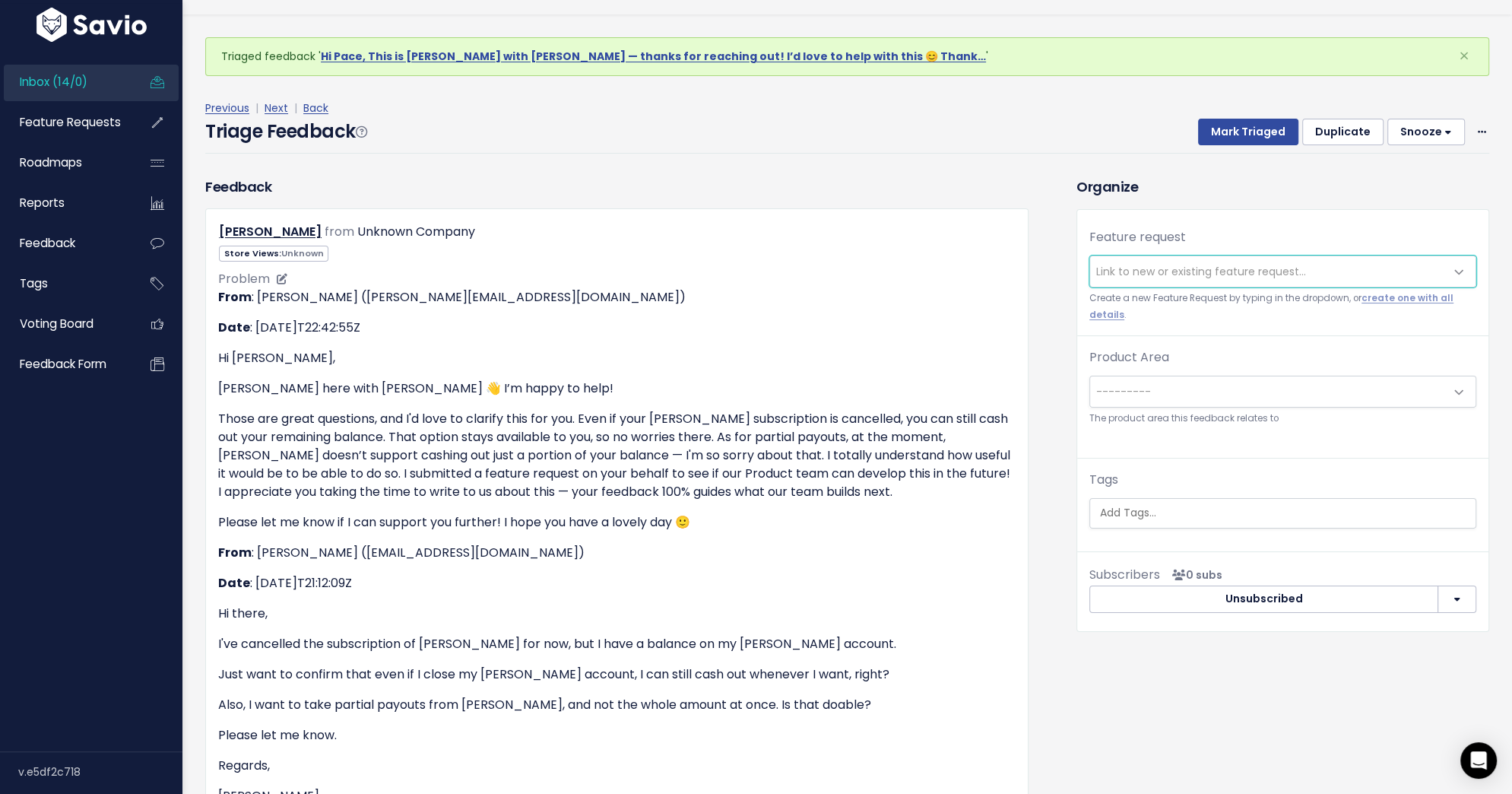
scroll to position [37, 0]
click at [1172, 272] on span "Link to new or existing feature request..." at bounding box center [1201, 268] width 210 height 15
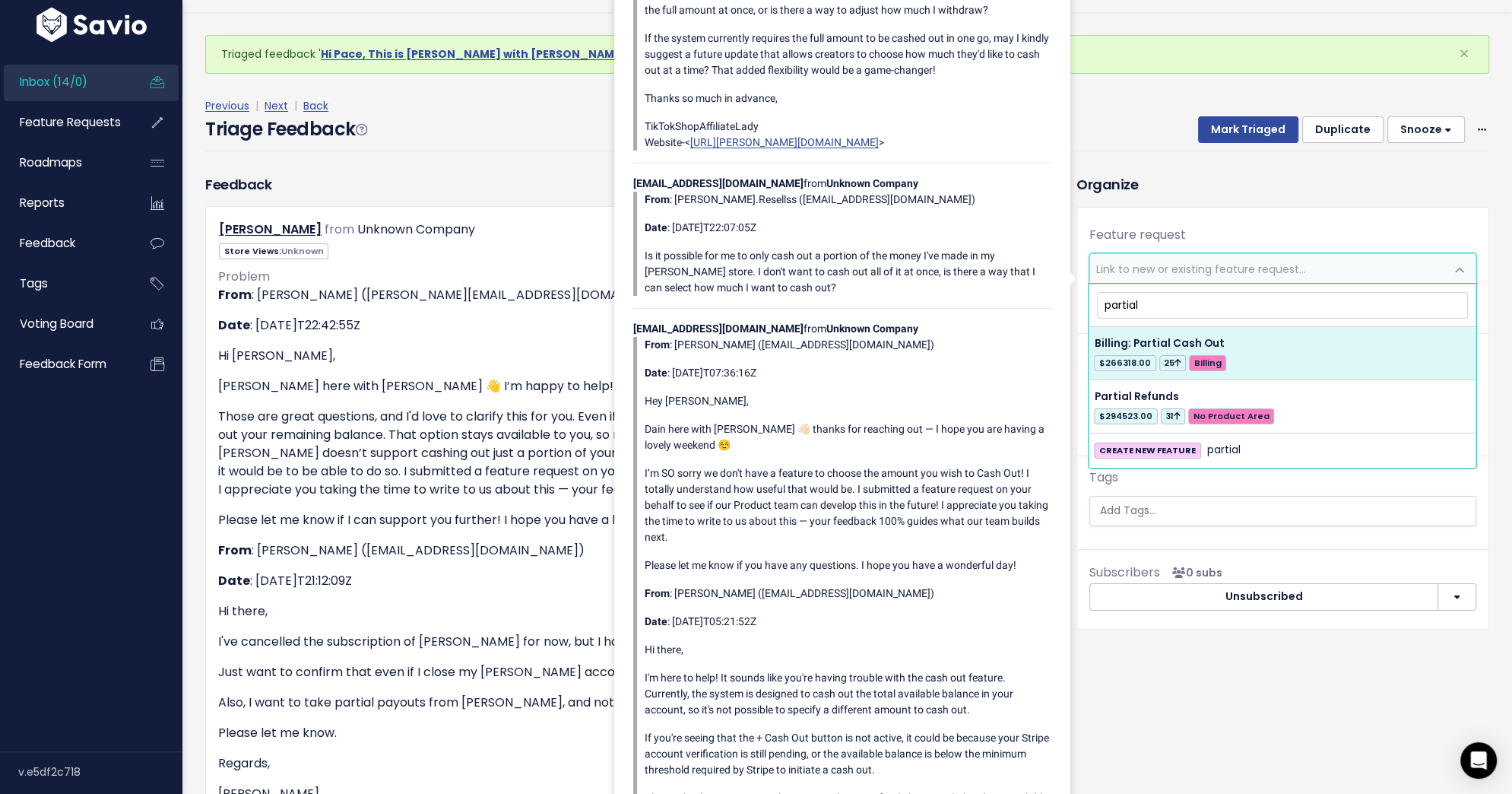
type input "partial"
select select "31780"
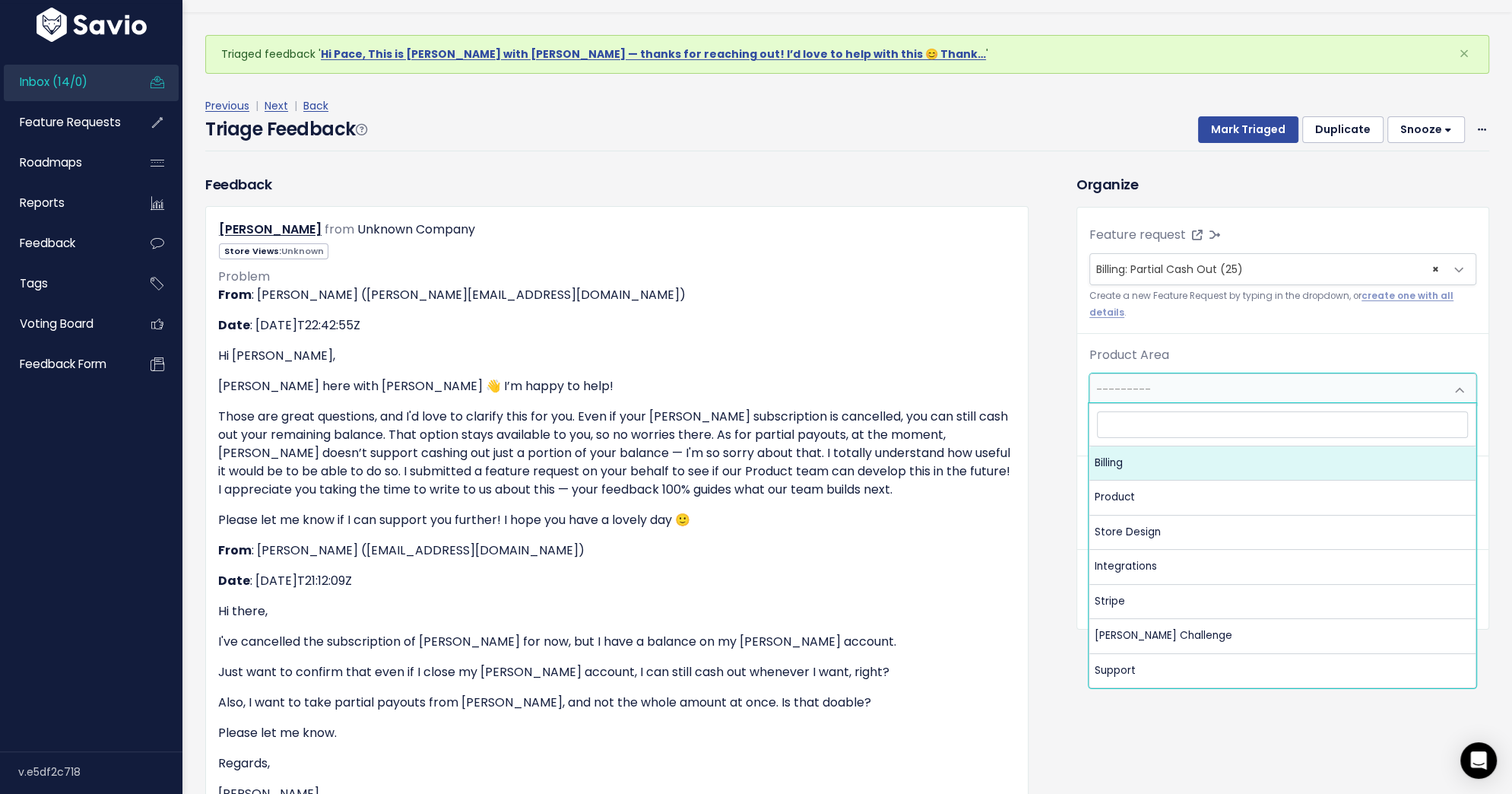
click at [1220, 394] on span "---------" at bounding box center [1267, 389] width 355 height 30
select select "MAIN:BILLING"
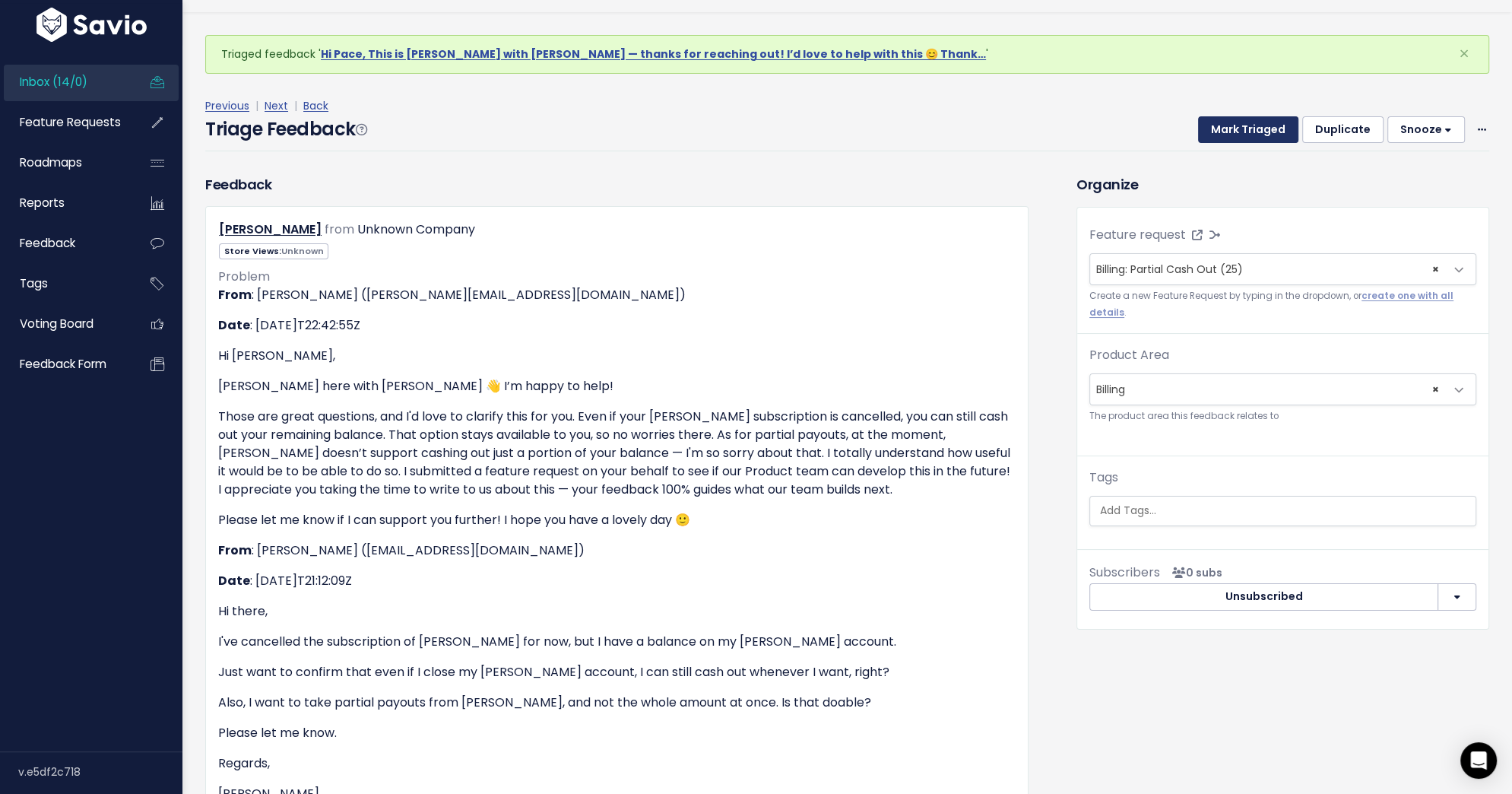
click at [1250, 122] on button "Mark Triaged" at bounding box center [1248, 130] width 100 height 27
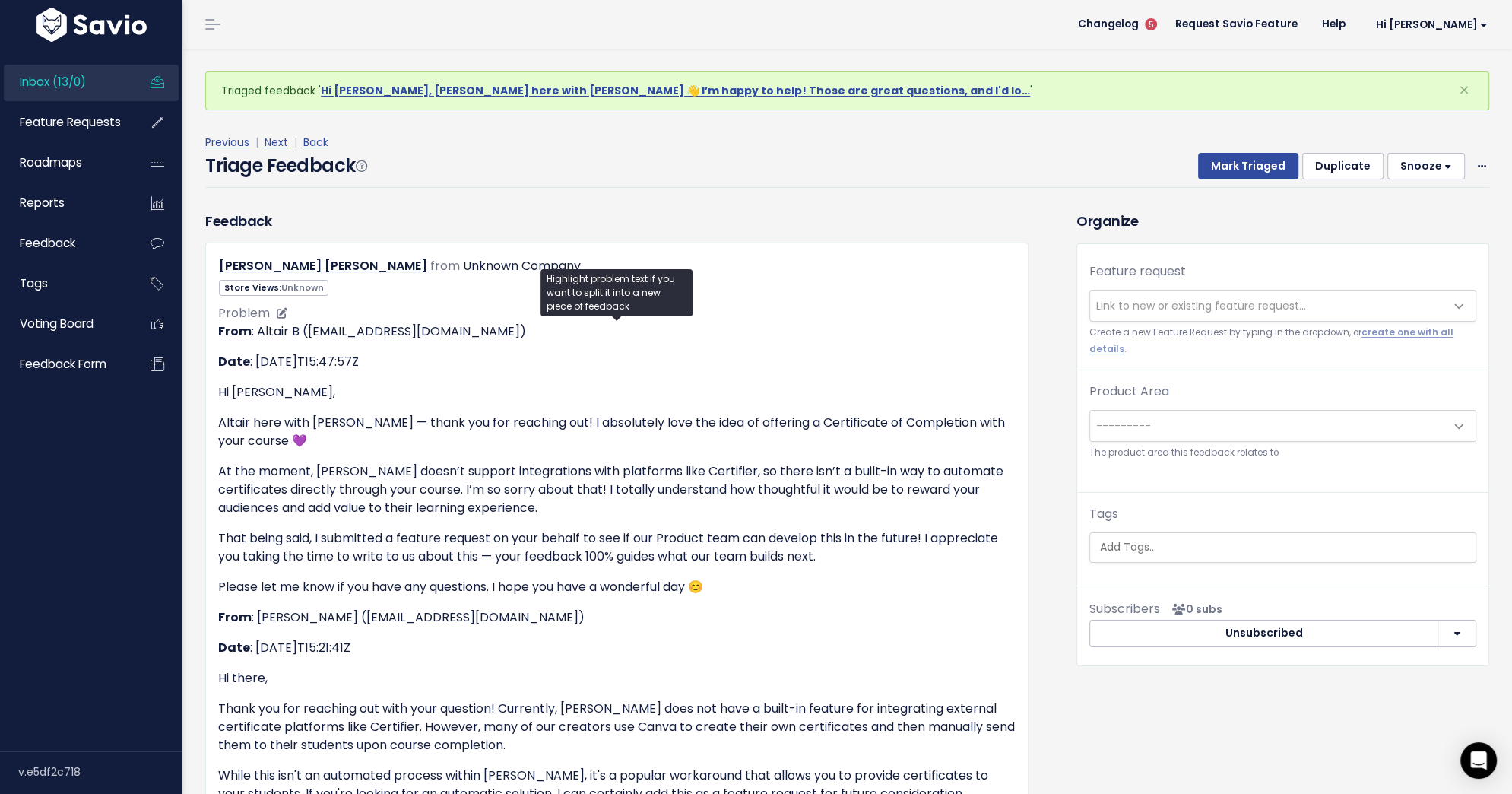
click at [670, 470] on p "At the moment, [PERSON_NAME] doesn’t support integrations with platforms like C…" at bounding box center [617, 490] width 798 height 54
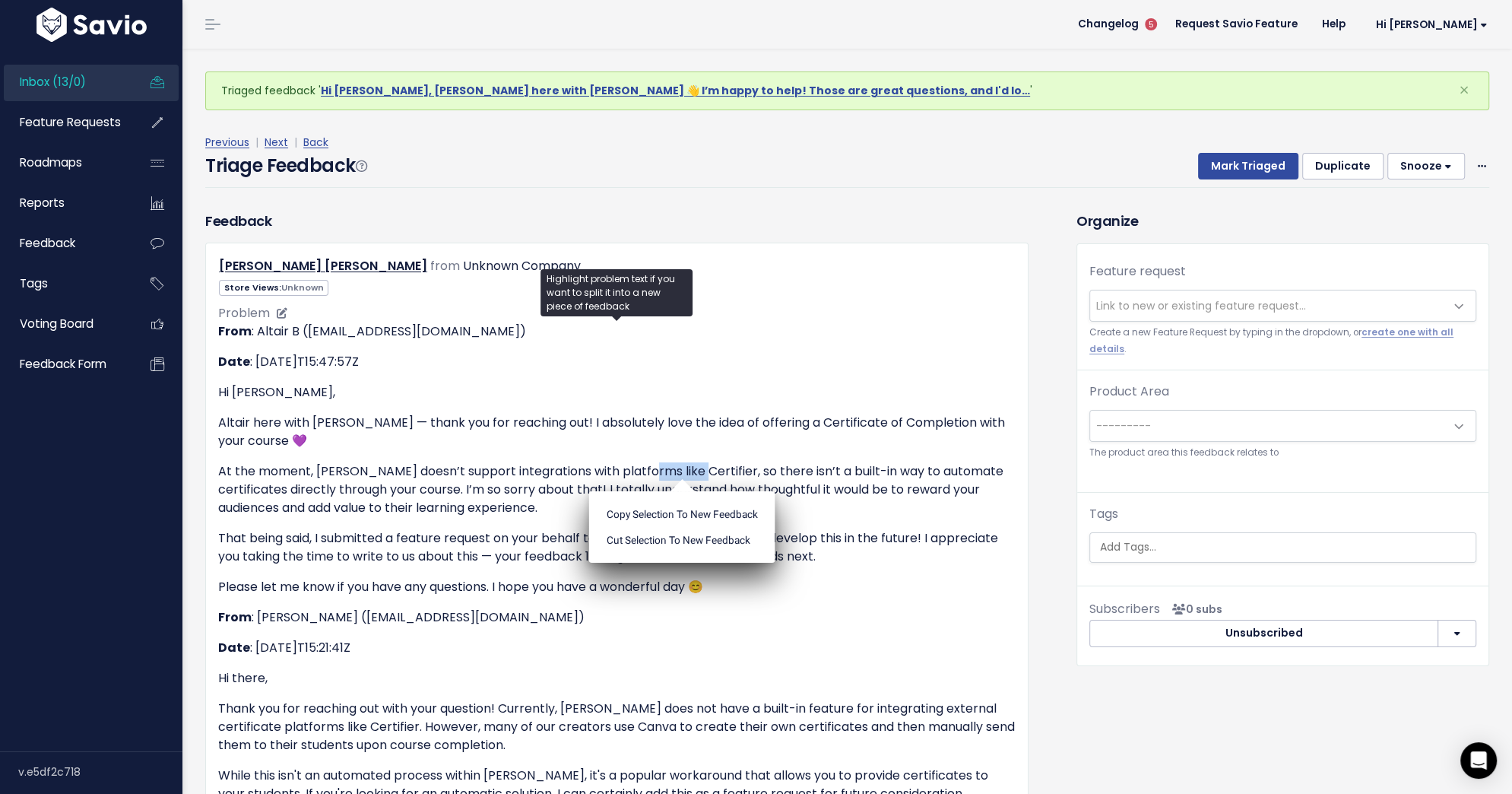
copy p "Certifier"
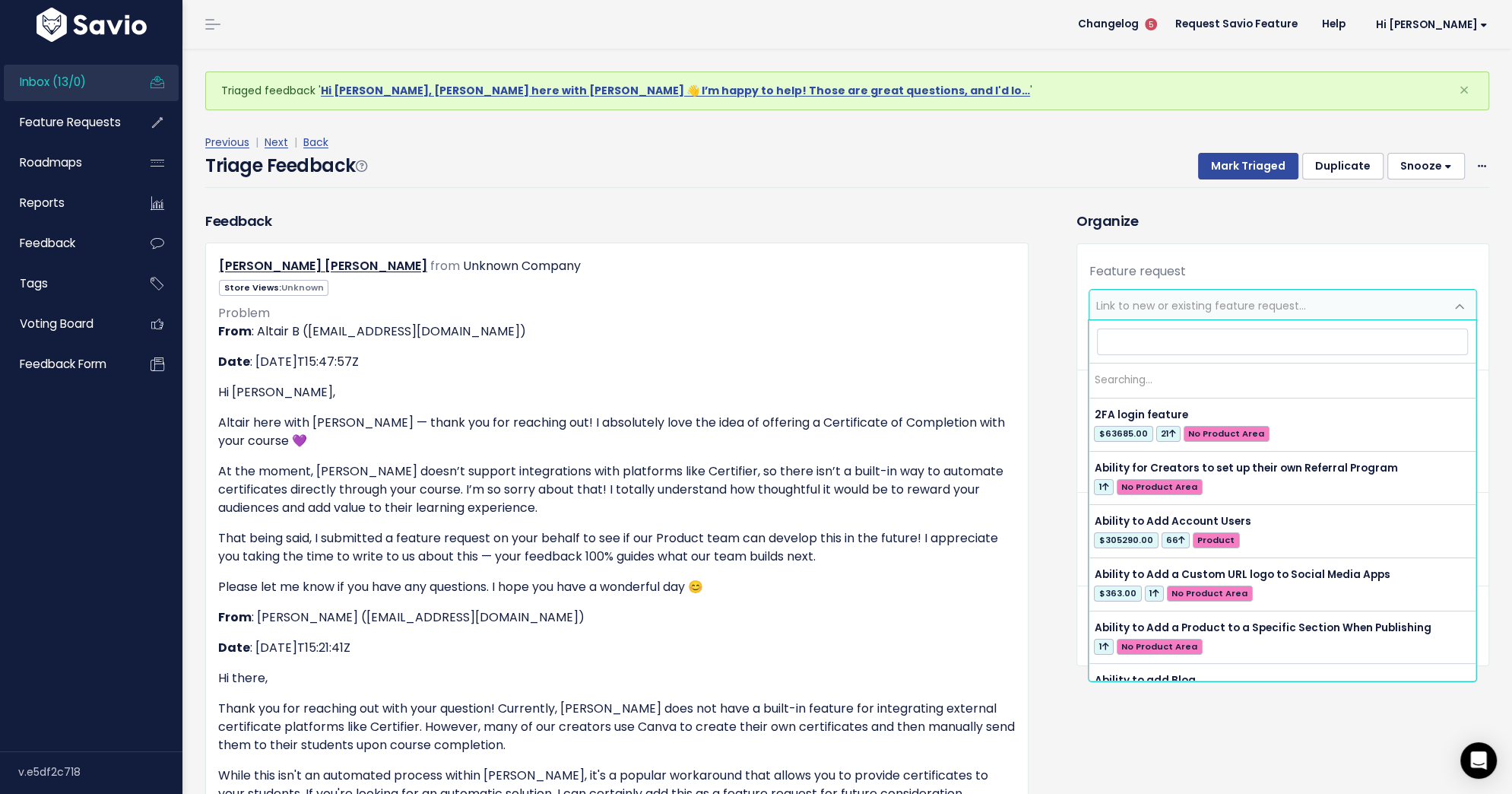
click at [1143, 312] on span "Link to new or existing feature request..." at bounding box center [1267, 306] width 355 height 30
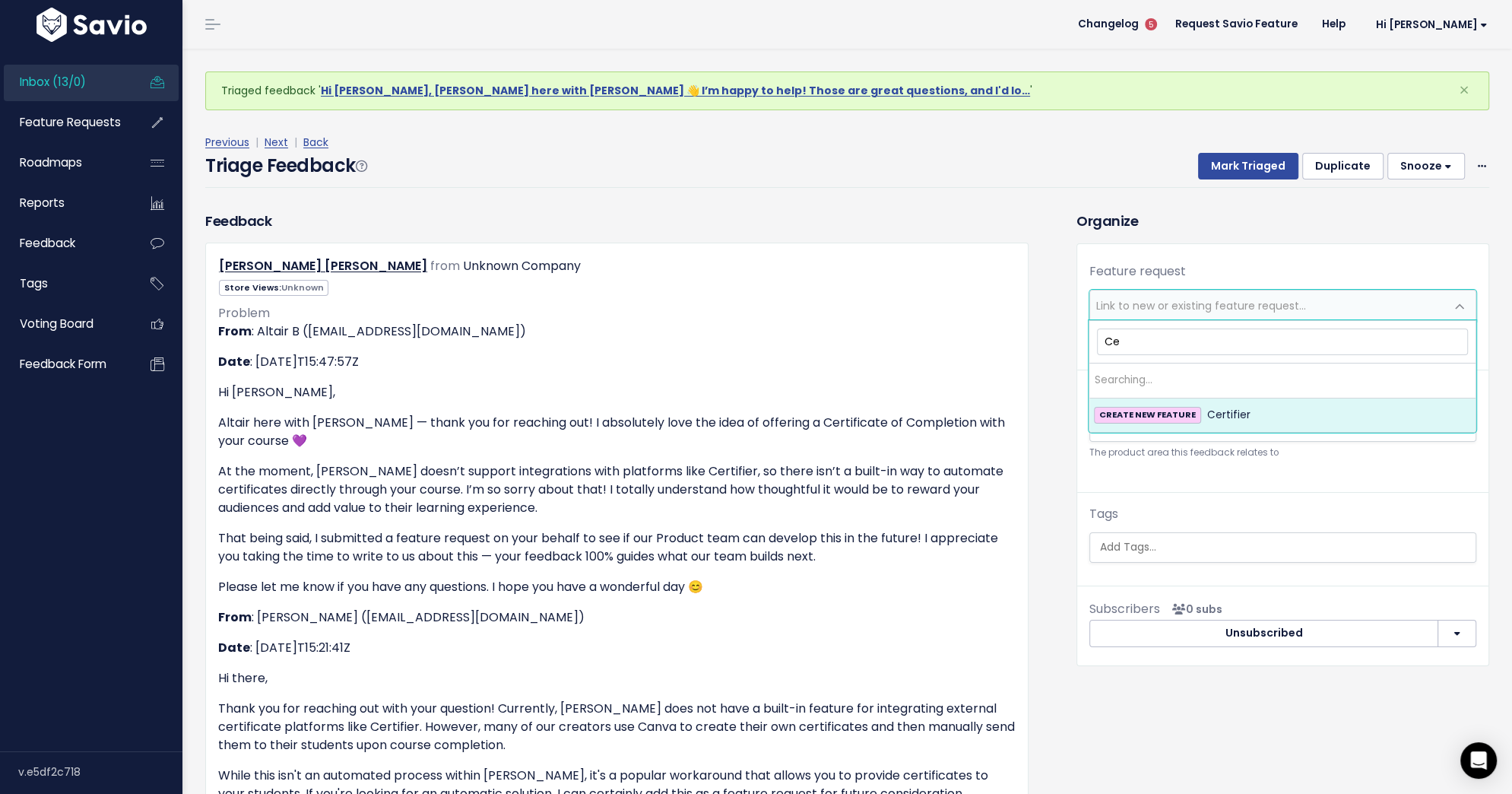
type input "C"
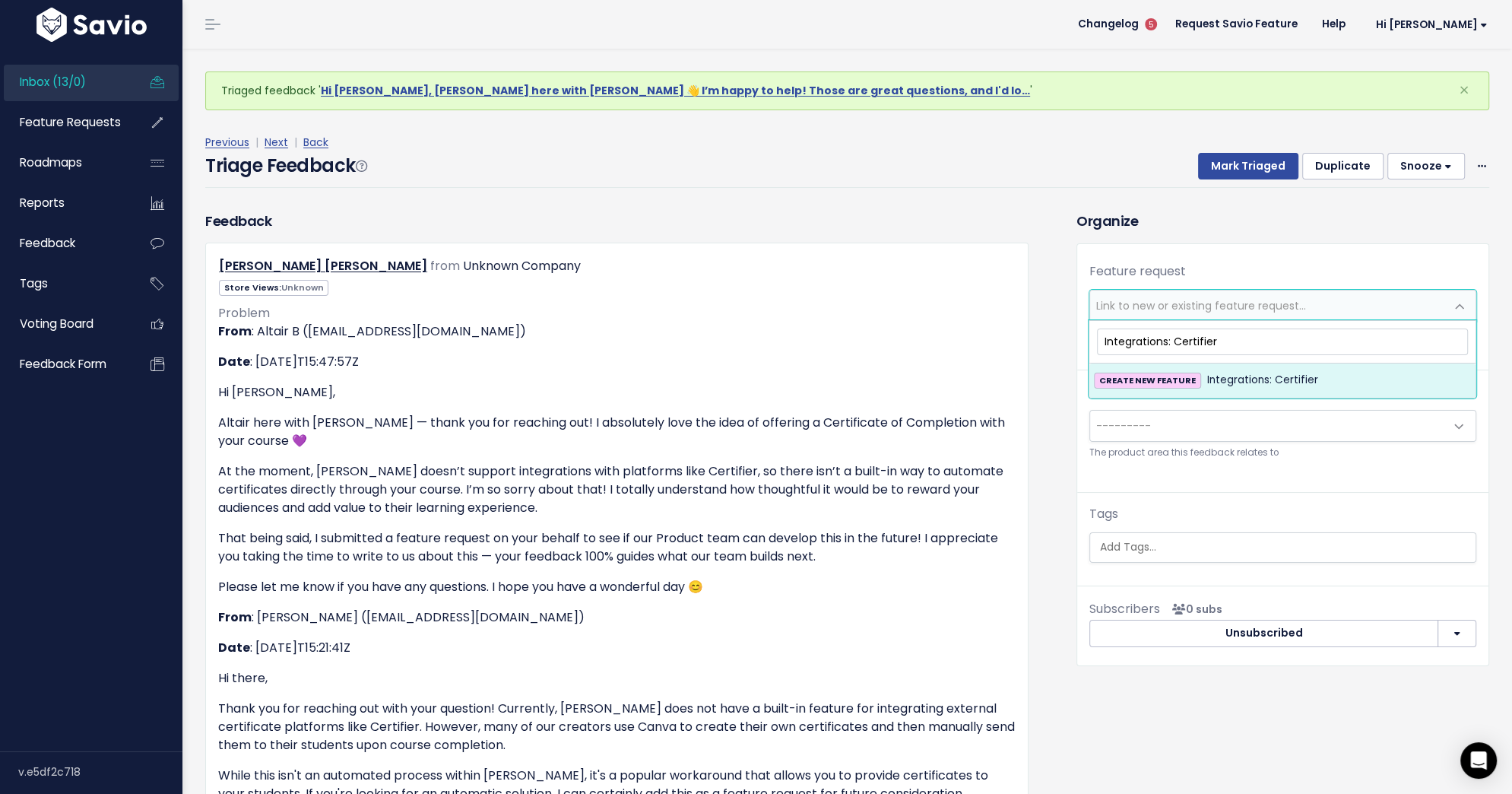
type input "Integrations: Certifier"
click at [1250, 381] on span "Integrations: Certifier" at bounding box center [1262, 380] width 111 height 18
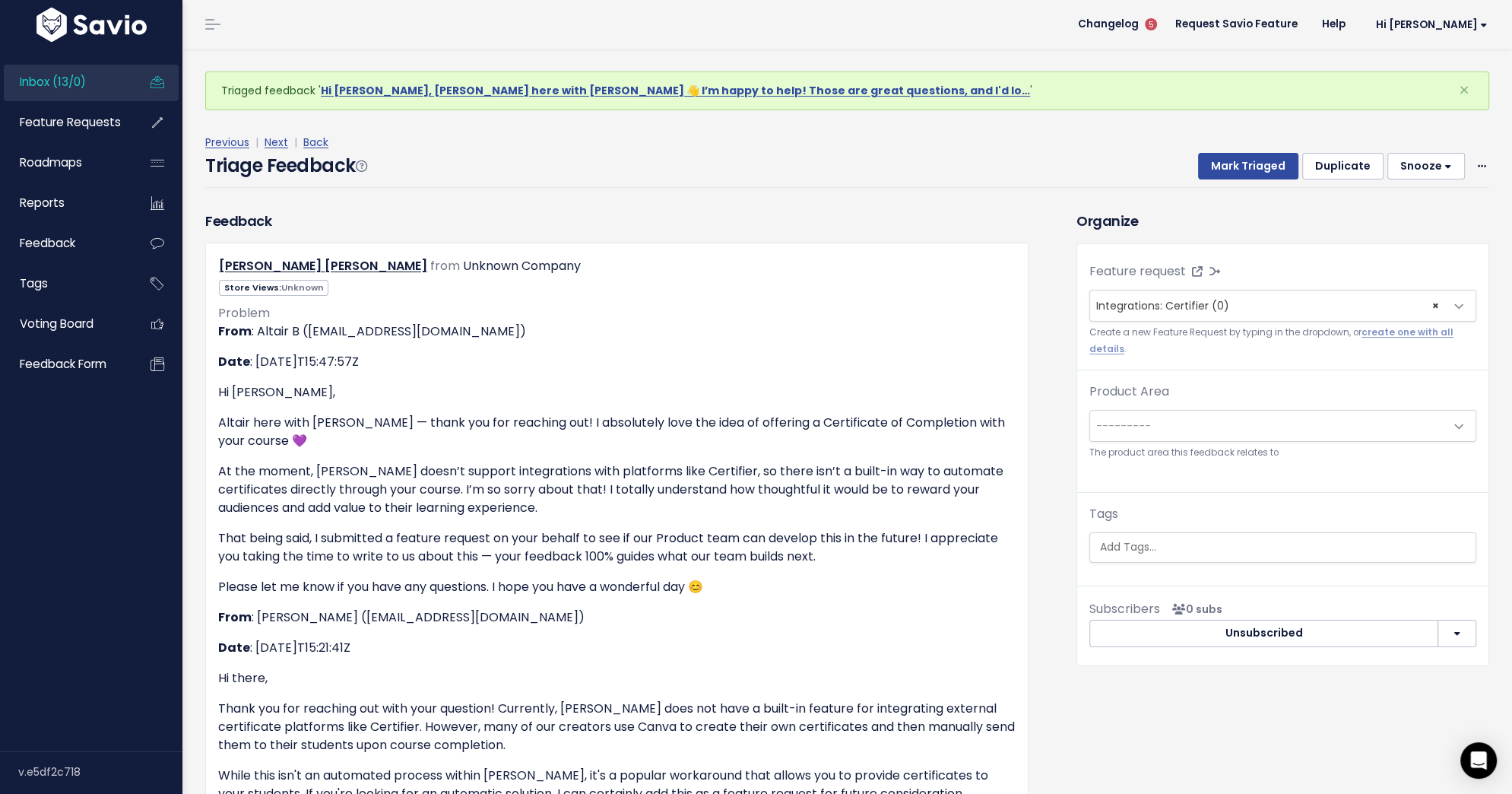
click at [1212, 420] on span "---------" at bounding box center [1267, 426] width 355 height 30
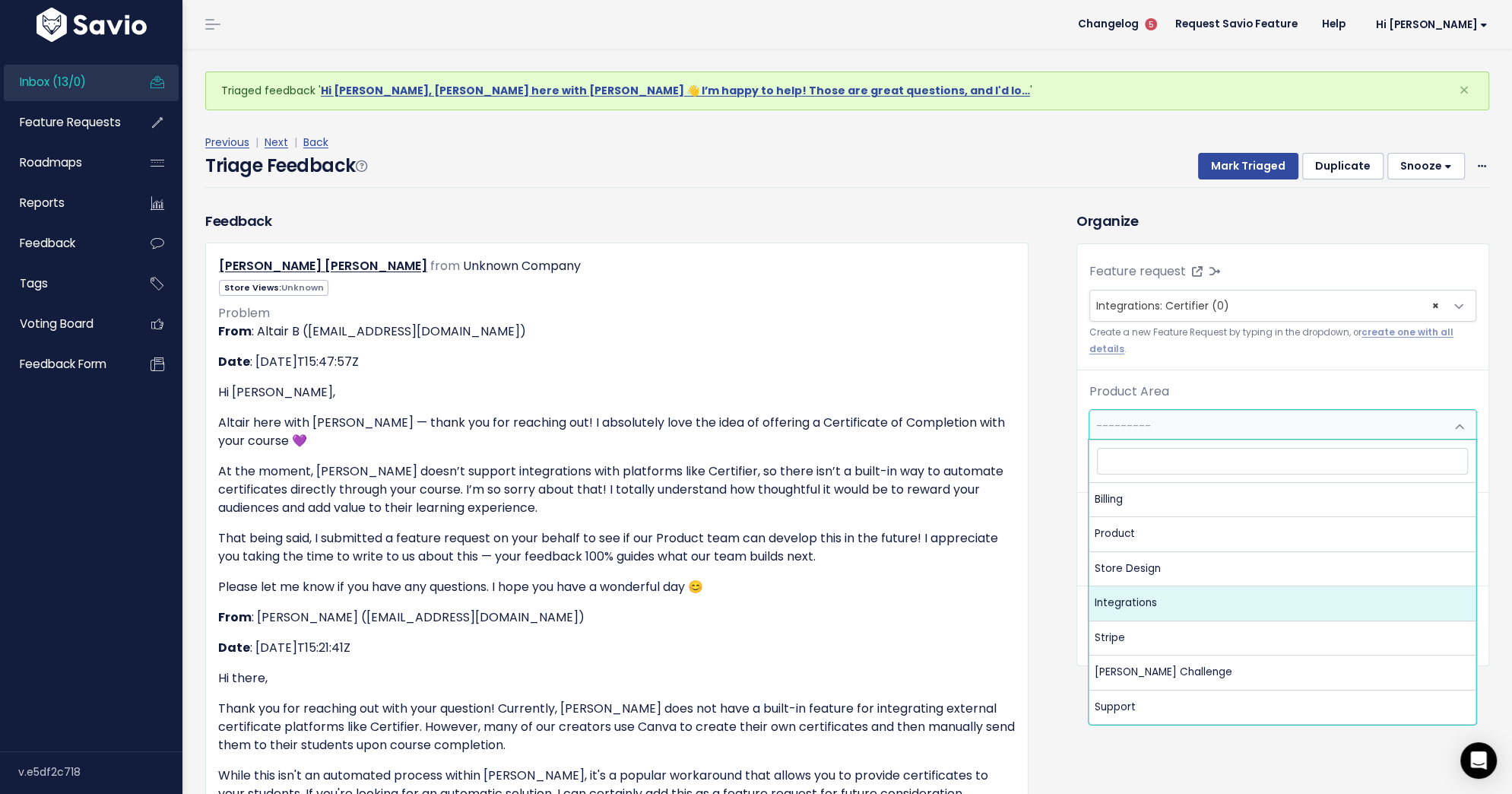
select select "MAIN:INTEGRATIONS"
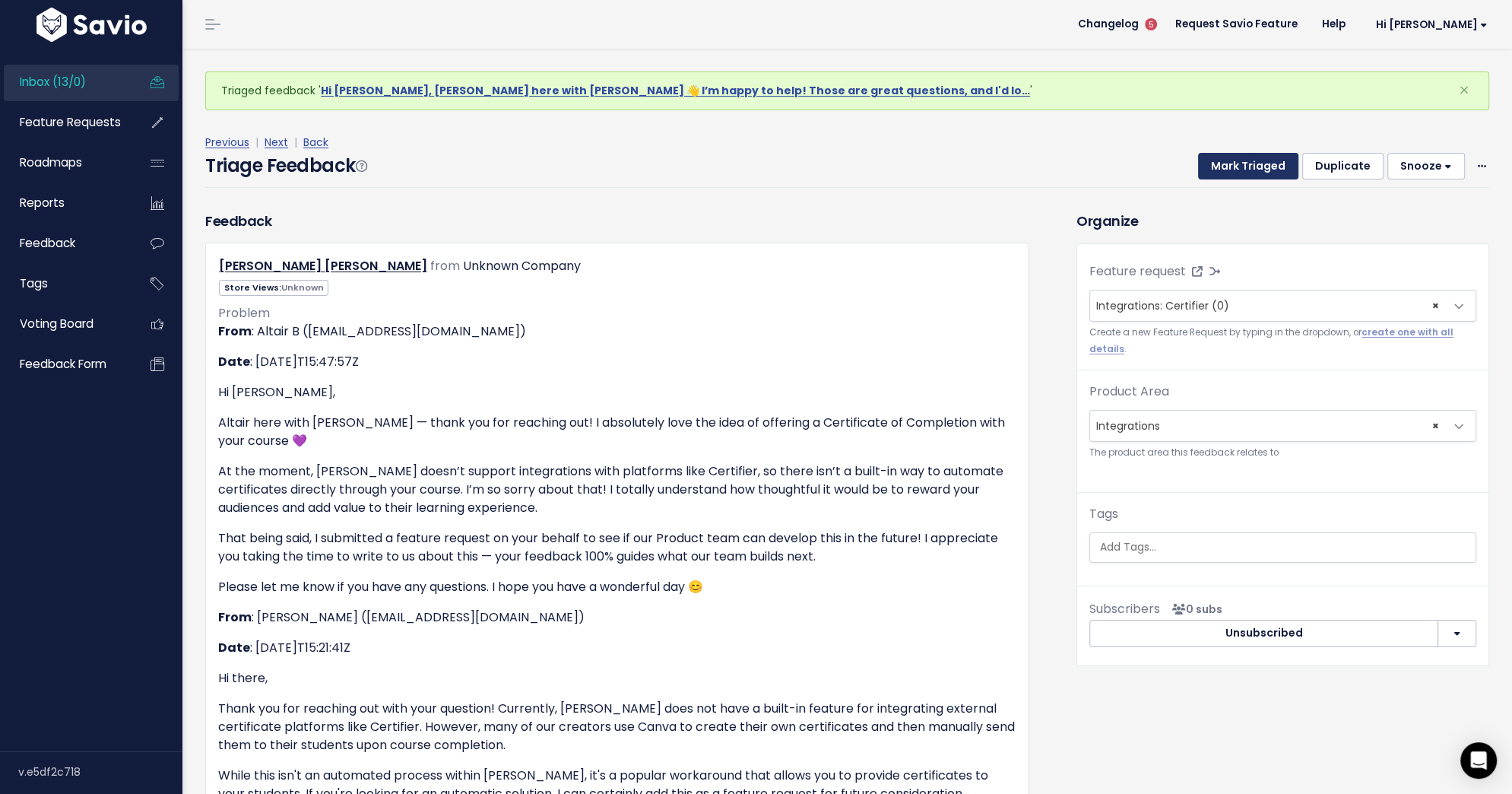
click at [1245, 167] on button "Mark Triaged" at bounding box center [1248, 167] width 100 height 27
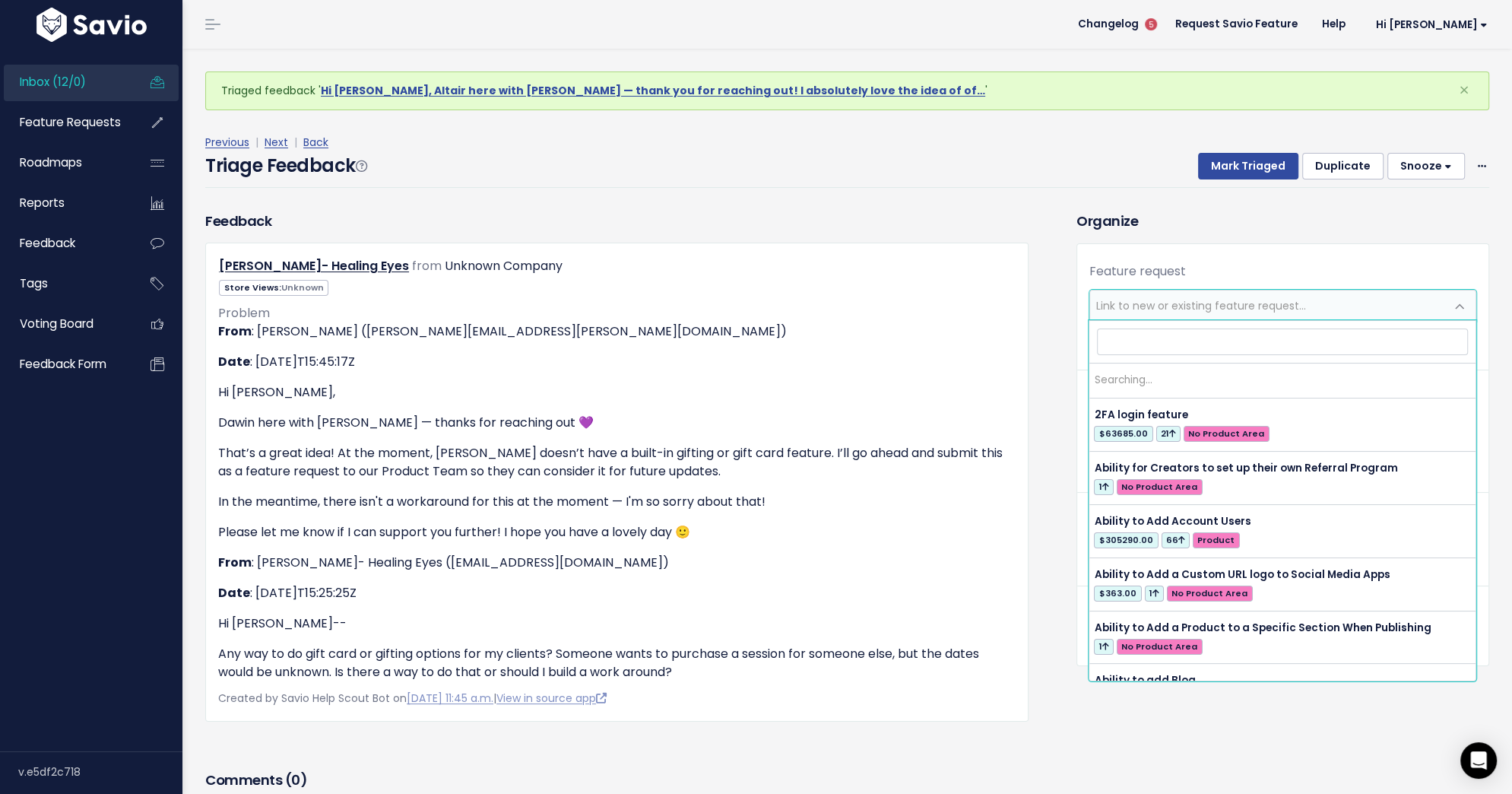
click at [1253, 298] on span "Link to new or existing feature request..." at bounding box center [1201, 305] width 210 height 15
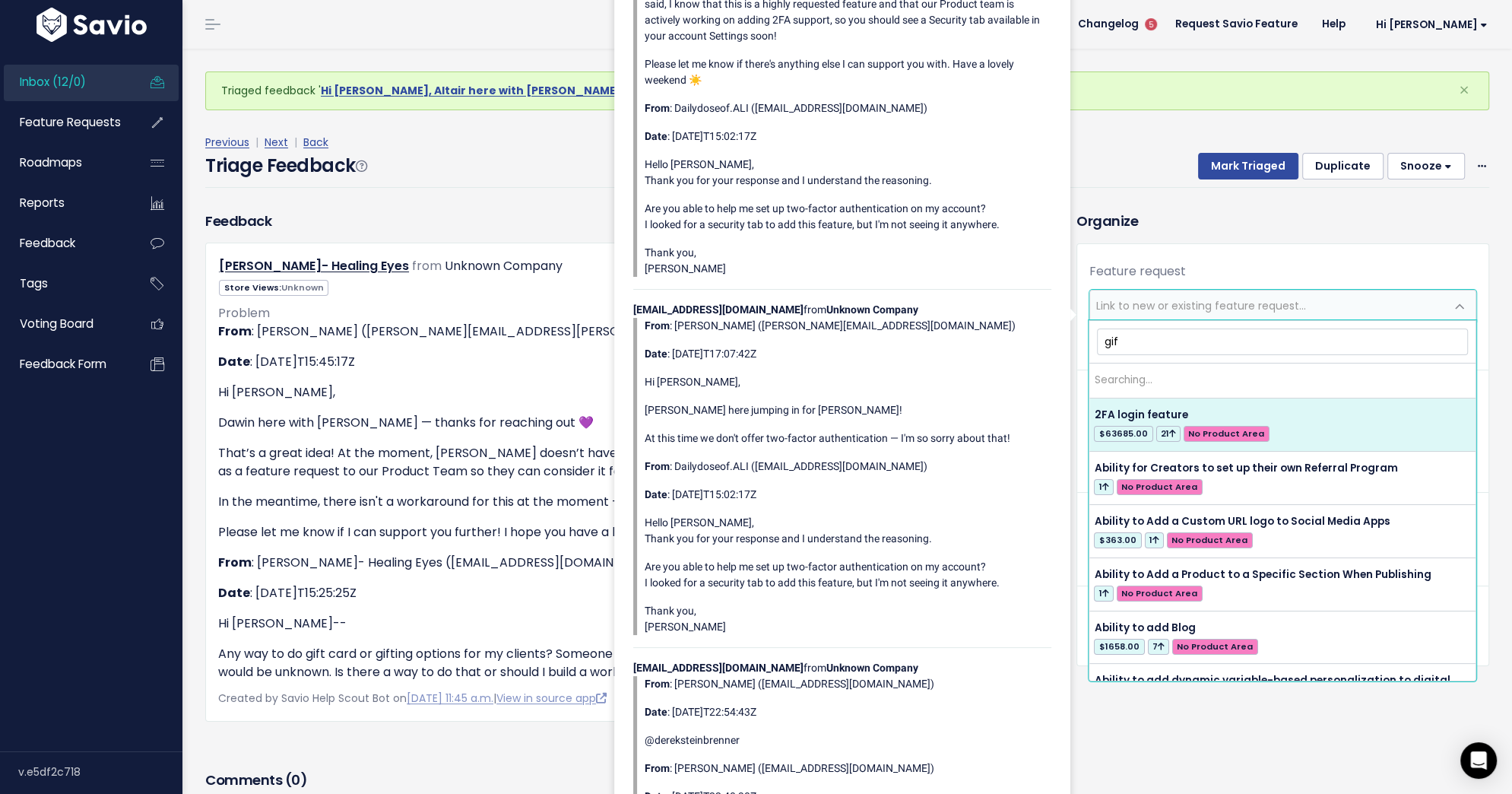
type input "gift"
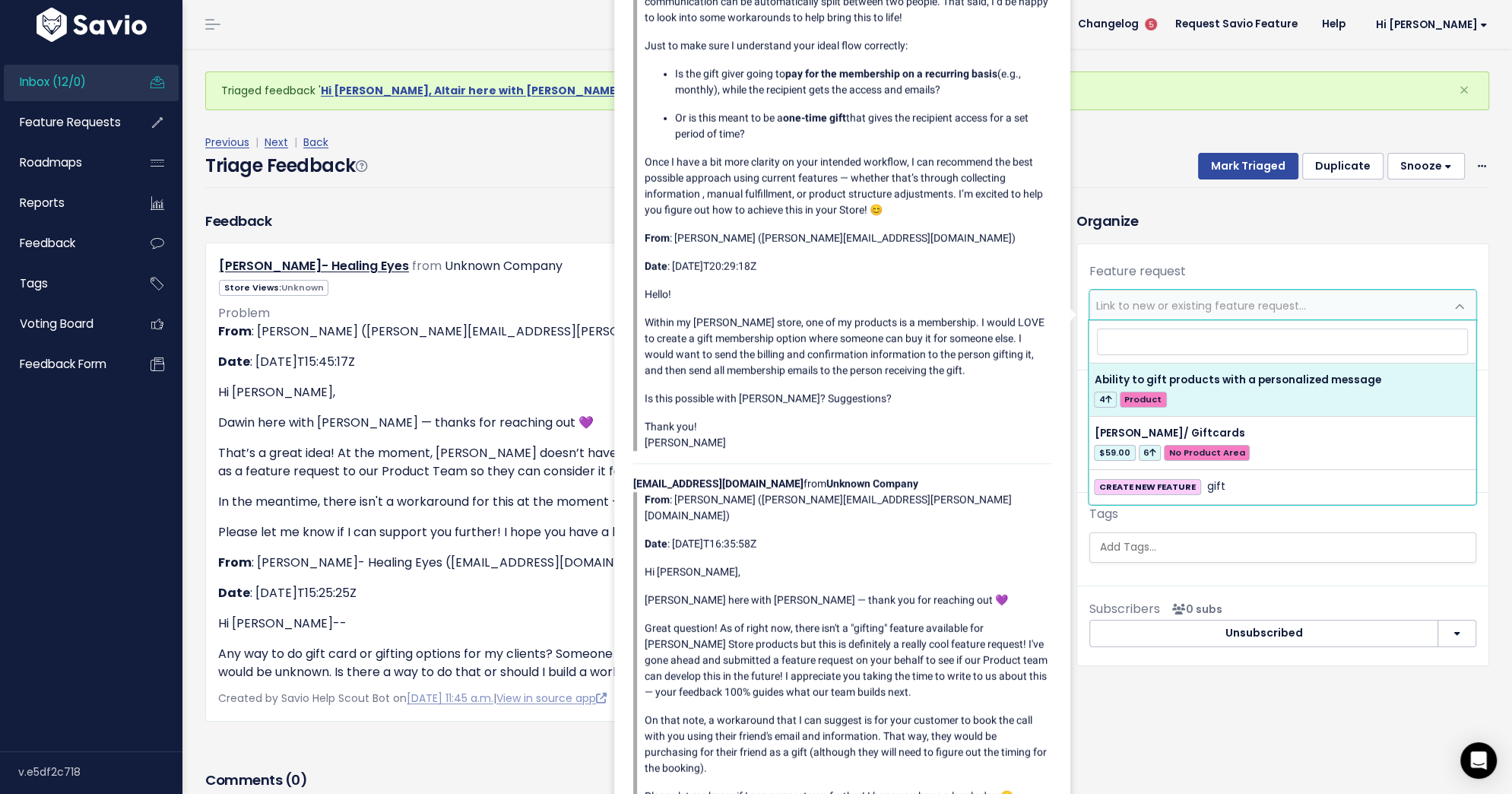
click at [188, 489] on div "Triaged feedback ' Hi Morgan, Altair here with Stan — thank you for reaching ou…" at bounding box center [847, 500] width 1329 height 902
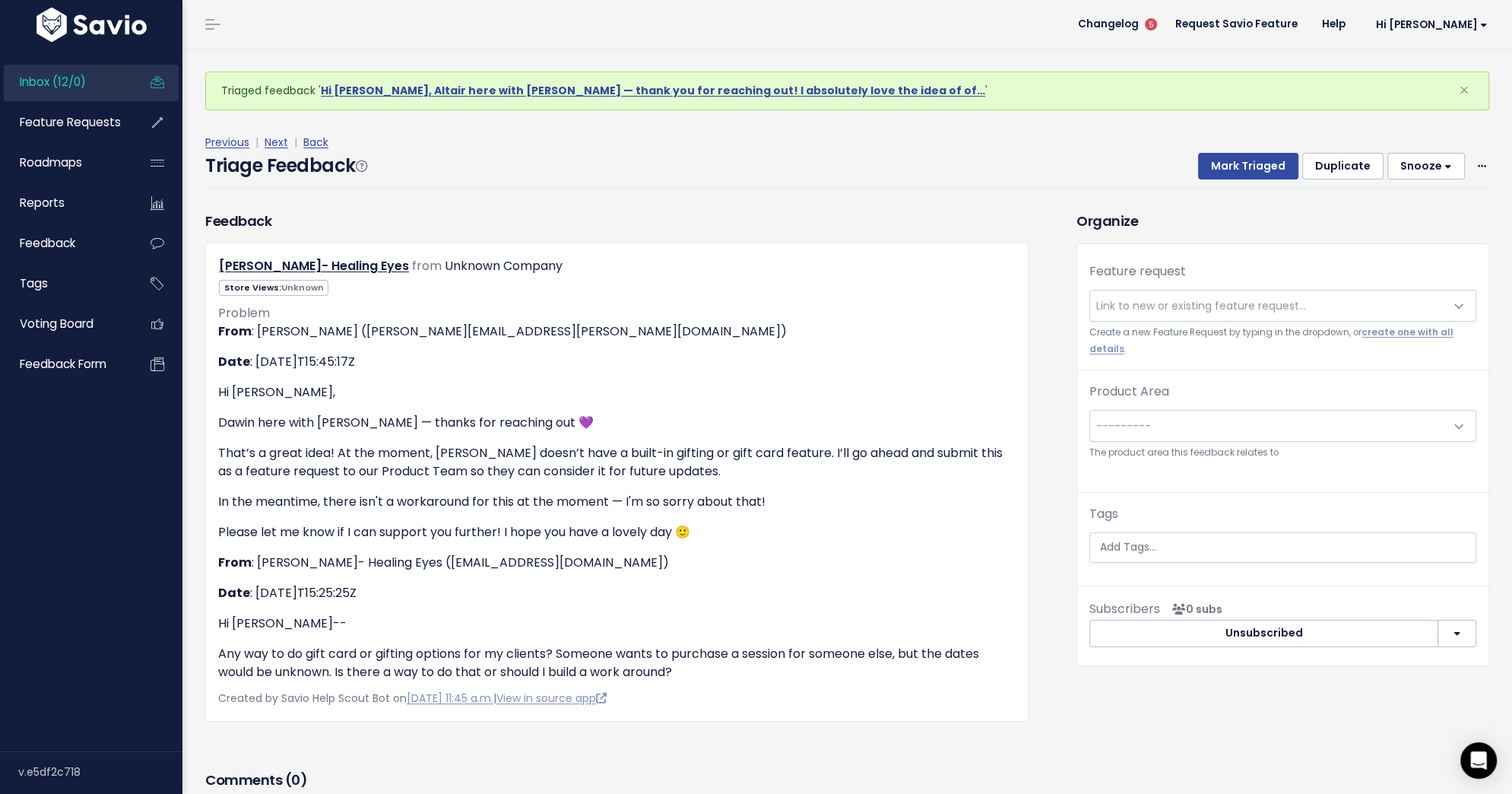
click at [1123, 316] on span "Link to new or existing feature request..." at bounding box center [1267, 306] width 355 height 30
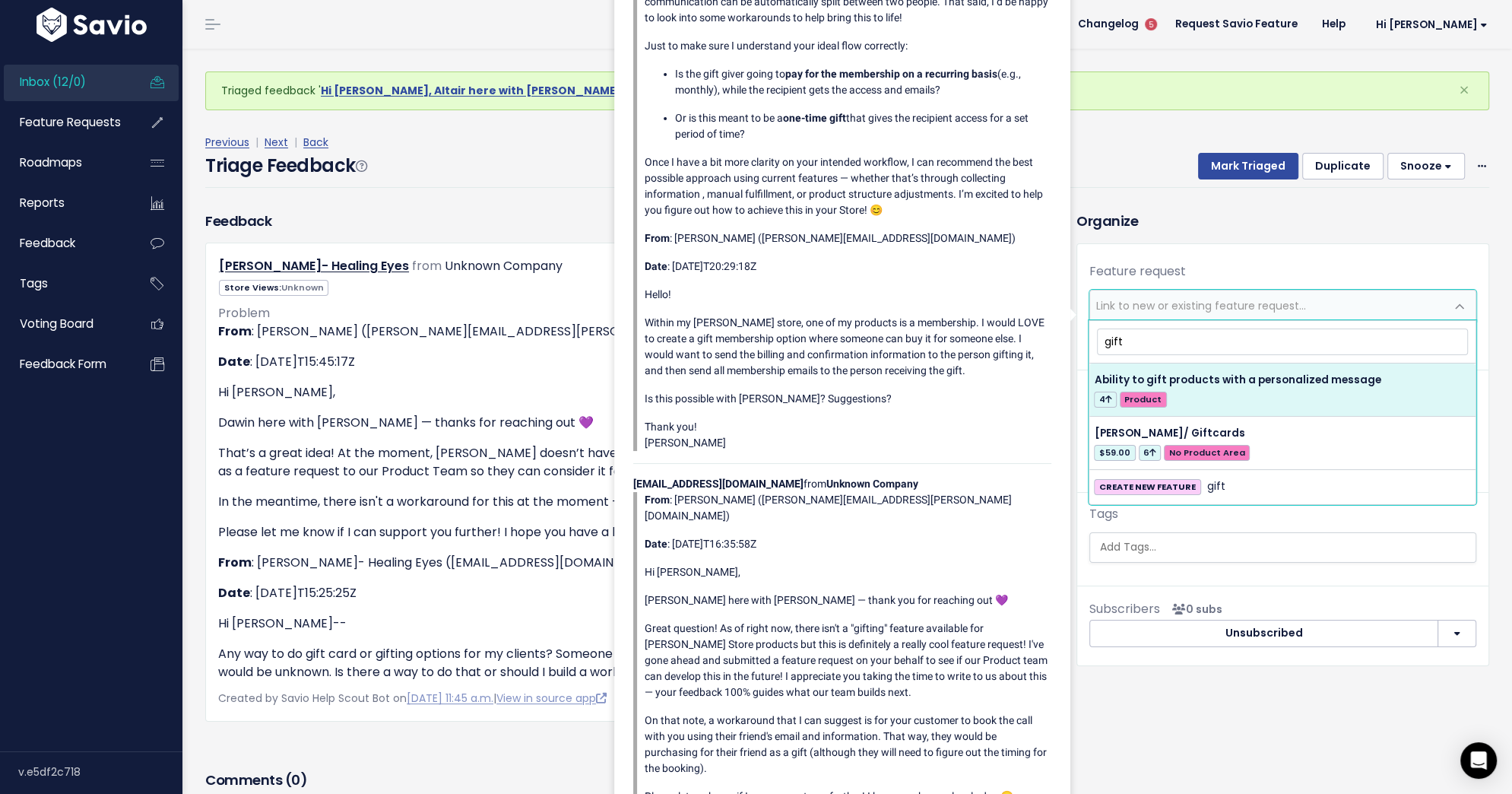
type input "gift"
select select "54121"
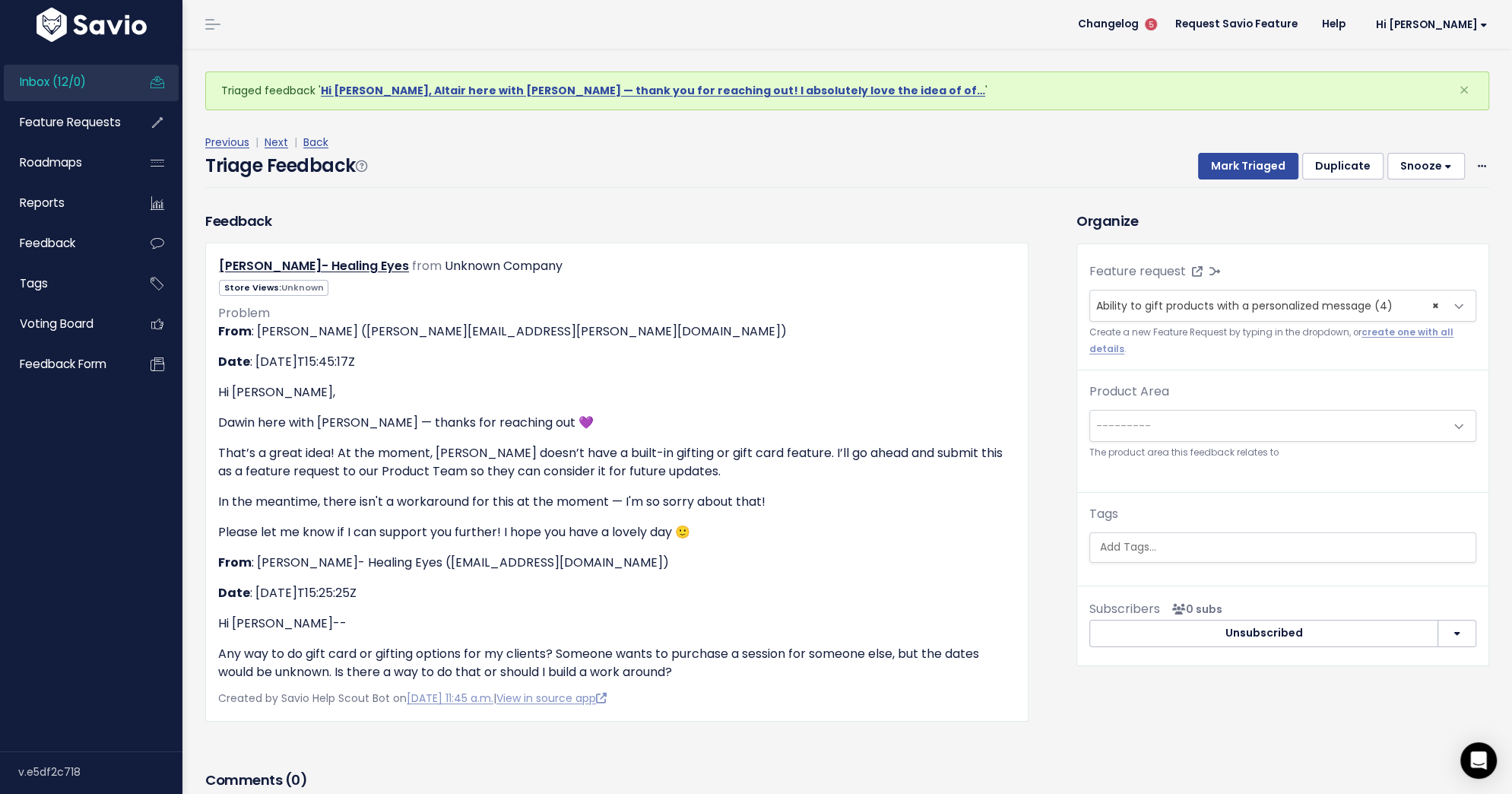
click at [1270, 425] on span "---------" at bounding box center [1267, 426] width 355 height 30
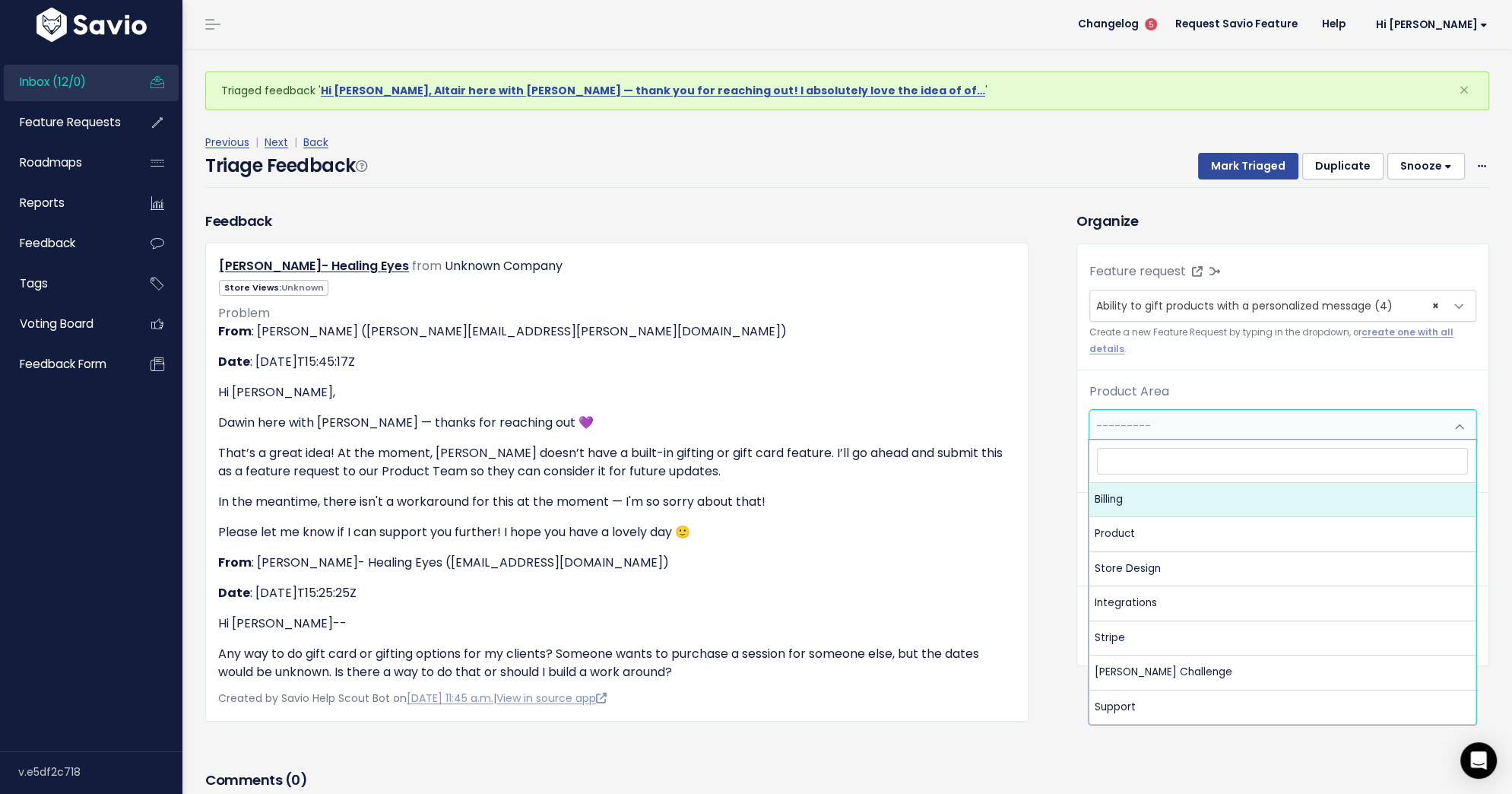
select select "MAIN:BILLING"
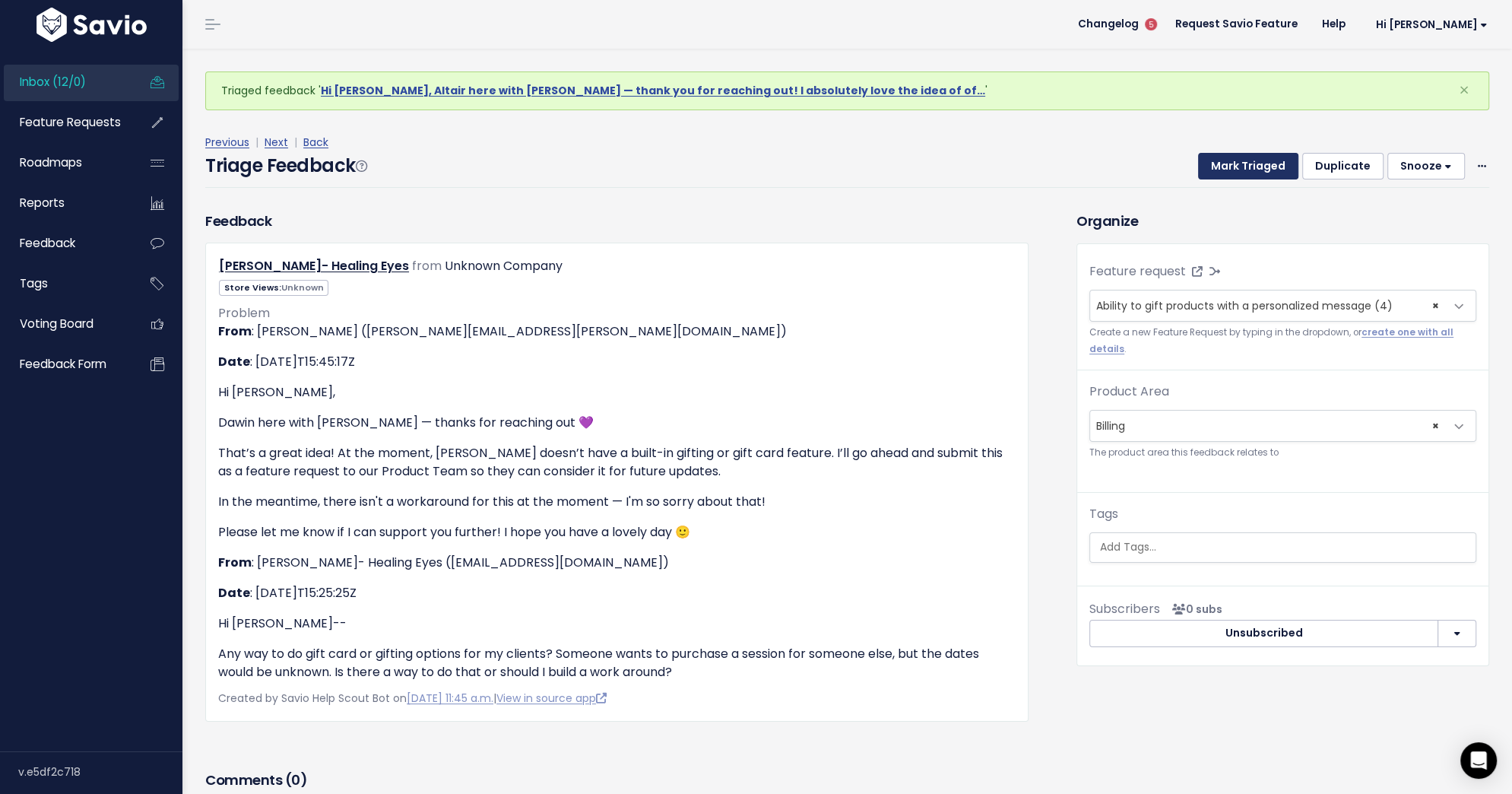
click at [1261, 171] on button "Mark Triaged" at bounding box center [1248, 167] width 100 height 27
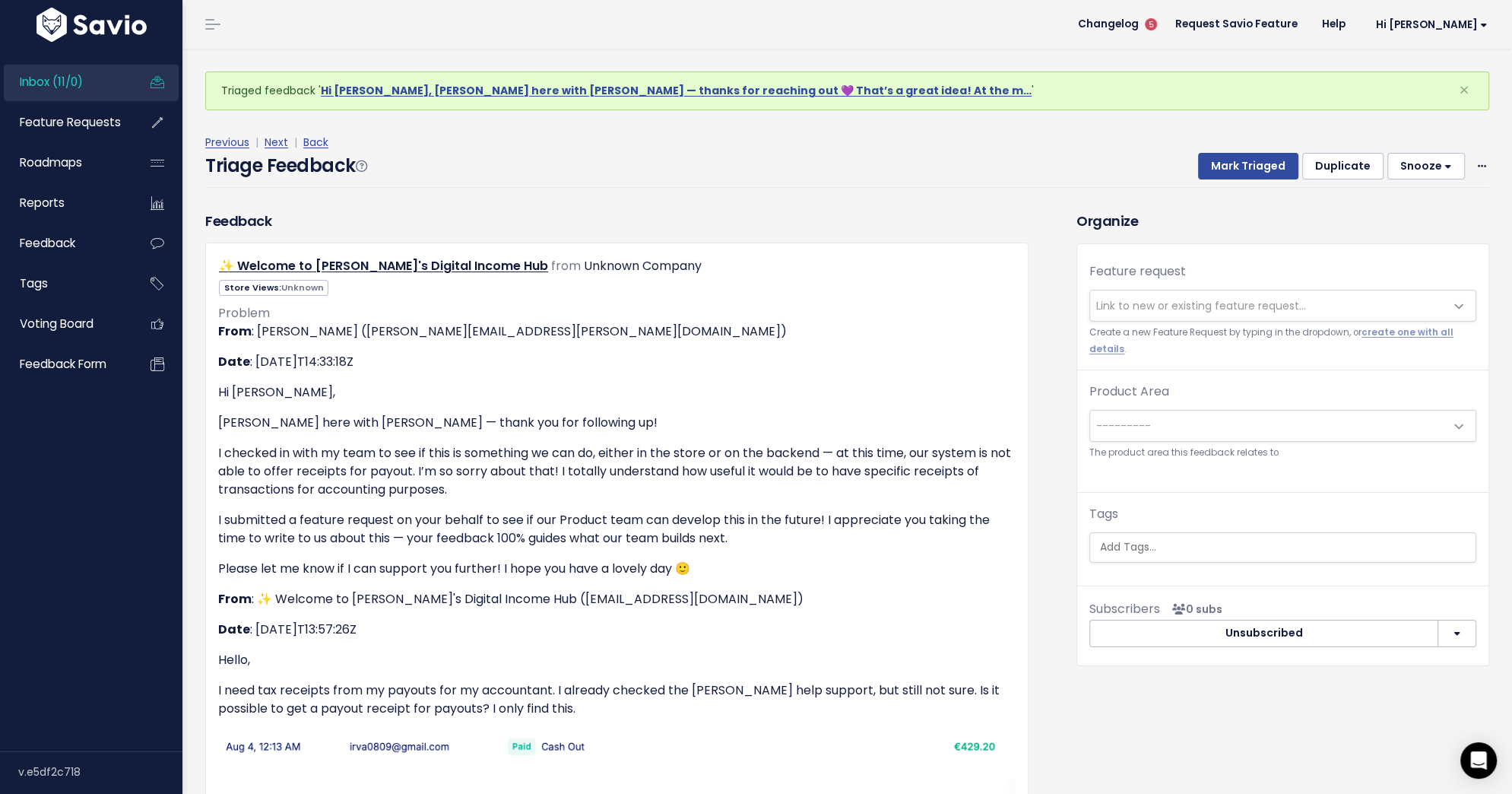
click at [1252, 292] on span "Link to new or existing feature request..." at bounding box center [1267, 306] width 355 height 30
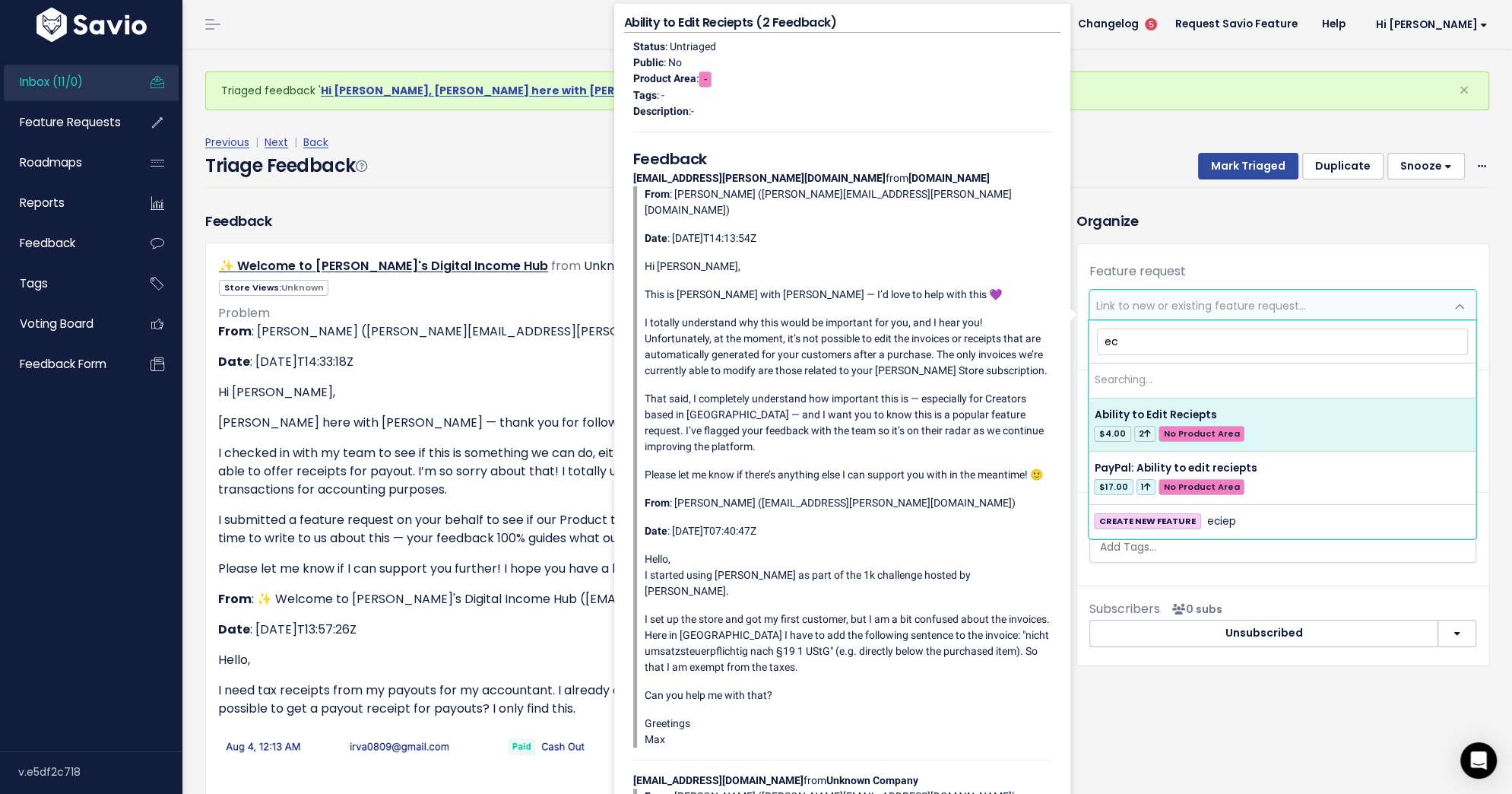
type input "e"
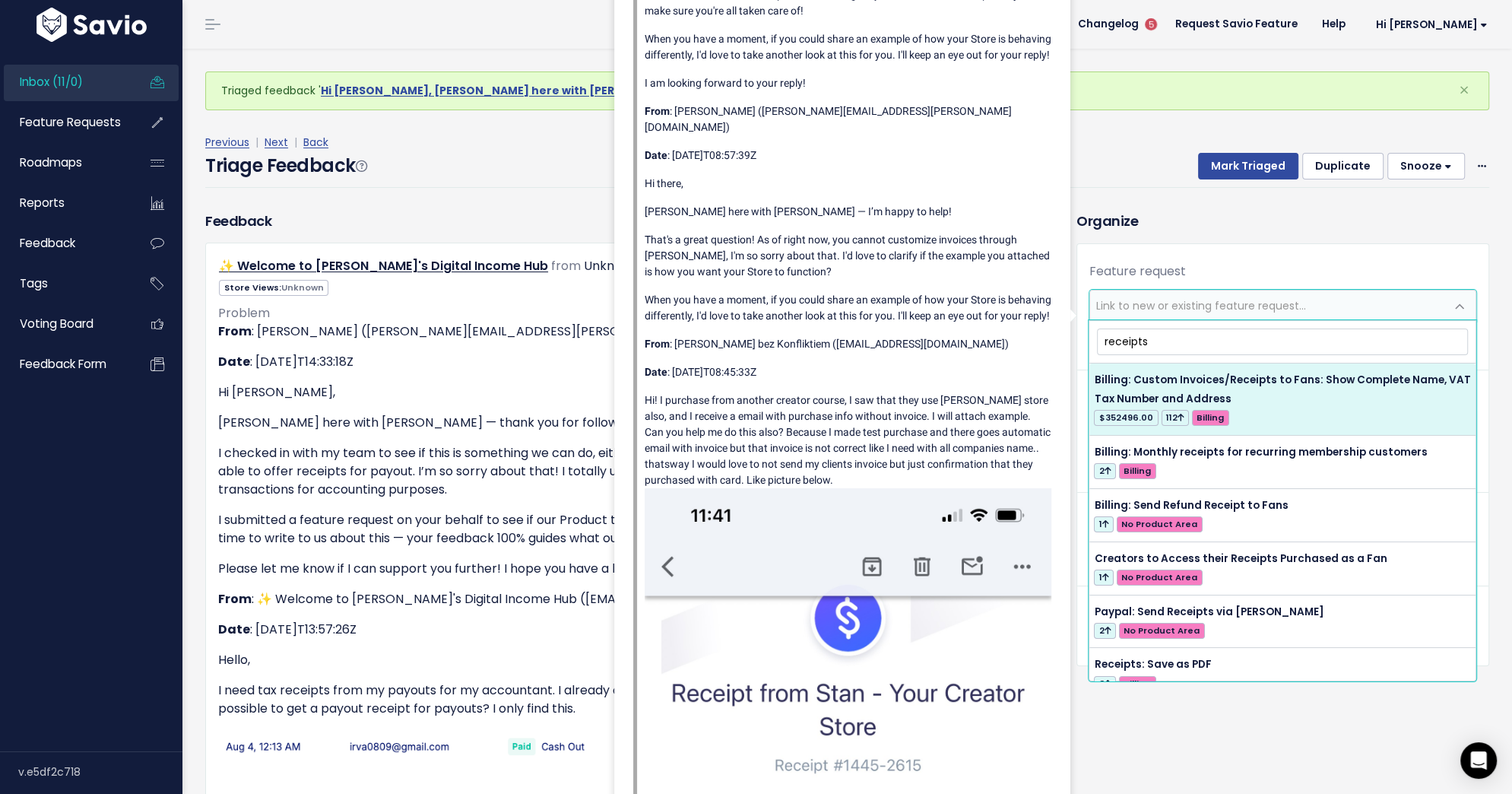
click at [1107, 336] on input "receipts" at bounding box center [1282, 341] width 371 height 26
click at [1098, 342] on input "Receipts" at bounding box center [1282, 341] width 371 height 26
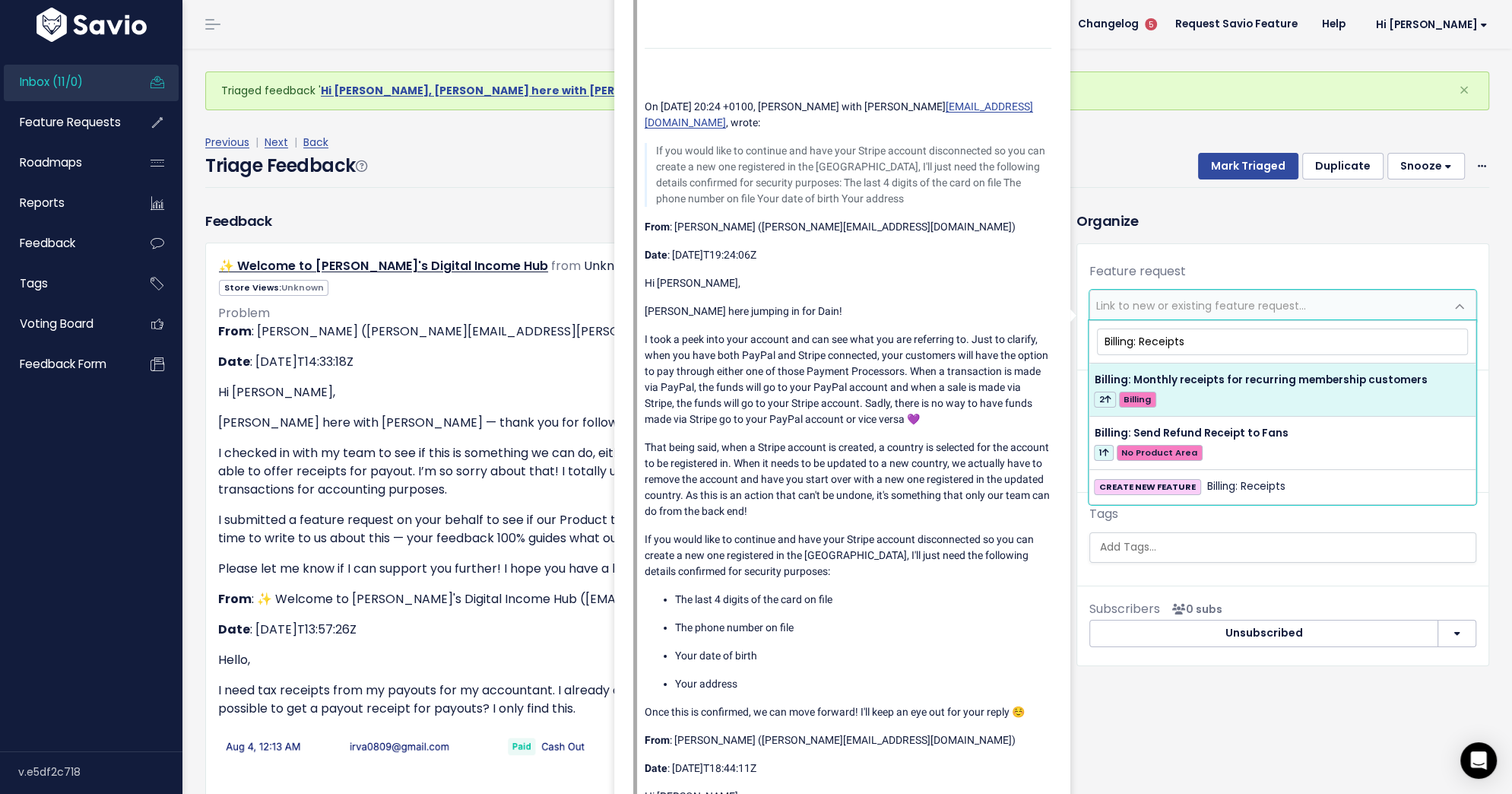
click at [1222, 335] on input "Billing: Receipts" at bounding box center [1282, 341] width 371 height 26
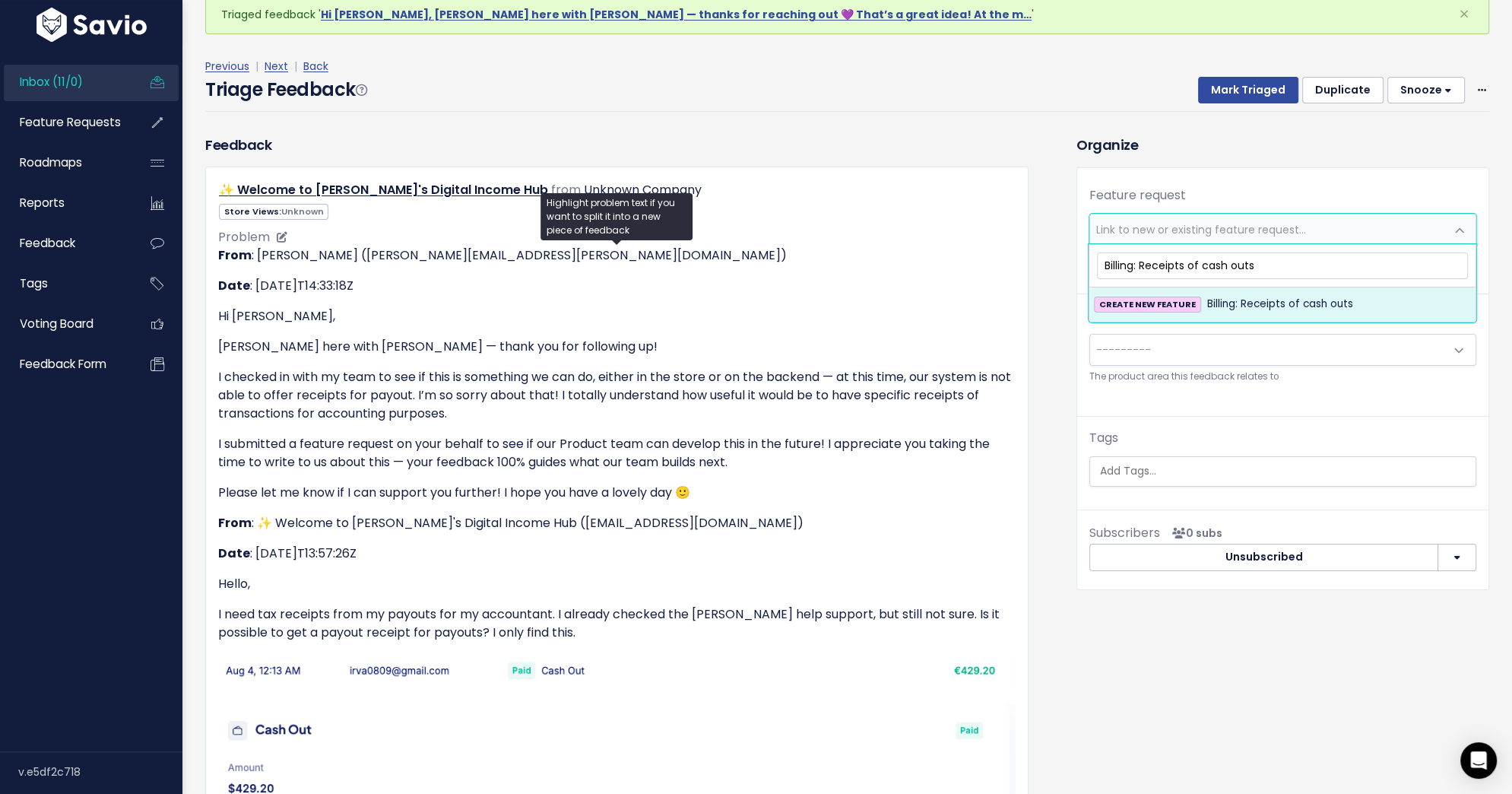
scroll to position [79, 0]
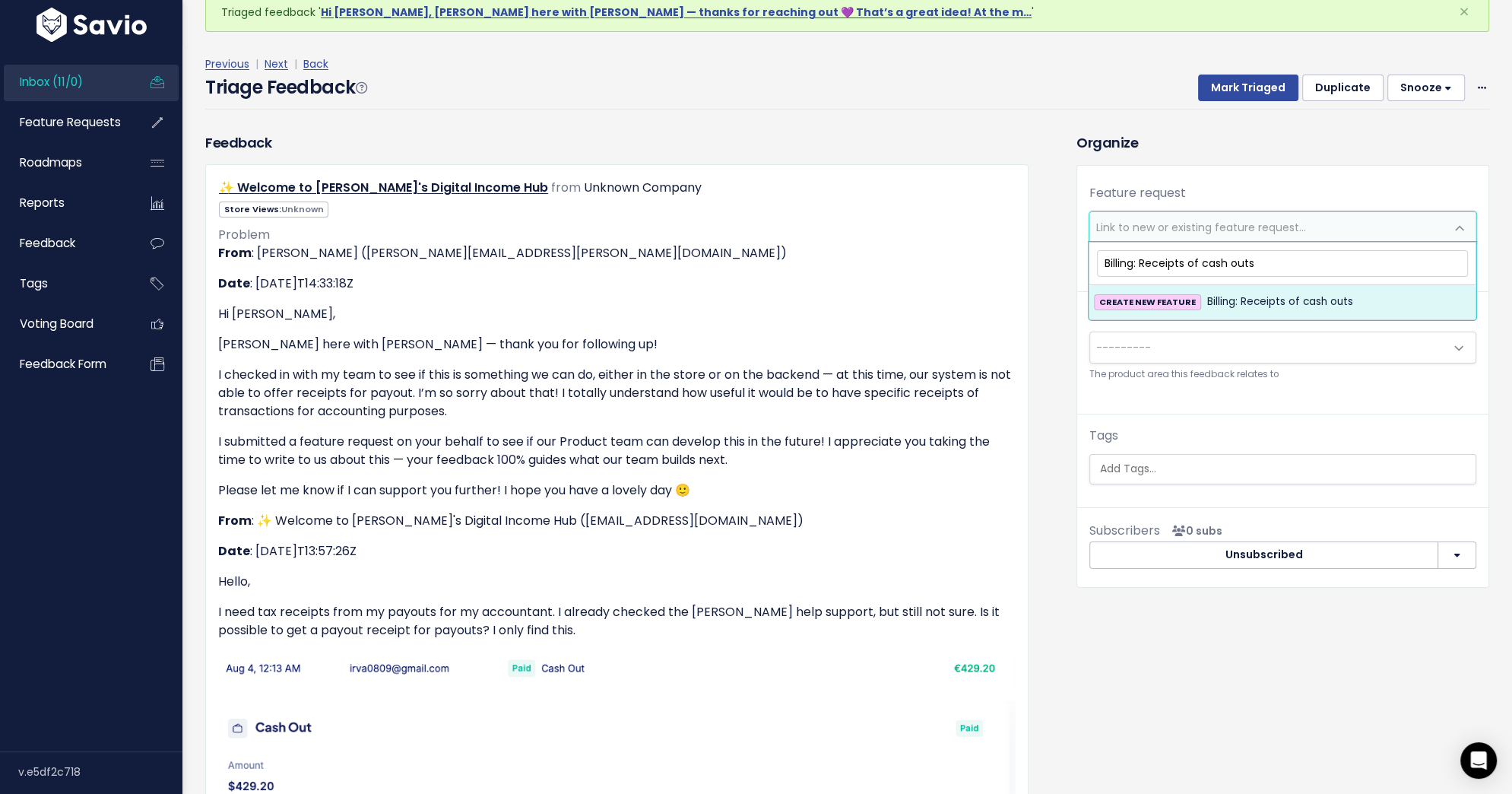
type input "Billing: Receipts of cash outs"
click at [1243, 296] on span "Billing: Receipts of cash outs" at bounding box center [1280, 301] width 146 height 18
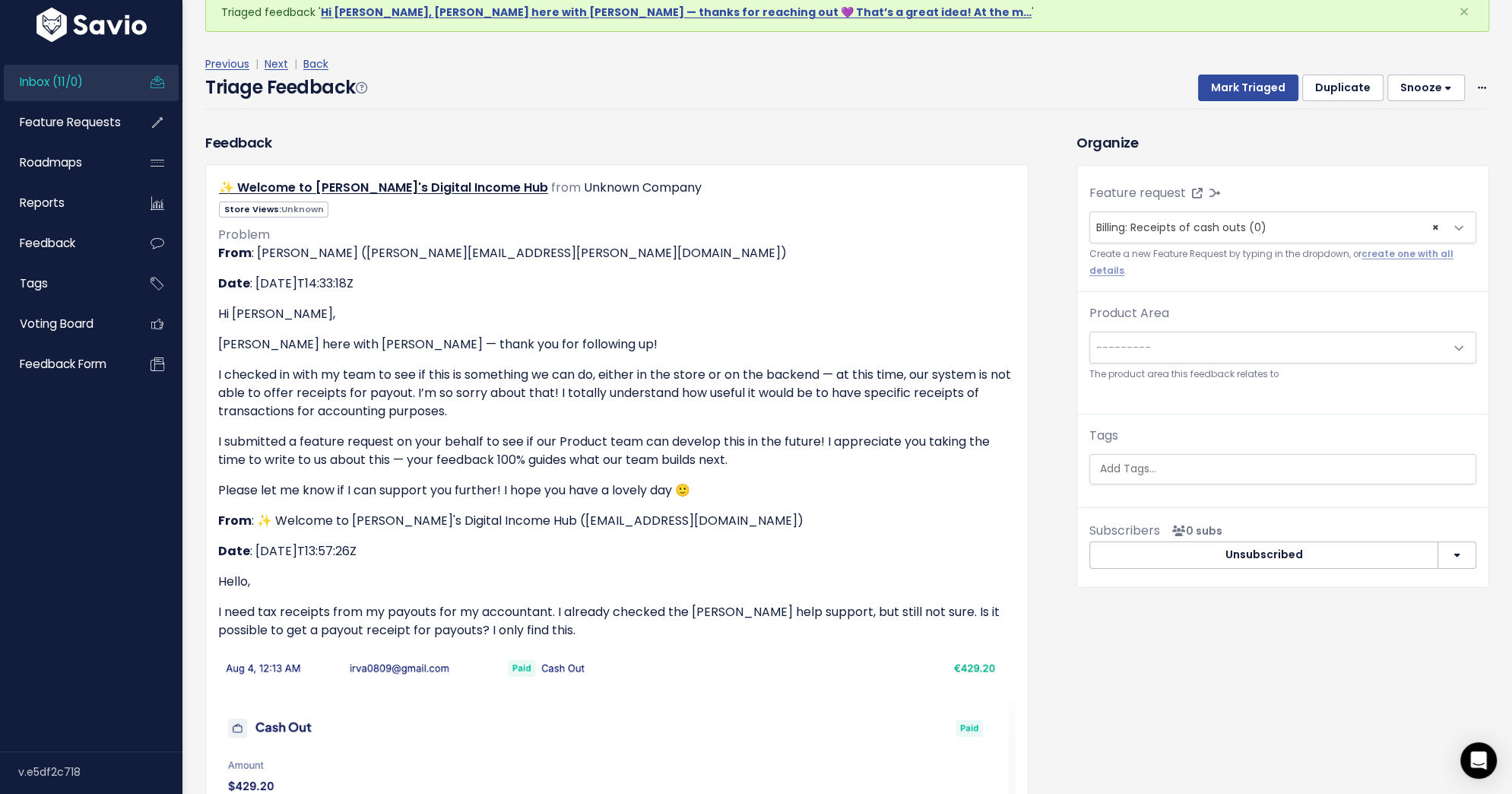
click at [1209, 351] on span "---------" at bounding box center [1267, 348] width 355 height 30
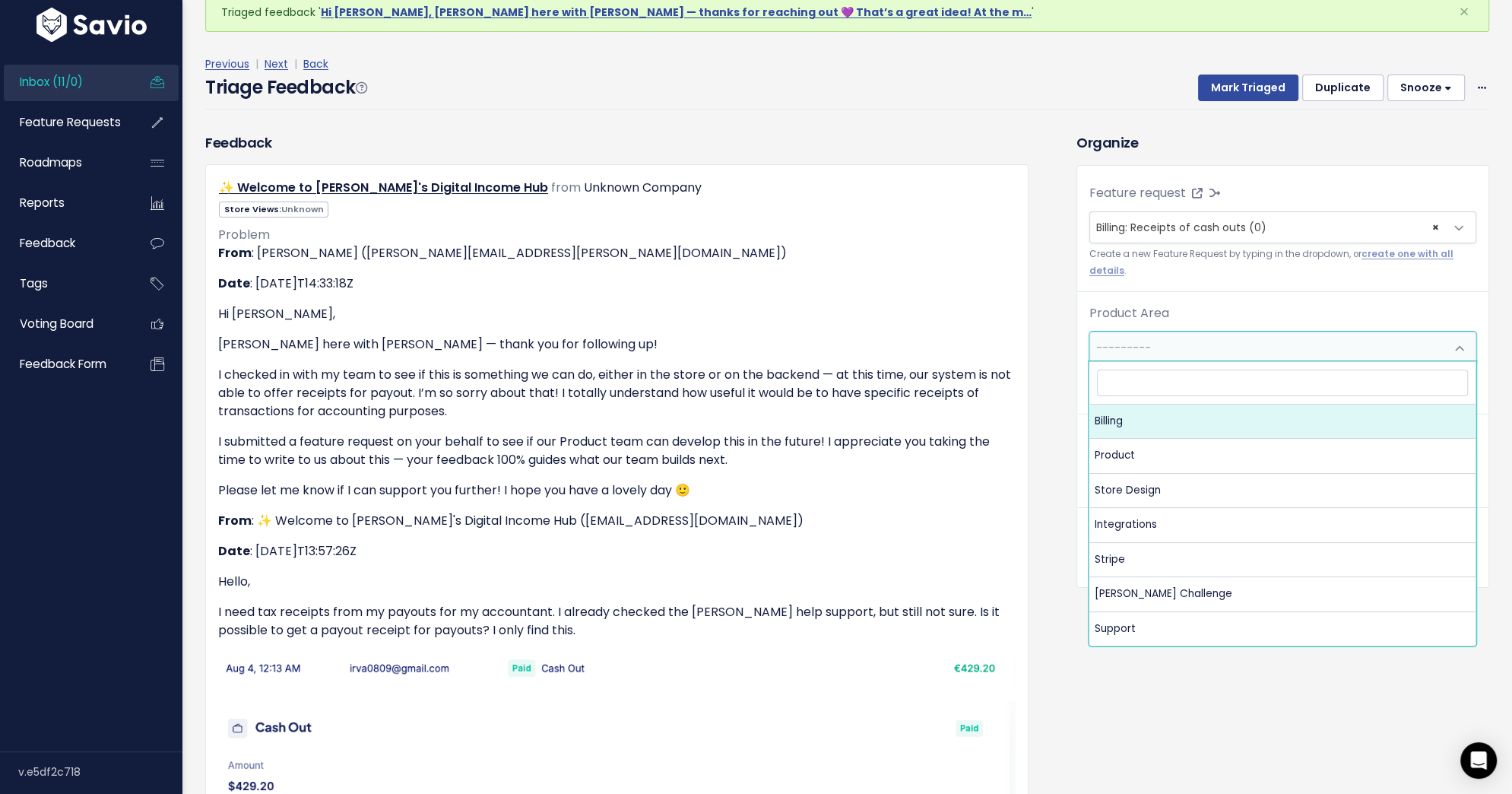
select select "MAIN:BILLING"
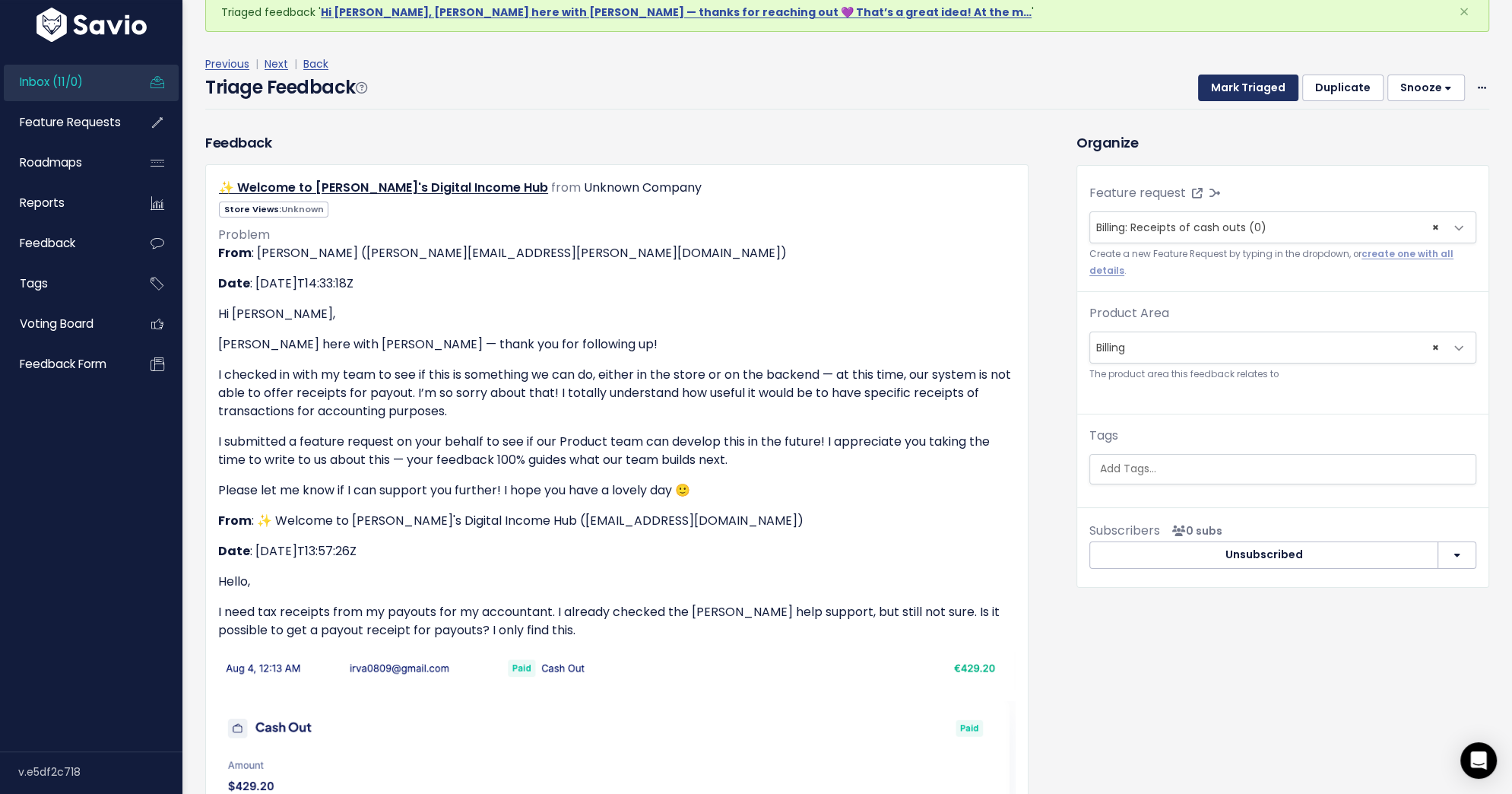
click at [1245, 86] on button "Mark Triaged" at bounding box center [1248, 88] width 100 height 27
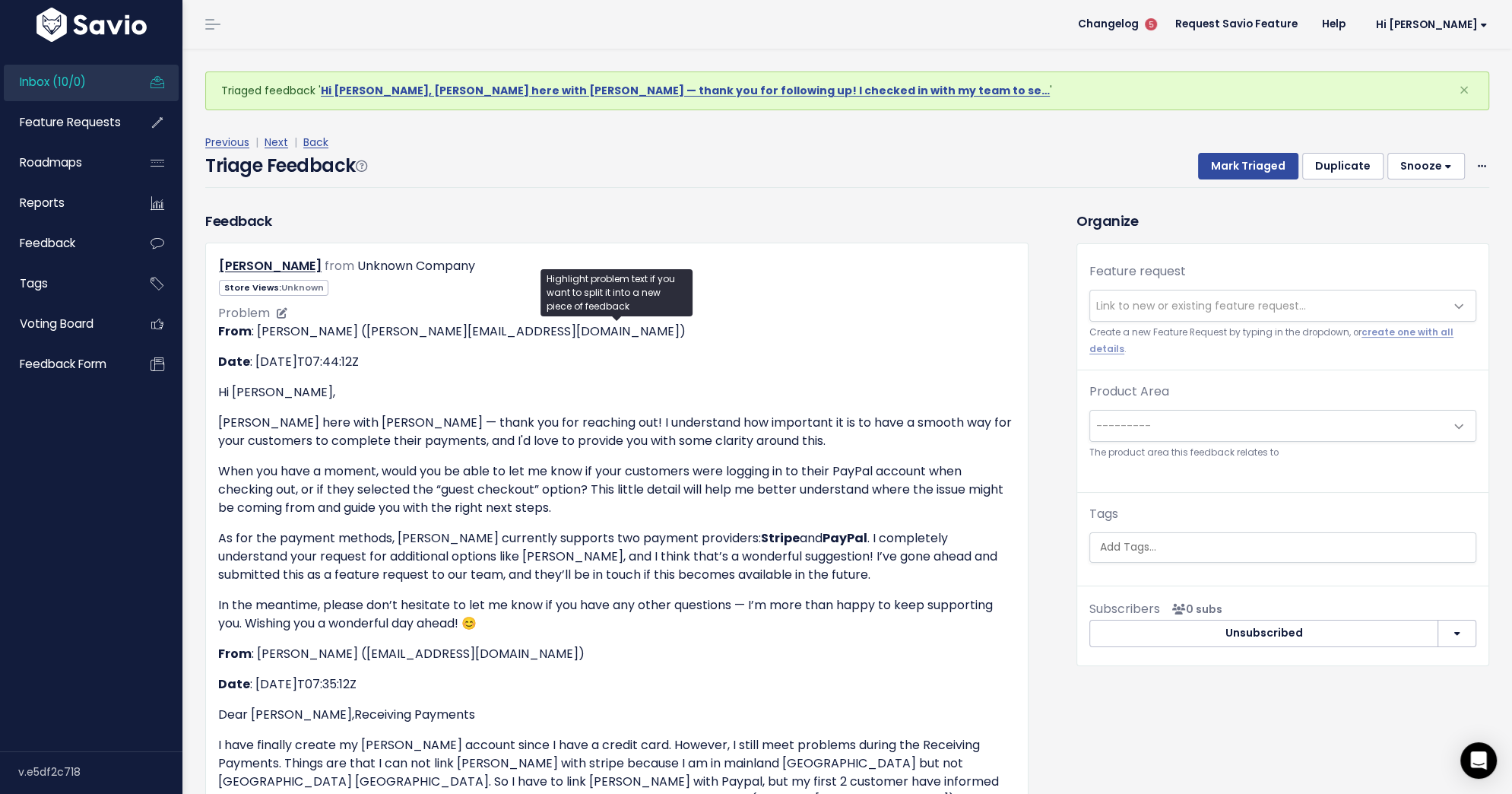
click at [462, 555] on p "As for the payment methods, [PERSON_NAME] currently supports two payment provid…" at bounding box center [617, 557] width 798 height 54
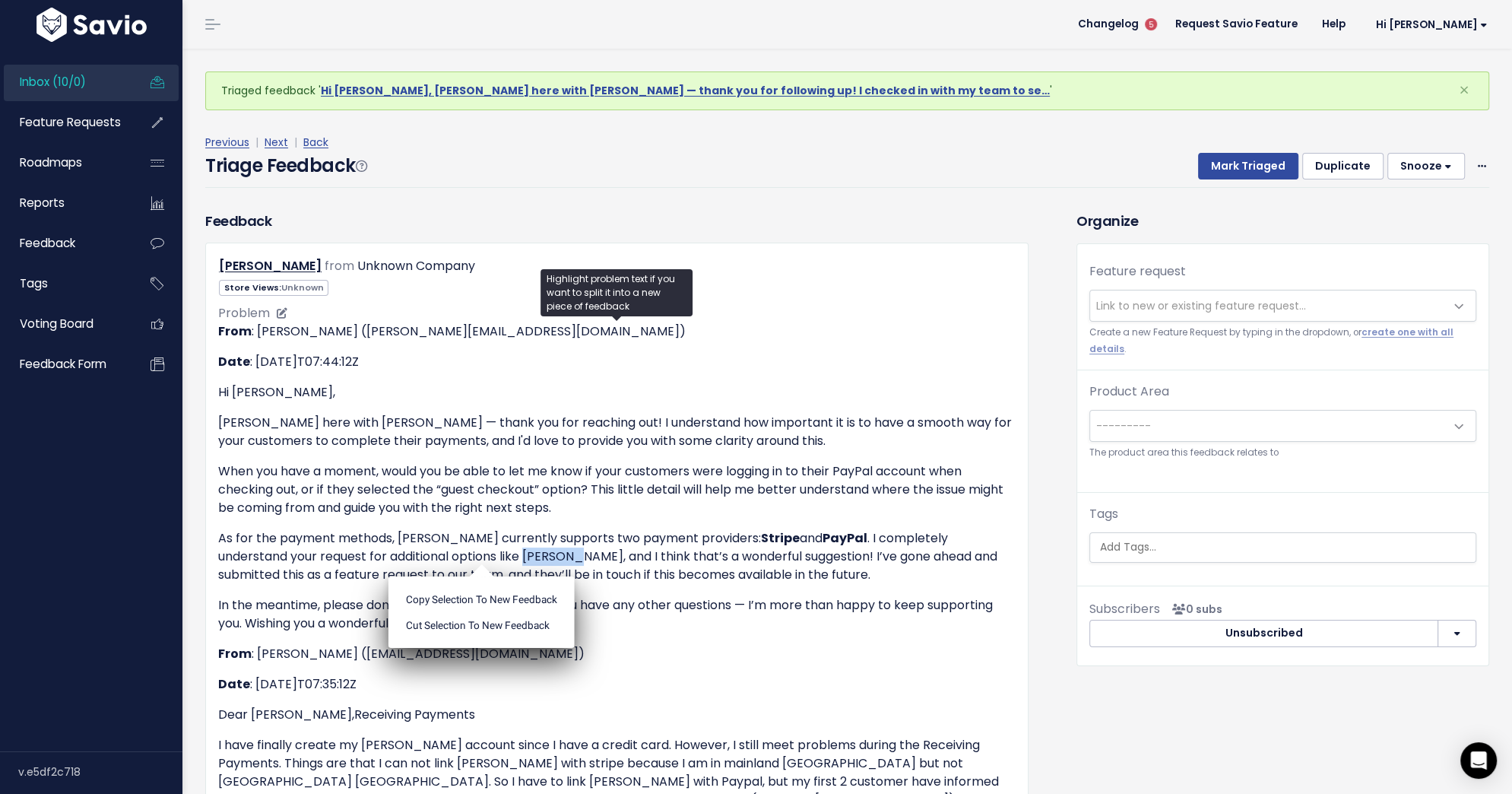
copy p "Pingpong"
click at [1121, 306] on span "Link to new or existing feature request..." at bounding box center [1201, 305] width 210 height 15
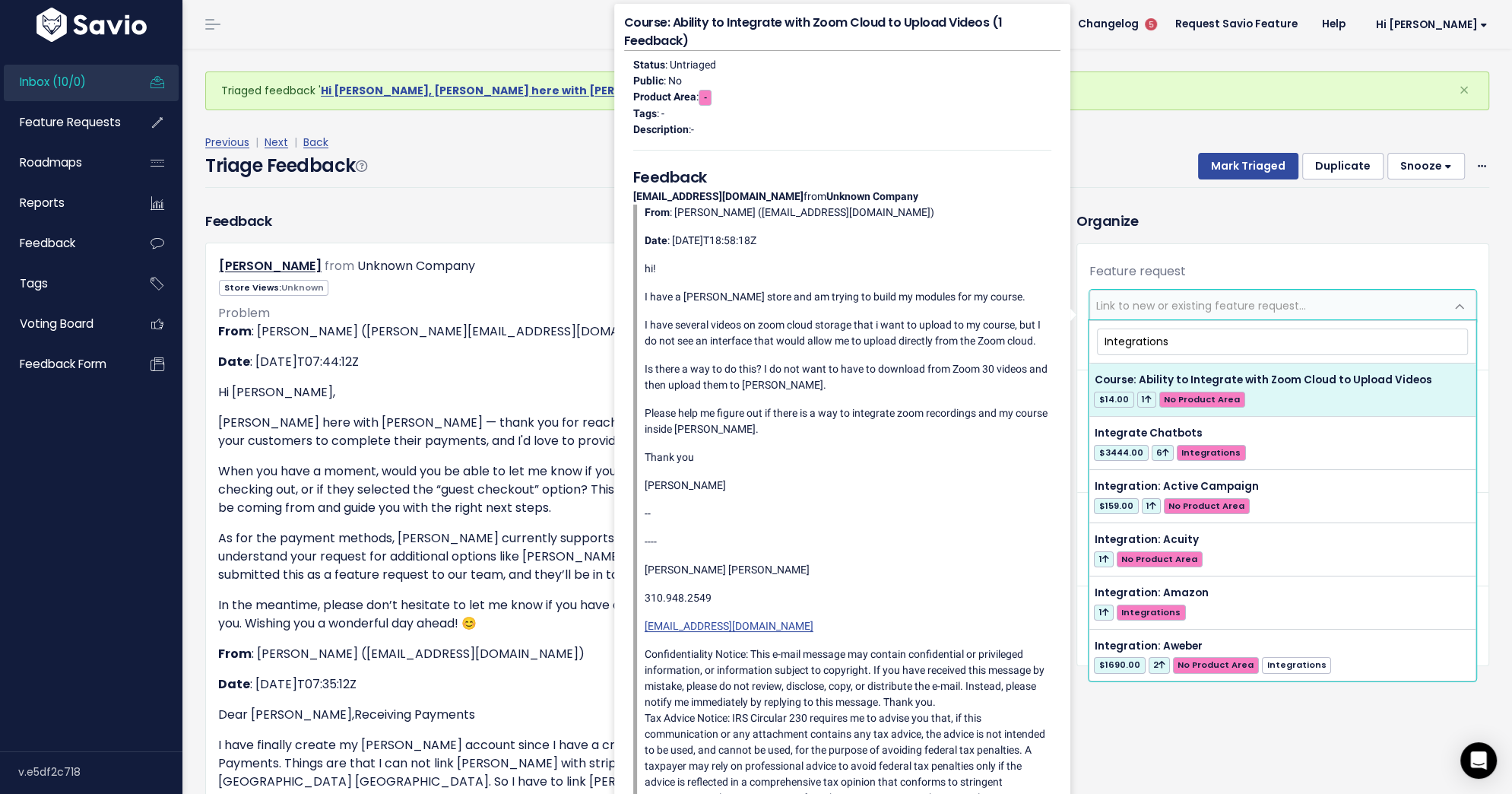
click at [1100, 340] on input "Integrations" at bounding box center [1282, 341] width 371 height 26
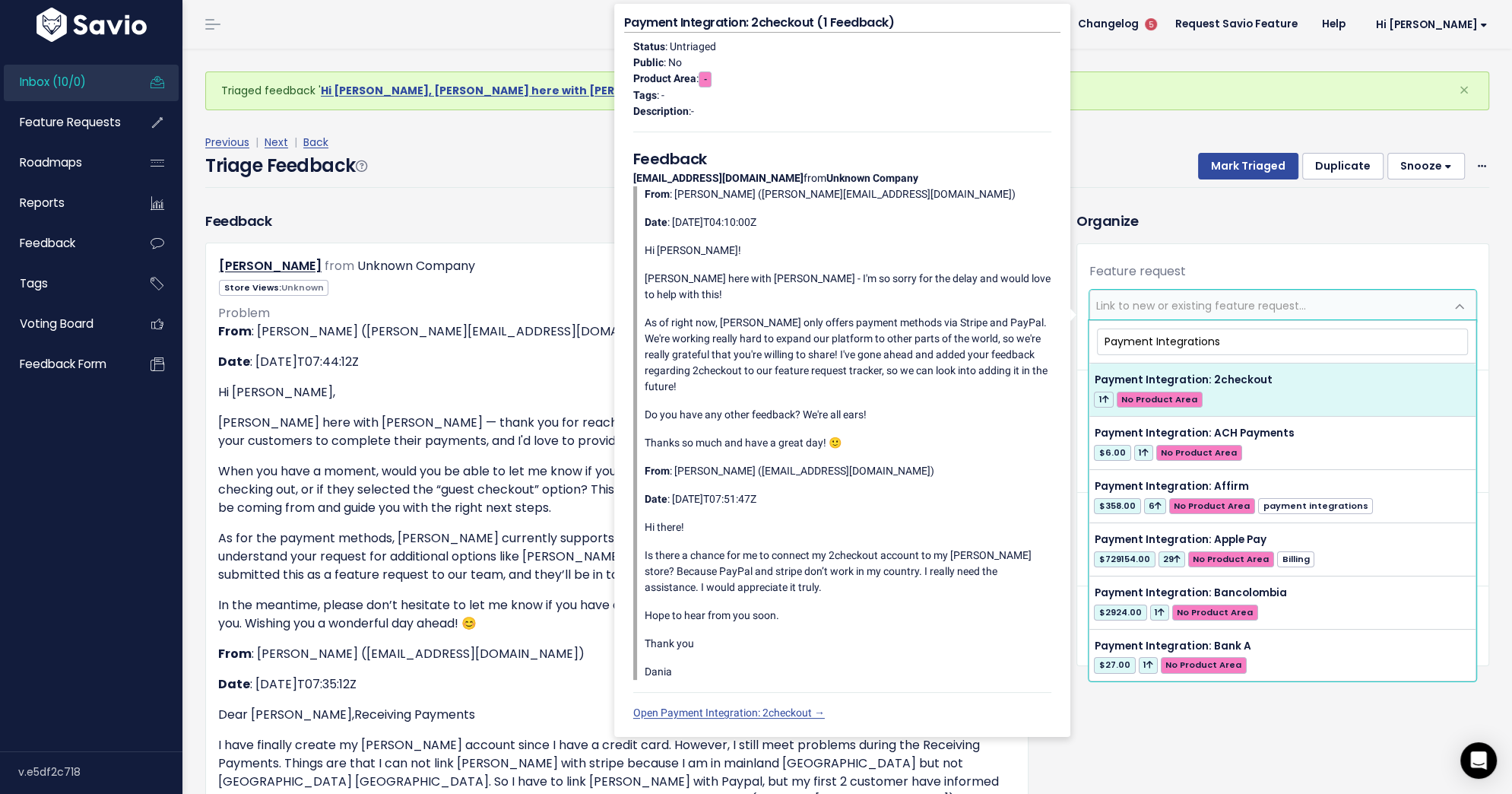
click at [1224, 341] on input "Payment Integrations" at bounding box center [1282, 341] width 371 height 26
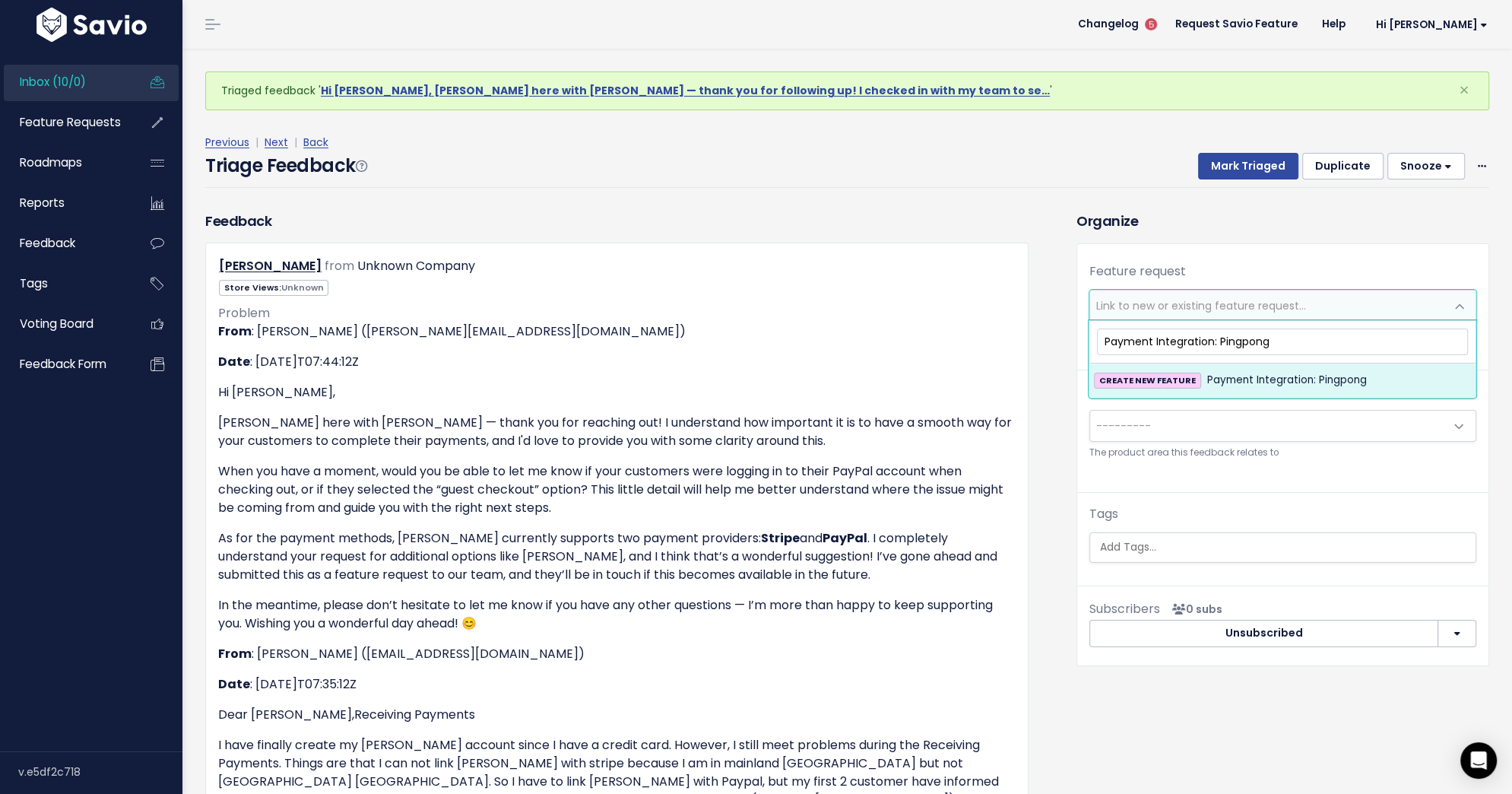
type input "Payment Integration: Pingpong"
click at [1240, 381] on span "Payment Integration: Pingpong" at bounding box center [1286, 380] width 159 height 18
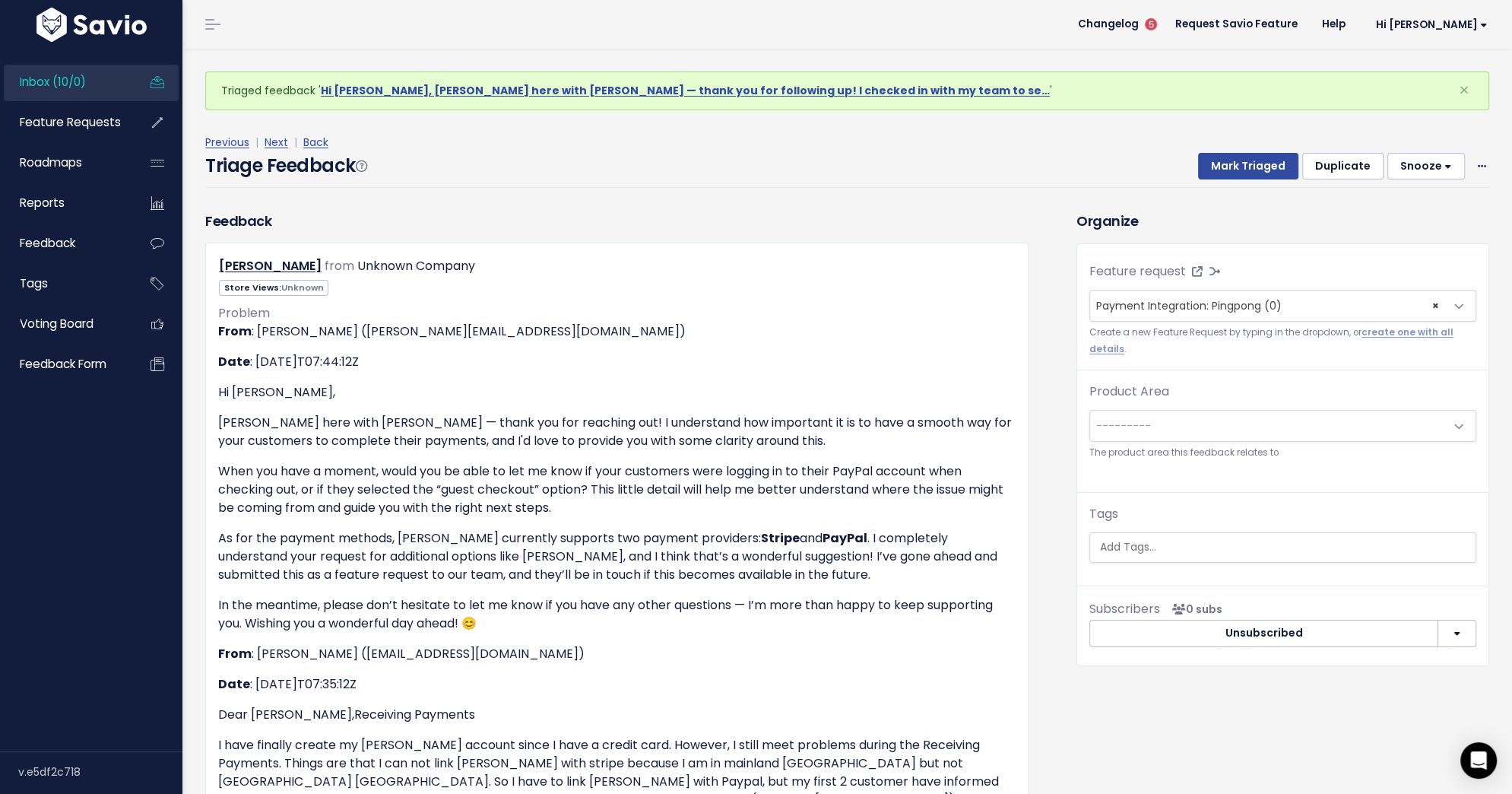
click at [1233, 422] on span "---------" at bounding box center [1267, 426] width 355 height 30
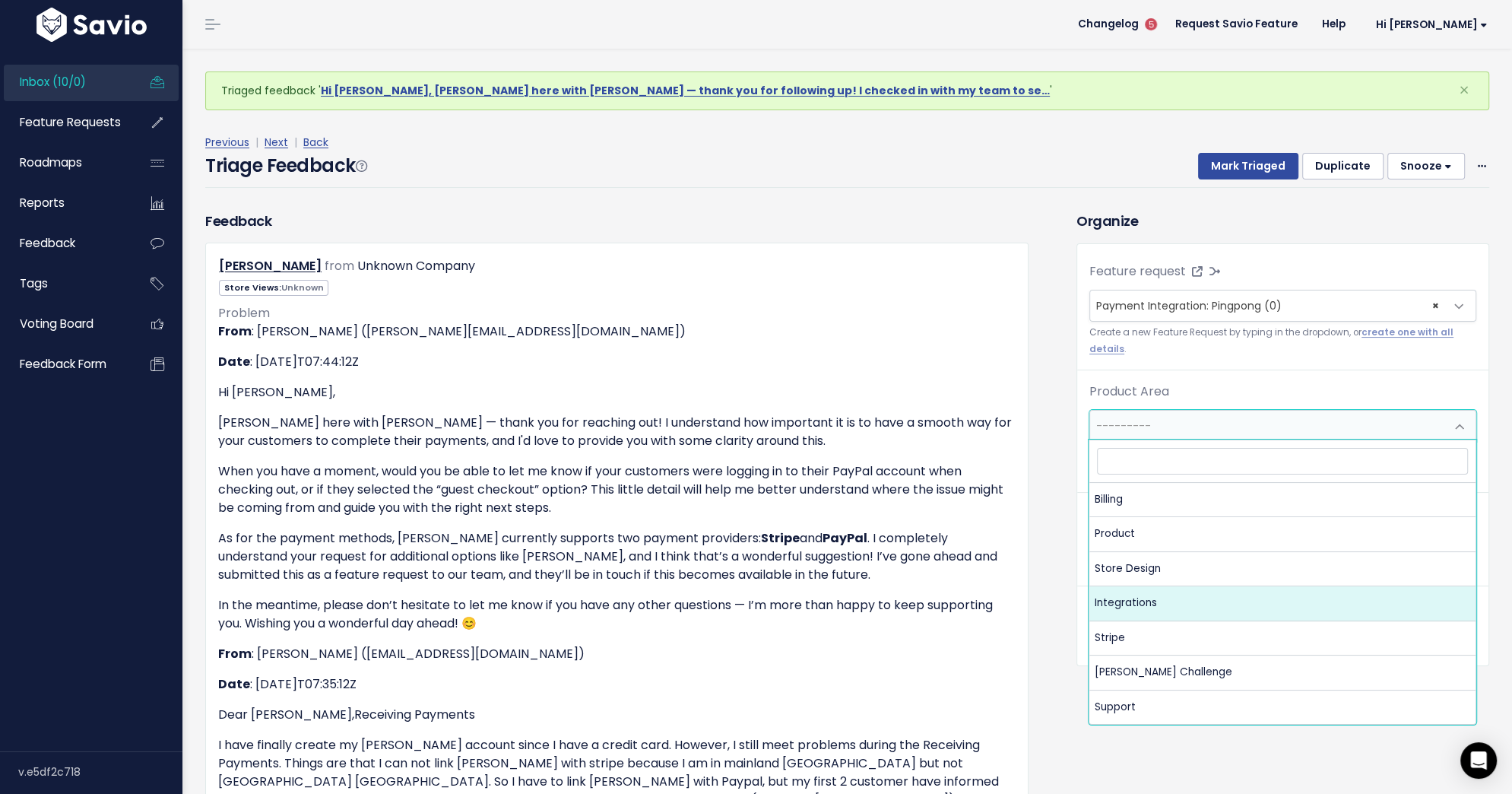
select select "MAIN:INTEGRATIONS"
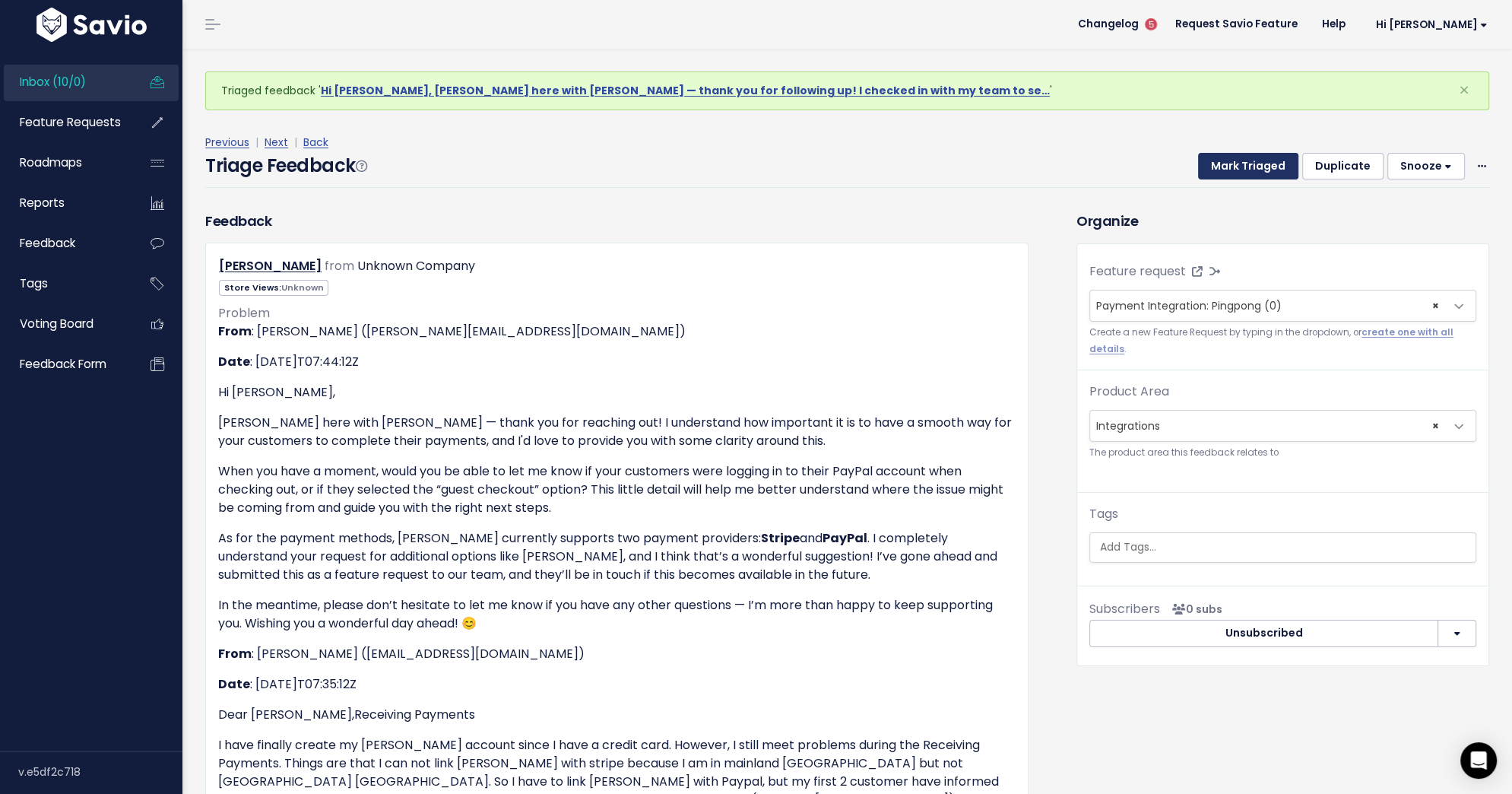
click at [1249, 167] on button "Mark Triaged" at bounding box center [1248, 167] width 100 height 27
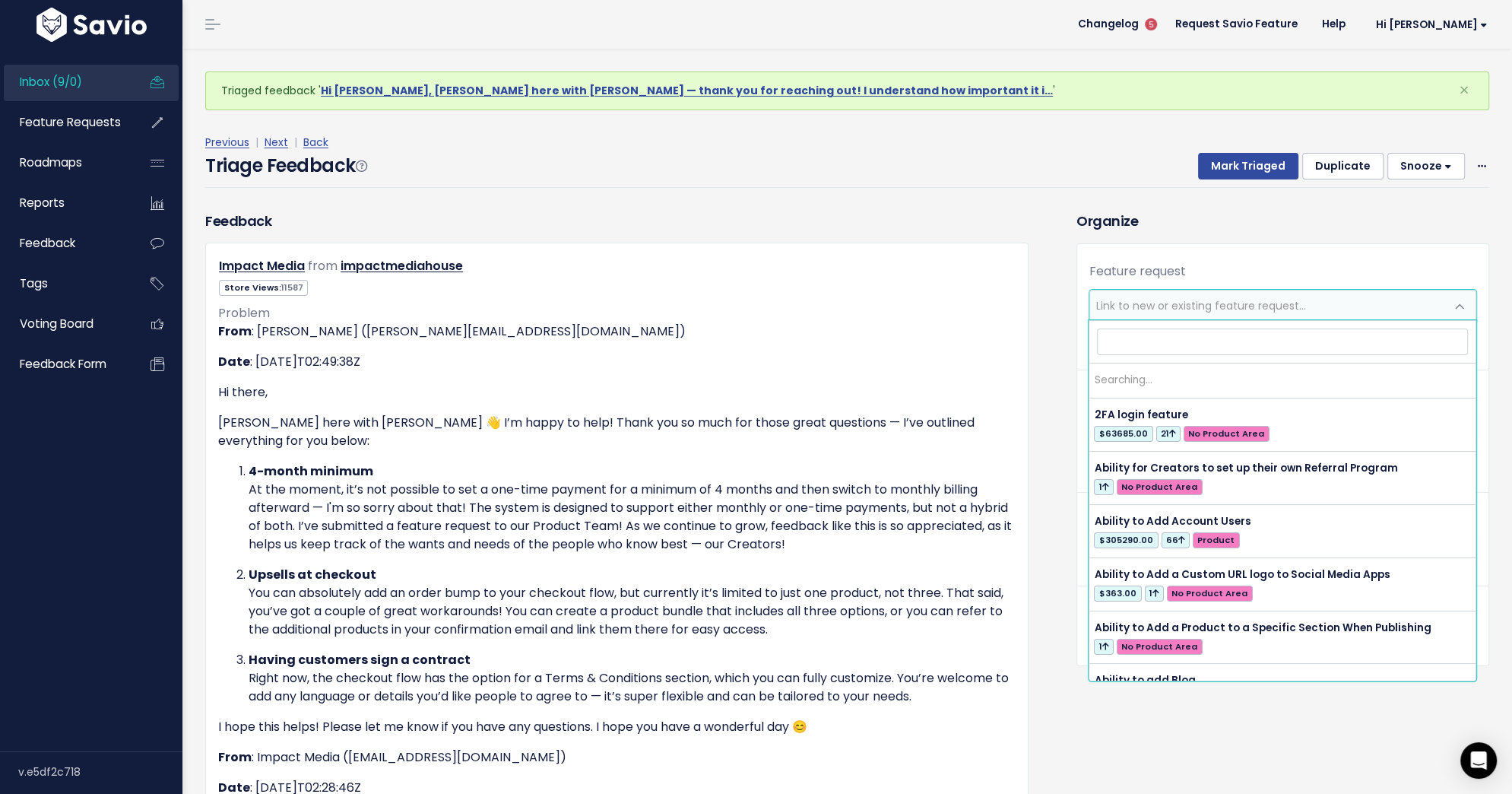
click at [1167, 298] on span "Link to new or existing feature request..." at bounding box center [1201, 305] width 210 height 15
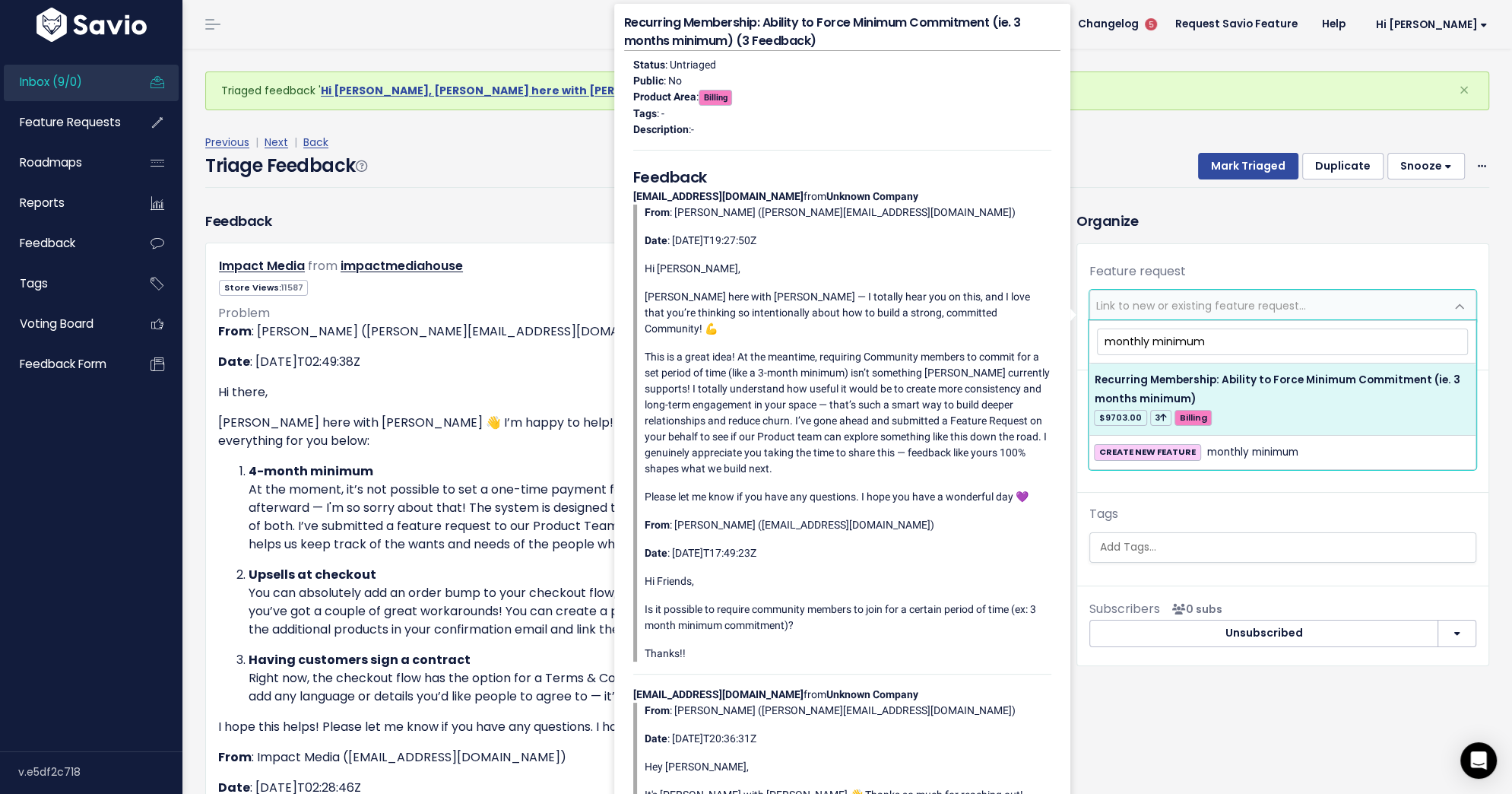
type input "monthly minimum"
select select "55664"
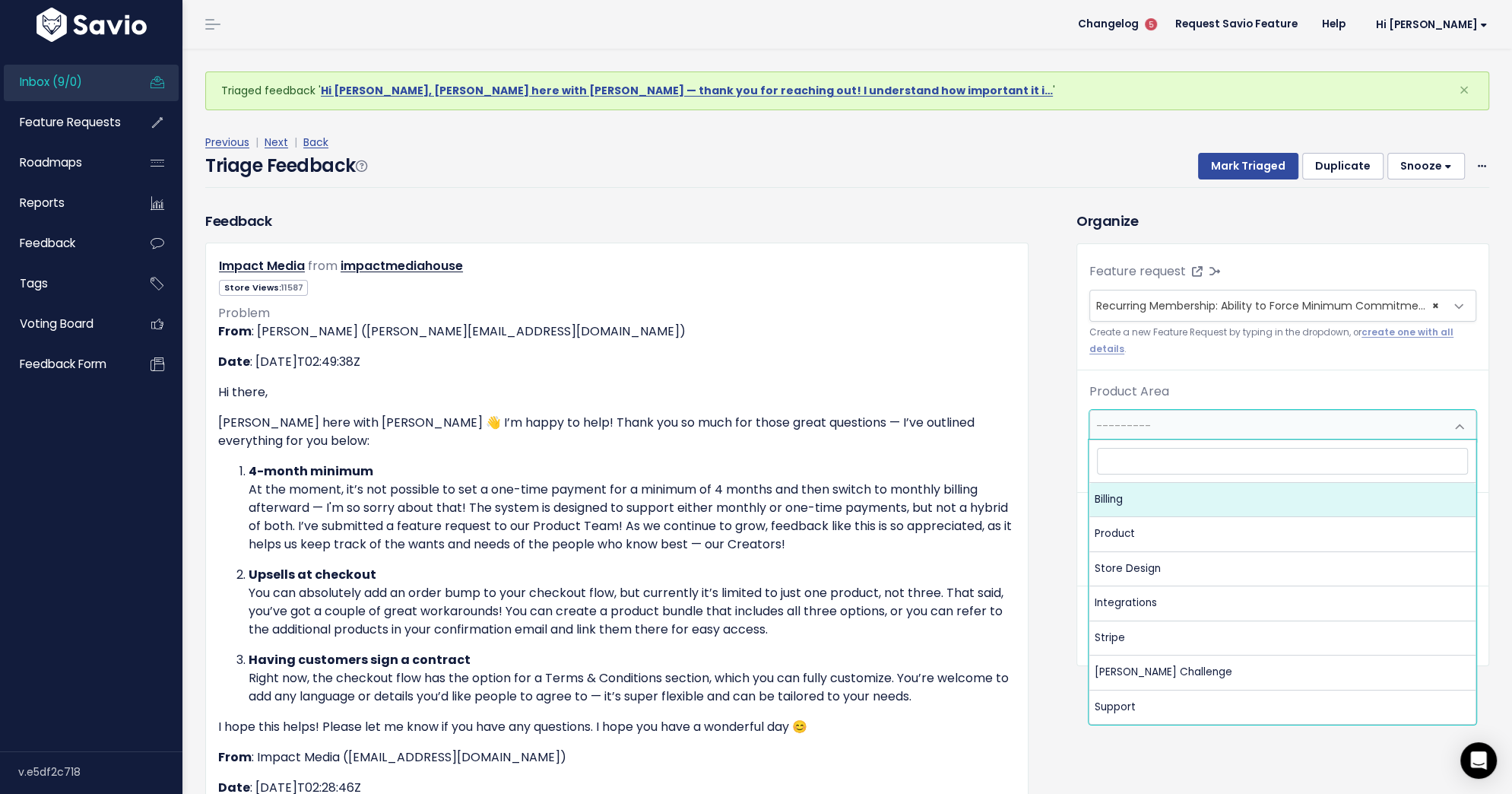
click at [1189, 429] on span "---------" at bounding box center [1267, 426] width 355 height 30
select select "MAIN:BILLING"
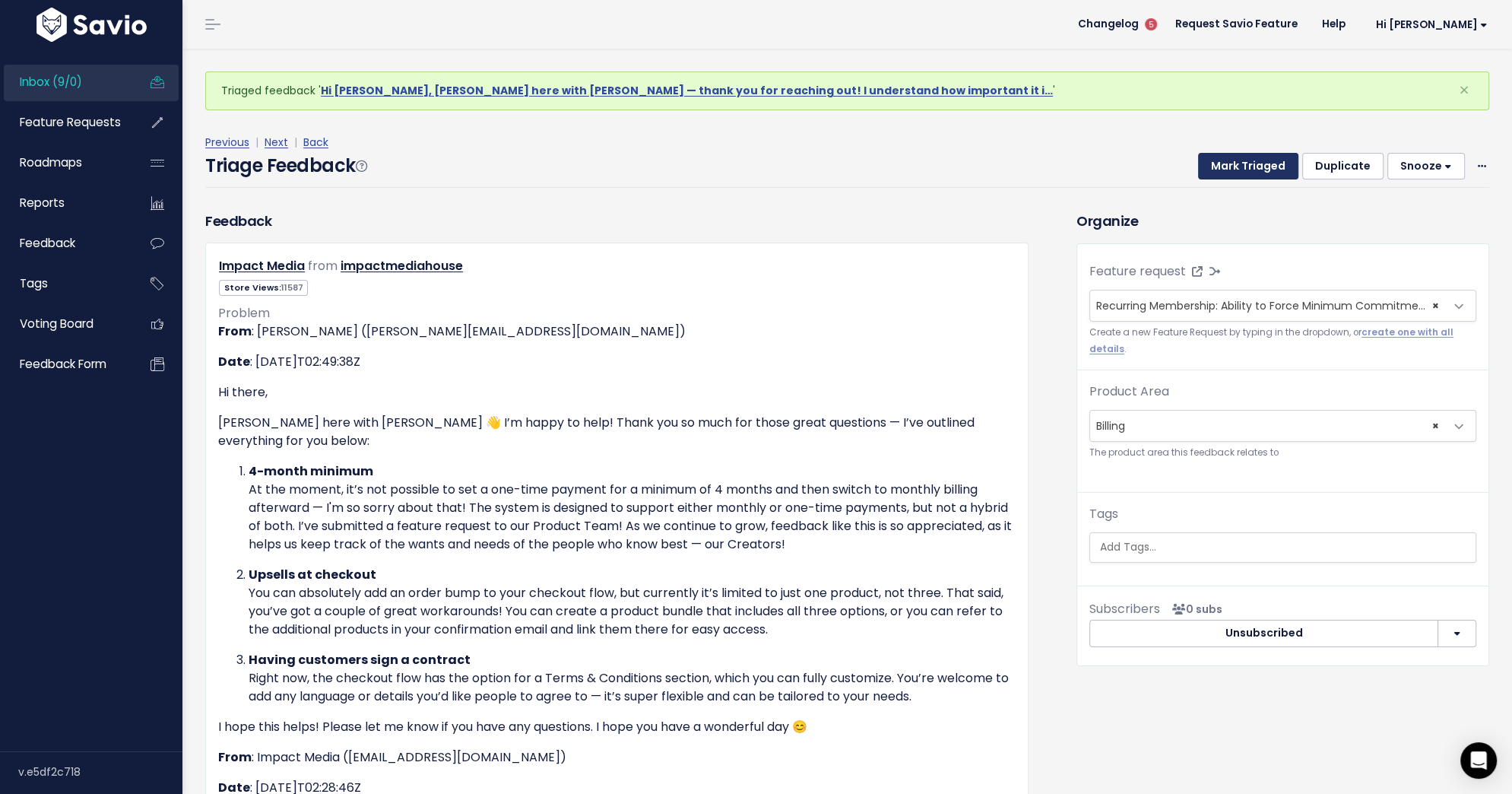
click at [1269, 166] on button "Mark Triaged" at bounding box center [1248, 167] width 100 height 27
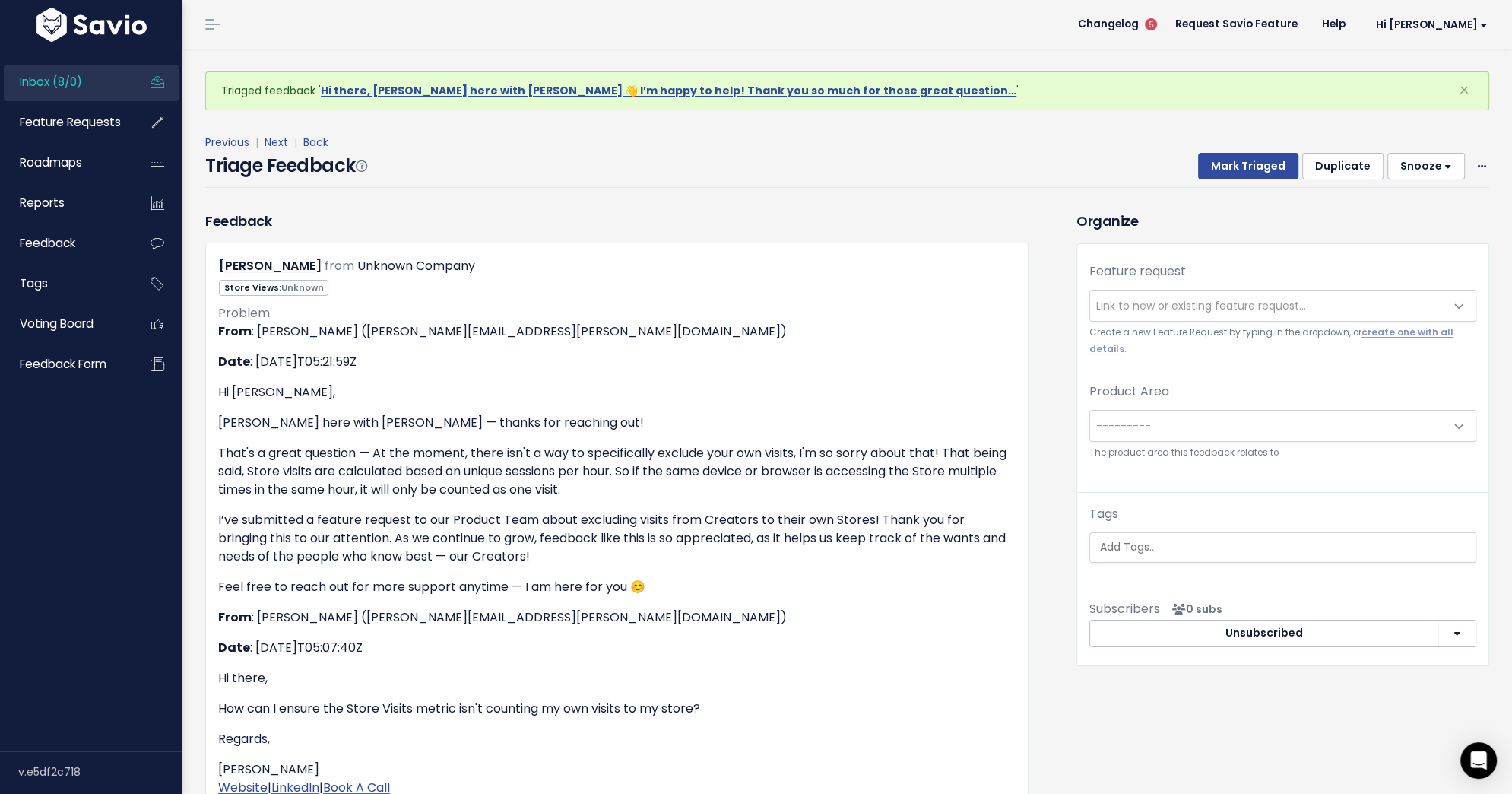
click at [1253, 294] on span "Link to new or existing feature request..." at bounding box center [1267, 306] width 355 height 30
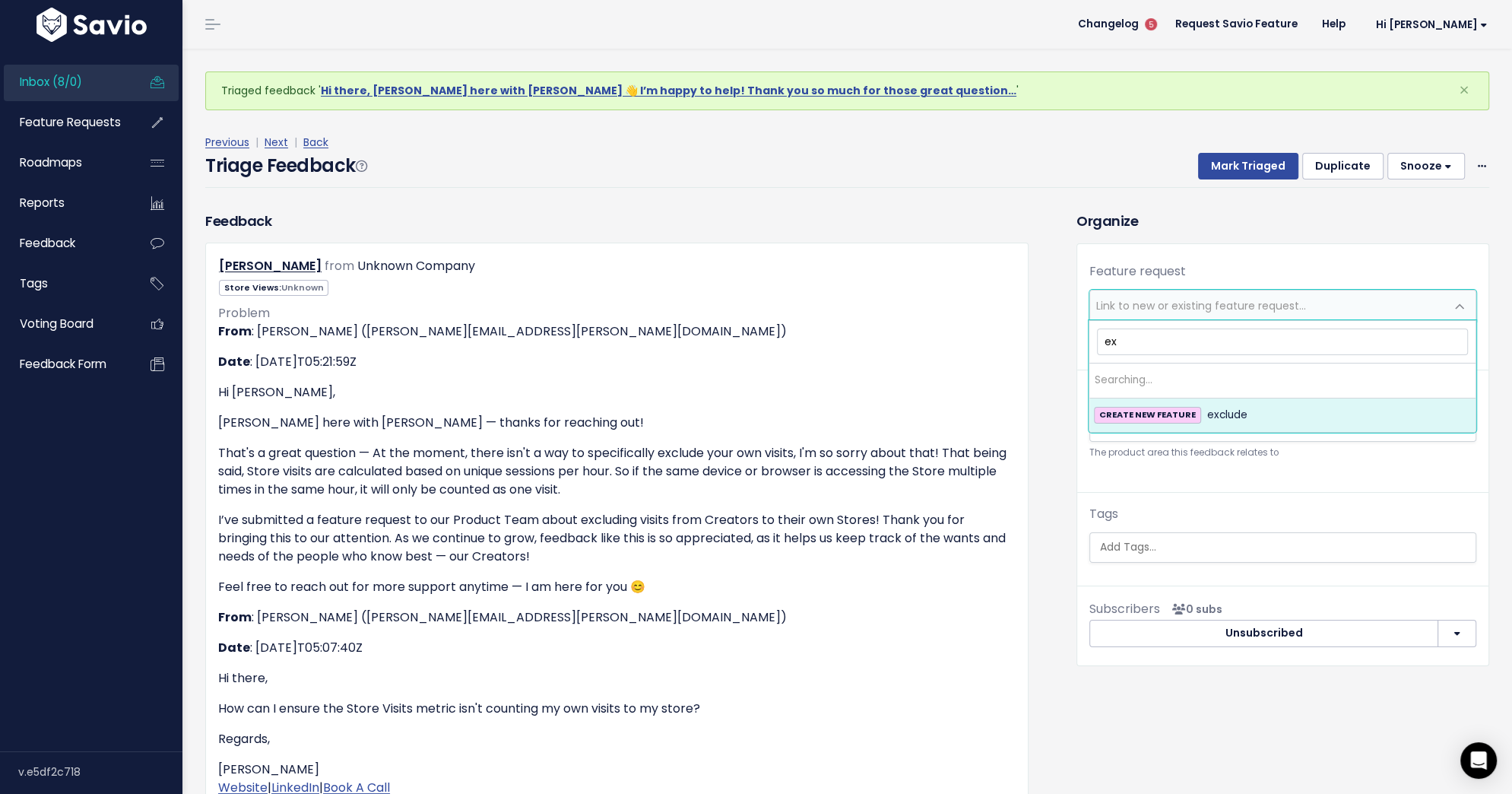
type input "e"
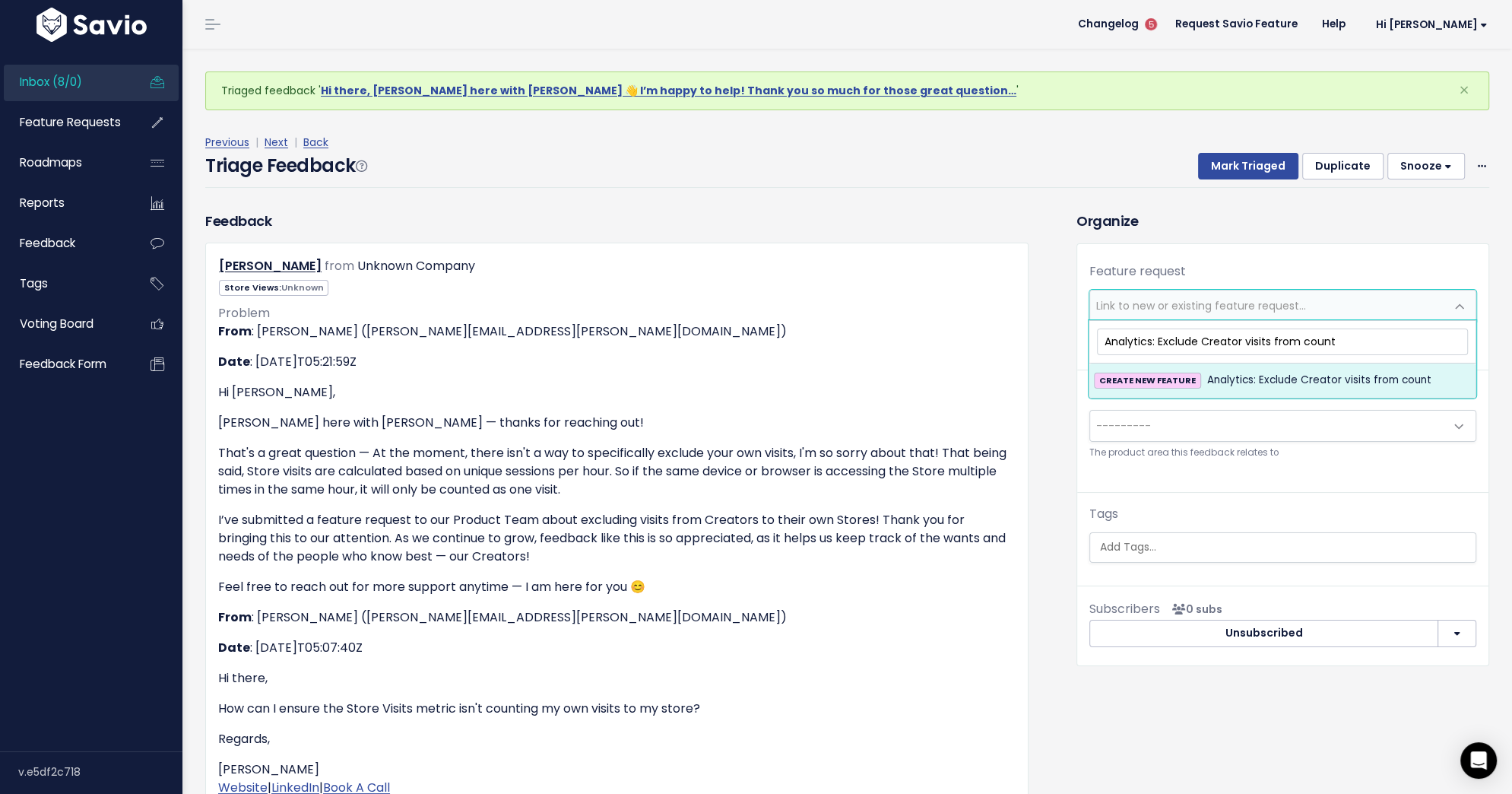
click at [1243, 335] on input "Analytics: Exclude Creator visits from count" at bounding box center [1282, 341] width 371 height 26
type input "Analytics: Exclude Creator store visits from count"
click at [1261, 380] on span "Analytics: Exclude Creator store visits from count" at bounding box center [1334, 380] width 255 height 18
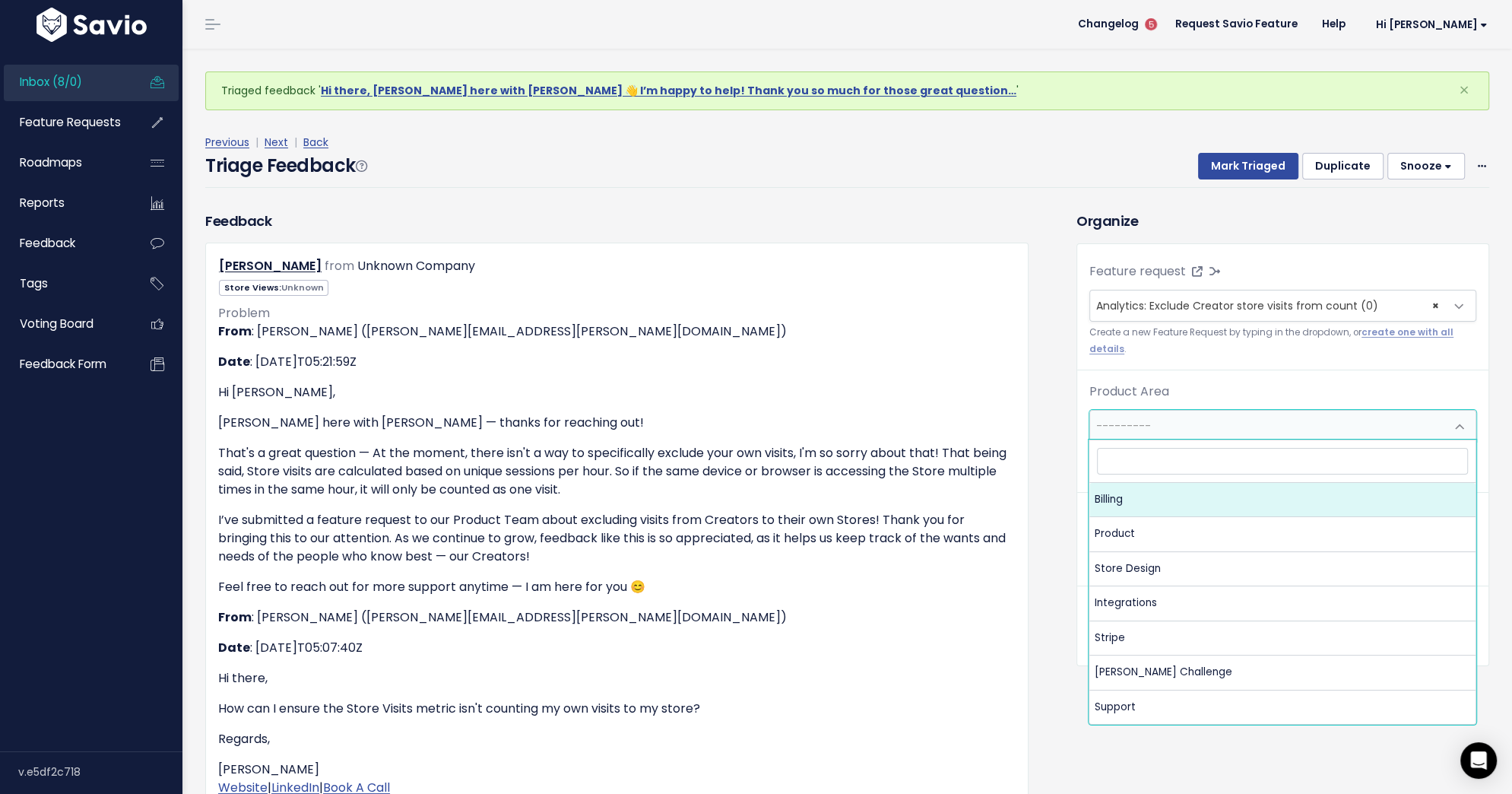
click at [1245, 415] on span "---------" at bounding box center [1267, 426] width 355 height 30
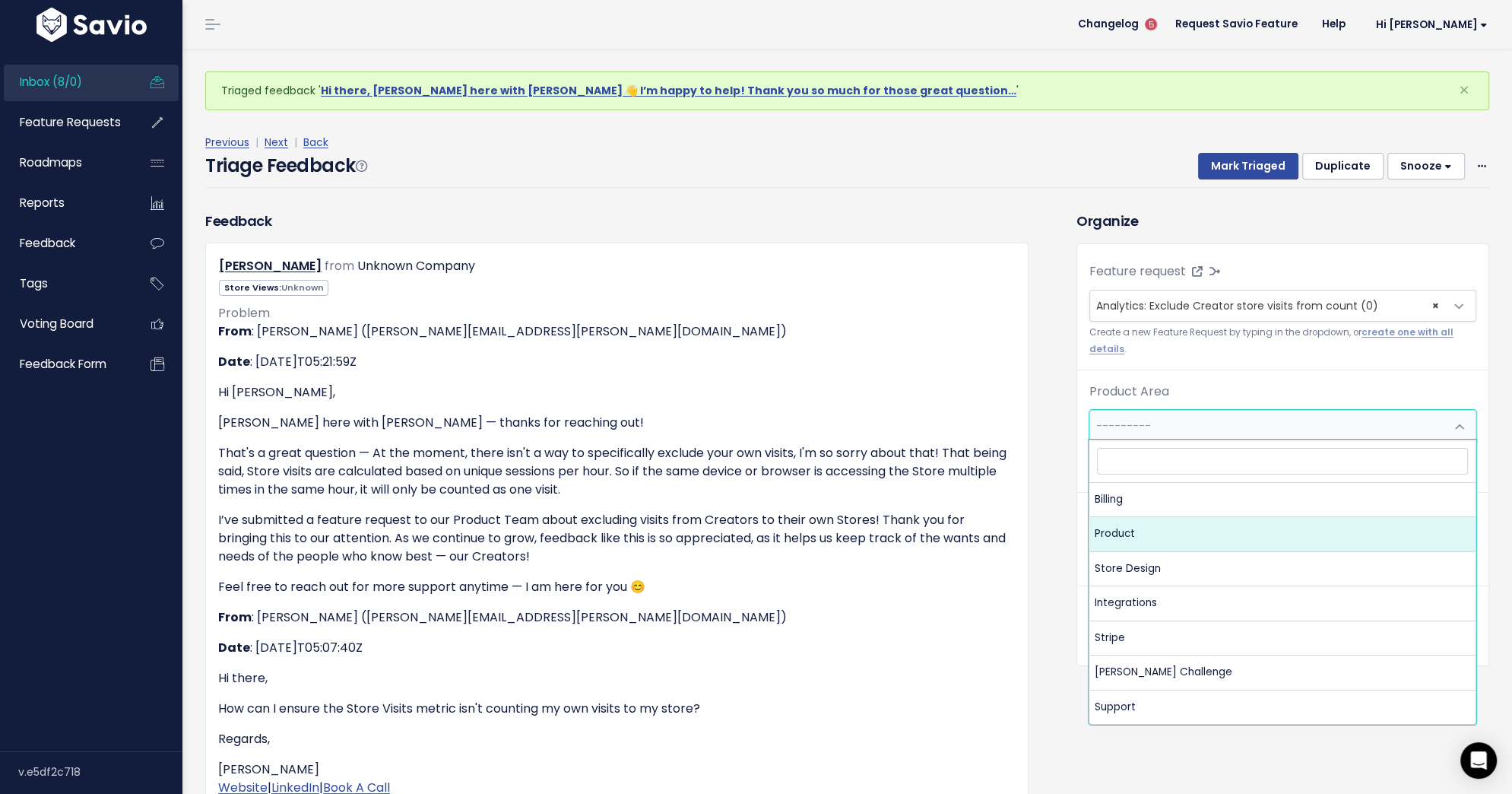
select select "MAIN:PRODUCT"
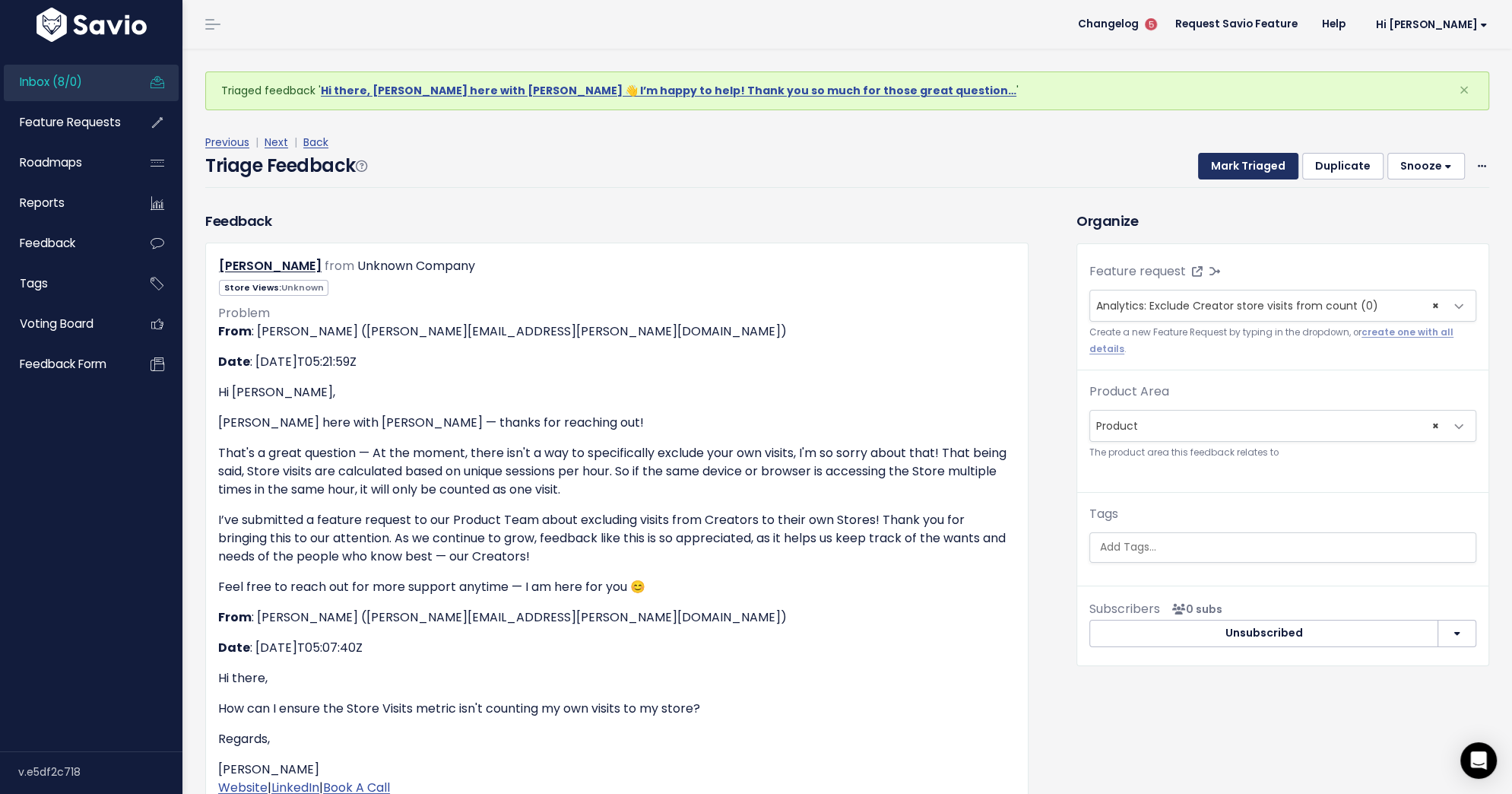
click at [1249, 171] on button "Mark Triaged" at bounding box center [1248, 167] width 100 height 27
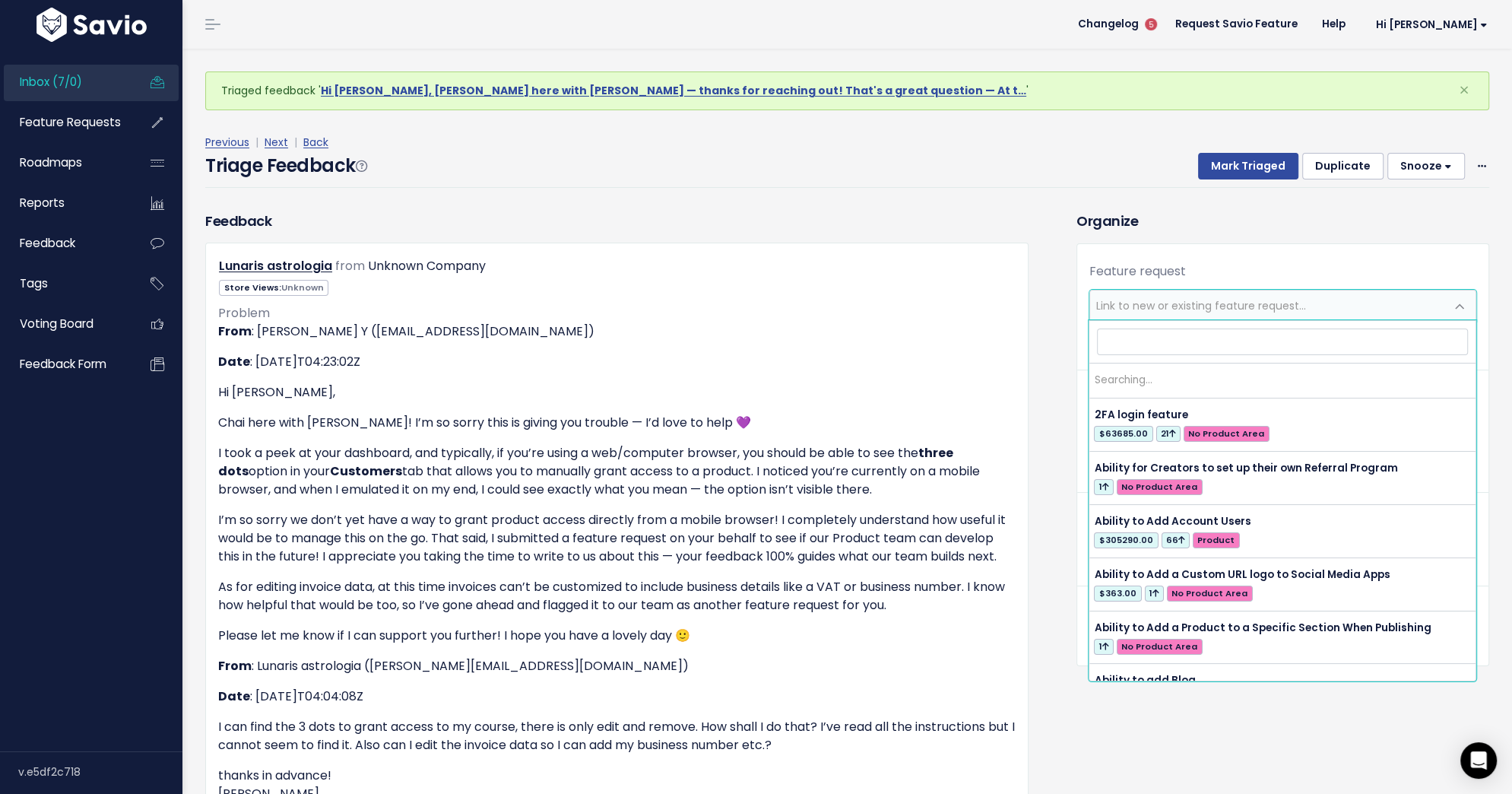
click at [1105, 295] on span "Link to new or existing feature request..." at bounding box center [1267, 306] width 355 height 30
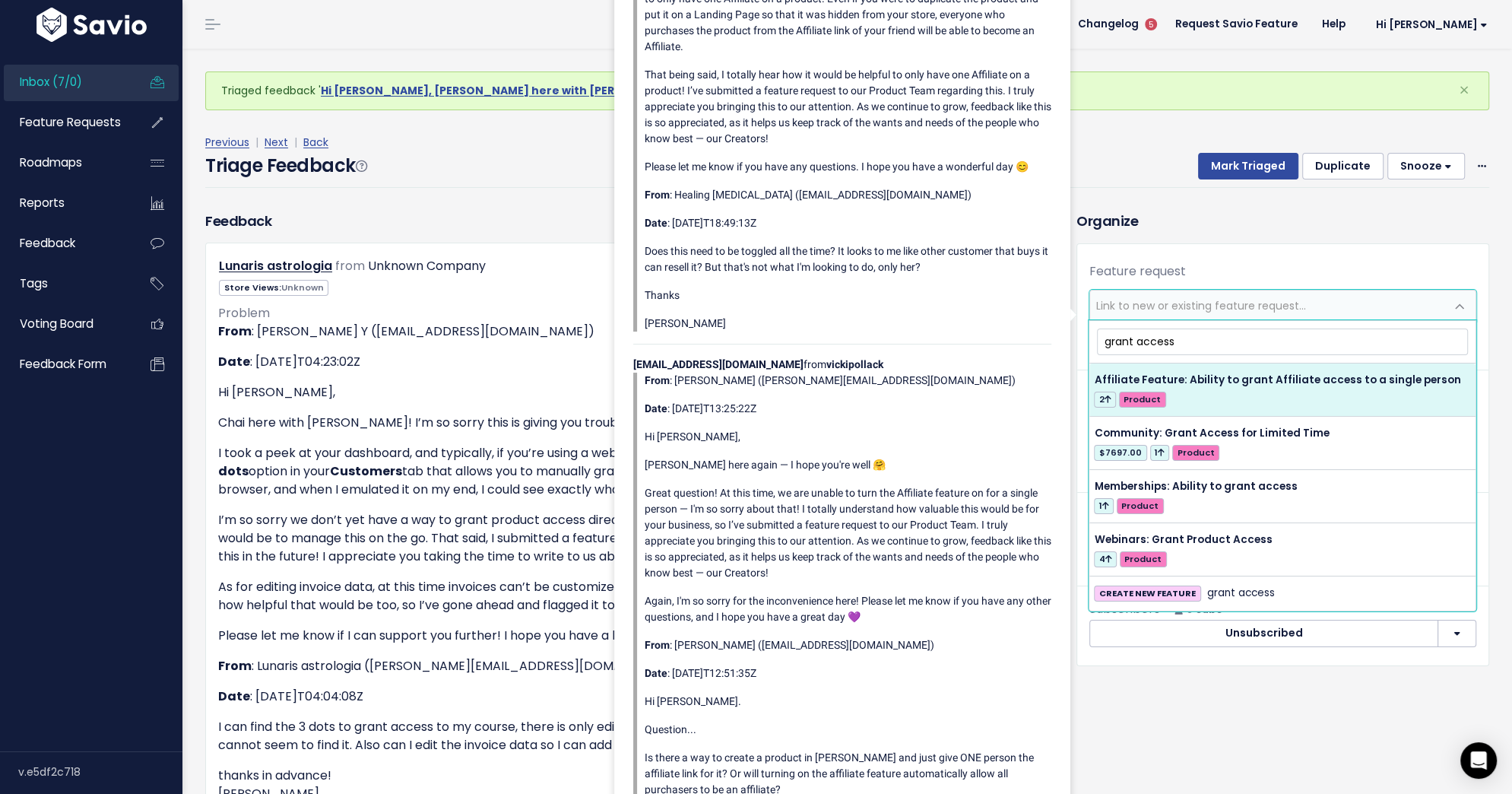
click at [1105, 339] on input "grant access" at bounding box center [1282, 341] width 371 height 26
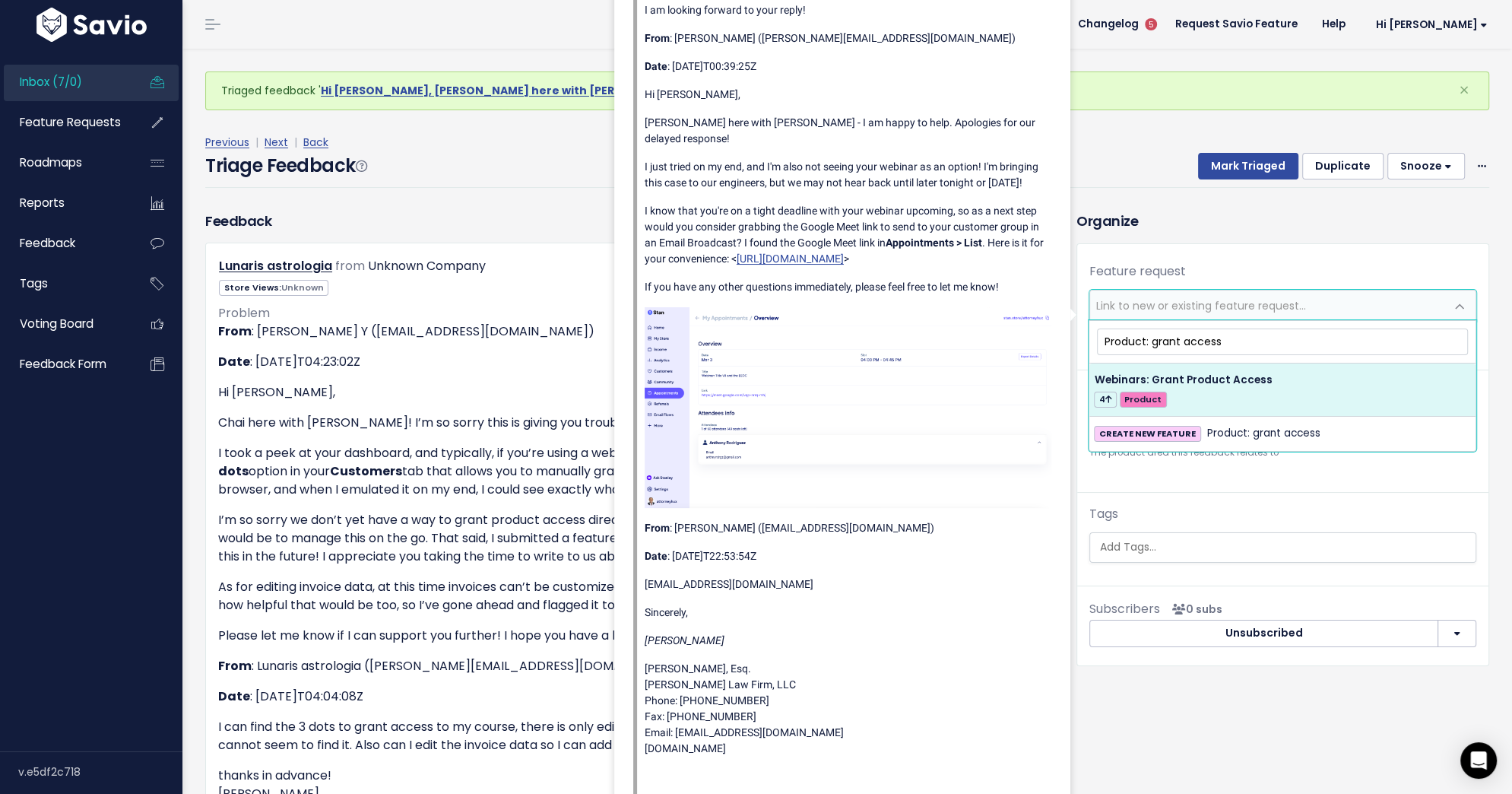
click at [1252, 337] on input "Product: grant access" at bounding box center [1282, 341] width 371 height 26
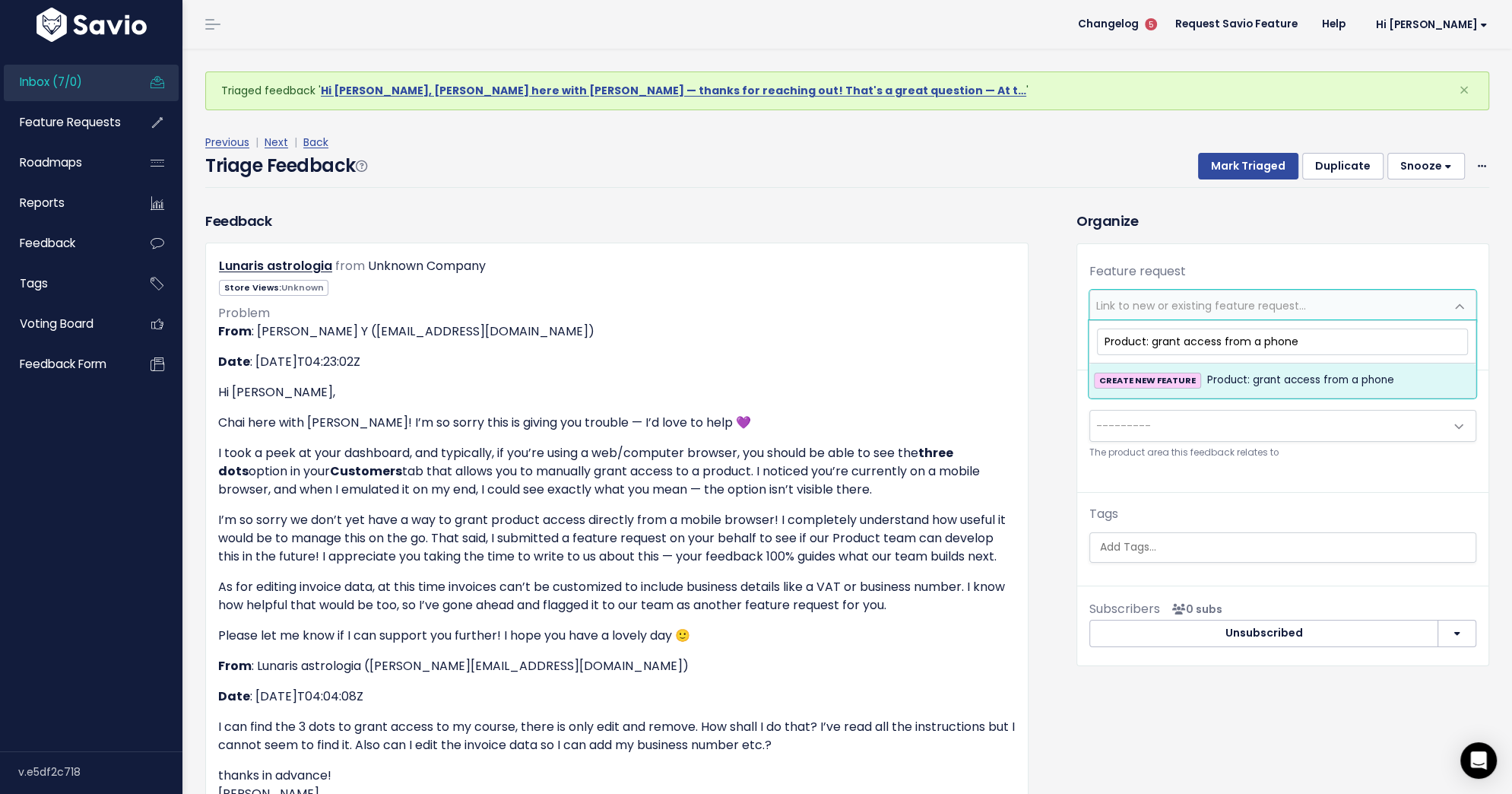
type input "Product: grant access from a phone"
click at [1361, 385] on span "Product: grant access from a phone" at bounding box center [1300, 380] width 187 height 18
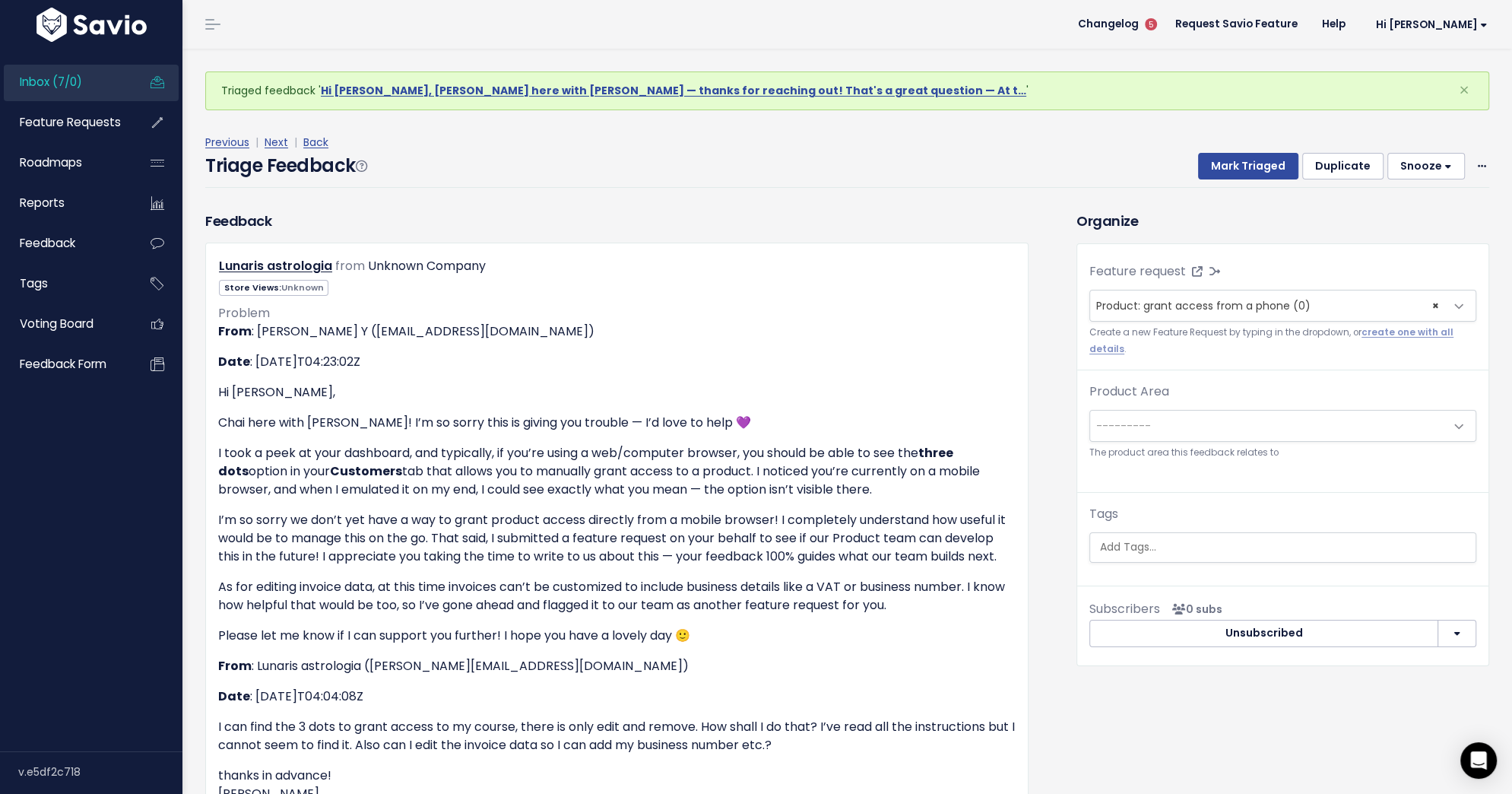
click at [1303, 425] on span "---------" at bounding box center [1267, 426] width 355 height 30
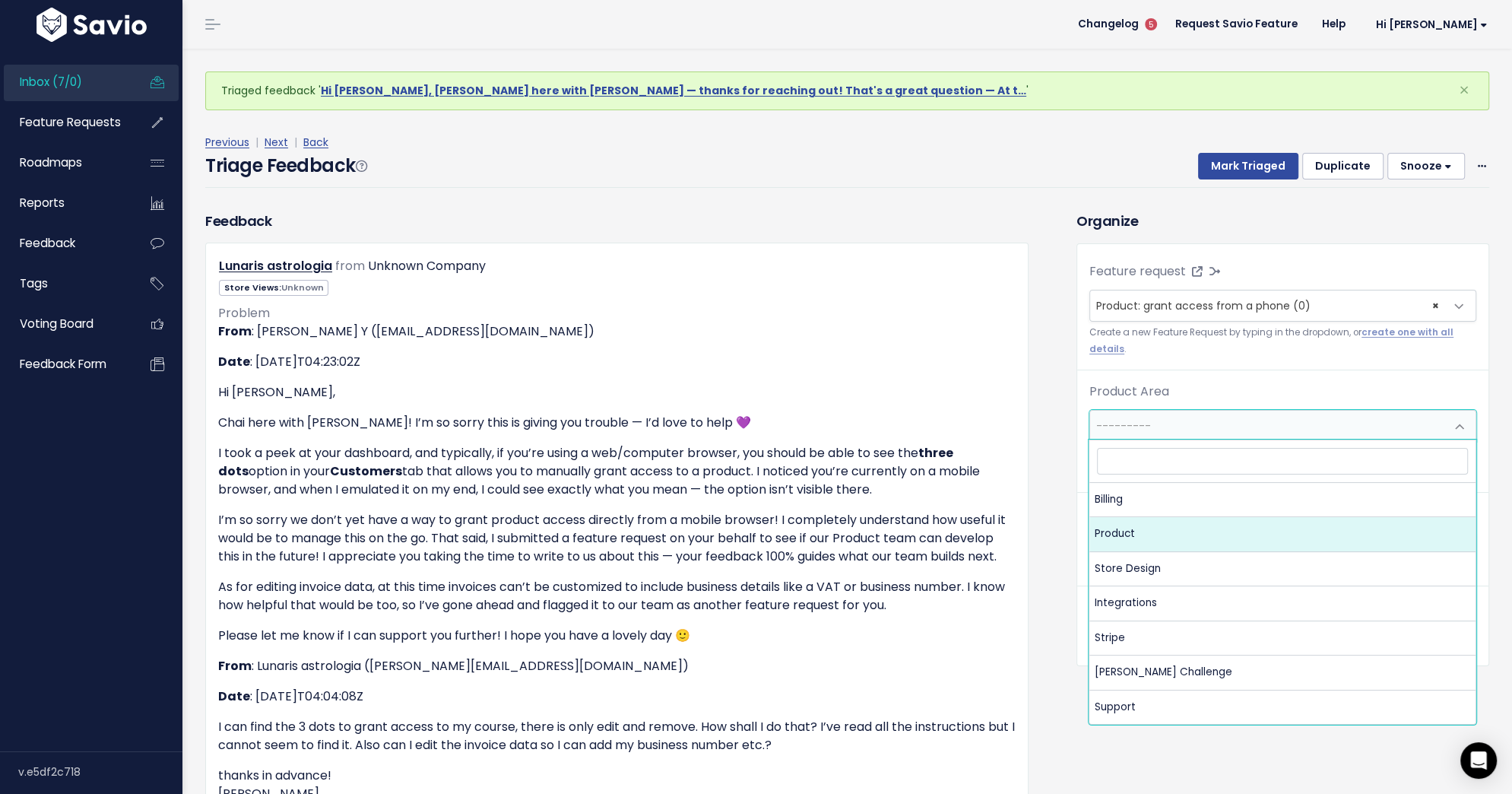
select select "MAIN:PRODUCT"
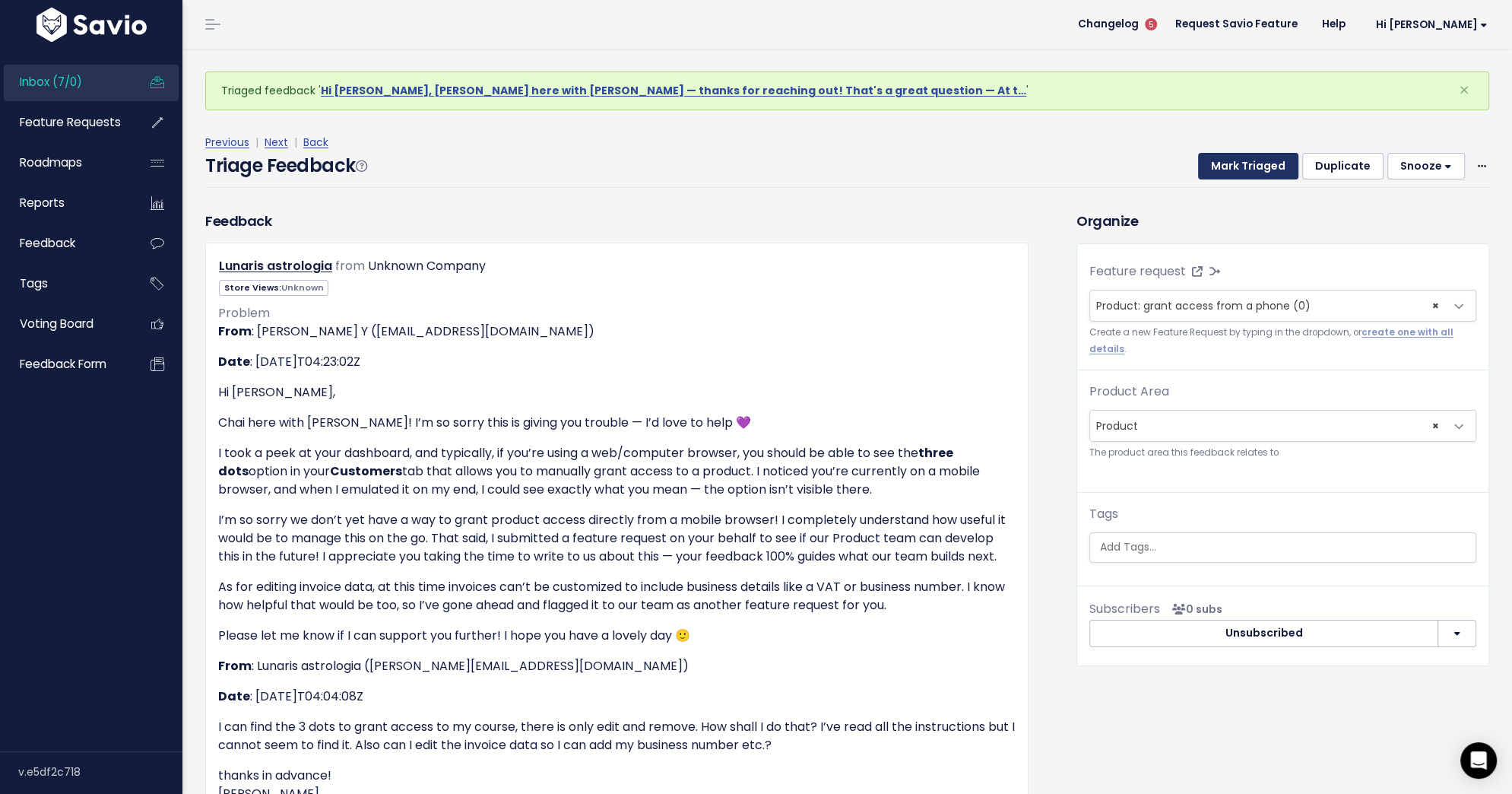
click at [1261, 165] on button "Mark Triaged" at bounding box center [1248, 167] width 100 height 27
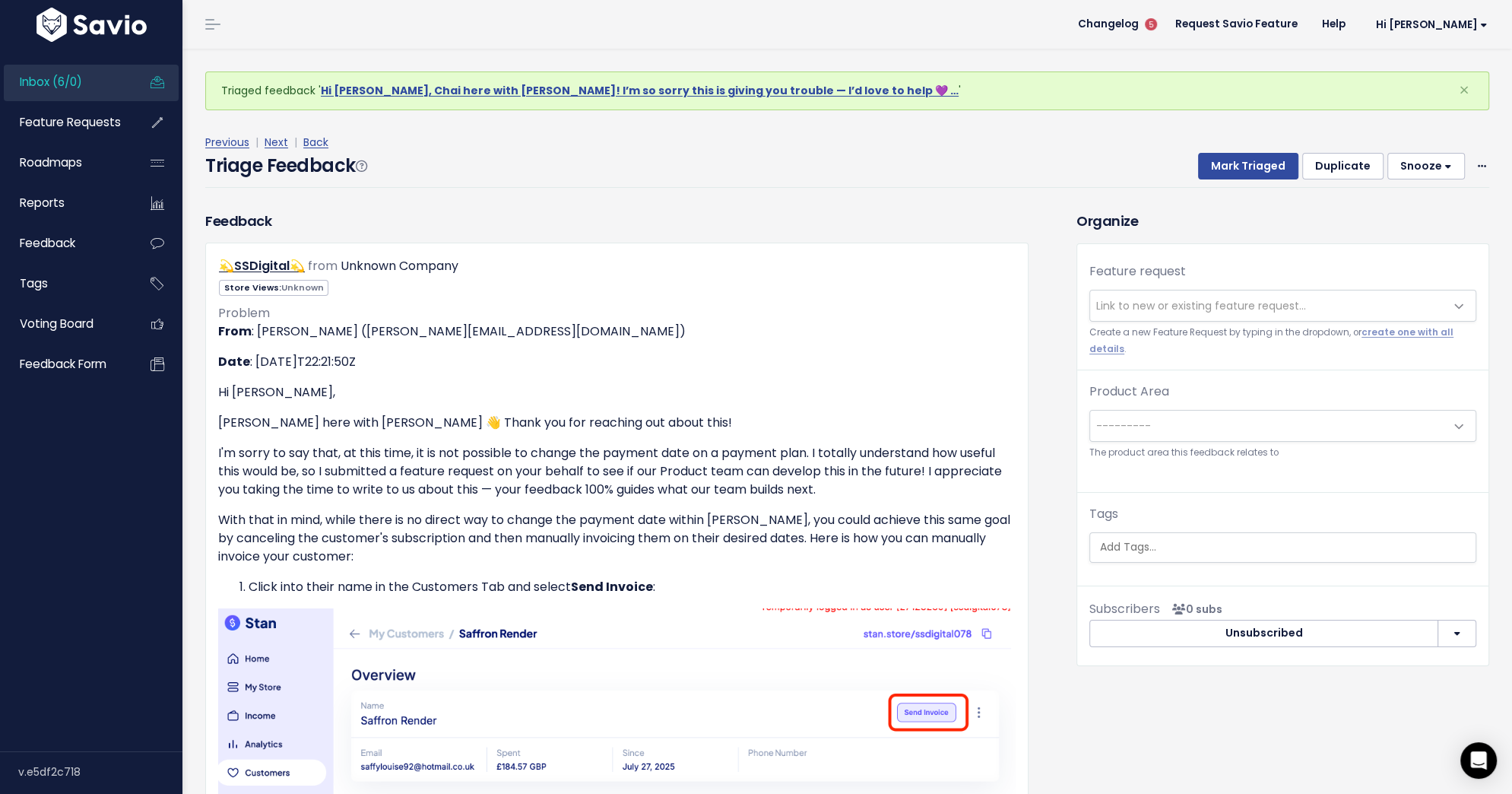
click at [1148, 308] on span "Link to new or existing feature request..." at bounding box center [1201, 305] width 210 height 15
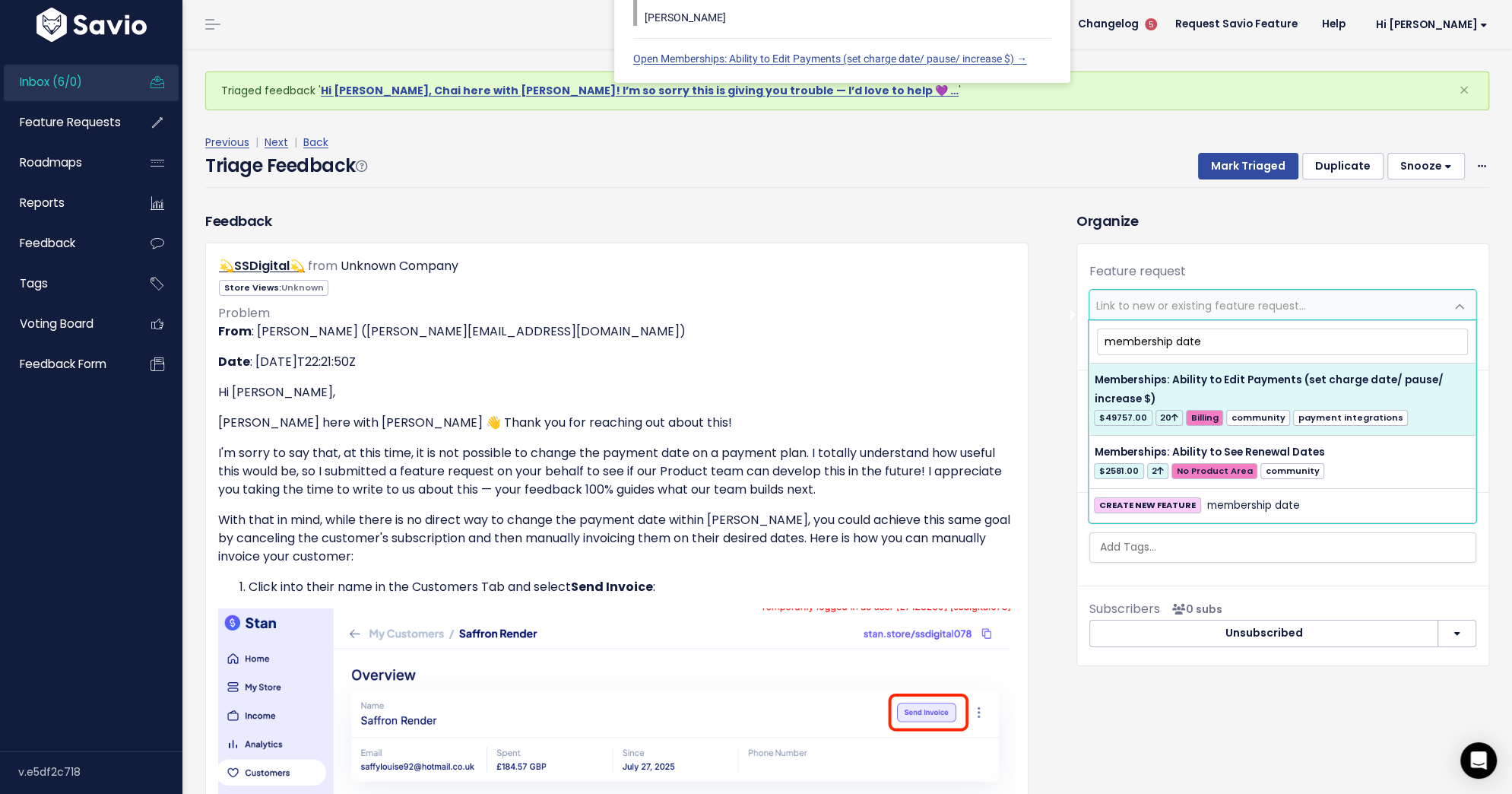
type input "membership date"
select select "37912"
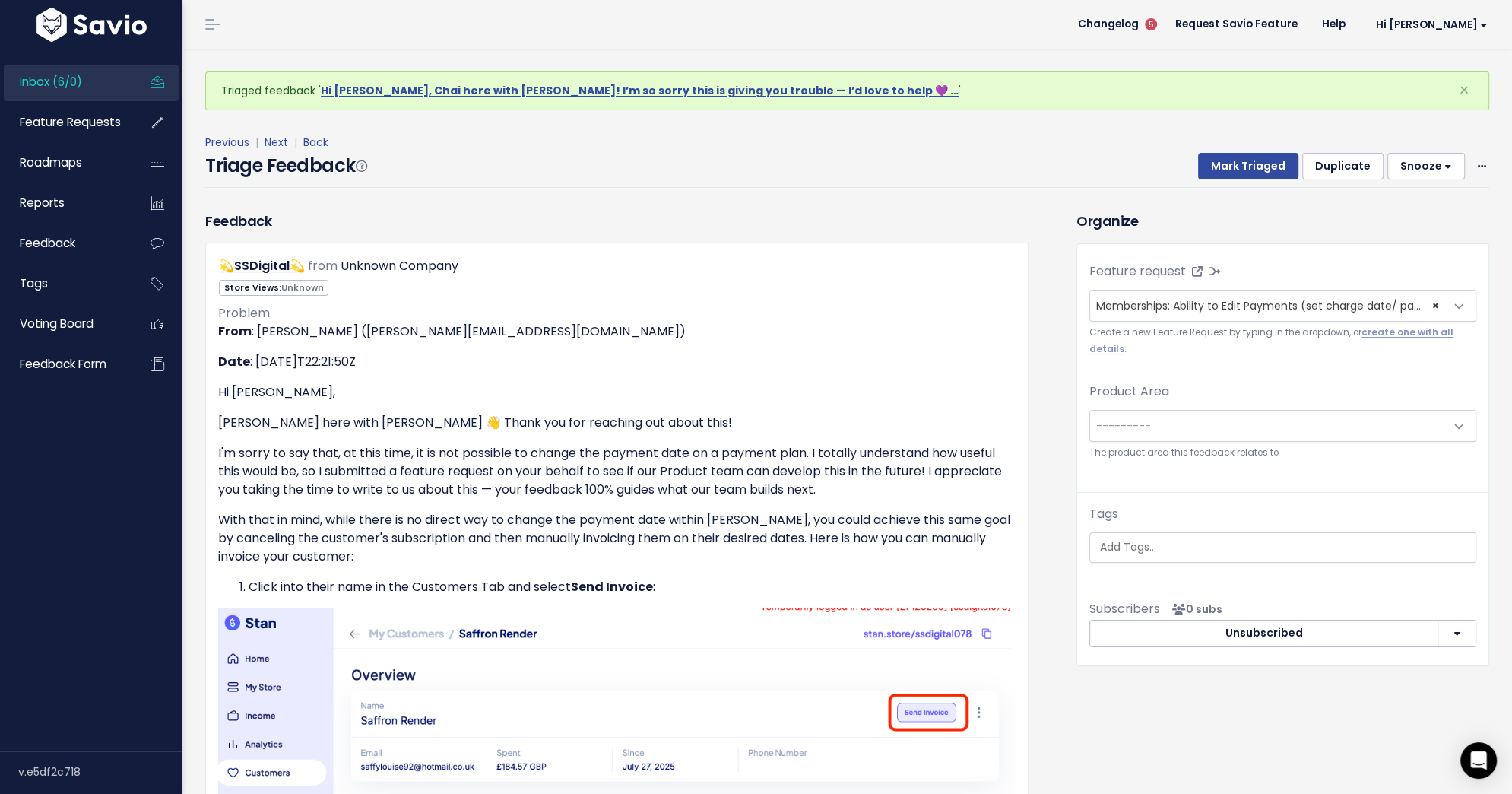
click at [1159, 425] on span "---------" at bounding box center [1267, 426] width 355 height 30
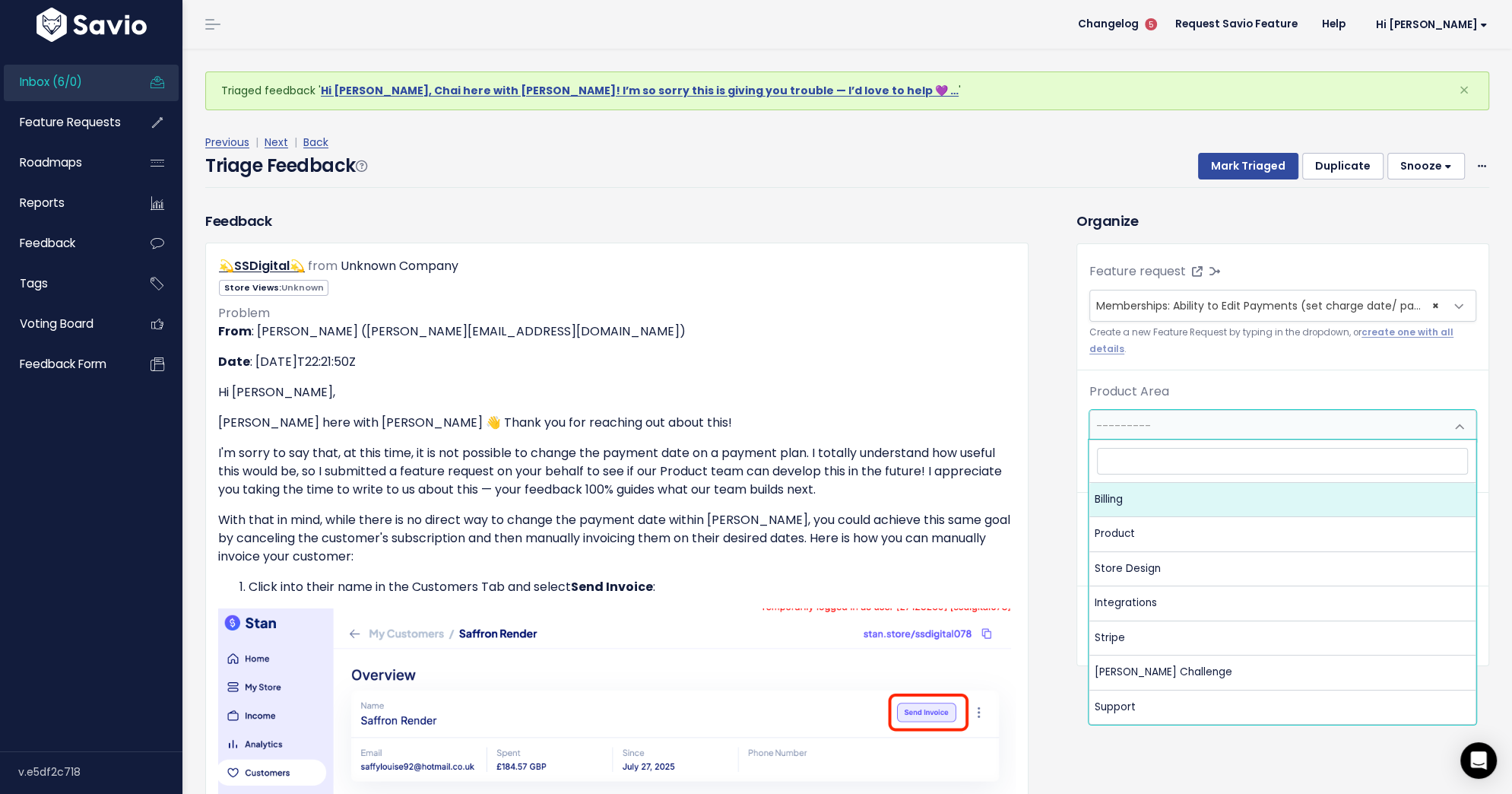
select select "MAIN:BILLING"
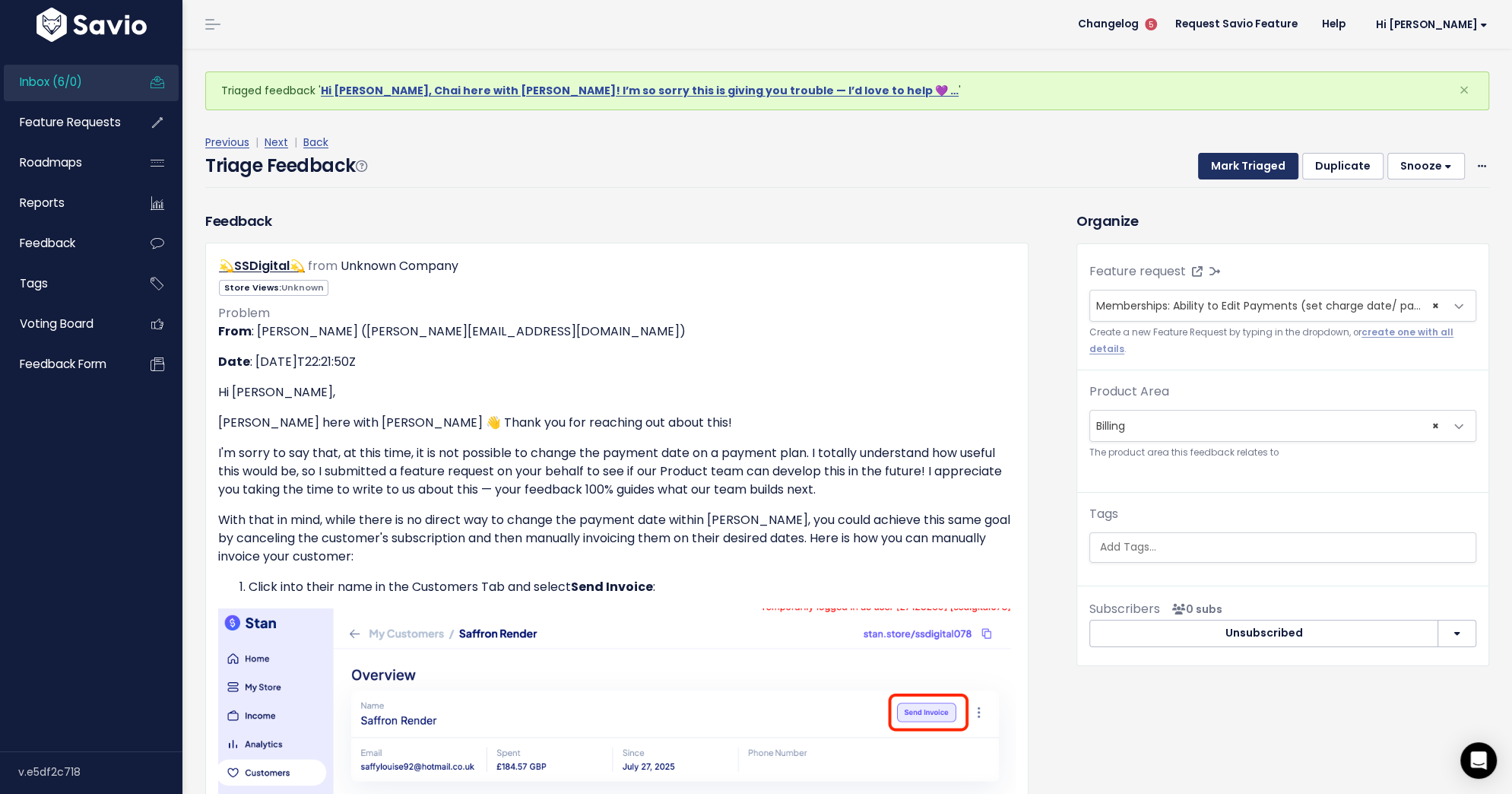
click at [1242, 155] on button "Mark Triaged" at bounding box center [1248, 167] width 100 height 27
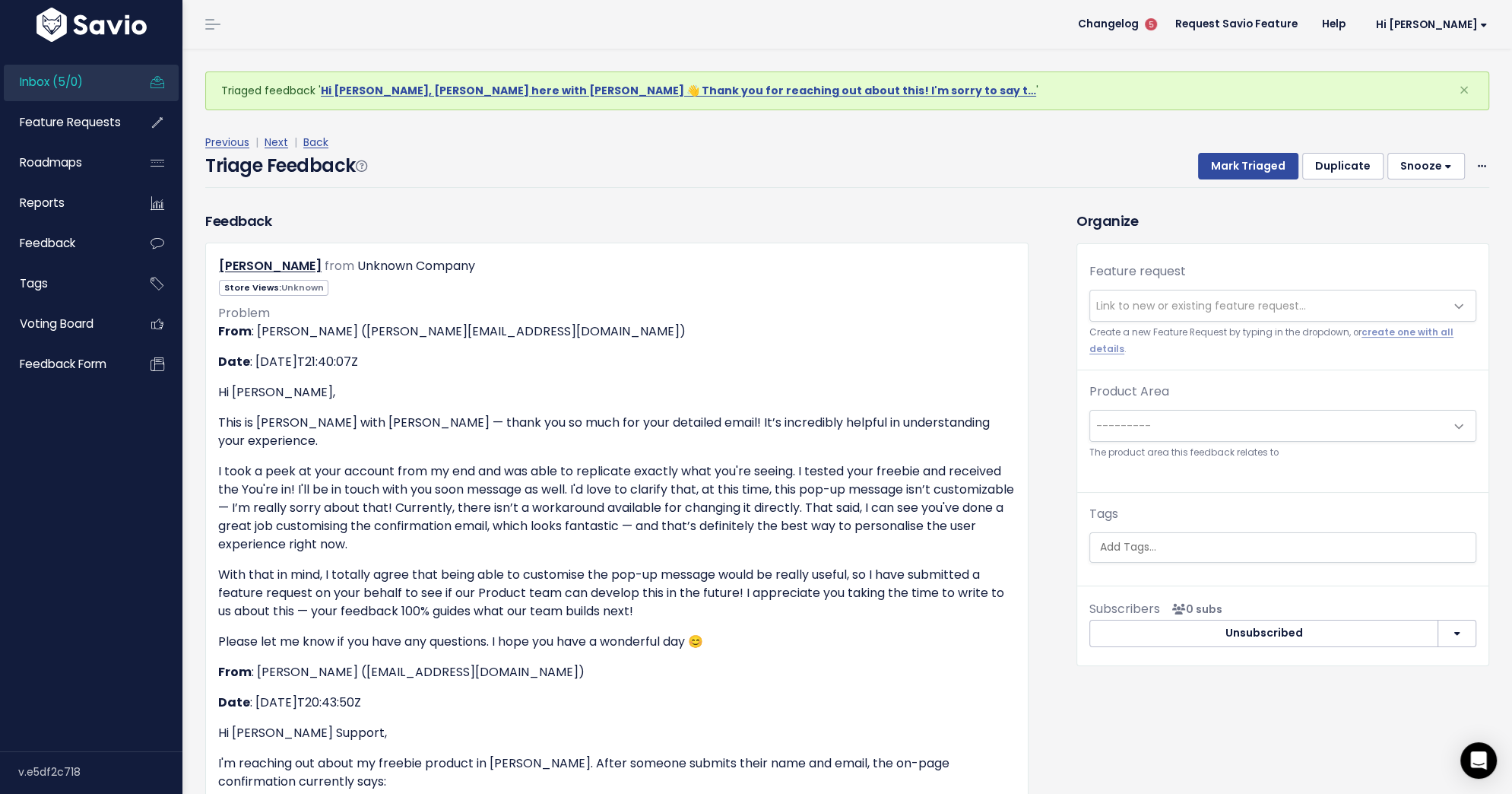
click at [1231, 294] on span "Link to new or existing feature request..." at bounding box center [1267, 306] width 355 height 30
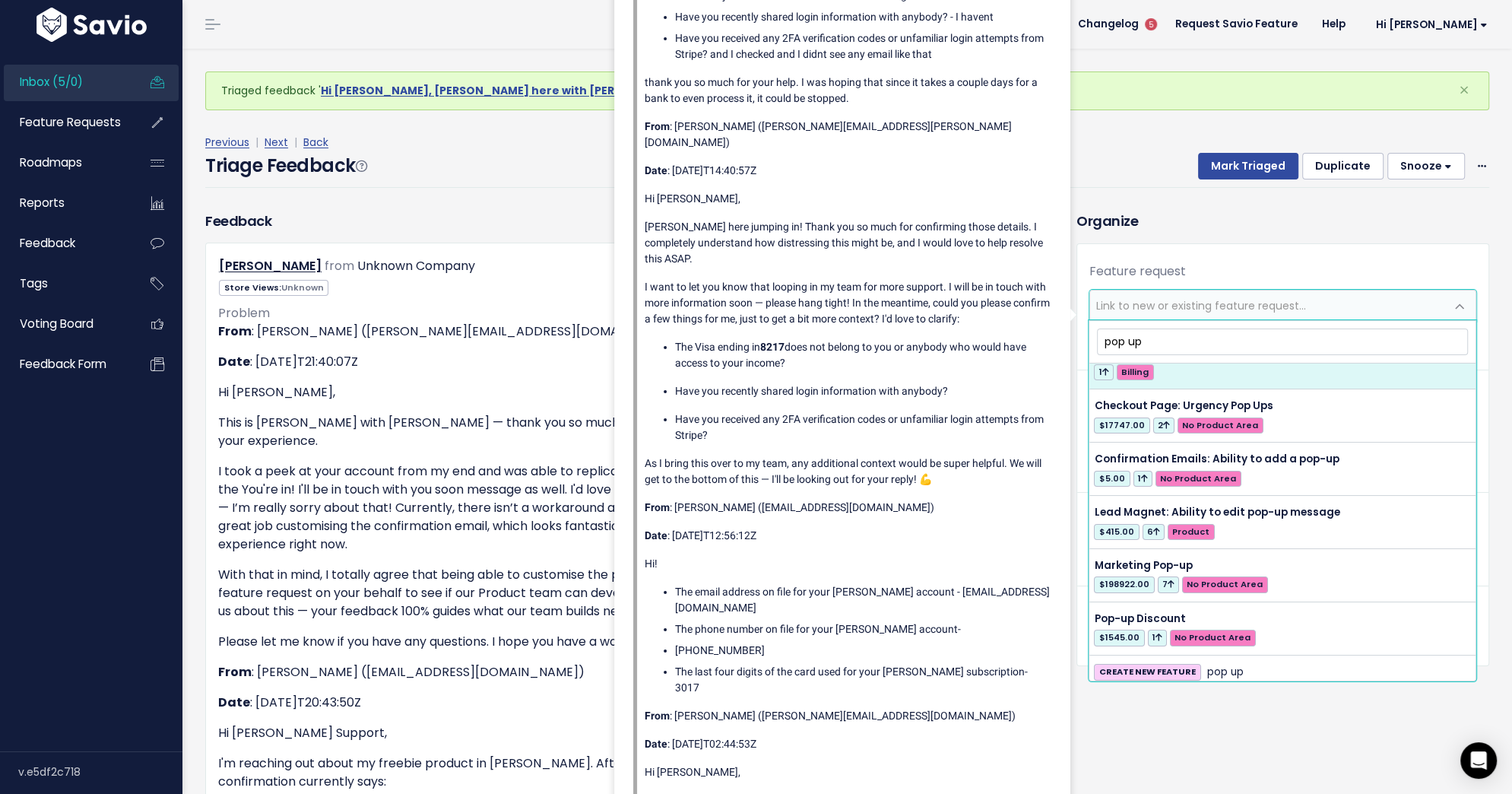
scroll to position [87, 0]
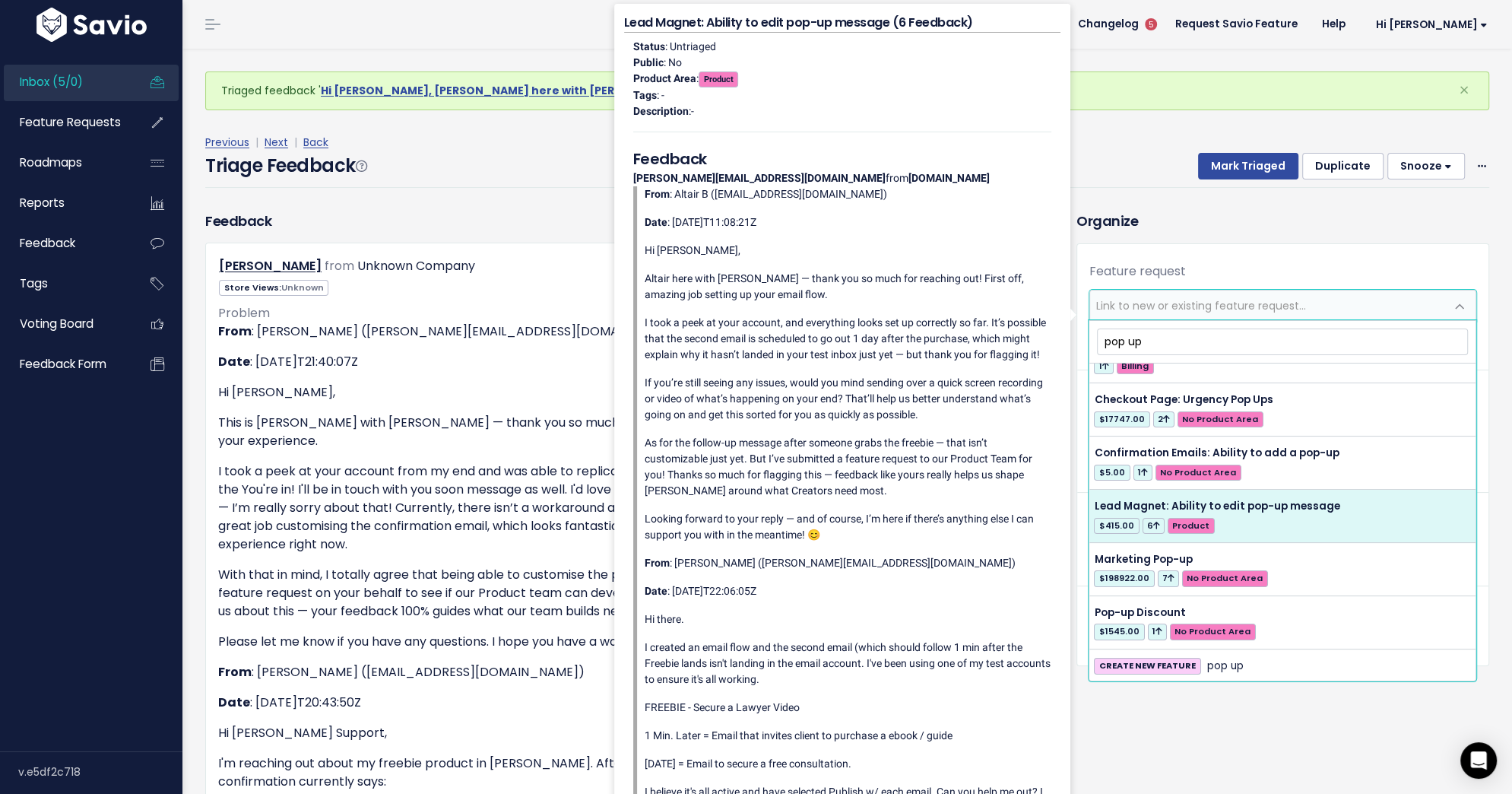
type input "pop up"
select select "43729"
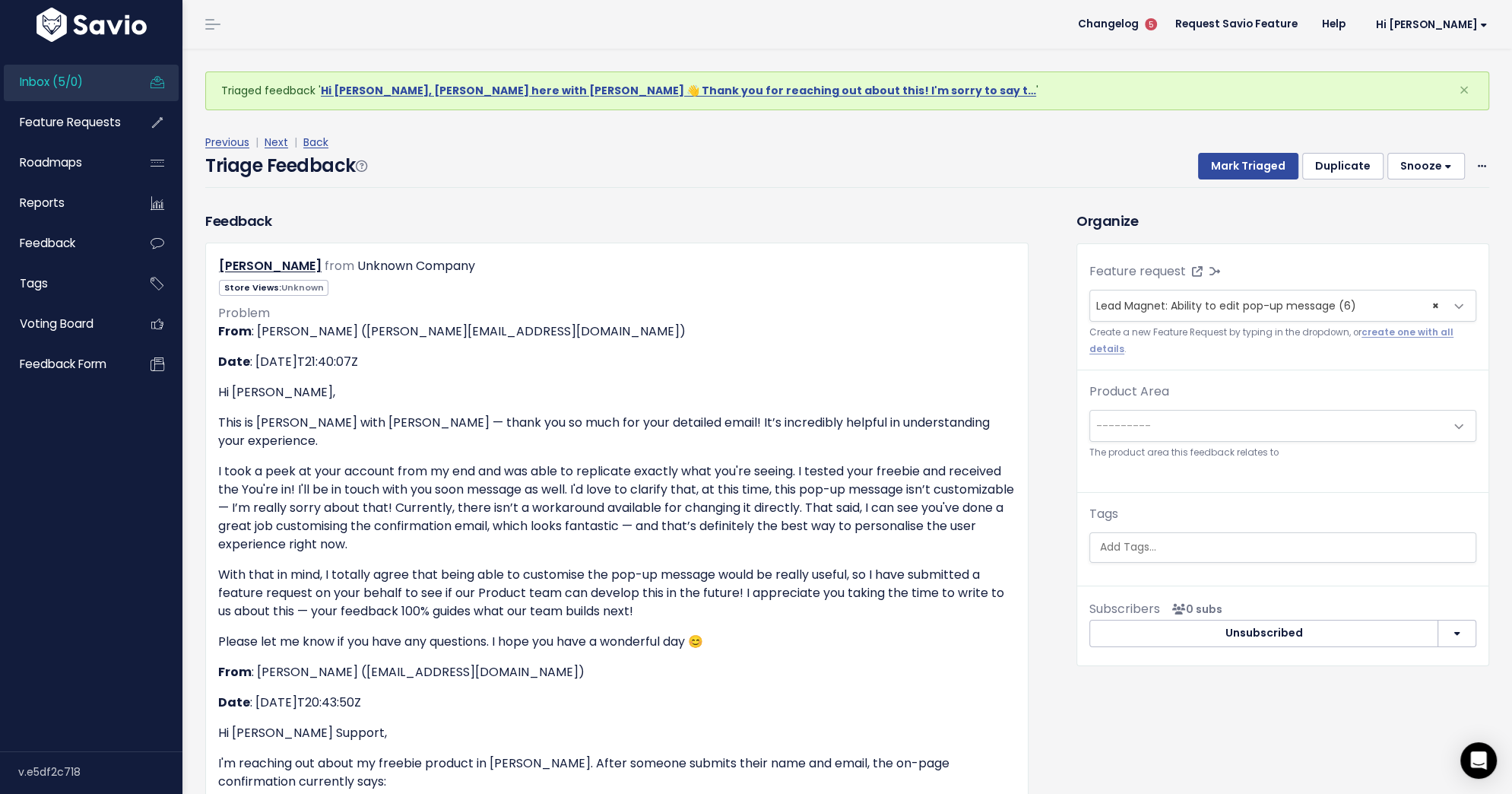
click at [1249, 413] on span "---------" at bounding box center [1267, 426] width 355 height 30
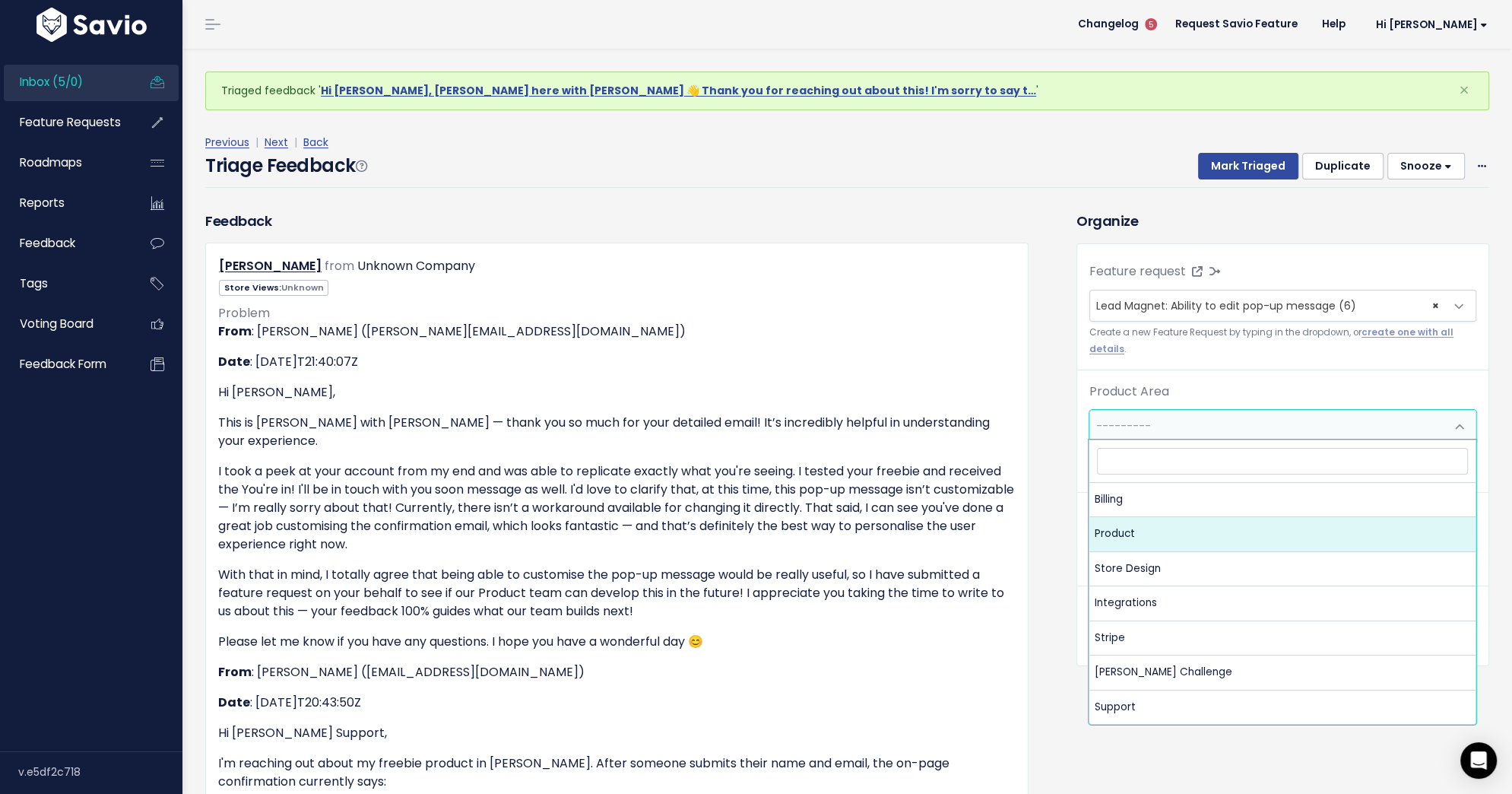
select select "MAIN:PRODUCT"
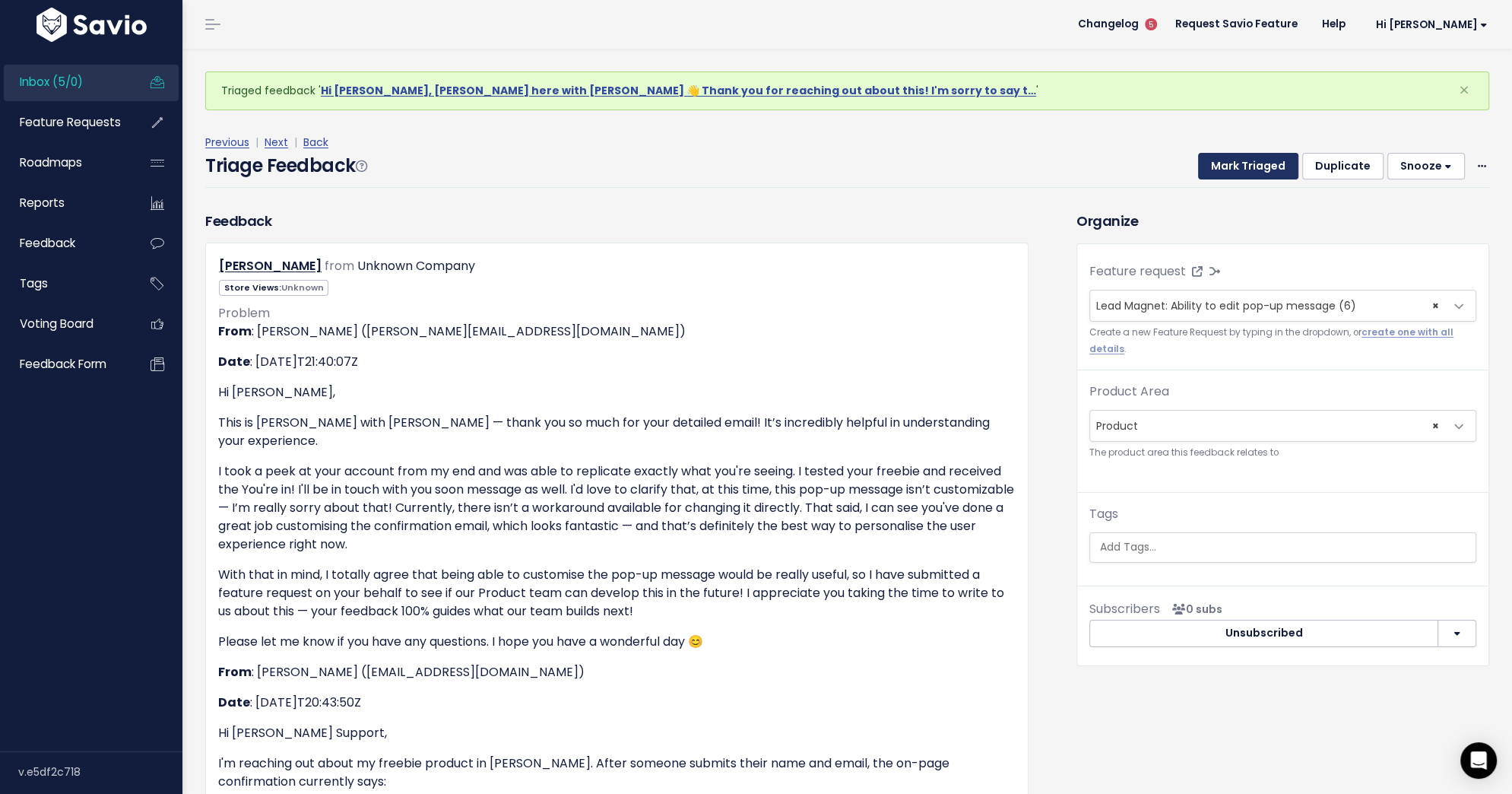
click at [1265, 160] on button "Mark Triaged" at bounding box center [1248, 167] width 100 height 27
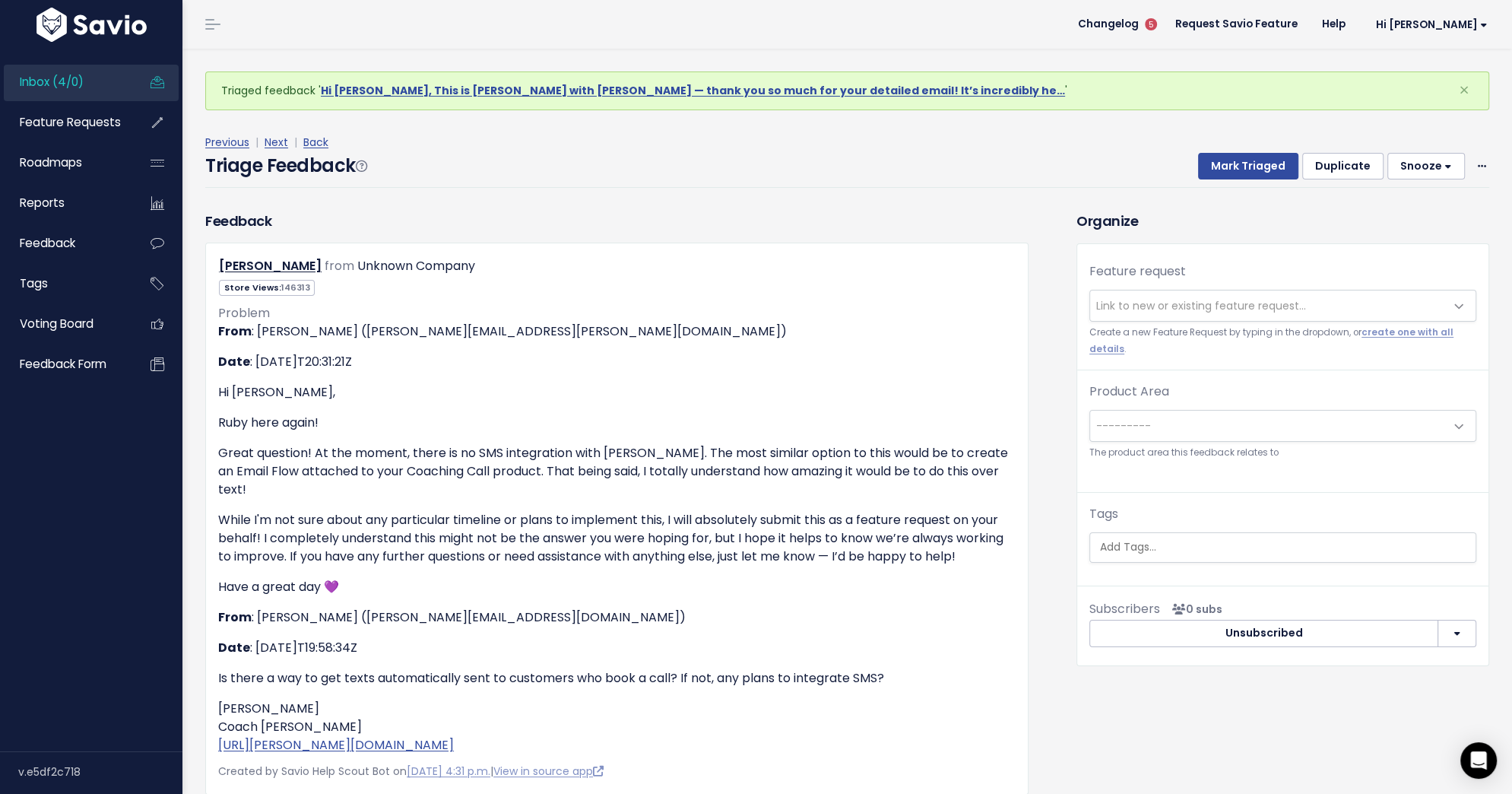
click at [1110, 321] on div "Feature request --------- Link to new or existing feature request... Create a n…" at bounding box center [1282, 316] width 411 height 108
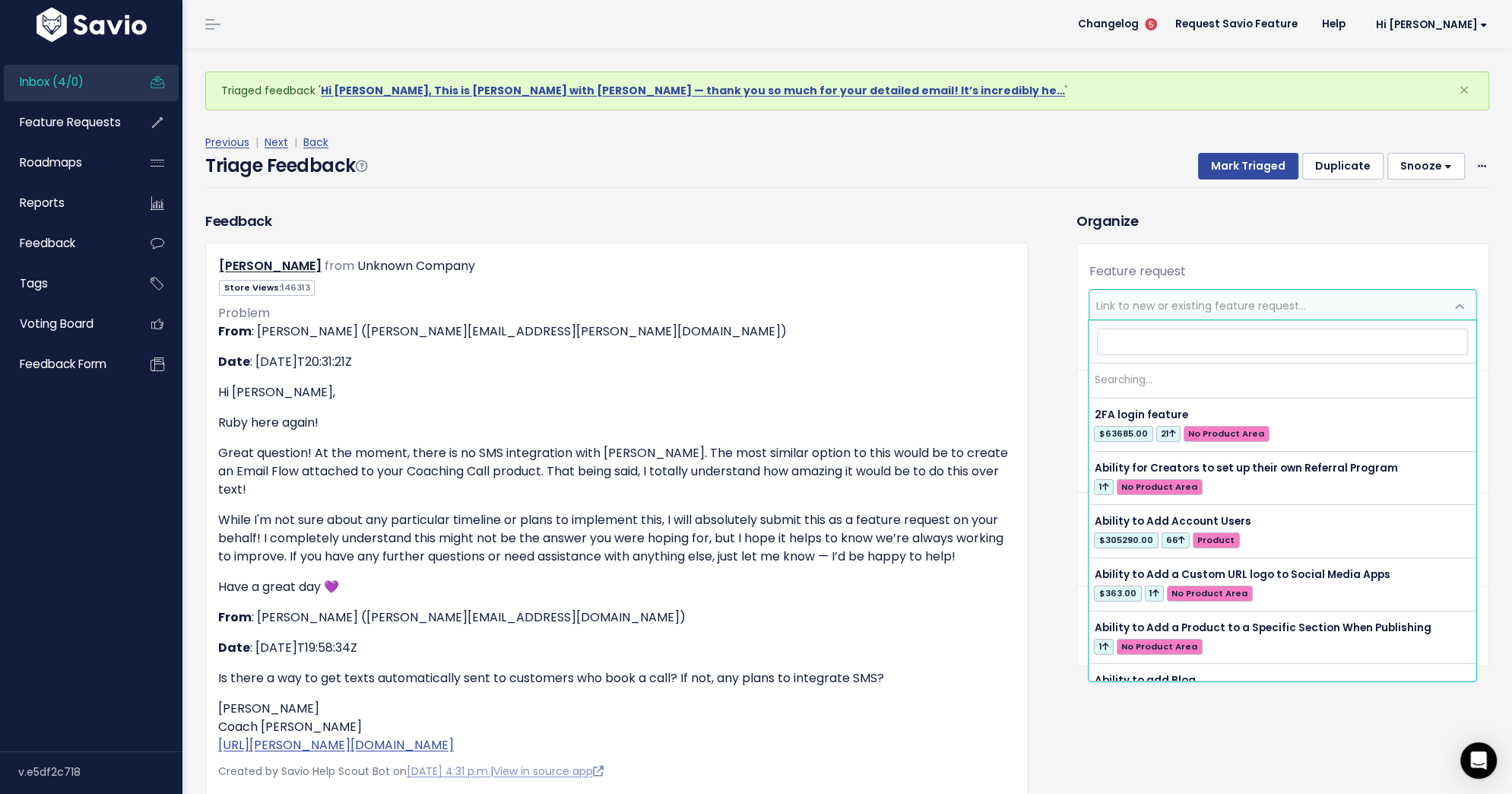
click at [1112, 311] on span "Link to new or existing feature request..." at bounding box center [1201, 305] width 210 height 15
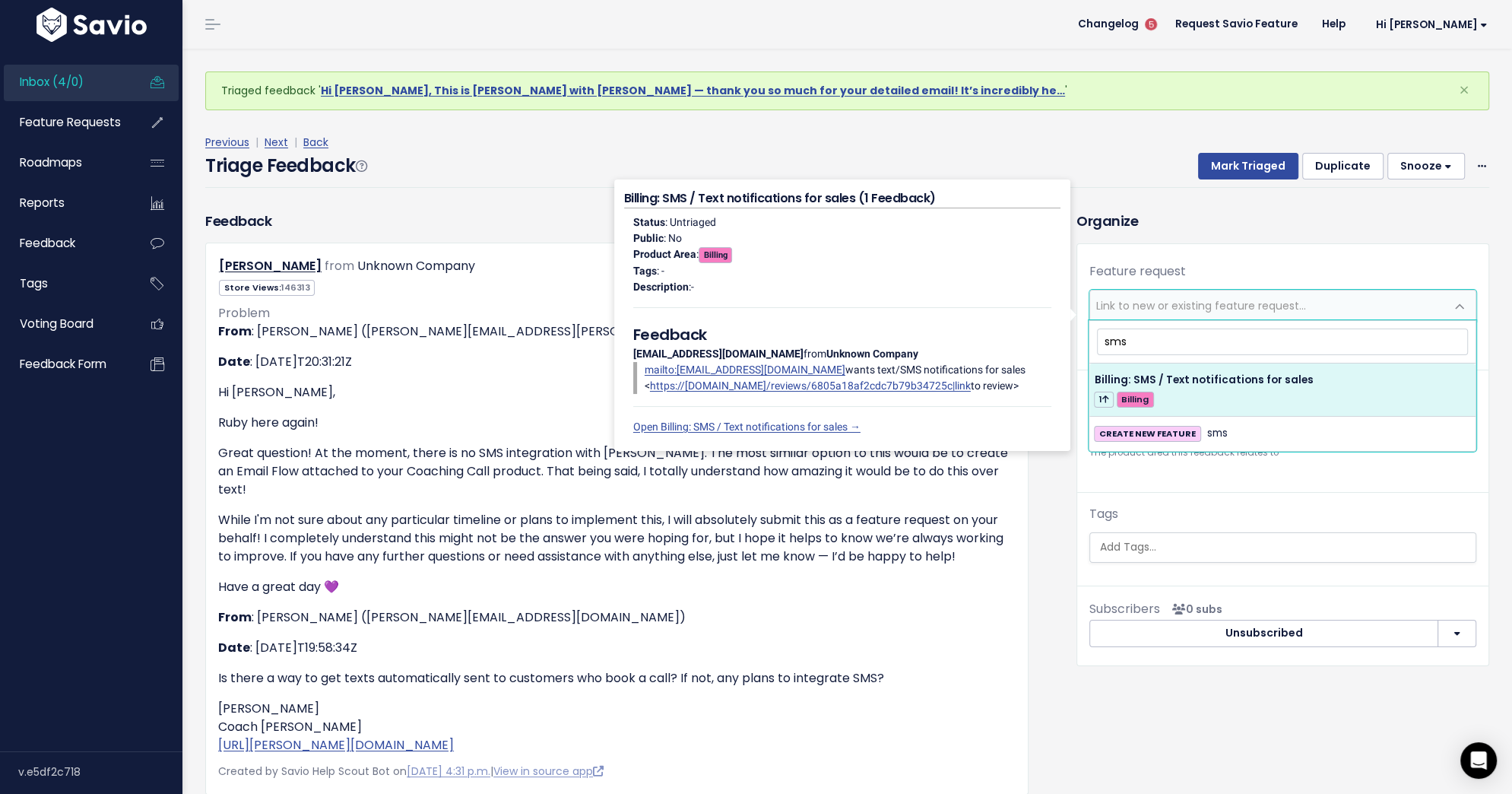
click at [1112, 344] on input "sms" at bounding box center [1282, 341] width 371 height 26
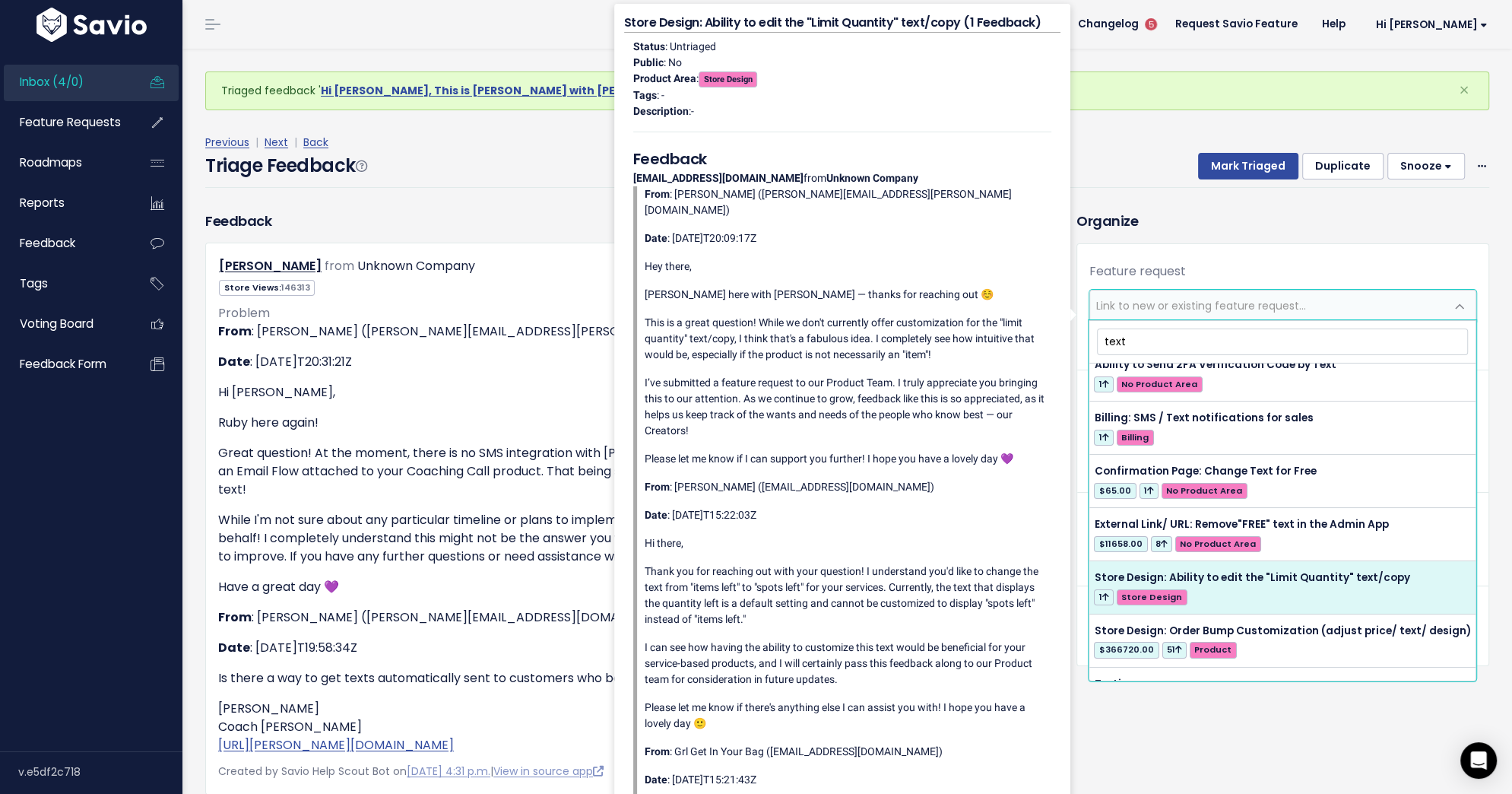
scroll to position [87, 0]
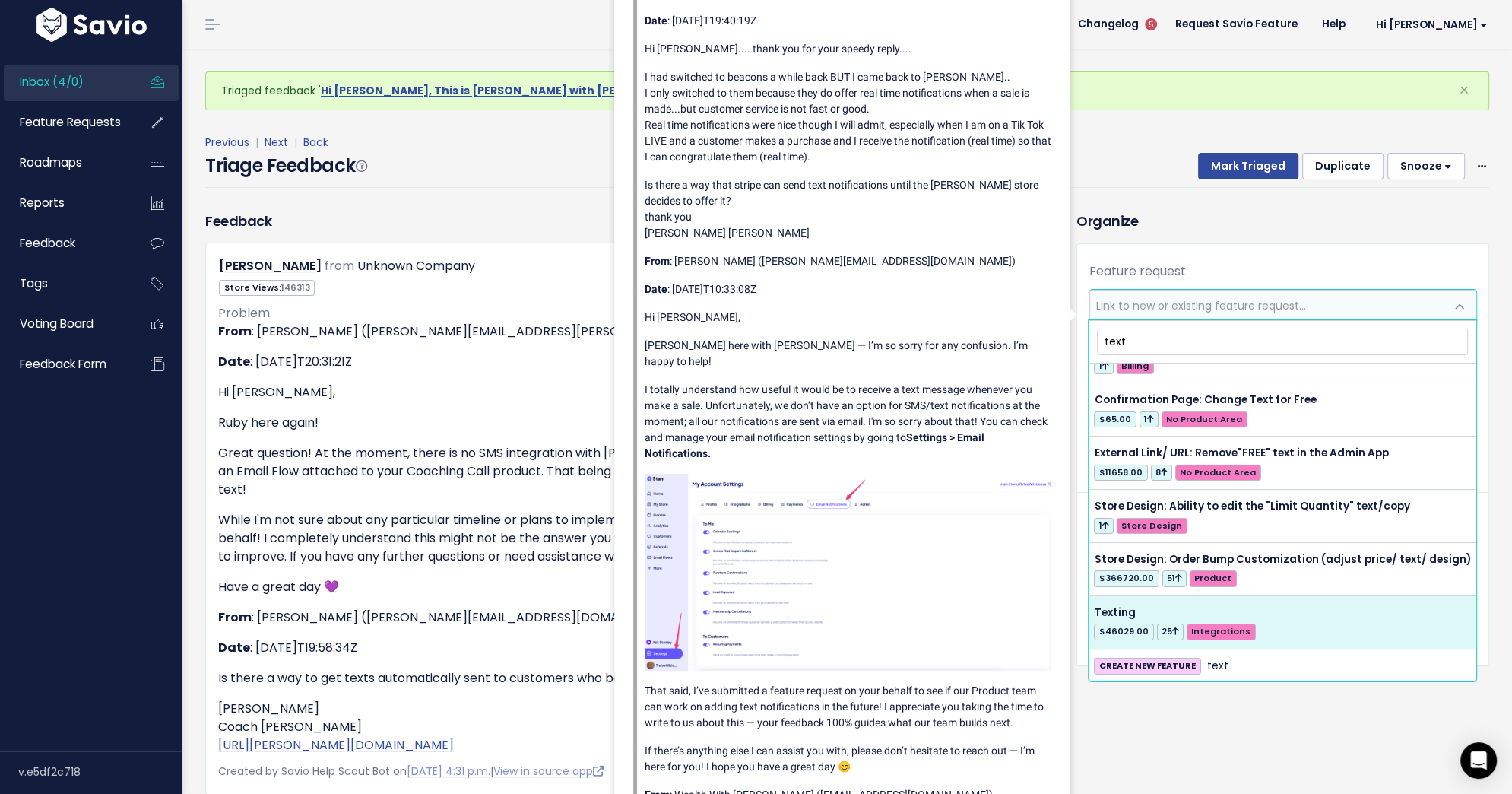
type input "text"
select select "27522"
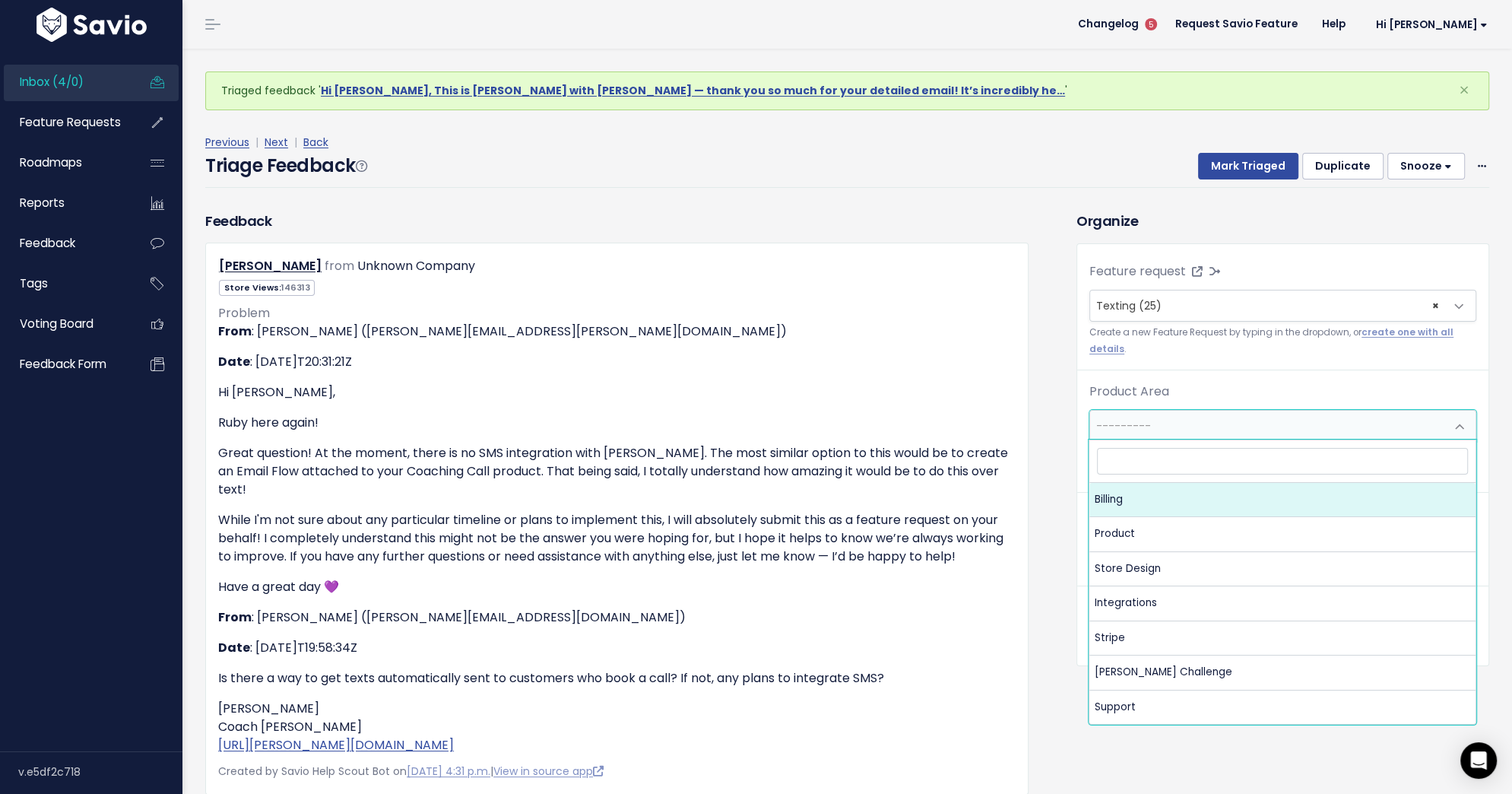
click at [1241, 429] on span "---------" at bounding box center [1267, 426] width 355 height 30
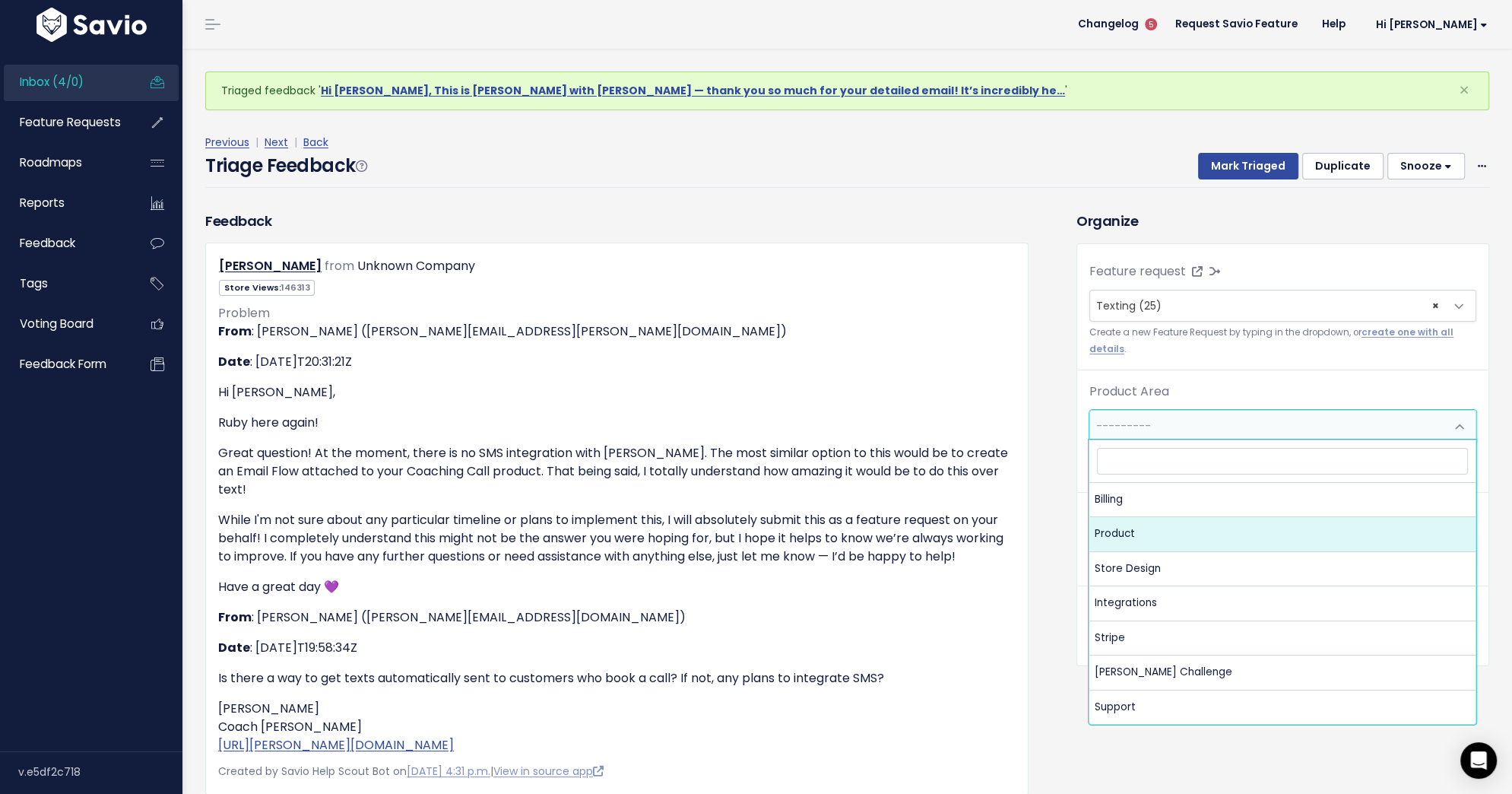
select select "MAIN:PRODUCT"
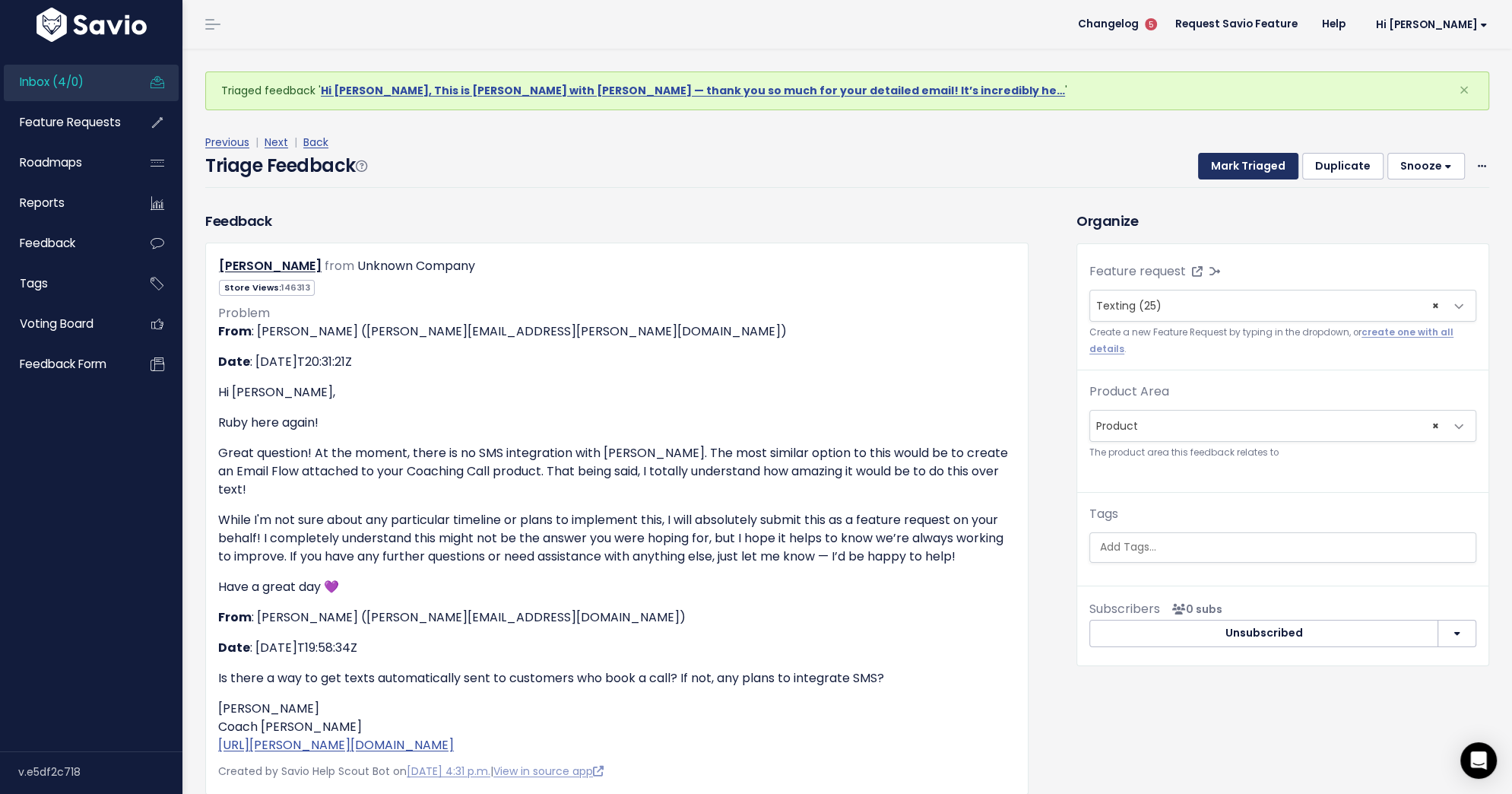
click at [1247, 164] on button "Mark Triaged" at bounding box center [1248, 167] width 100 height 27
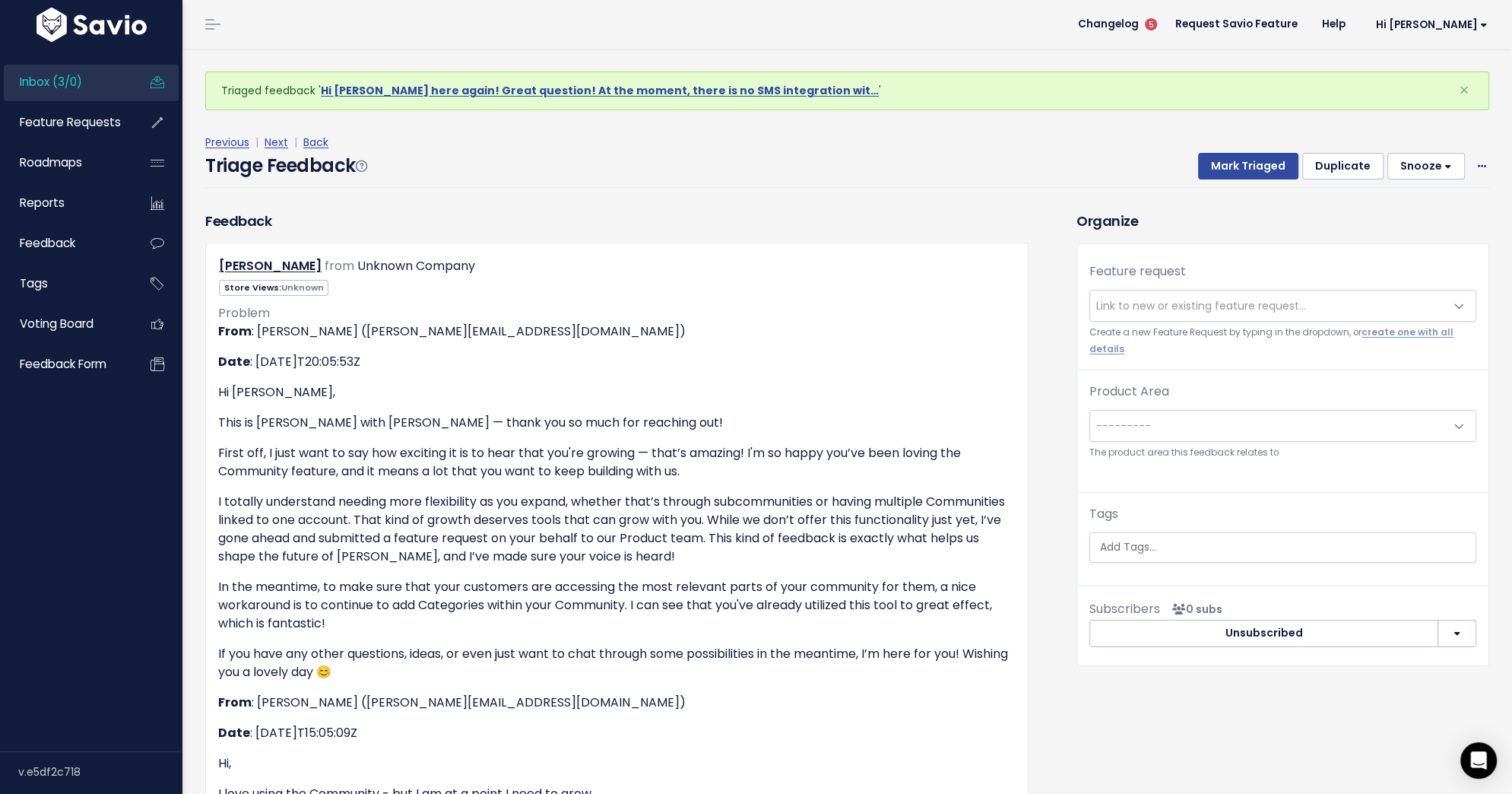
click at [1154, 308] on span "Link to new or existing feature request..." at bounding box center [1201, 305] width 210 height 15
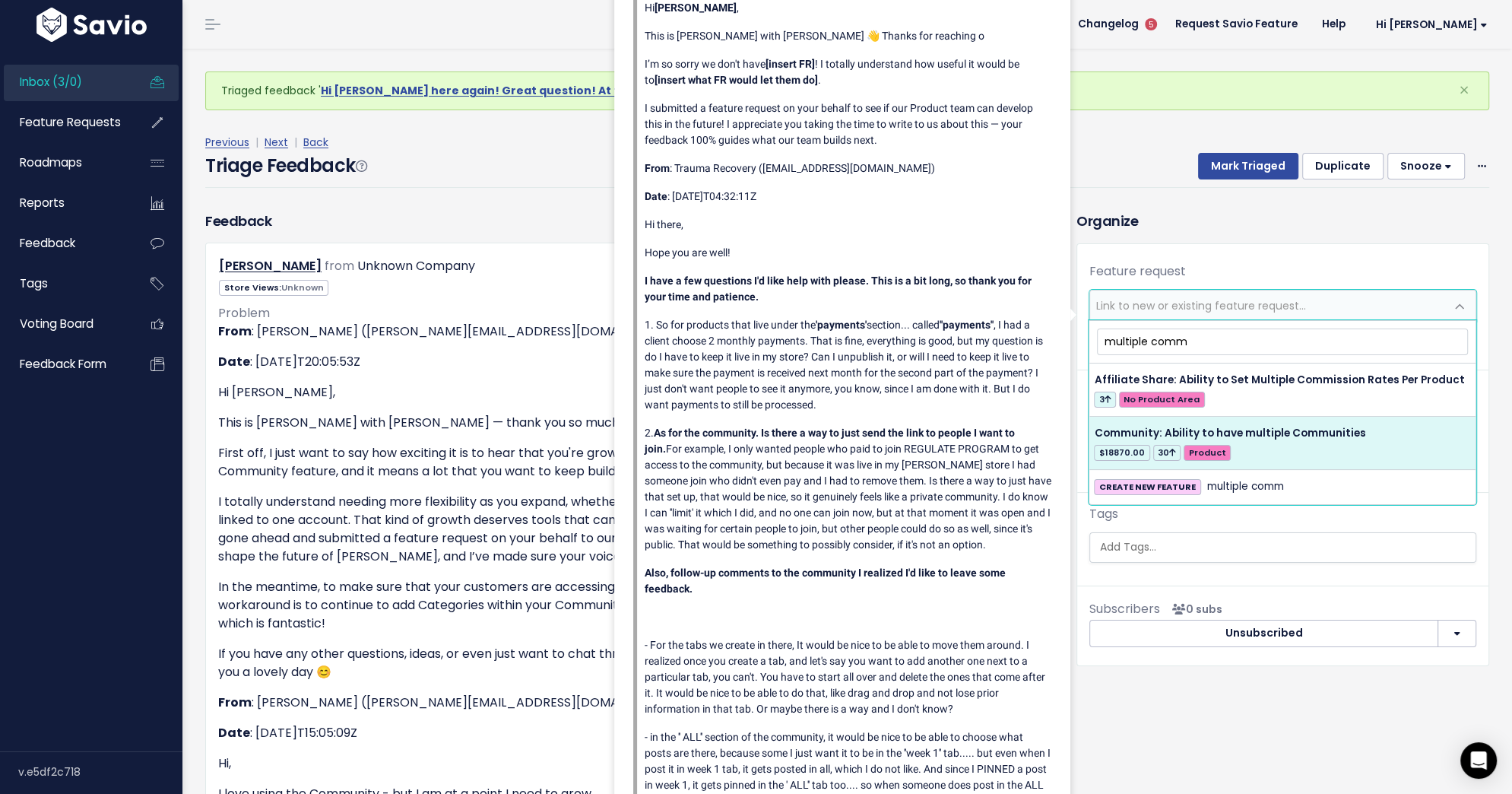
type input "multiple comm"
select select "54132"
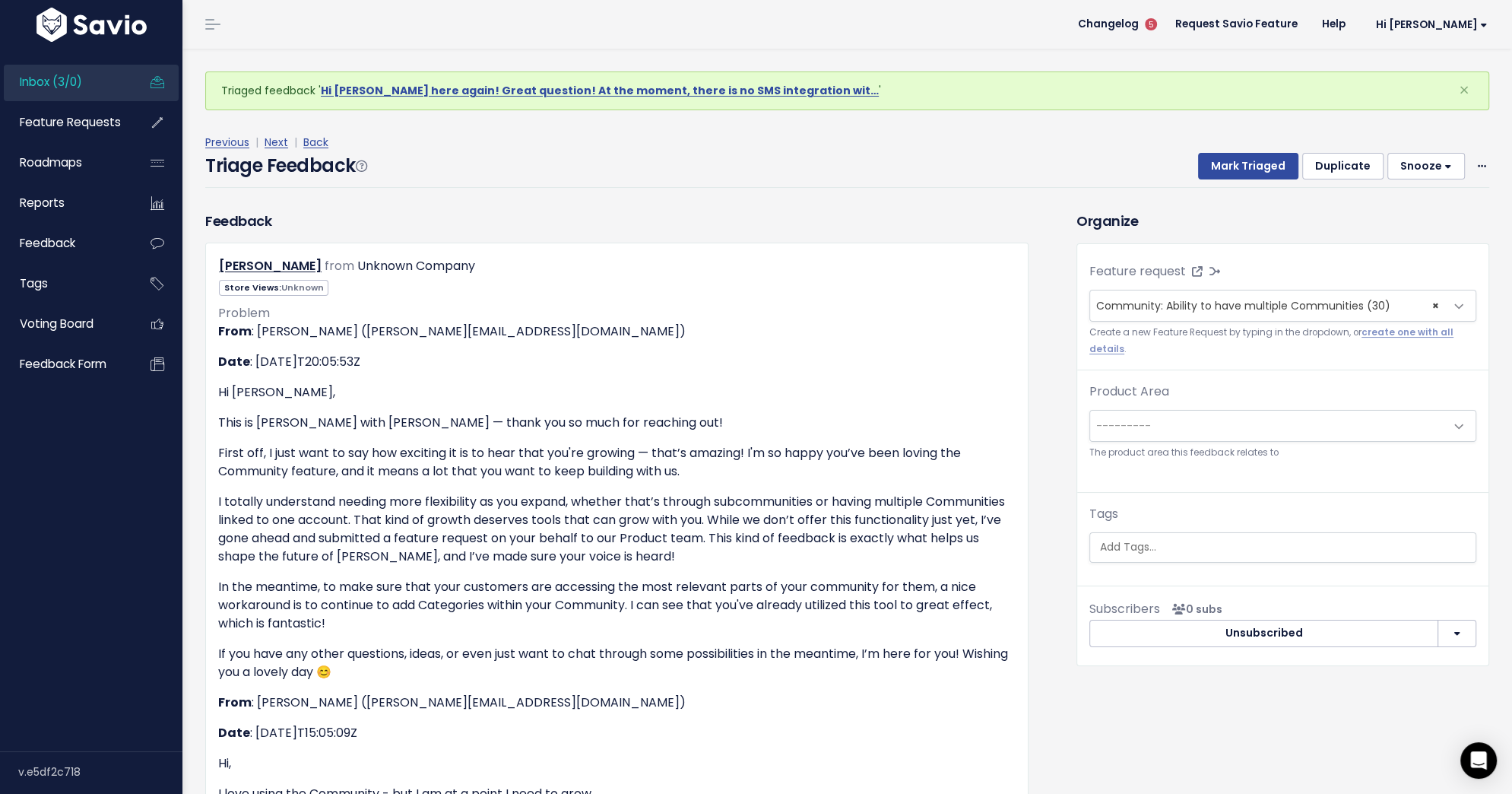
click at [1252, 421] on span "---------" at bounding box center [1267, 426] width 355 height 30
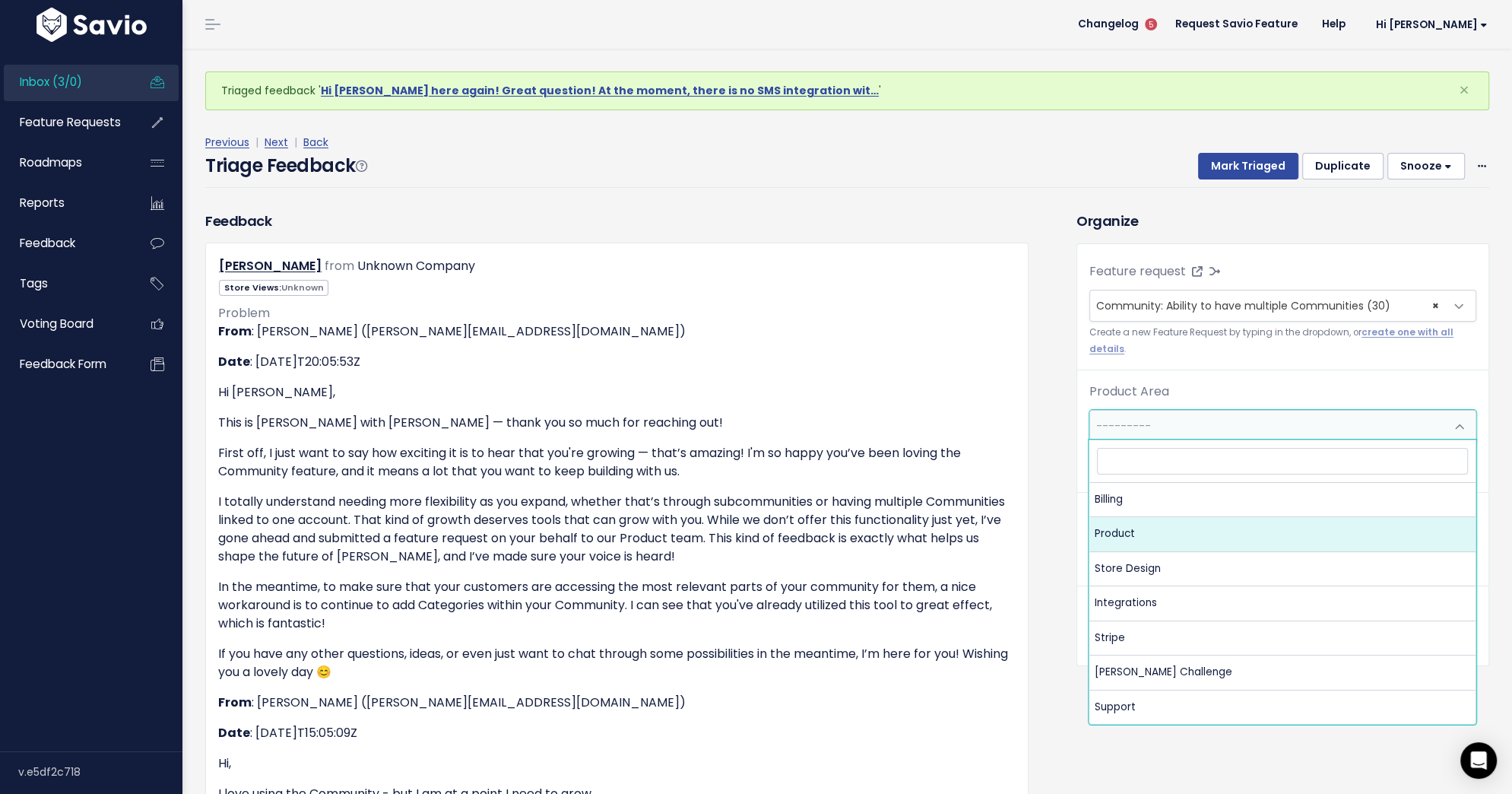
select select "MAIN:PRODUCT"
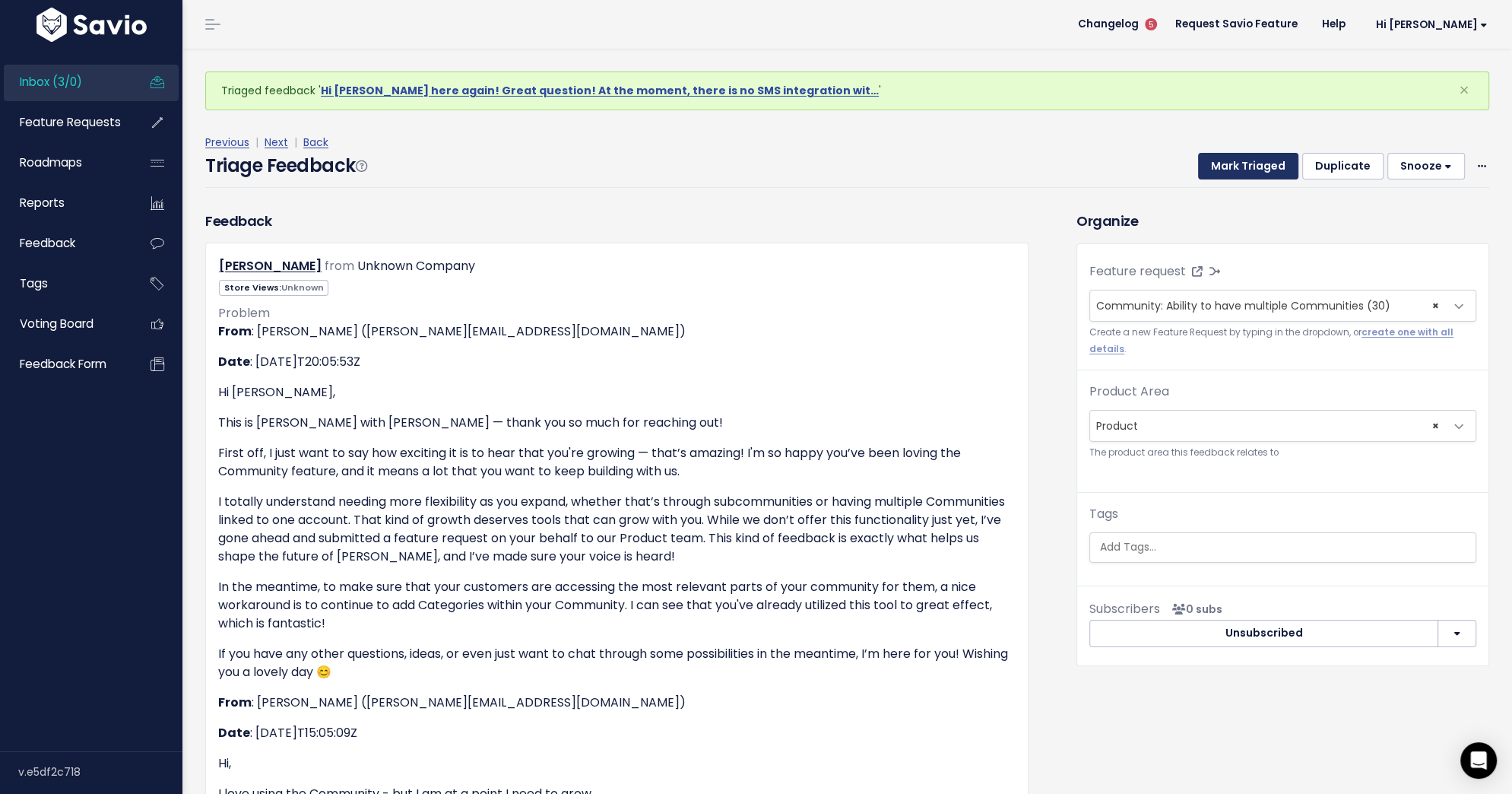
click at [1261, 161] on button "Mark Triaged" at bounding box center [1248, 167] width 100 height 27
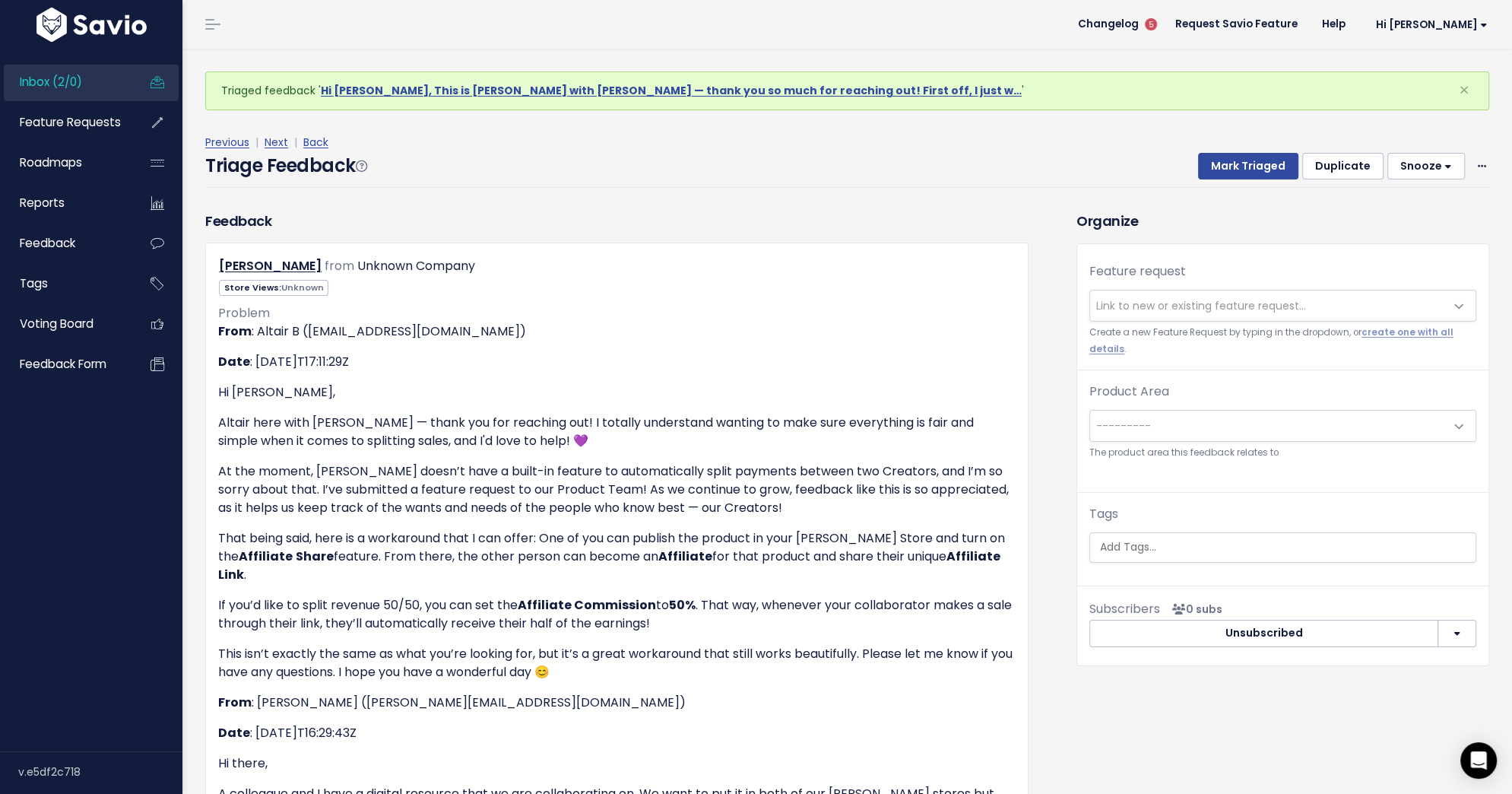
click at [1228, 295] on span "Link to new or existing feature request..." at bounding box center [1267, 306] width 355 height 30
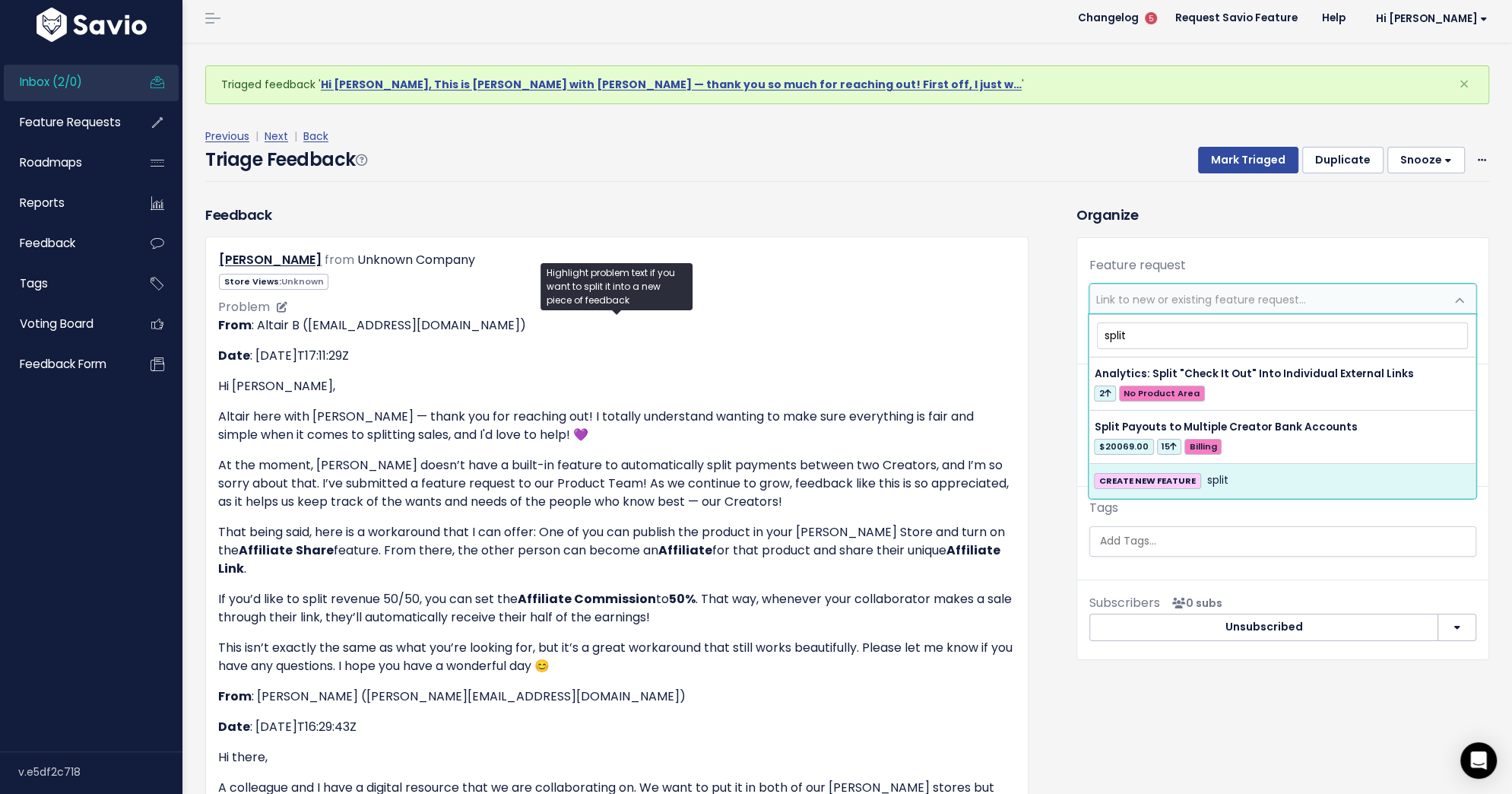
scroll to position [14, 0]
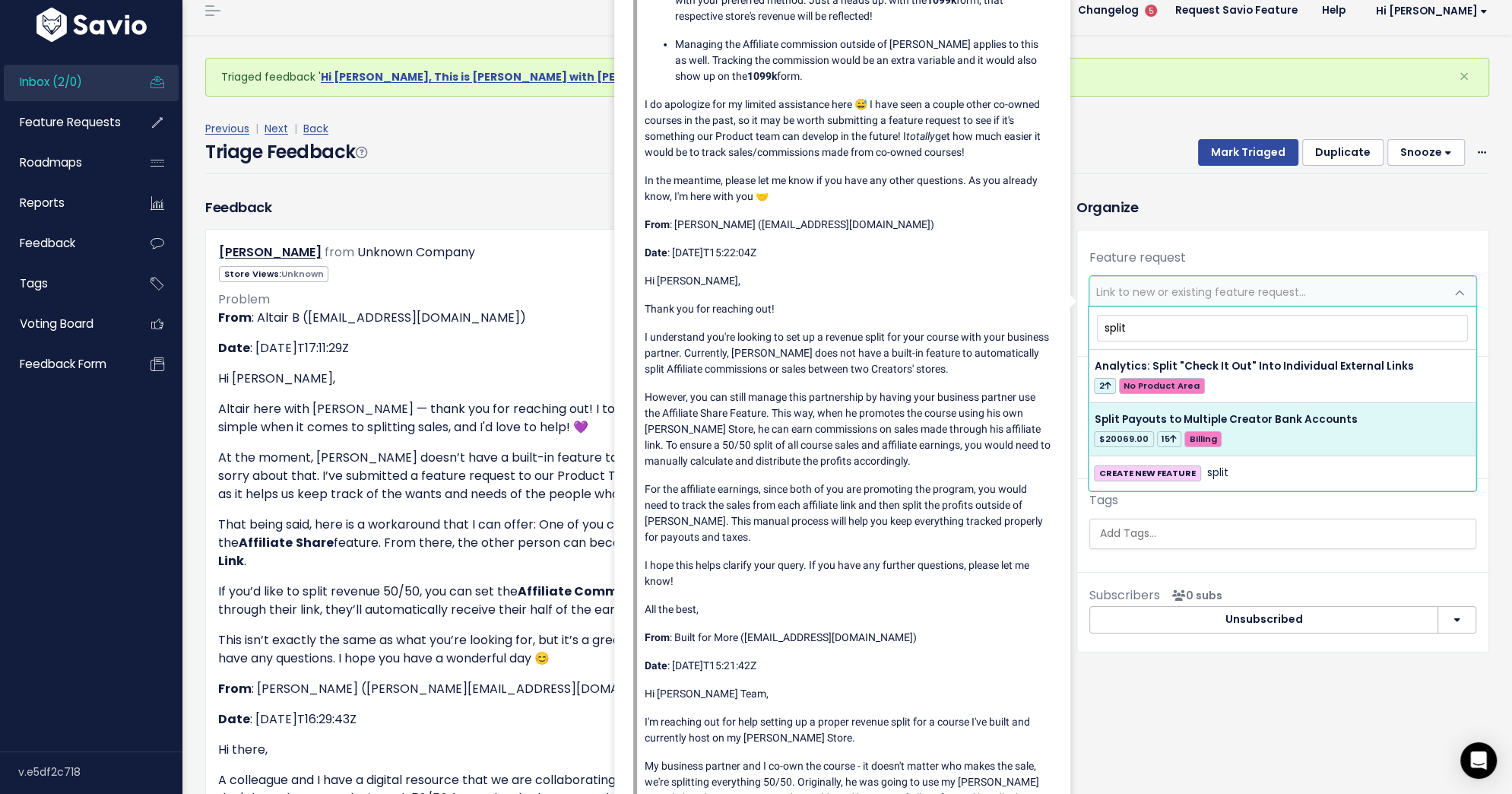
type input "split"
select select "38564"
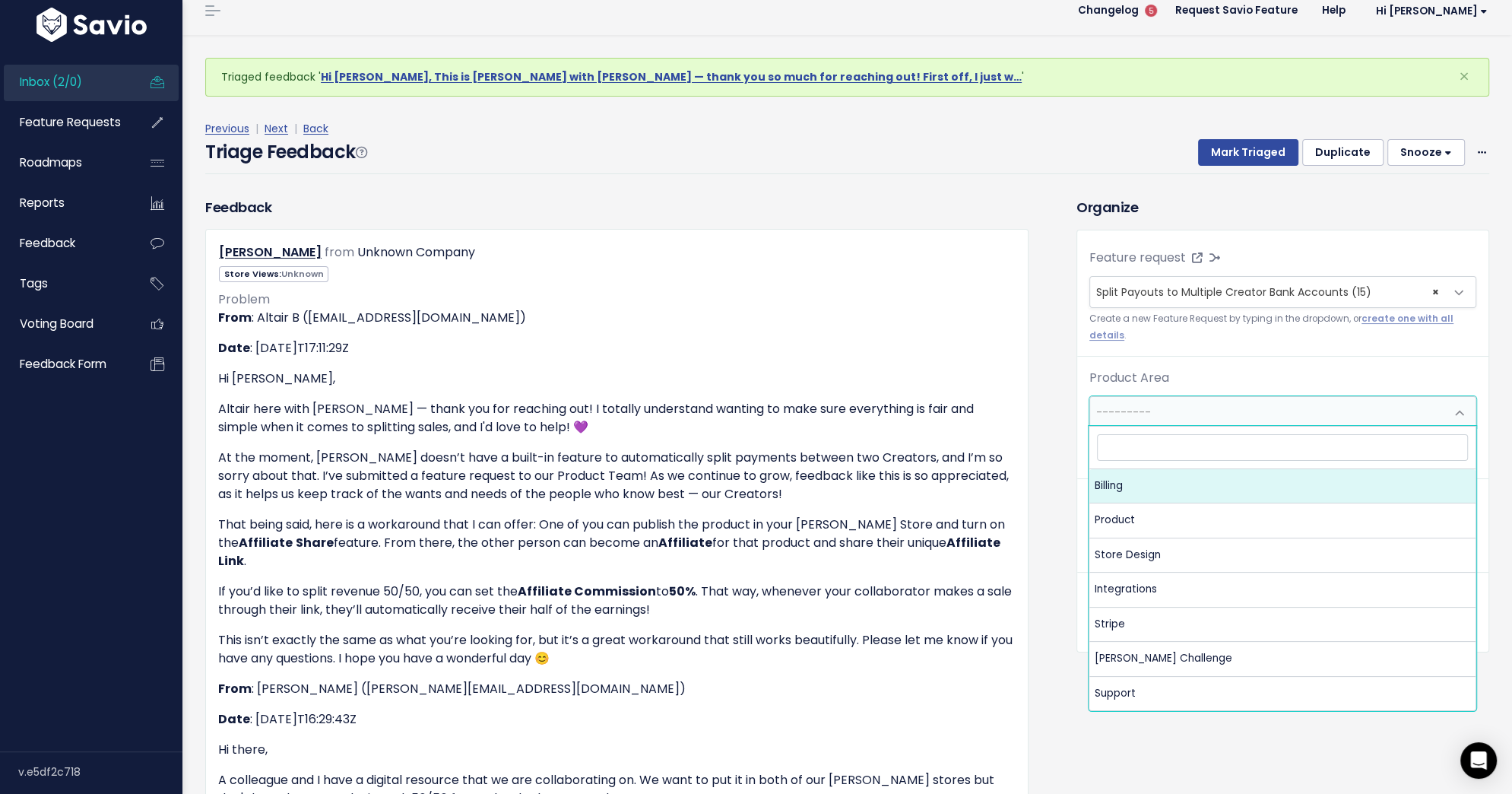
click at [1190, 417] on span "---------" at bounding box center [1267, 412] width 355 height 30
select select "MAIN:BILLING"
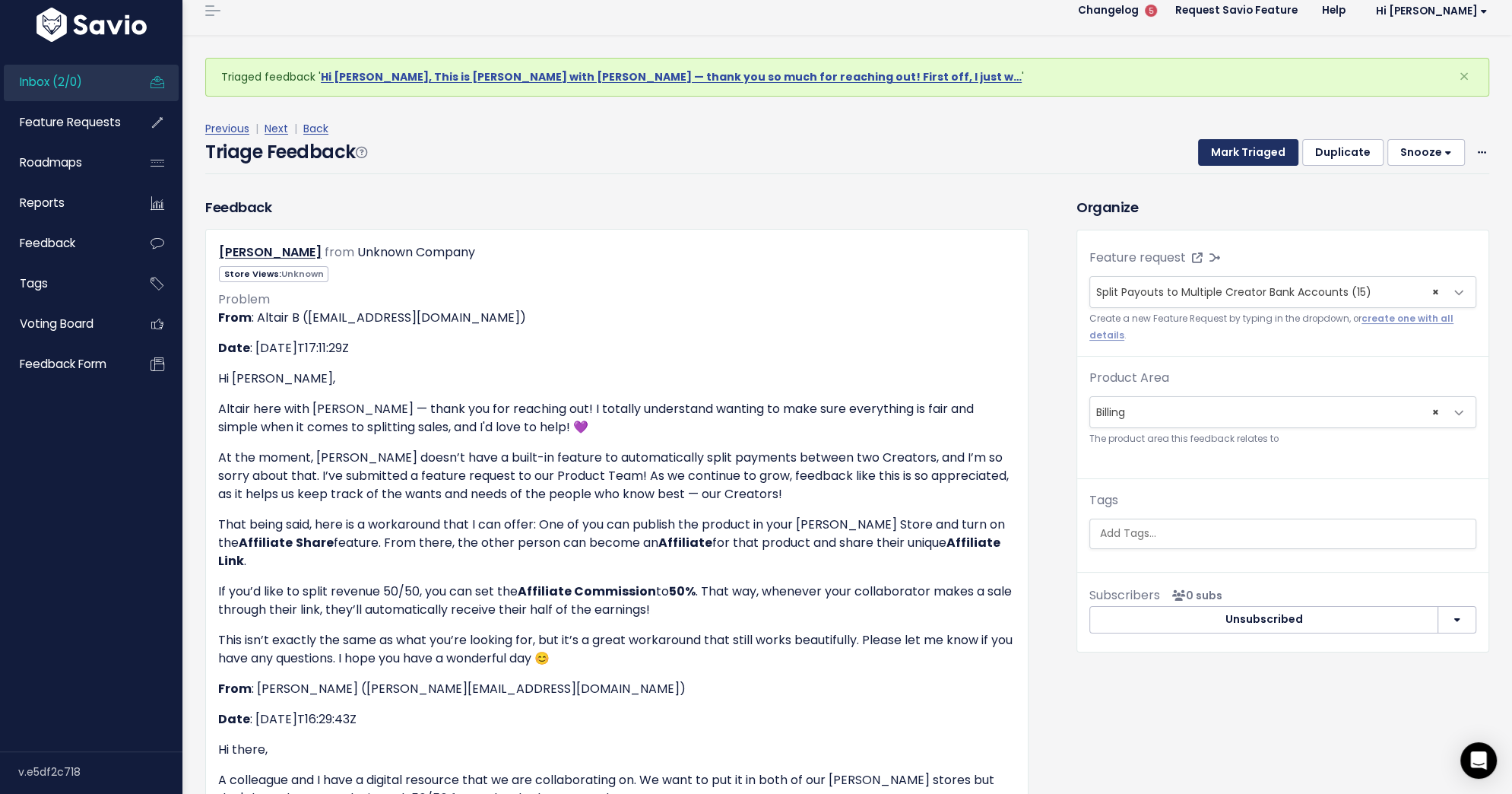
click at [1237, 149] on button "Mark Triaged" at bounding box center [1248, 153] width 100 height 27
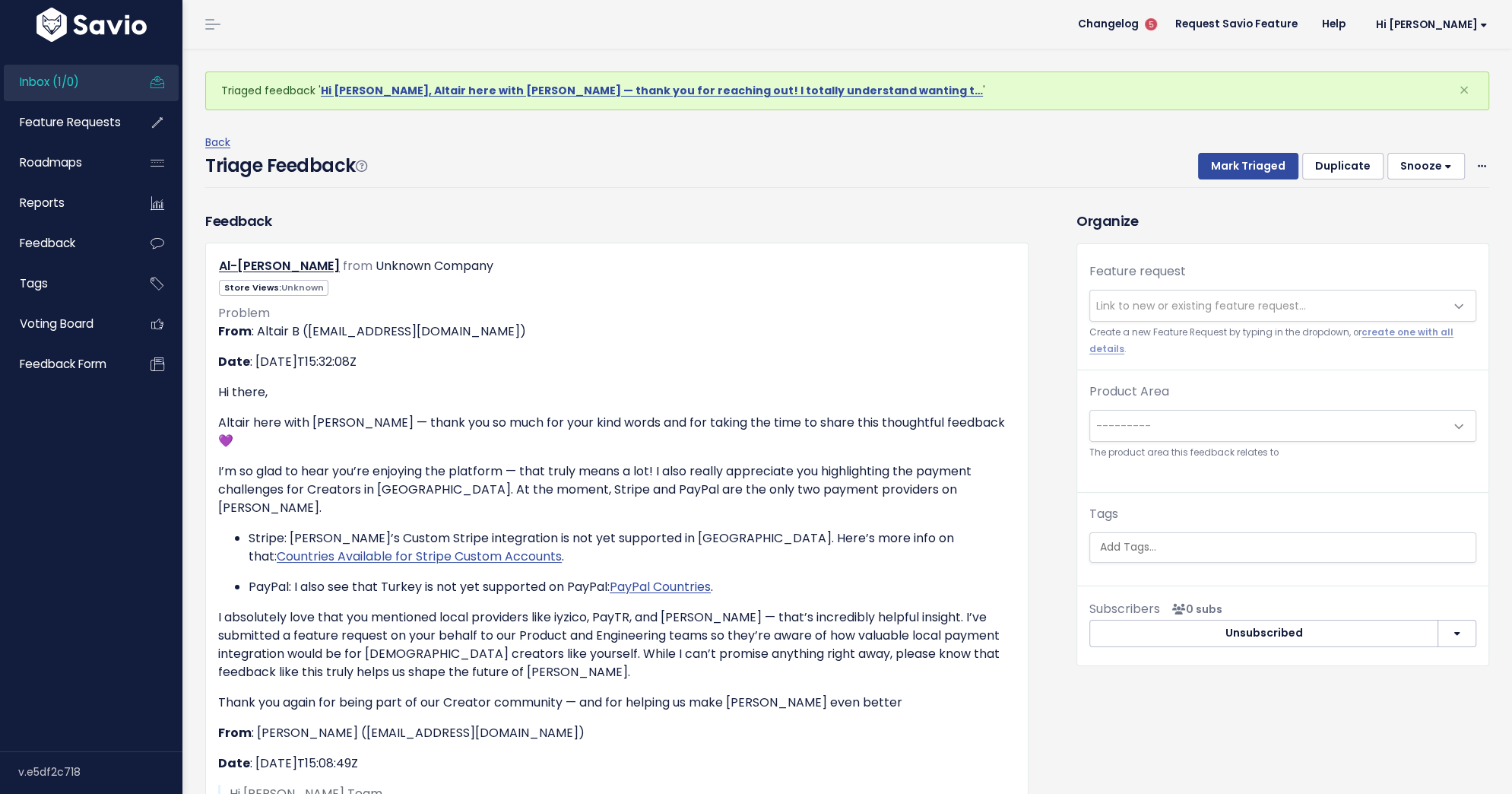
click at [1233, 308] on span "Link to new or existing feature request..." at bounding box center [1201, 305] width 210 height 15
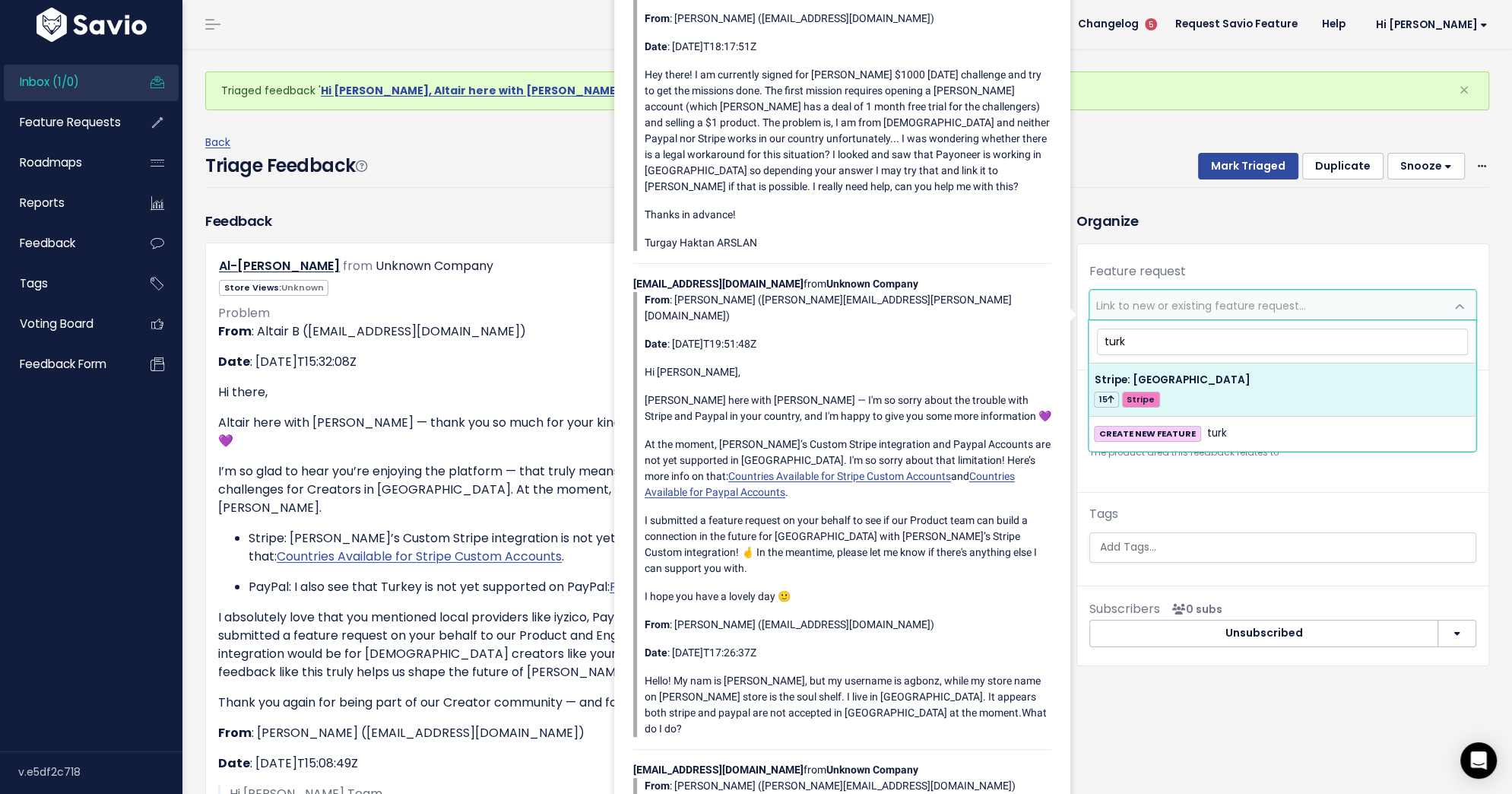
type input "turk"
select select "43413"
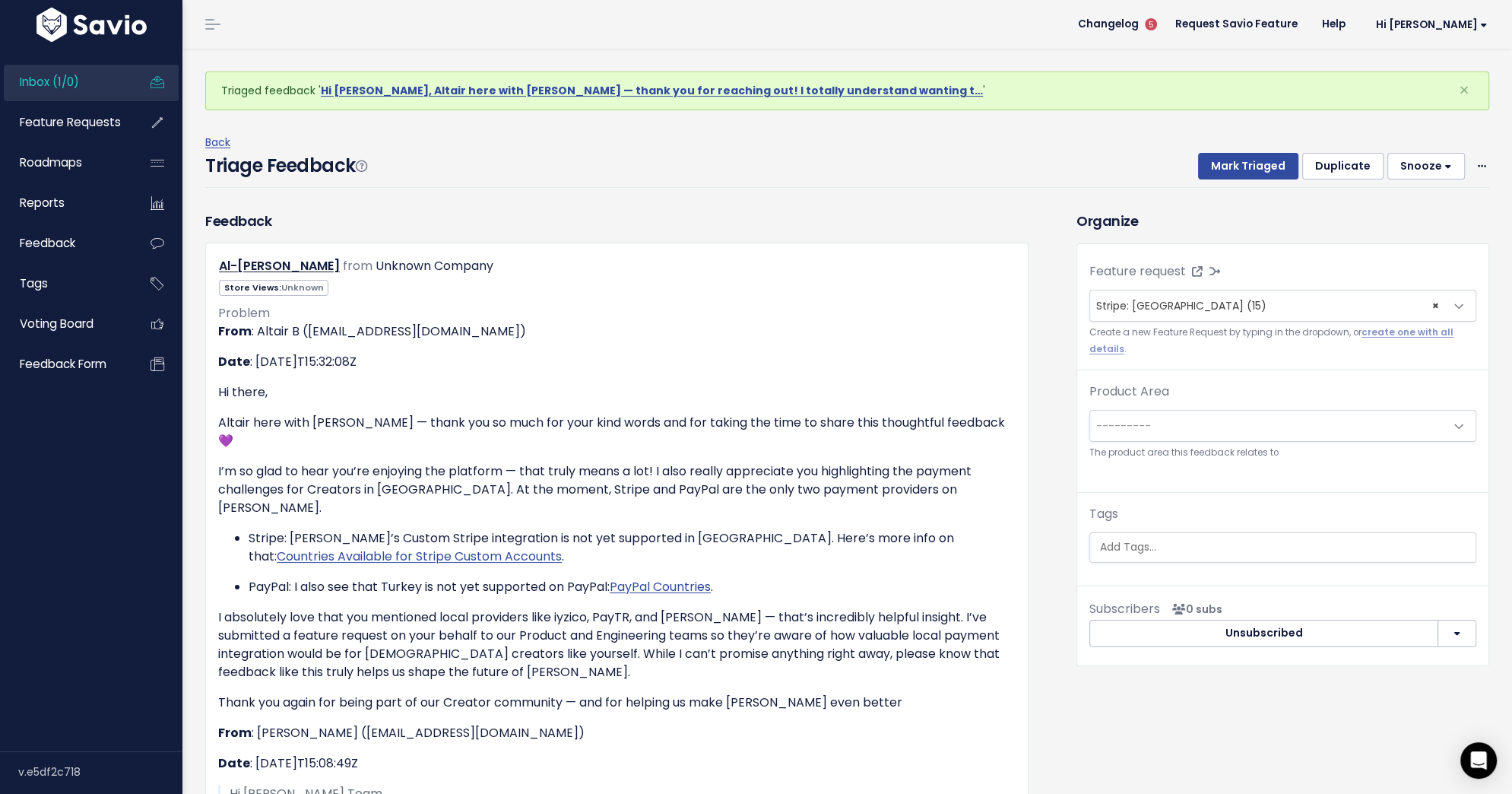
click at [1168, 433] on span "---------" at bounding box center [1267, 426] width 355 height 30
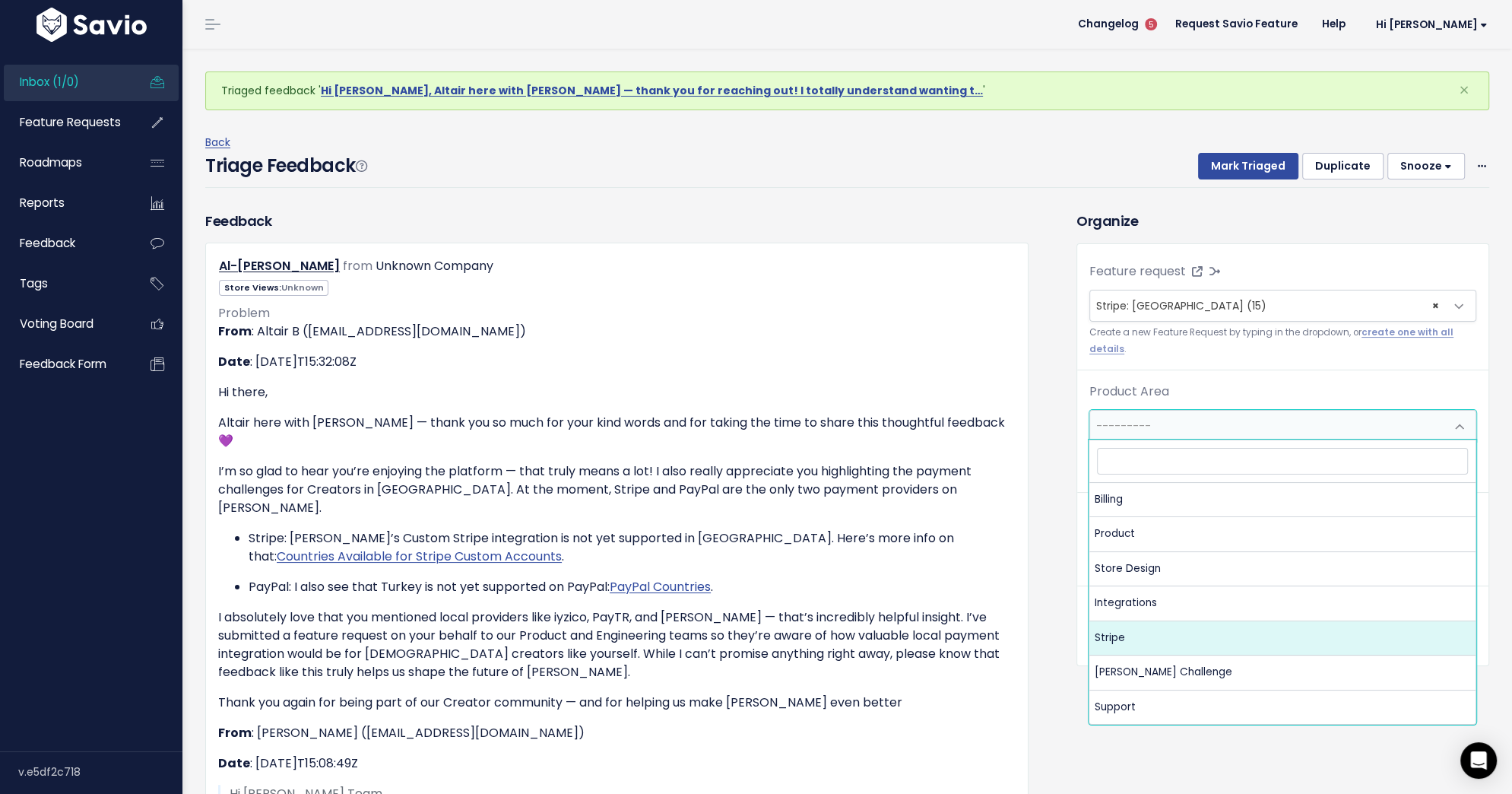
select select "MAIN:STRIPE"
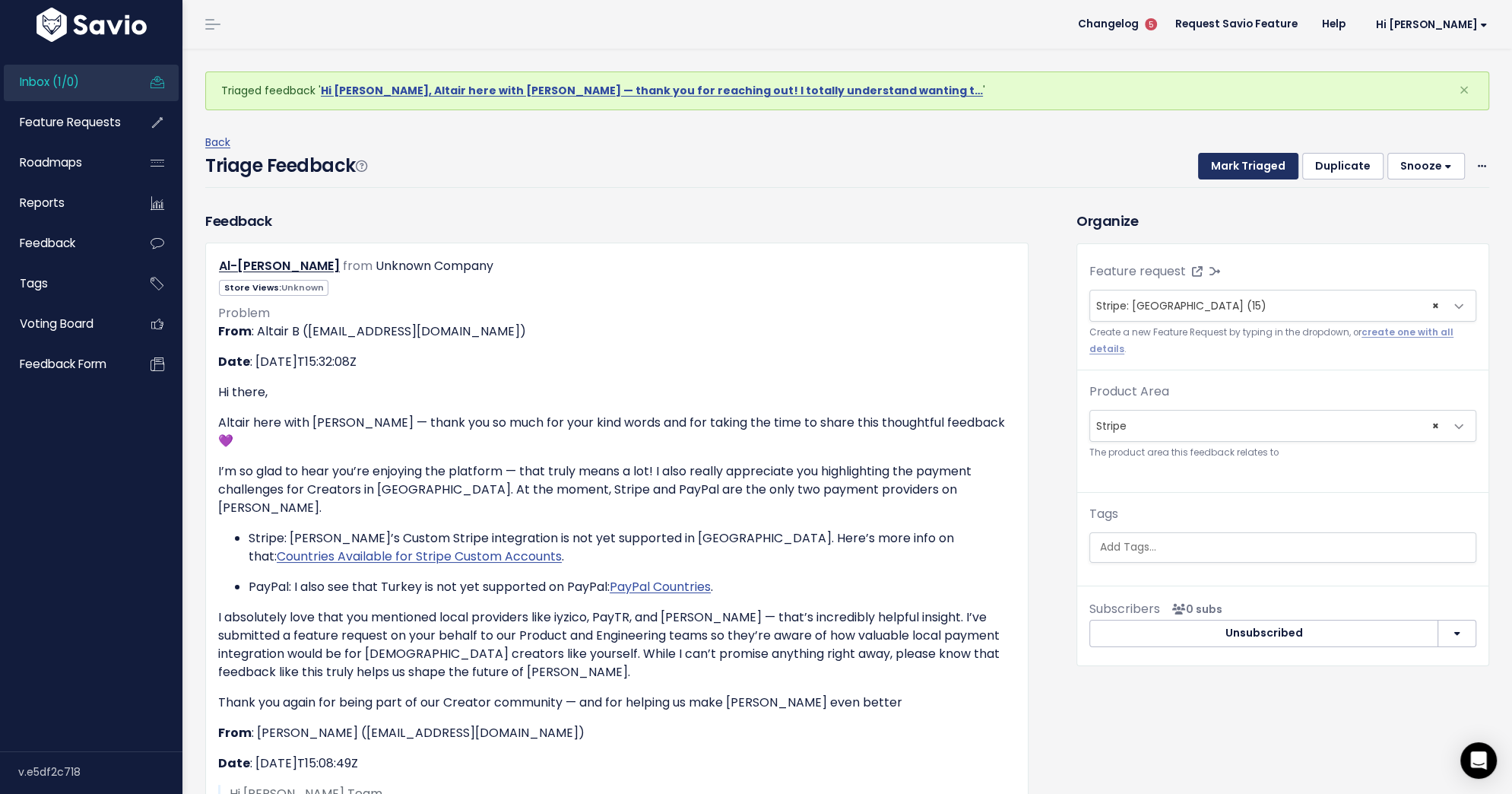
click at [1224, 158] on button "Mark Triaged" at bounding box center [1248, 167] width 100 height 27
